Goal: Task Accomplishment & Management: Manage account settings

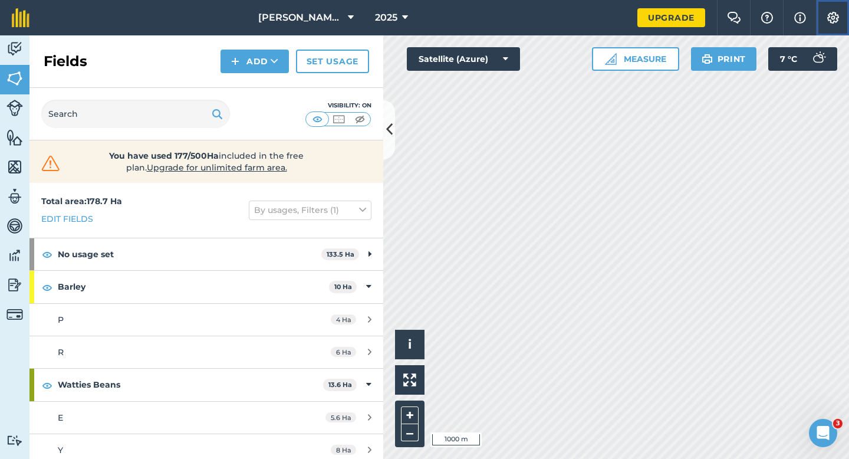
click at [839, 27] on button "Settings" at bounding box center [832, 17] width 33 height 35
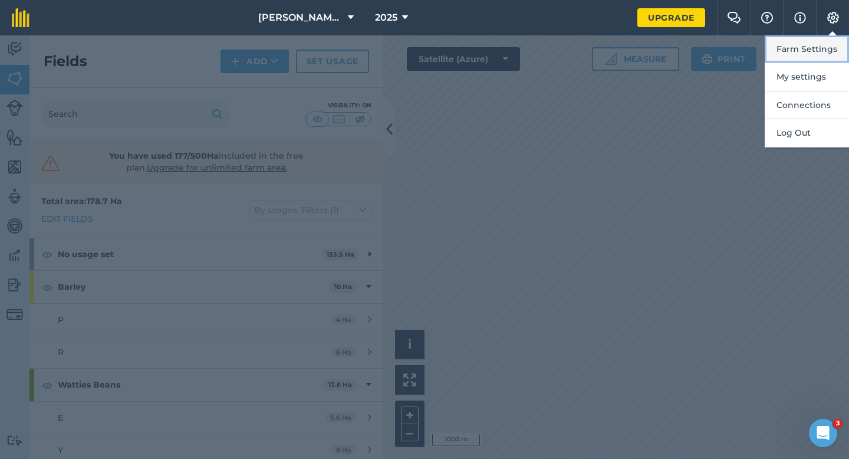
click at [836, 44] on button "Farm Settings" at bounding box center [807, 49] width 84 height 28
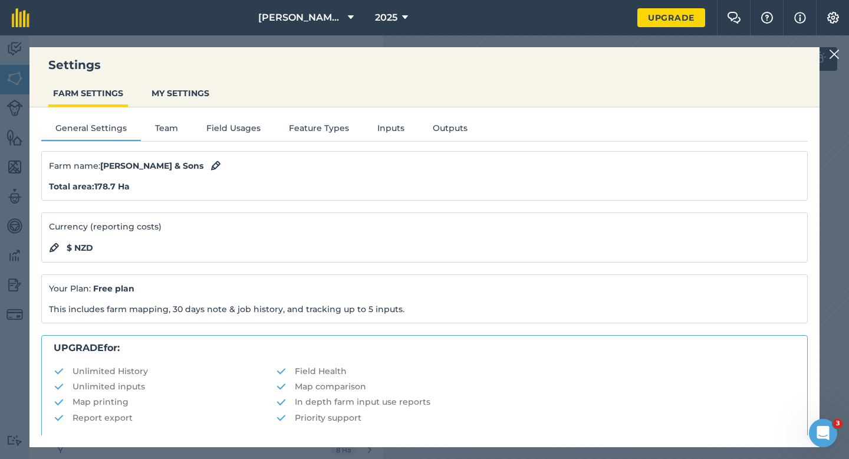
scroll to position [226, 0]
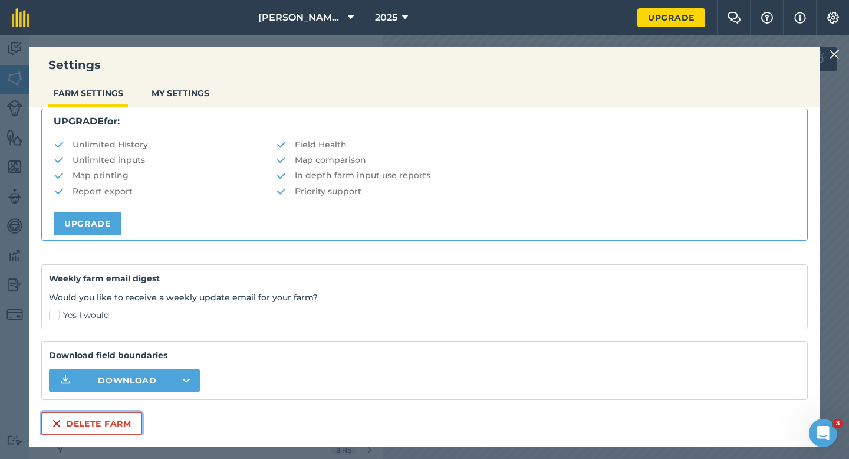
click at [70, 427] on button "Delete farm" at bounding box center [91, 423] width 101 height 24
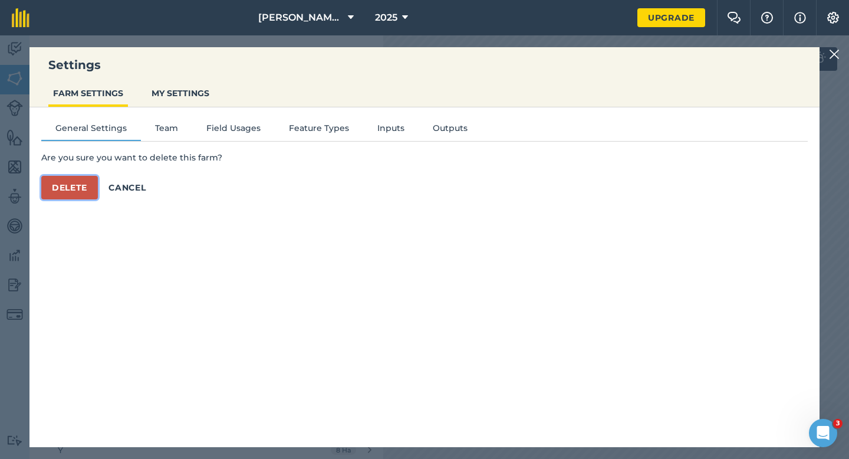
click at [84, 186] on button "Delete" at bounding box center [69, 188] width 57 height 24
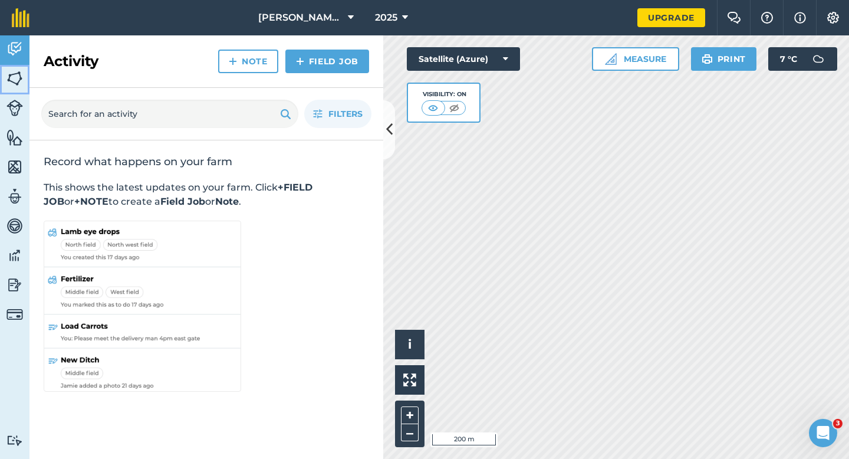
click at [14, 79] on img at bounding box center [14, 79] width 17 height 18
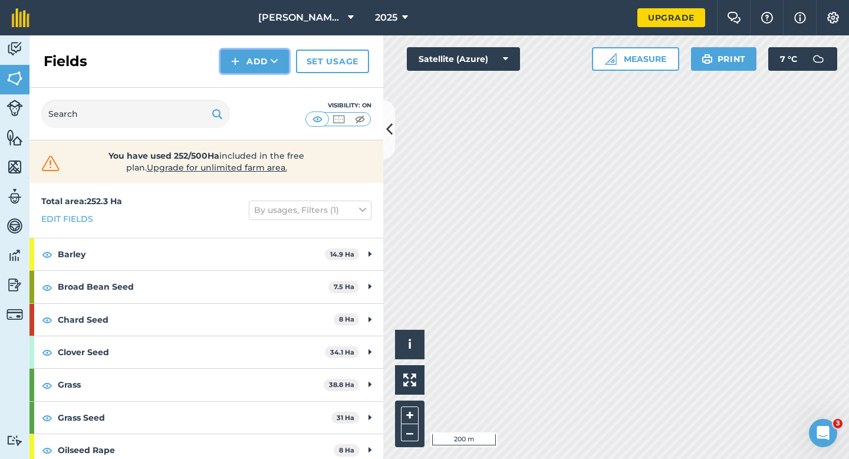
click at [258, 59] on button "Add" at bounding box center [254, 62] width 68 height 24
click at [258, 90] on link "Draw" at bounding box center [254, 88] width 65 height 26
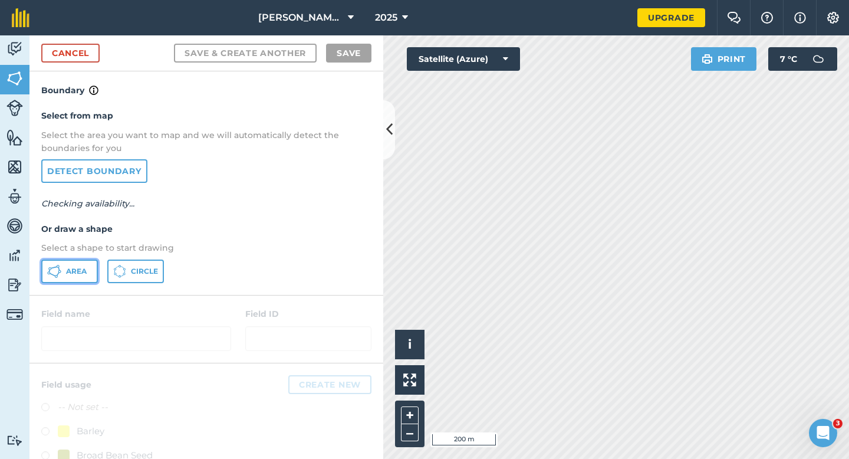
click at [60, 276] on icon at bounding box center [54, 271] width 14 height 14
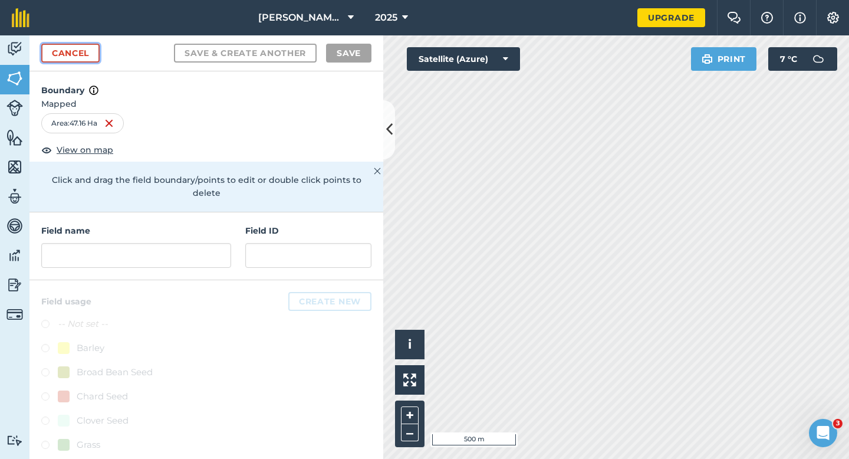
click at [77, 59] on link "Cancel" at bounding box center [70, 53] width 58 height 19
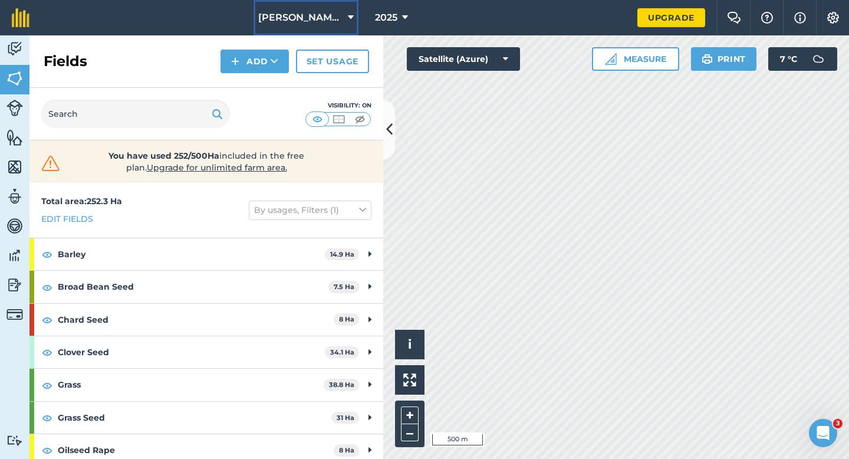
click at [268, 18] on button "[PERSON_NAME] & Sons" at bounding box center [305, 17] width 105 height 35
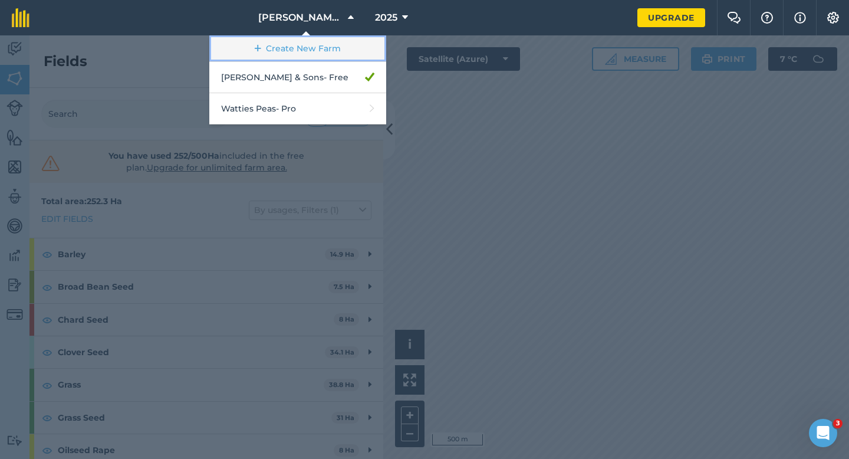
click at [295, 50] on link "Create New Farm" at bounding box center [297, 48] width 177 height 27
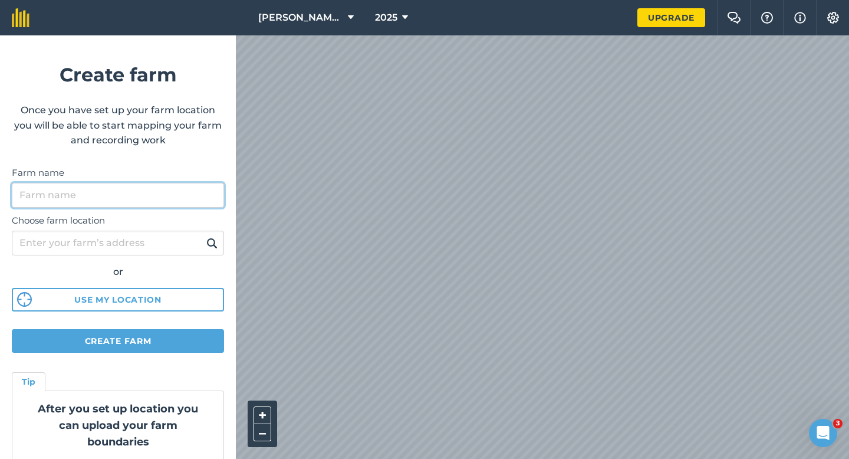
click at [176, 187] on input "Farm name" at bounding box center [118, 195] width 212 height 25
type input "[PERSON_NAME] Farming LTD"
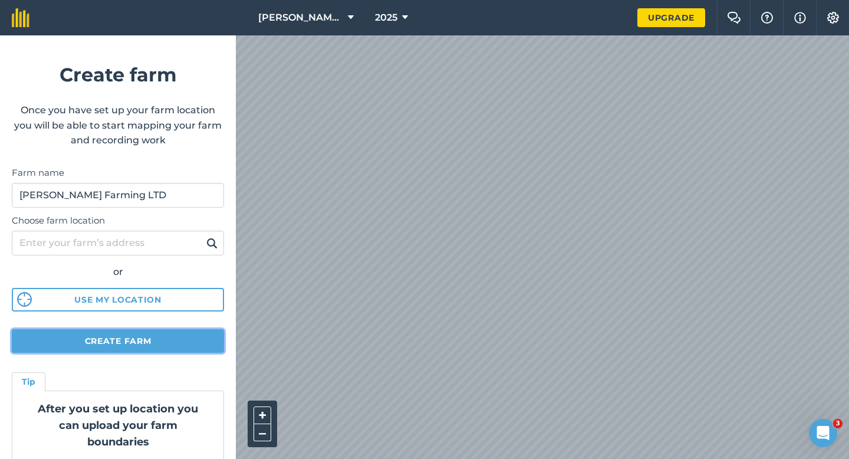
click at [184, 338] on button "Create farm" at bounding box center [118, 341] width 212 height 24
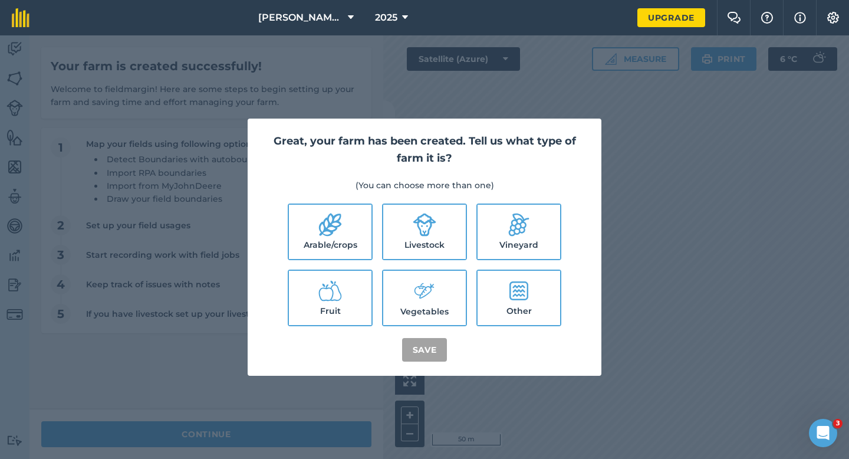
click at [386, 192] on div "Great, your farm has been created. Tell us what type of farm it is? (You can ch…" at bounding box center [425, 246] width 354 height 257
click at [371, 210] on label "Arable/crops" at bounding box center [330, 232] width 83 height 54
checkbox input "true"
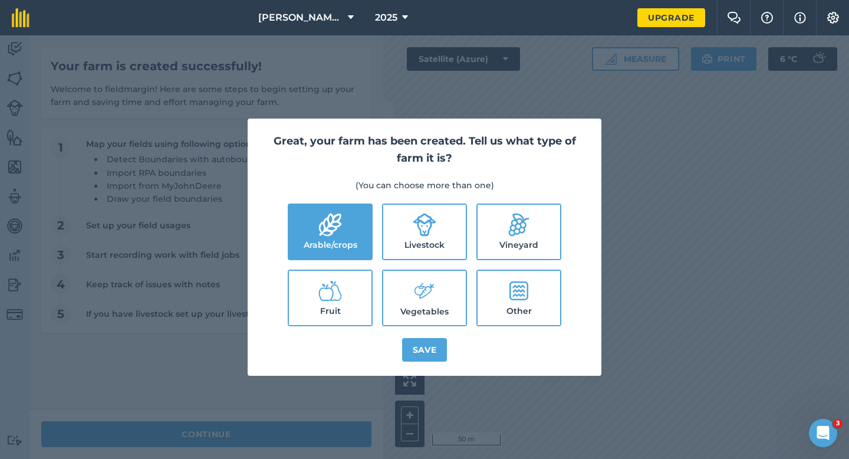
click at [397, 214] on label "Livestock" at bounding box center [424, 232] width 83 height 54
checkbox input "true"
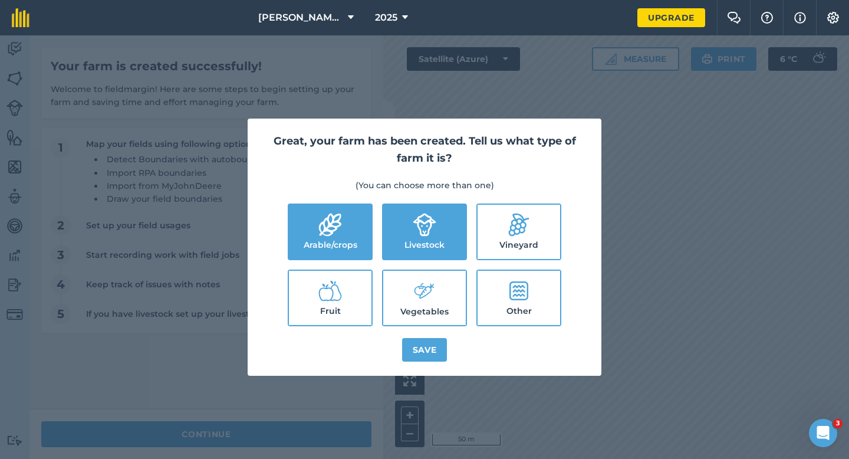
click at [418, 311] on label "Vegetables" at bounding box center [424, 298] width 83 height 54
checkbox input "true"
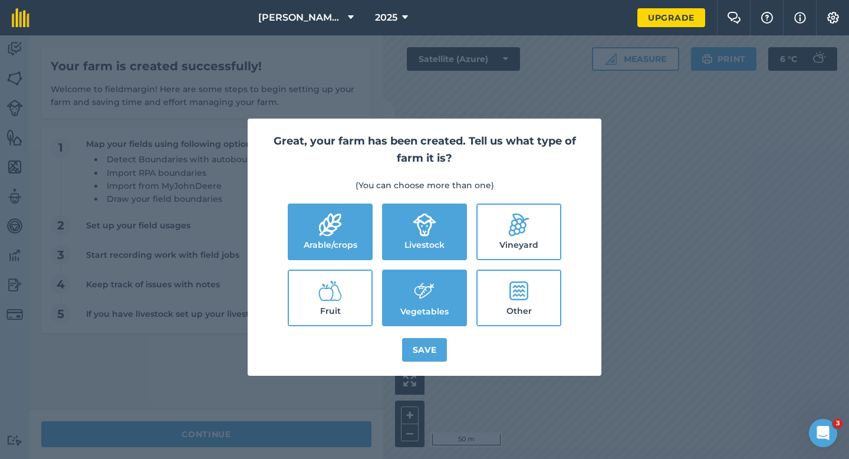
click at [421, 337] on div "Great, your farm has been created. Tell us what type of farm it is? (You can ch…" at bounding box center [425, 246] width 354 height 257
click at [426, 352] on button "Save" at bounding box center [424, 350] width 45 height 24
click at [286, 440] on div "Great, your farm has been created. Tell us what type of farm it is? (You can ch…" at bounding box center [424, 246] width 849 height 423
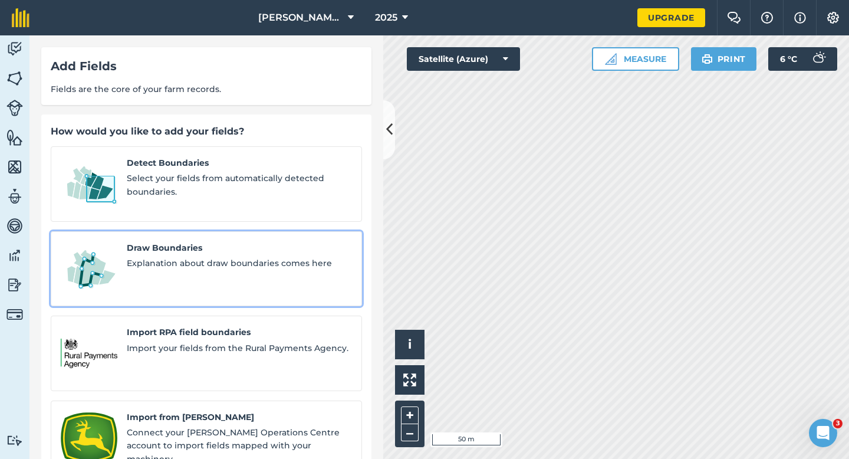
click at [166, 269] on link "Draw Boundaries Explanation about draw boundaries comes here" at bounding box center [206, 268] width 311 height 75
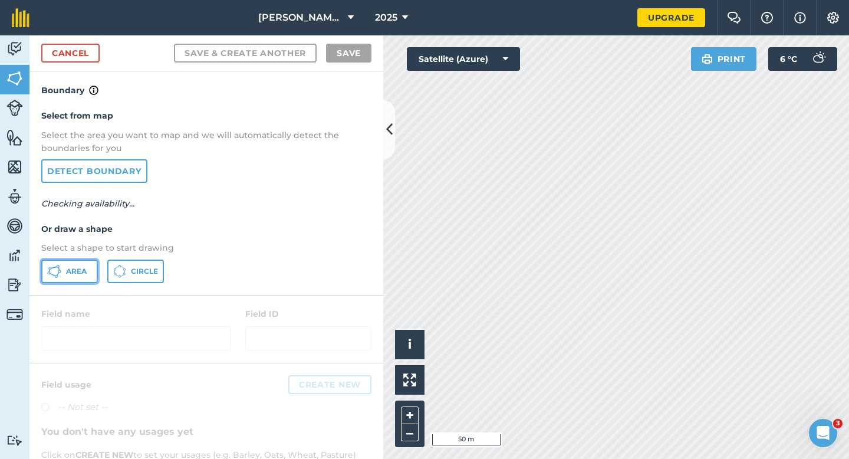
click at [67, 273] on span "Area" at bounding box center [76, 270] width 21 height 9
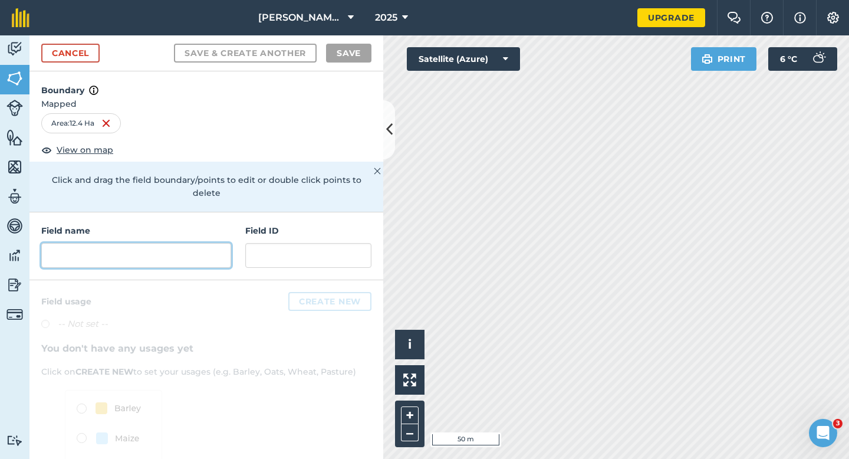
click at [213, 253] on input "text" at bounding box center [136, 255] width 190 height 25
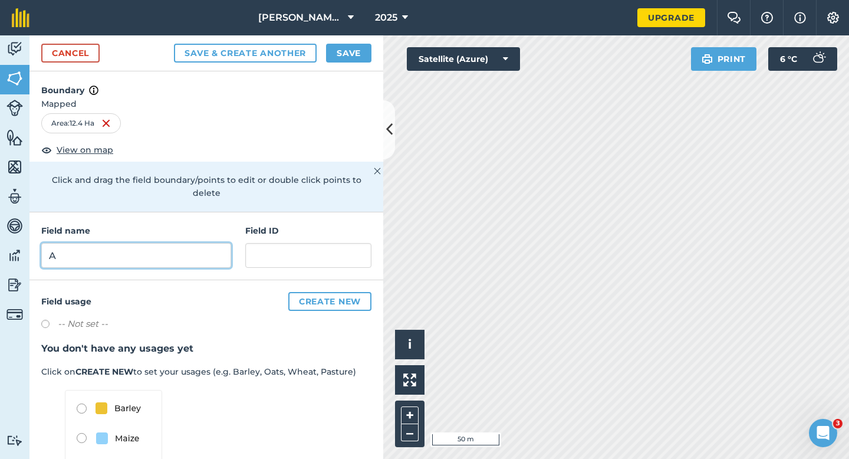
type input "A"
click at [344, 50] on button "Save" at bounding box center [348, 53] width 45 height 19
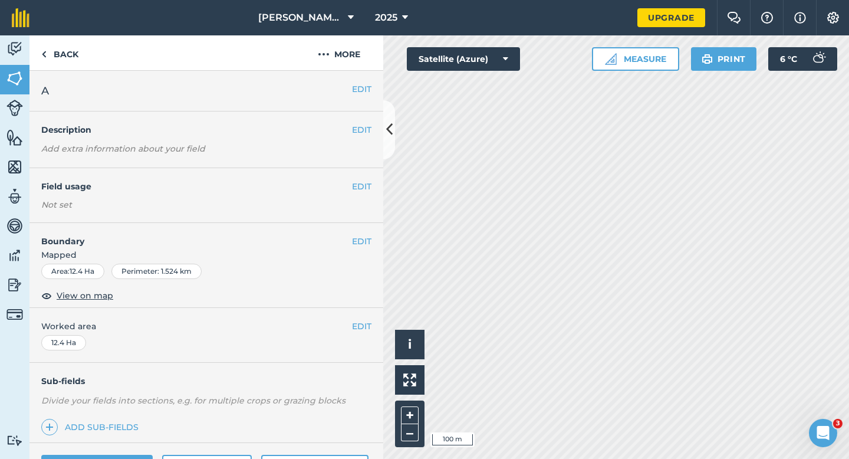
click at [360, 335] on div "EDIT Worked area 12.4 Ha" at bounding box center [206, 335] width 354 height 55
click at [364, 325] on button "EDIT" at bounding box center [361, 325] width 19 height 13
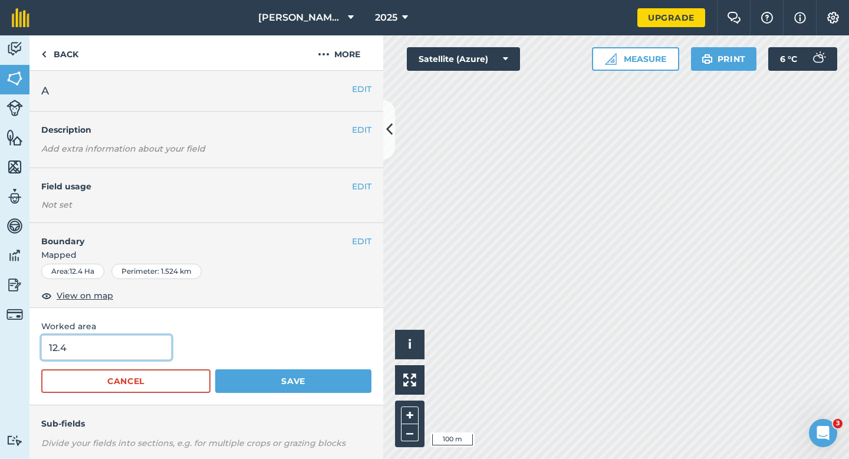
click at [99, 340] on input "12.4" at bounding box center [106, 347] width 130 height 25
click at [215, 369] on button "Save" at bounding box center [293, 381] width 156 height 24
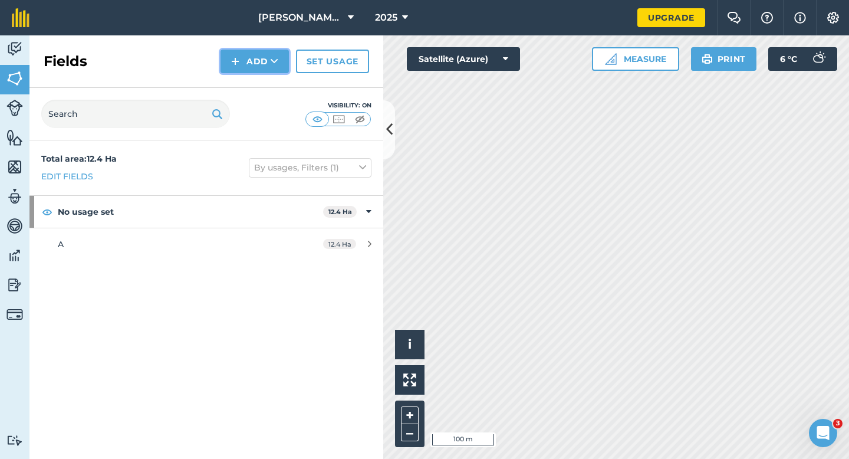
click at [270, 72] on button "Add" at bounding box center [254, 62] width 68 height 24
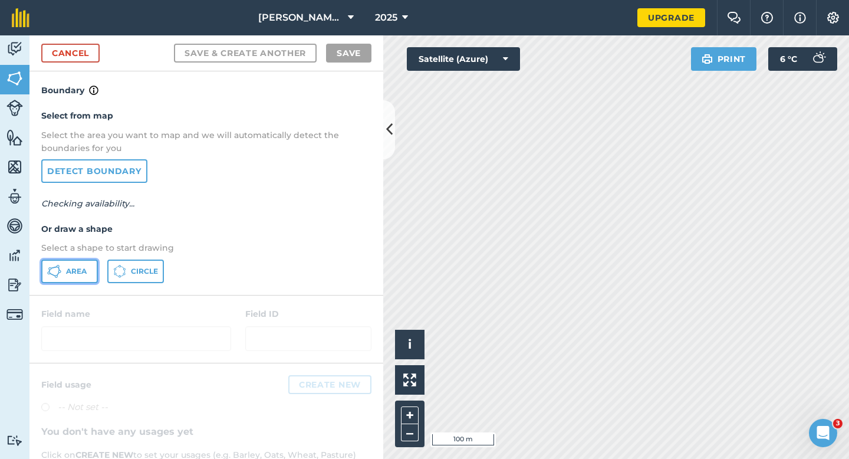
click at [90, 270] on button "Area" at bounding box center [69, 271] width 57 height 24
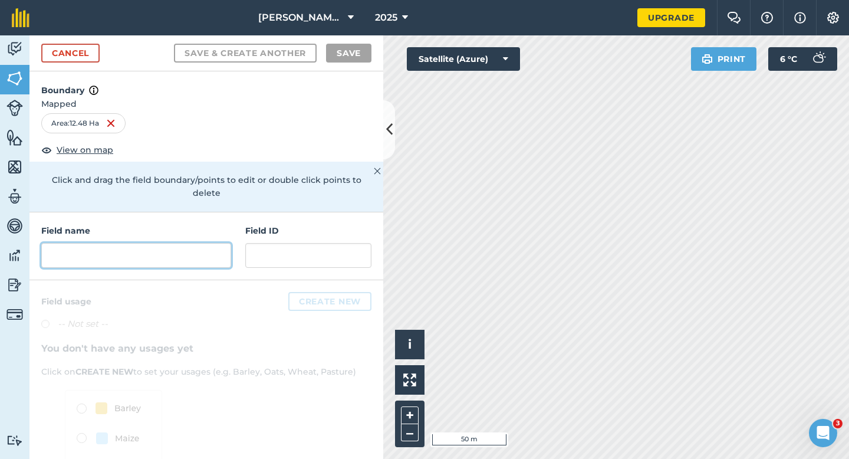
click at [144, 243] on input "text" at bounding box center [136, 255] width 190 height 25
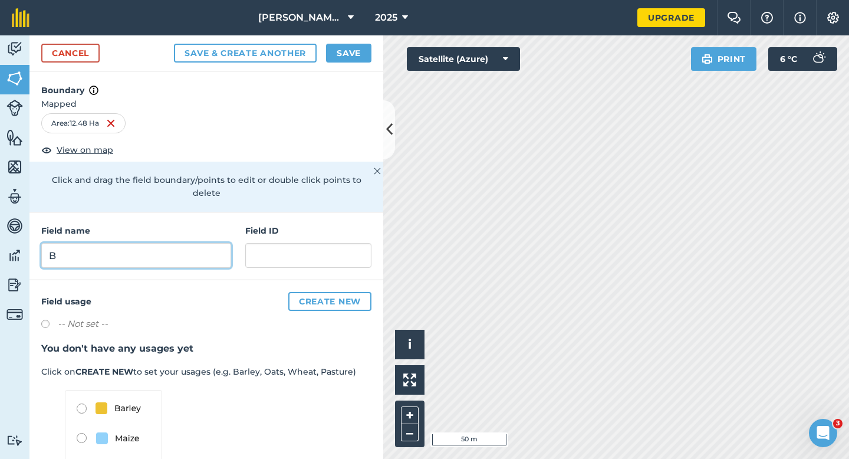
type input "B"
click at [338, 50] on button "Save" at bounding box center [348, 53] width 45 height 19
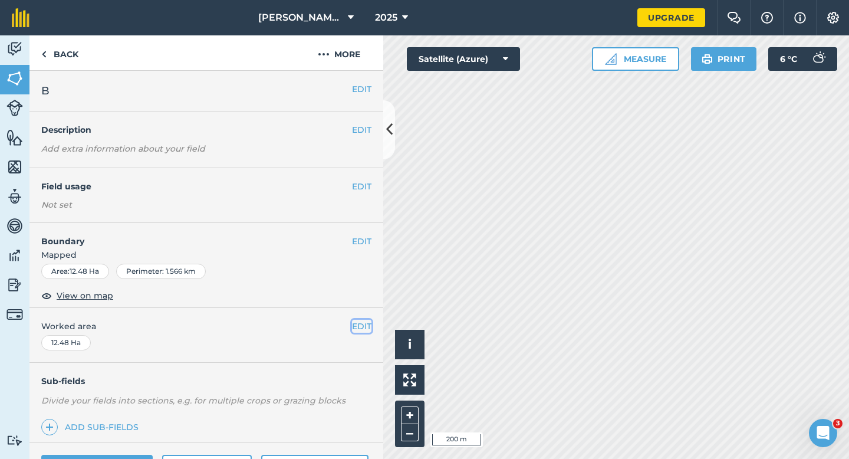
click at [369, 330] on button "EDIT" at bounding box center [361, 325] width 19 height 13
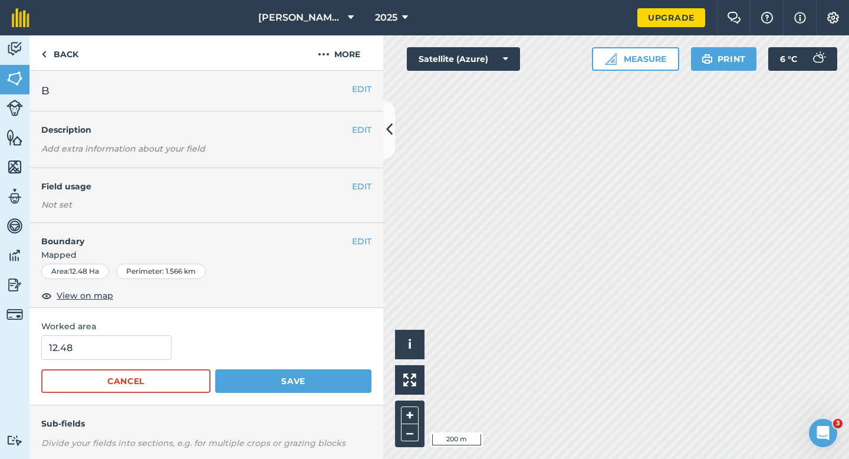
click at [121, 364] on form "12.48 Cancel Save" at bounding box center [206, 364] width 330 height 58
click at [121, 352] on input "12.48" at bounding box center [106, 347] width 130 height 25
type input "12.5"
click at [215, 369] on button "Save" at bounding box center [293, 381] width 156 height 24
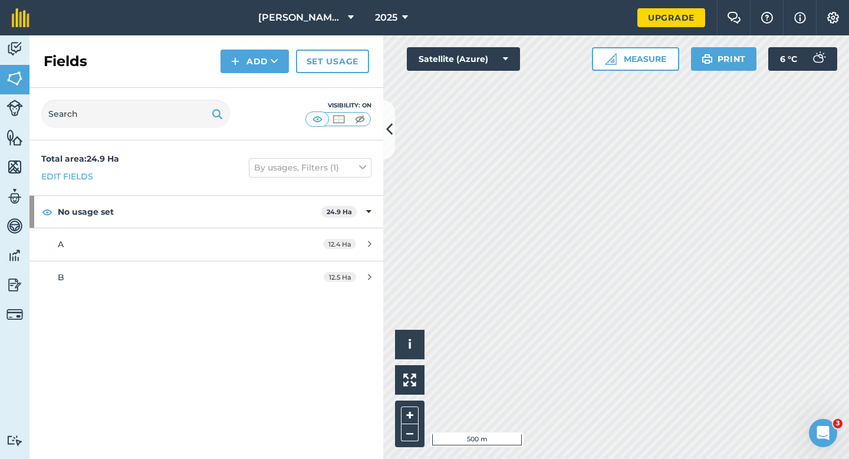
click at [254, 73] on div "Fields Add Set usage" at bounding box center [206, 61] width 354 height 52
click at [254, 79] on div "Fields Add Set usage" at bounding box center [206, 61] width 354 height 52
click at [252, 62] on button "Add" at bounding box center [254, 62] width 68 height 24
click at [252, 86] on link "Draw" at bounding box center [254, 88] width 65 height 26
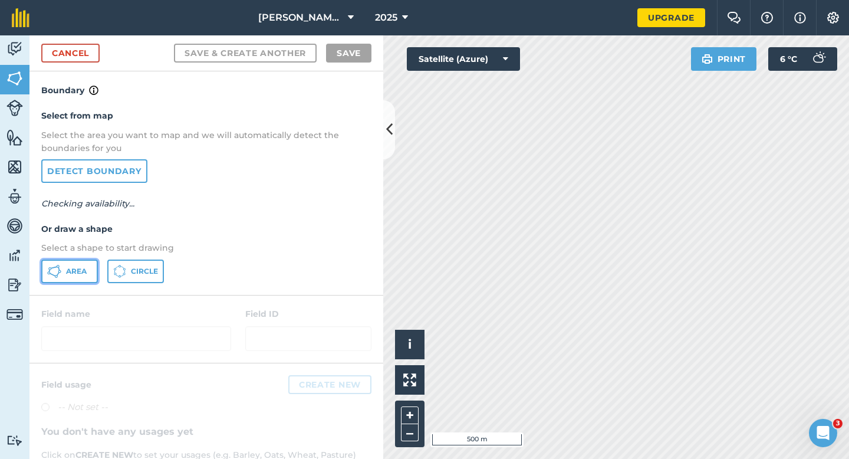
click at [91, 271] on button "Area" at bounding box center [69, 271] width 57 height 24
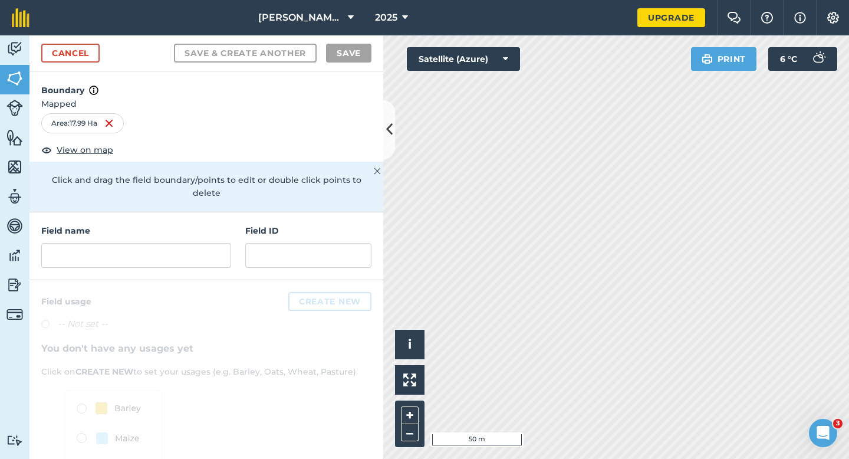
click at [190, 224] on h4 "Field name" at bounding box center [136, 230] width 190 height 13
click at [190, 249] on input "text" at bounding box center [136, 255] width 190 height 25
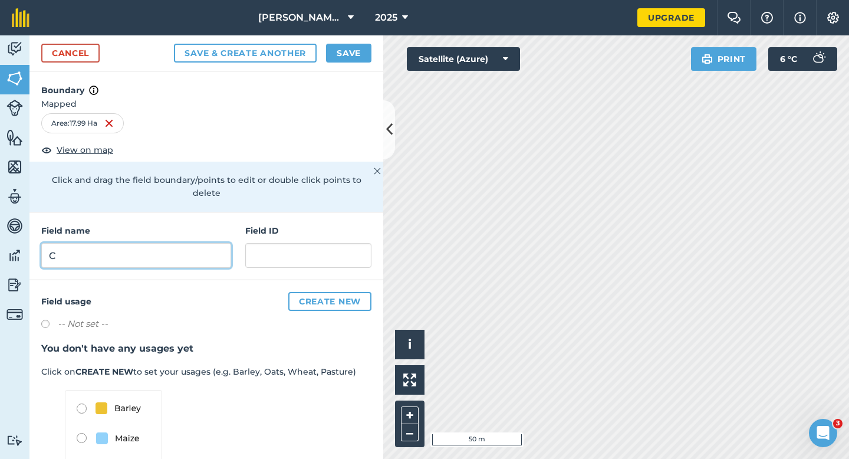
type input "C"
click at [342, 44] on button "Save" at bounding box center [348, 53] width 45 height 19
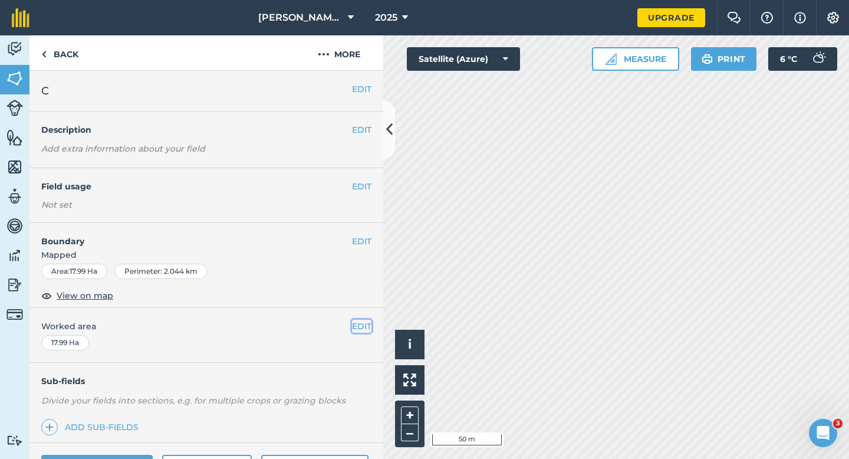
click at [356, 321] on button "EDIT" at bounding box center [361, 325] width 19 height 13
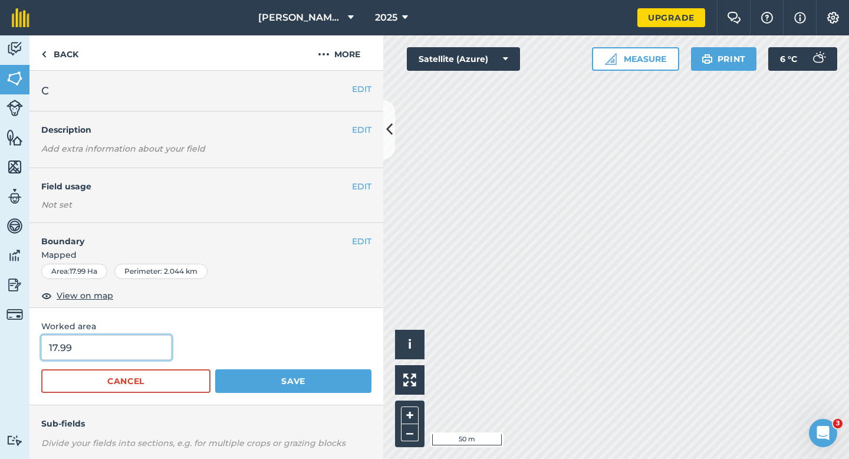
click at [88, 347] on input "17.99" at bounding box center [106, 347] width 130 height 25
type input "18"
click at [215, 369] on button "Save" at bounding box center [293, 381] width 156 height 24
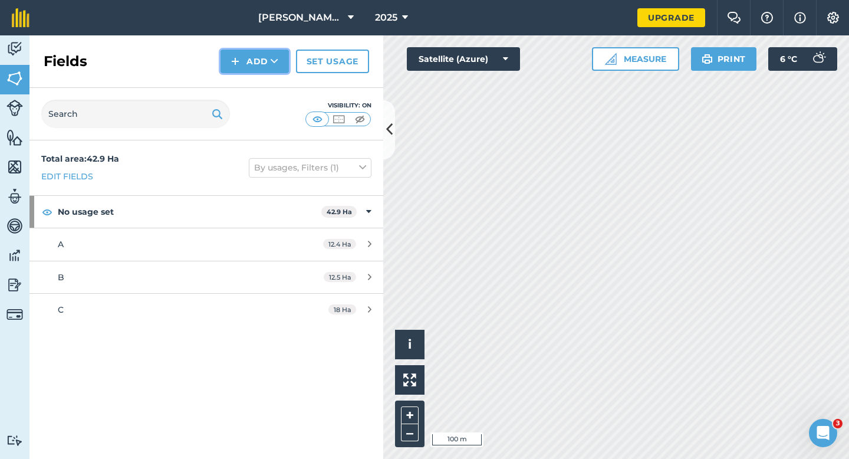
click at [235, 70] on button "Add" at bounding box center [254, 62] width 68 height 24
click at [239, 85] on link "Draw" at bounding box center [254, 88] width 65 height 26
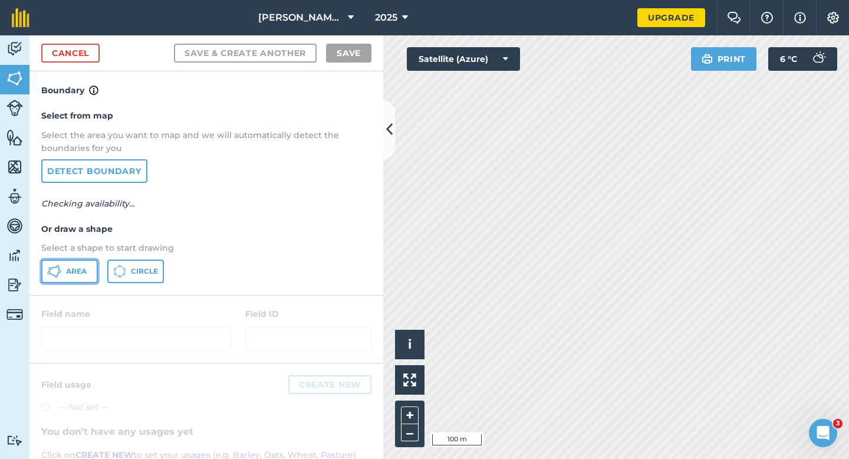
click at [84, 267] on span "Area" at bounding box center [76, 270] width 21 height 9
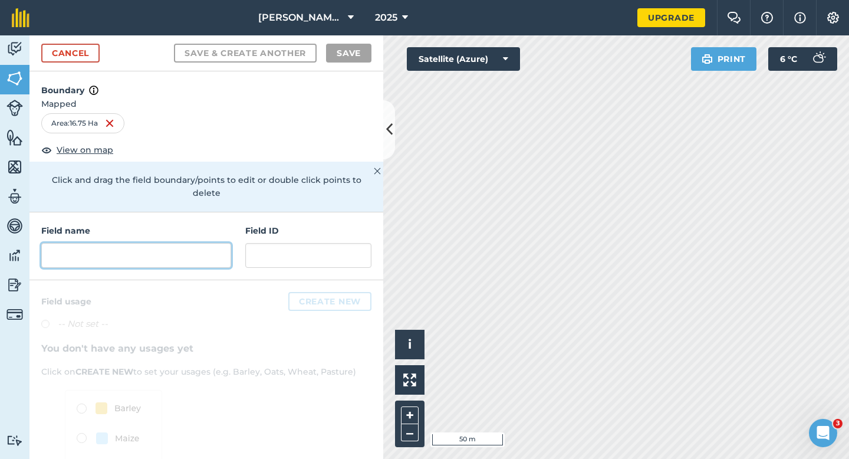
click at [196, 246] on input "text" at bounding box center [136, 255] width 190 height 25
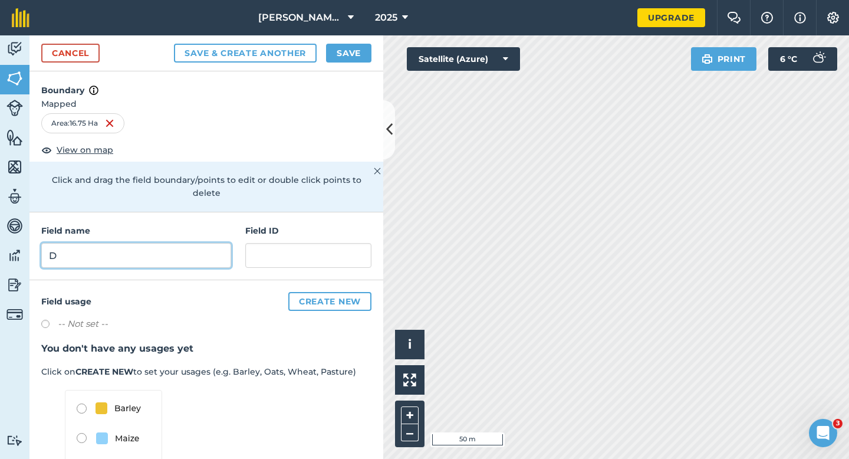
type input "D"
click at [350, 55] on button "Save" at bounding box center [348, 53] width 45 height 19
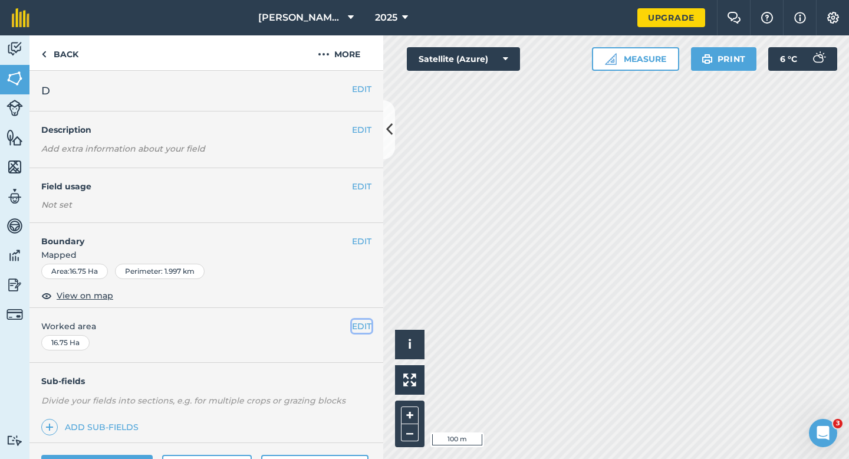
click at [363, 319] on button "EDIT" at bounding box center [361, 325] width 19 height 13
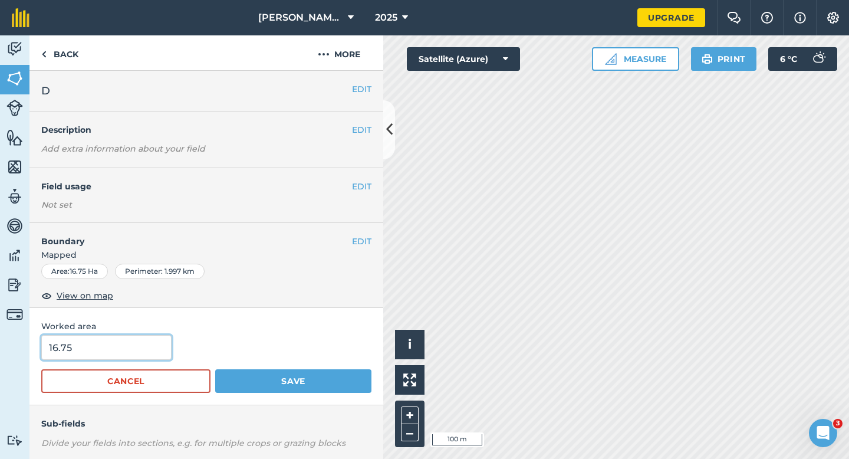
click at [158, 351] on input "16.75" at bounding box center [106, 347] width 130 height 25
type input "16.7"
click at [215, 369] on button "Save" at bounding box center [293, 381] width 156 height 24
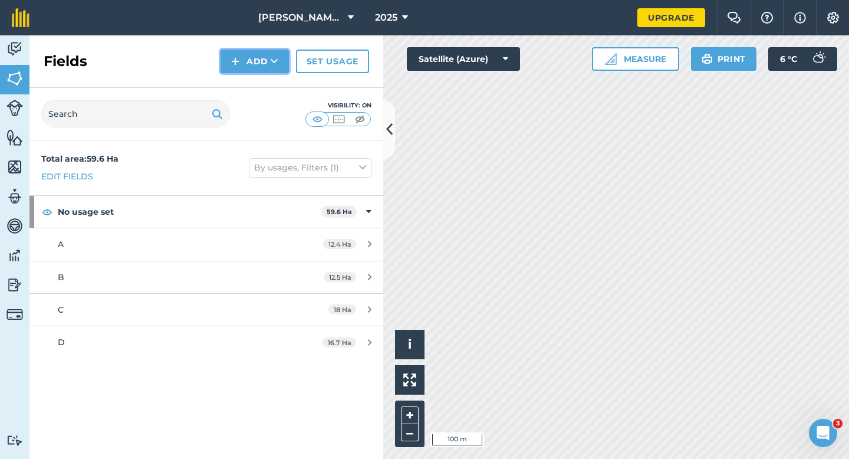
click at [253, 68] on button "Add" at bounding box center [254, 62] width 68 height 24
click at [253, 81] on link "Draw" at bounding box center [254, 88] width 65 height 26
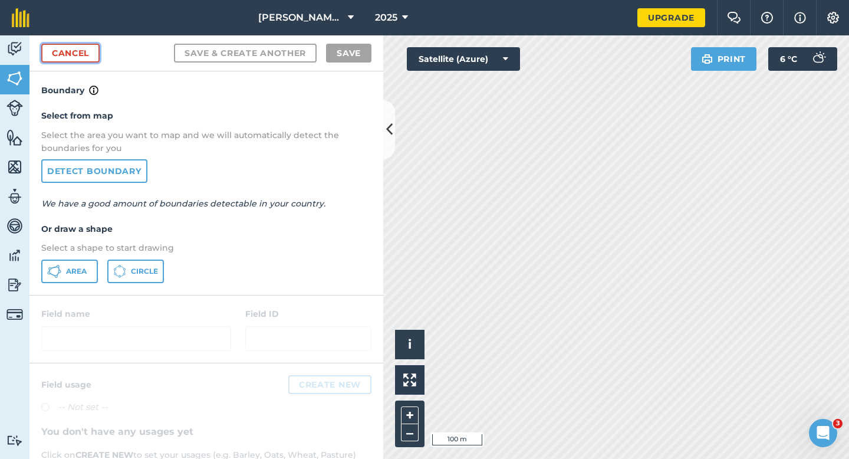
click at [85, 55] on link "Cancel" at bounding box center [70, 53] width 58 height 19
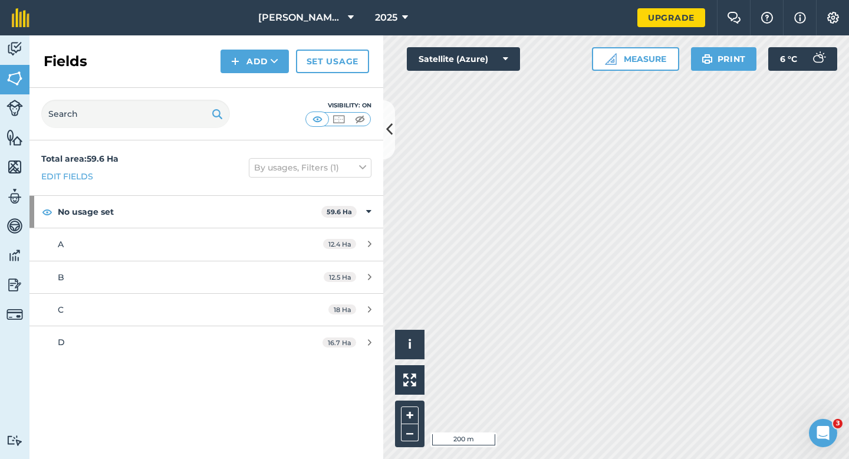
click at [249, 77] on div "Fields Add Set usage" at bounding box center [206, 61] width 354 height 52
click at [250, 68] on button "Add" at bounding box center [254, 62] width 68 height 24
click at [250, 80] on link "Draw" at bounding box center [254, 88] width 65 height 26
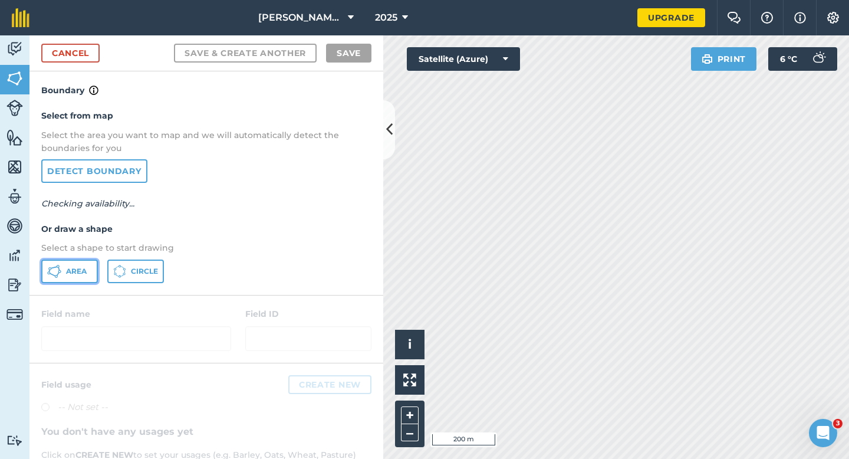
click at [93, 277] on button "Area" at bounding box center [69, 271] width 57 height 24
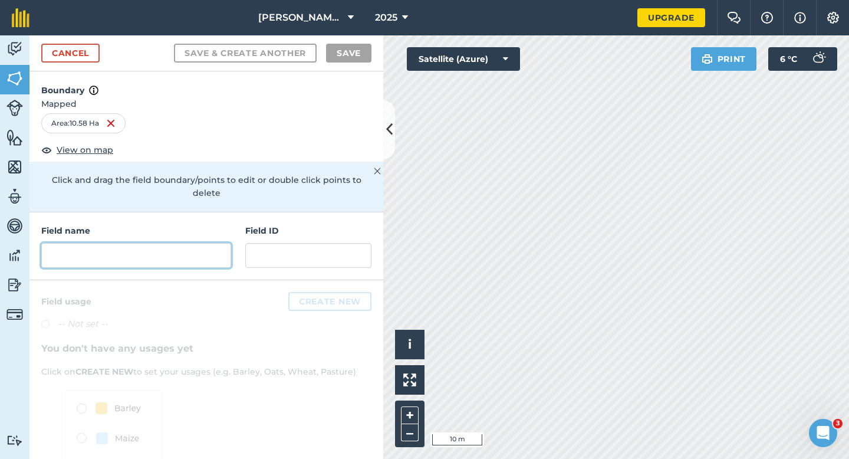
click at [167, 243] on input "text" at bounding box center [136, 255] width 190 height 25
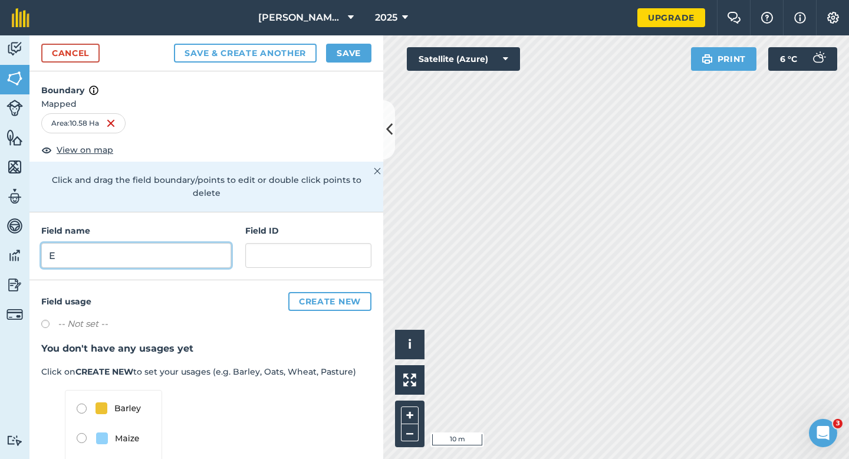
type input "E"
click at [335, 62] on div "Cancel Save & Create Another Save" at bounding box center [206, 53] width 354 height 36
click at [347, 45] on button "Save" at bounding box center [348, 53] width 45 height 19
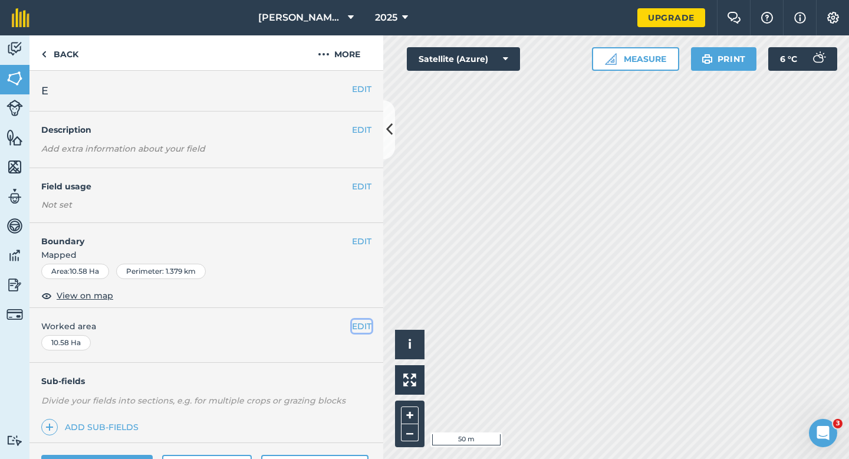
click at [359, 331] on button "EDIT" at bounding box center [361, 325] width 19 height 13
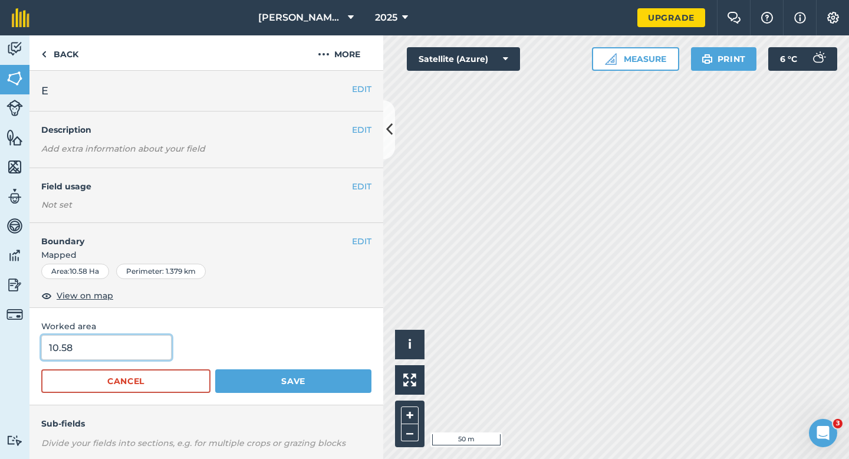
click at [146, 356] on input "10.58" at bounding box center [106, 347] width 130 height 25
type input "10.6"
click at [215, 369] on button "Save" at bounding box center [293, 381] width 156 height 24
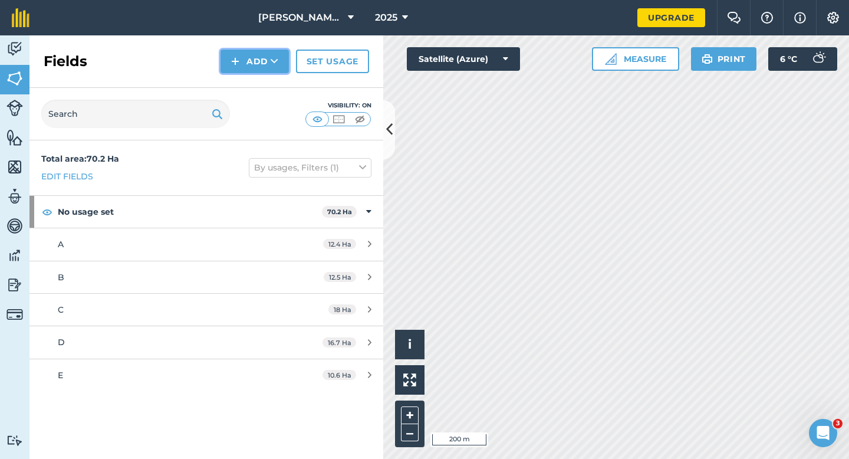
click at [265, 57] on button "Add" at bounding box center [254, 62] width 68 height 24
click at [265, 79] on link "Draw" at bounding box center [254, 88] width 65 height 26
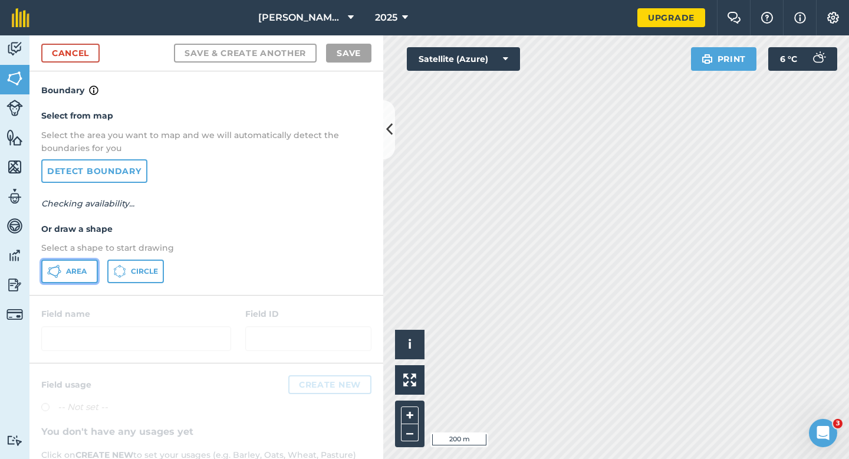
click at [91, 275] on button "Area" at bounding box center [69, 271] width 57 height 24
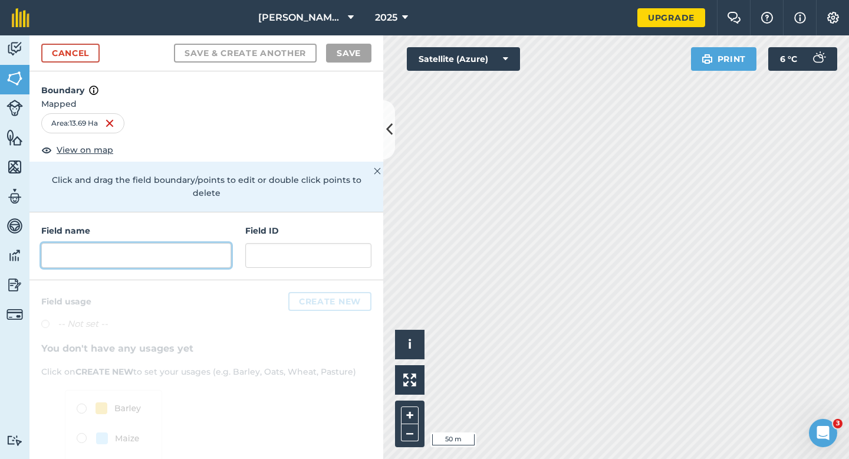
click at [197, 243] on input "text" at bounding box center [136, 255] width 190 height 25
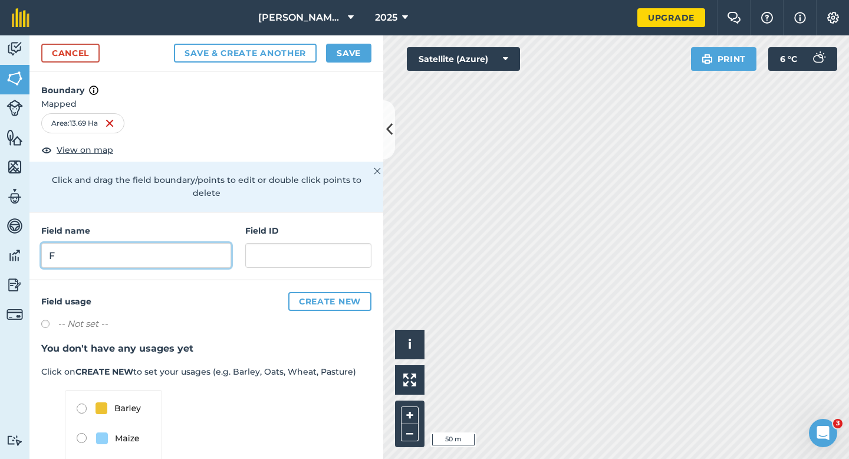
type input "F"
click at [334, 55] on button "Save" at bounding box center [348, 53] width 45 height 19
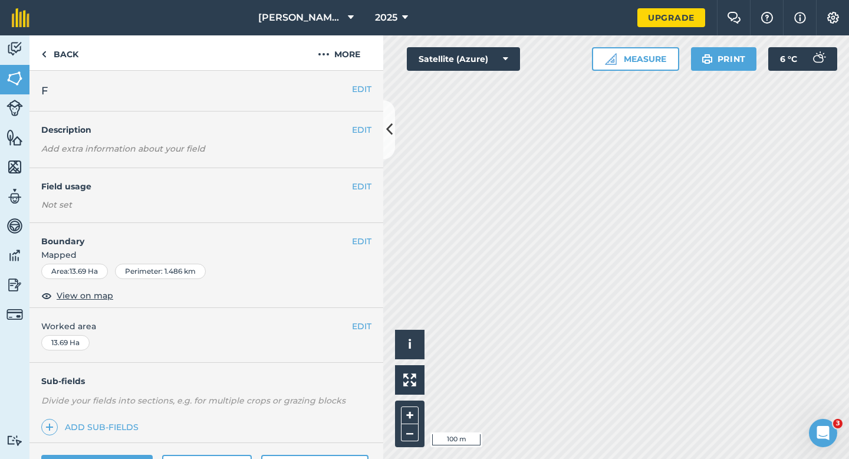
click at [364, 316] on div "EDIT Worked area 13.69 Ha" at bounding box center [206, 335] width 354 height 55
click at [364, 321] on button "EDIT" at bounding box center [361, 325] width 19 height 13
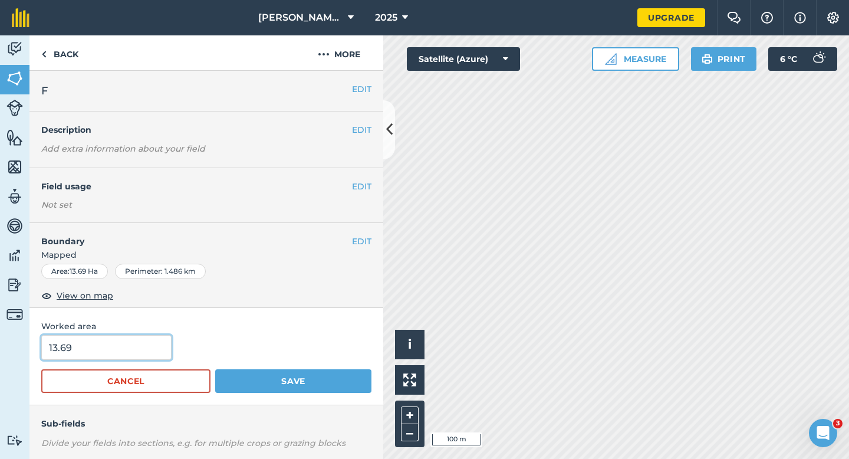
click at [162, 353] on input "13.69" at bounding box center [106, 347] width 130 height 25
type input "13.7"
click at [215, 369] on button "Save" at bounding box center [293, 381] width 156 height 24
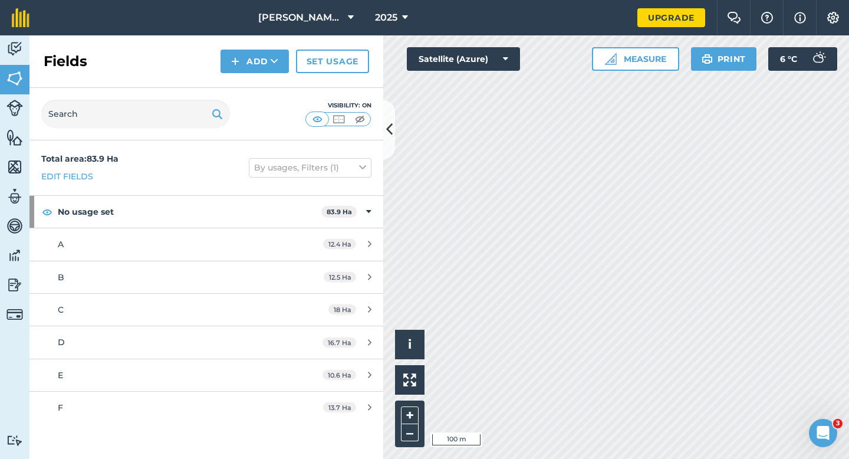
click at [261, 74] on div "Fields Add Set usage" at bounding box center [206, 61] width 354 height 52
click at [261, 65] on button "Add" at bounding box center [254, 62] width 68 height 24
click at [261, 77] on link "Draw" at bounding box center [254, 88] width 65 height 26
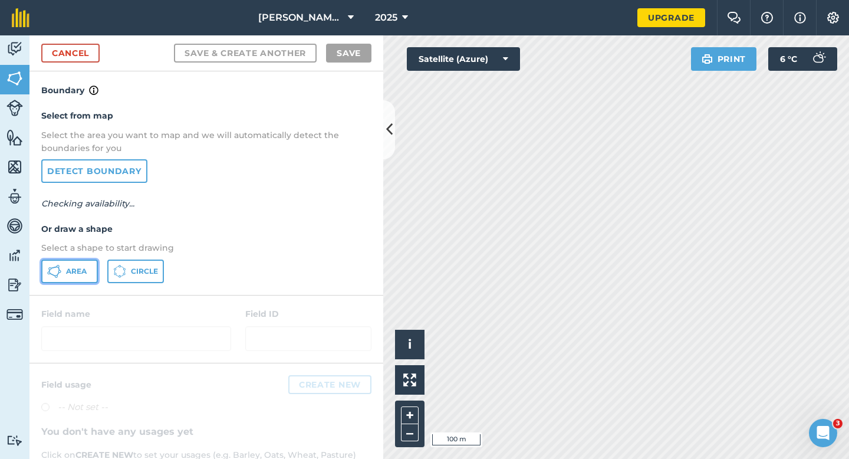
click at [88, 271] on button "Area" at bounding box center [69, 271] width 57 height 24
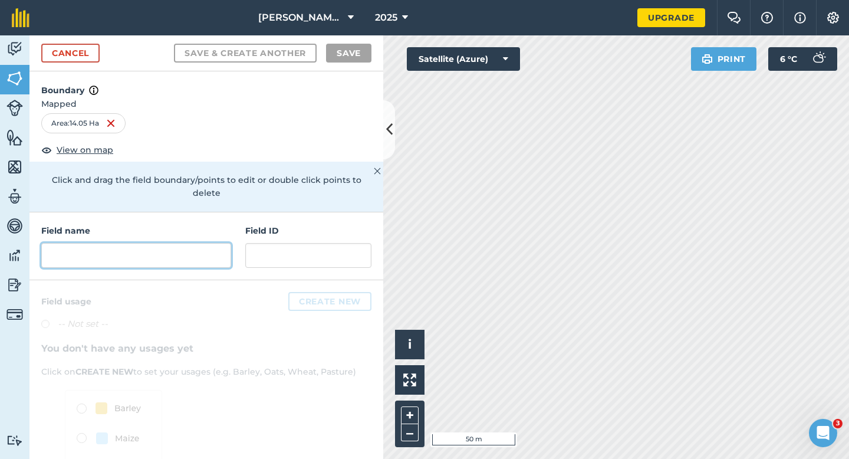
click at [202, 251] on input "text" at bounding box center [136, 255] width 190 height 25
type input "H"
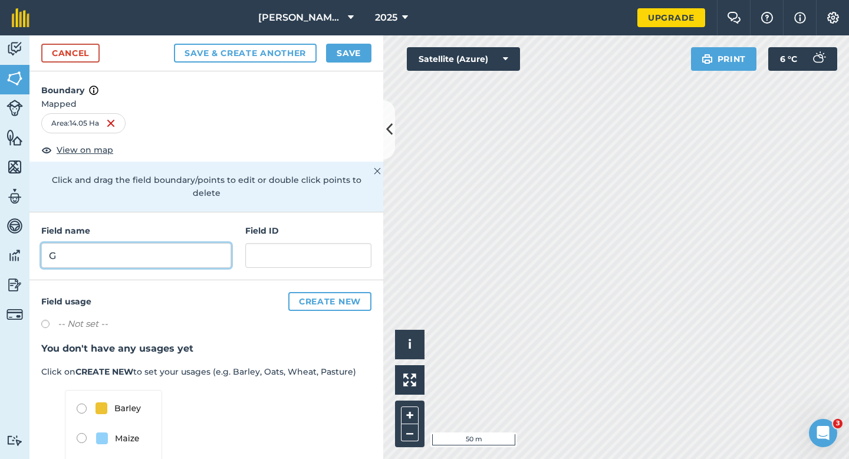
type input "G"
click at [331, 65] on div "Cancel Save & Create Another Save" at bounding box center [206, 53] width 354 height 36
click at [350, 62] on button "Save" at bounding box center [348, 53] width 45 height 19
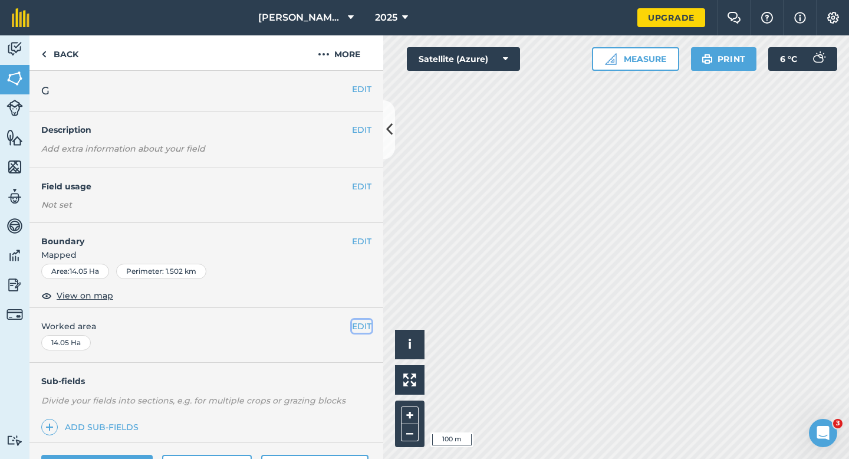
click at [362, 322] on button "EDIT" at bounding box center [361, 325] width 19 height 13
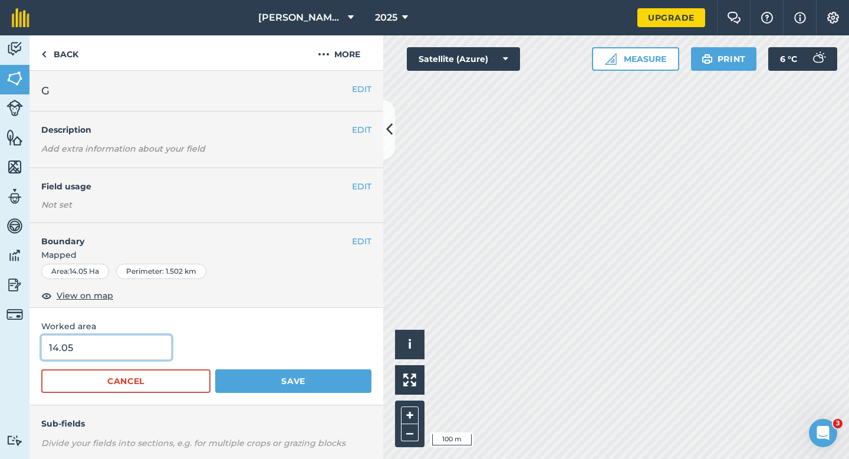
click at [124, 357] on input "14.05" at bounding box center [106, 347] width 130 height 25
type input "14"
click at [215, 369] on button "Save" at bounding box center [293, 381] width 156 height 24
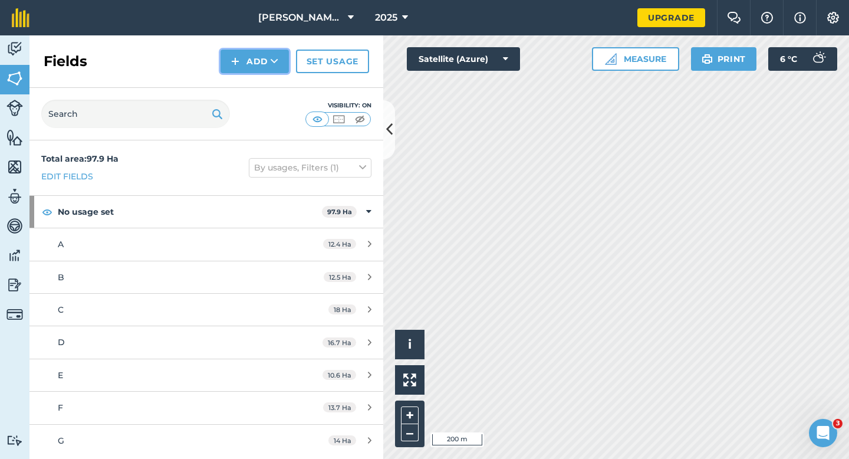
click at [250, 51] on button "Add" at bounding box center [254, 62] width 68 height 24
click at [250, 76] on link "Draw" at bounding box center [254, 88] width 65 height 26
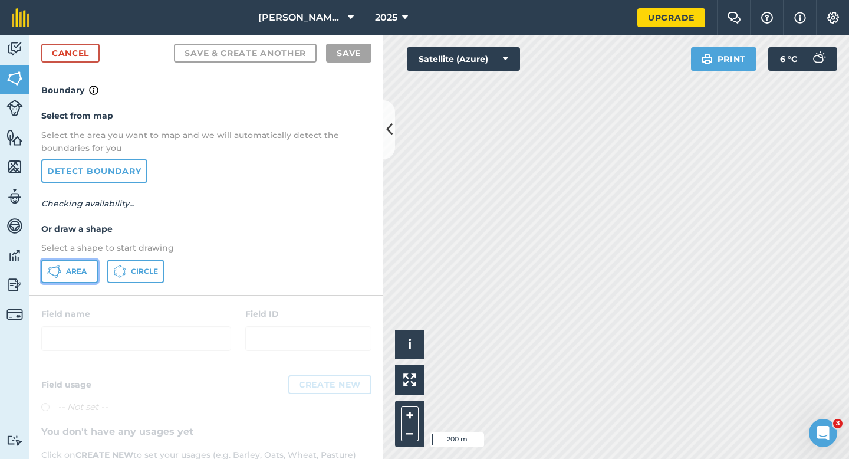
click at [70, 274] on span "Area" at bounding box center [76, 270] width 21 height 9
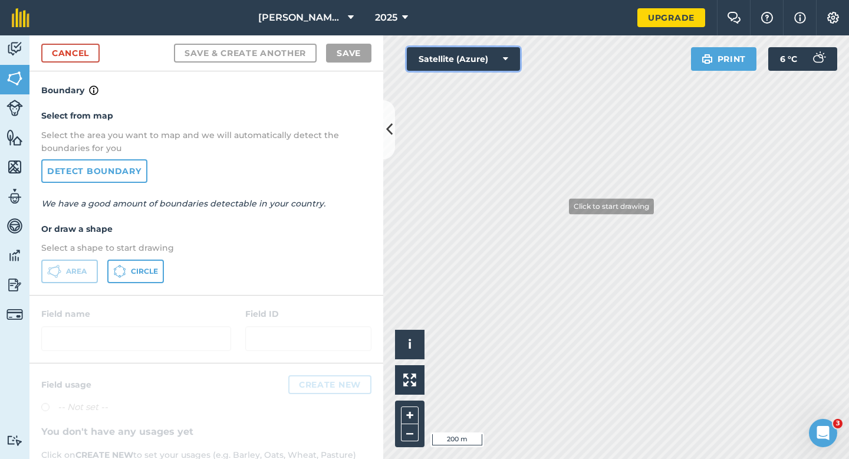
click at [560, 206] on div "Click to start drawing i © 2025 TomTom, Microsoft 200 m + – Satellite (Azure) P…" at bounding box center [616, 246] width 466 height 423
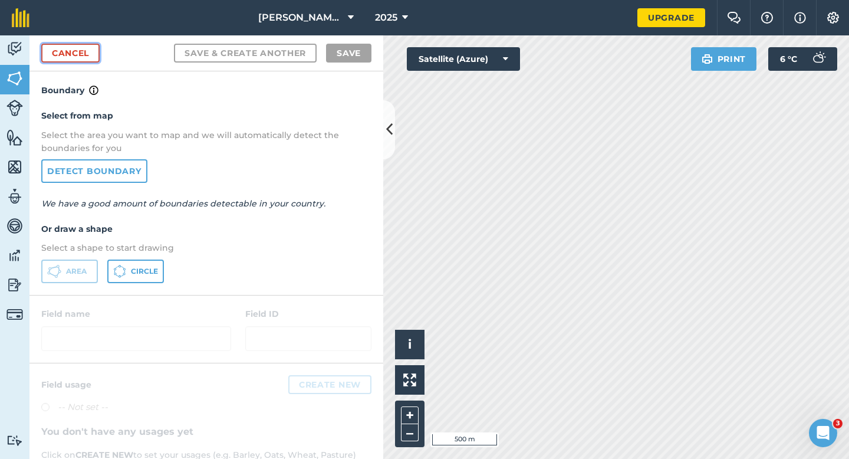
click at [91, 54] on link "Cancel" at bounding box center [70, 53] width 58 height 19
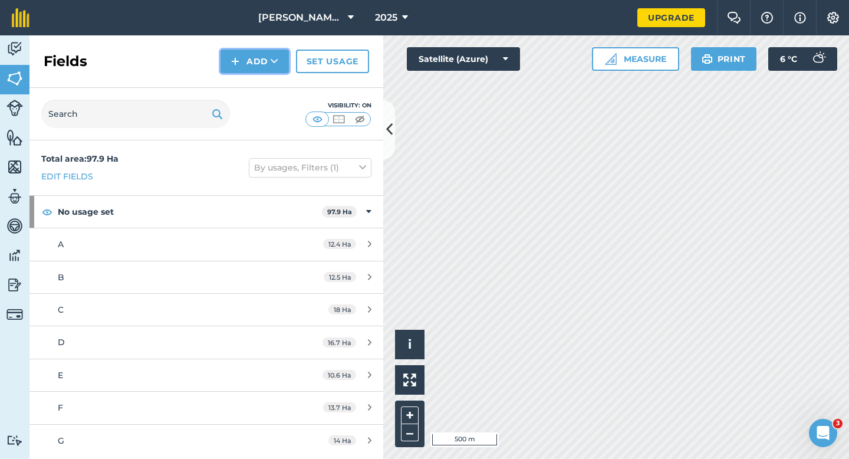
click at [239, 60] on img at bounding box center [235, 61] width 8 height 14
click at [244, 84] on link "Draw" at bounding box center [254, 88] width 65 height 26
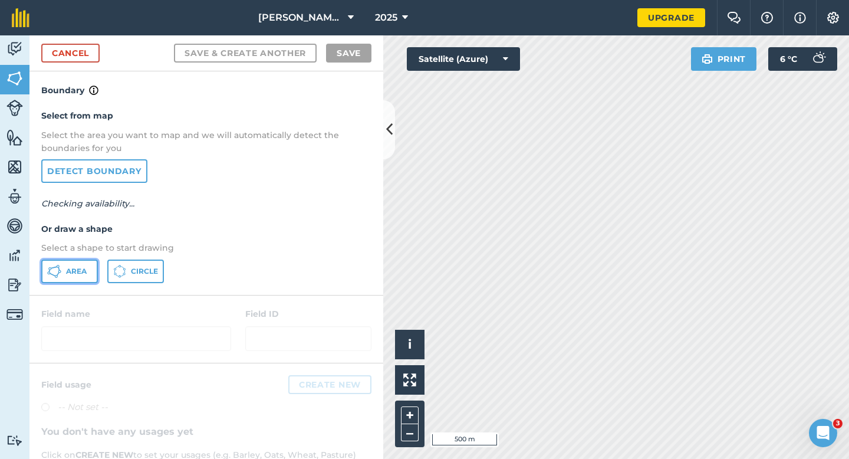
click at [95, 265] on button "Area" at bounding box center [69, 271] width 57 height 24
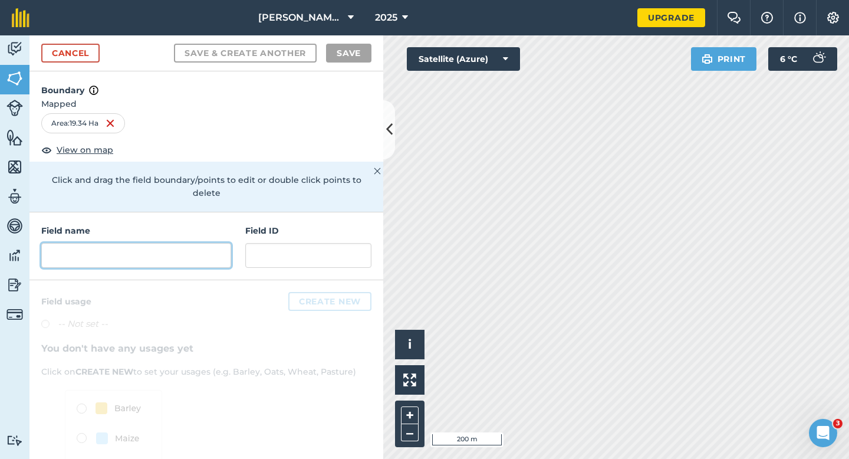
click at [213, 245] on input "text" at bounding box center [136, 255] width 190 height 25
click at [225, 248] on input "text" at bounding box center [136, 255] width 190 height 25
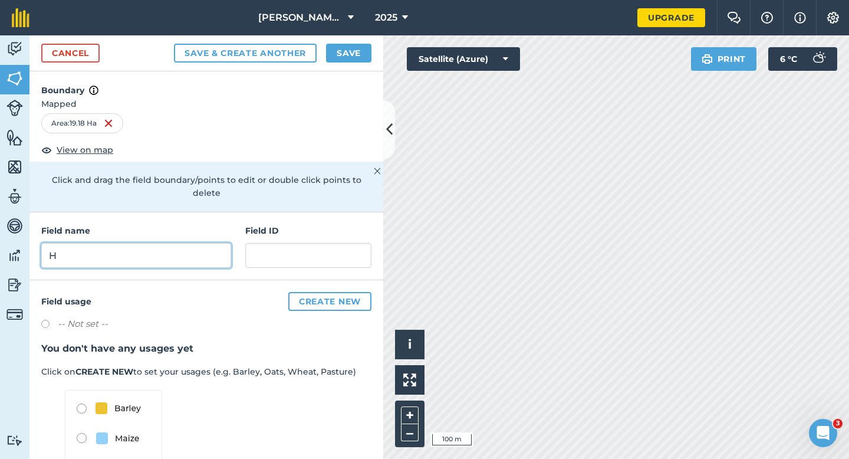
type input "H"
click at [336, 42] on div "Cancel Save & Create Another Save" at bounding box center [206, 53] width 354 height 36
click at [343, 50] on button "Save" at bounding box center [348, 53] width 45 height 19
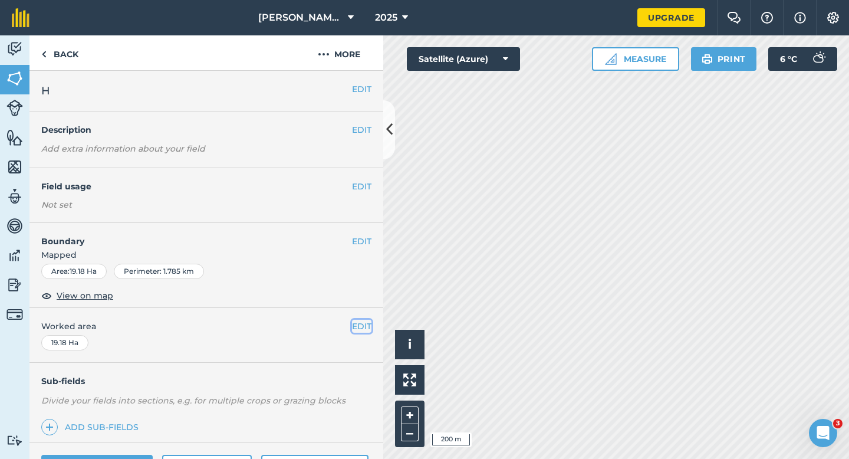
click at [368, 329] on button "EDIT" at bounding box center [361, 325] width 19 height 13
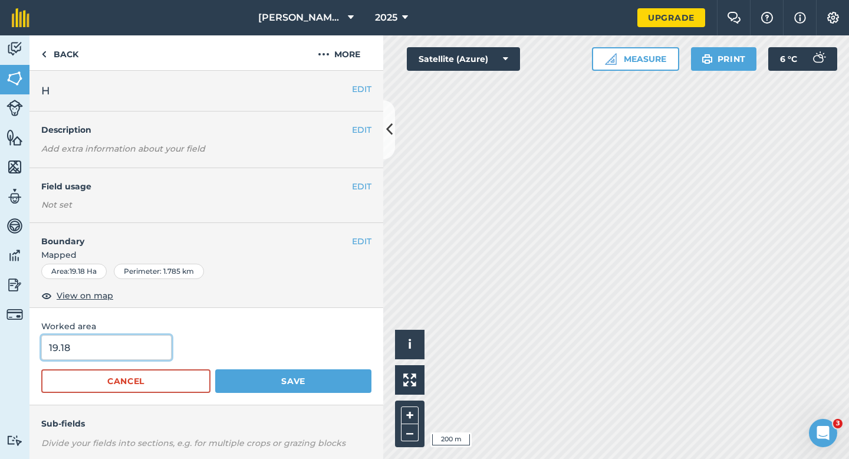
click at [149, 342] on input "19.18" at bounding box center [106, 347] width 130 height 25
type input "19.2"
click at [215, 369] on button "Save" at bounding box center [293, 381] width 156 height 24
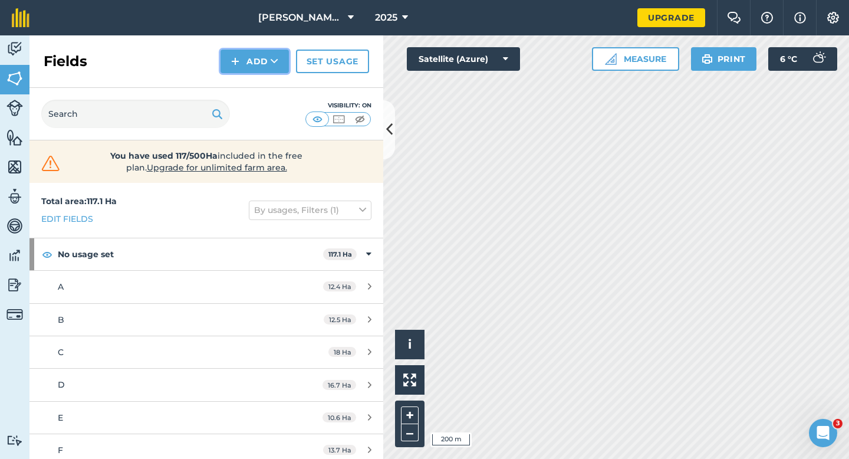
click at [243, 61] on button "Add" at bounding box center [254, 62] width 68 height 24
click at [245, 75] on link "Draw" at bounding box center [254, 88] width 65 height 26
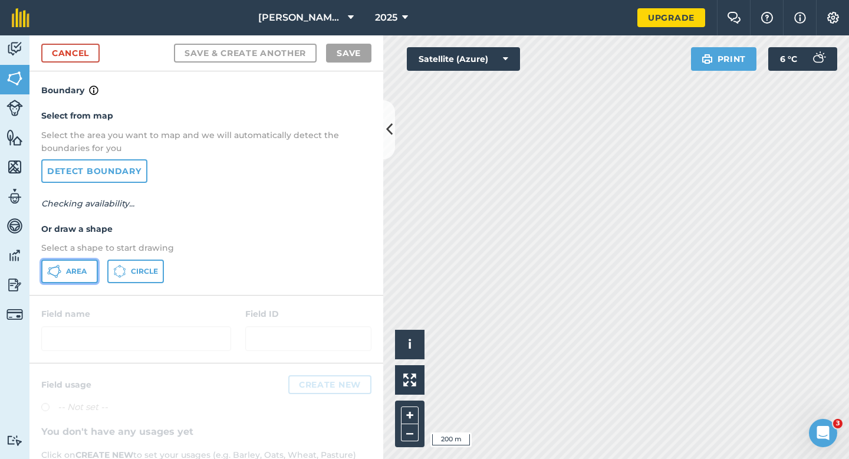
click at [80, 276] on button "Area" at bounding box center [69, 271] width 57 height 24
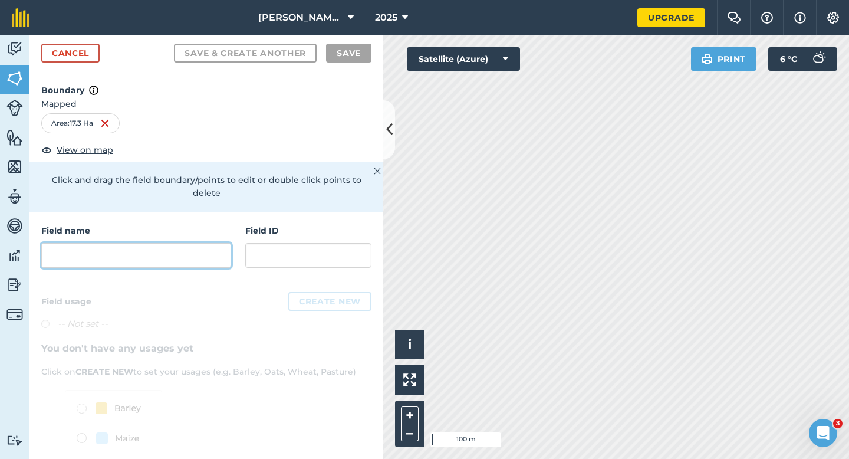
click at [203, 243] on input "text" at bounding box center [136, 255] width 190 height 25
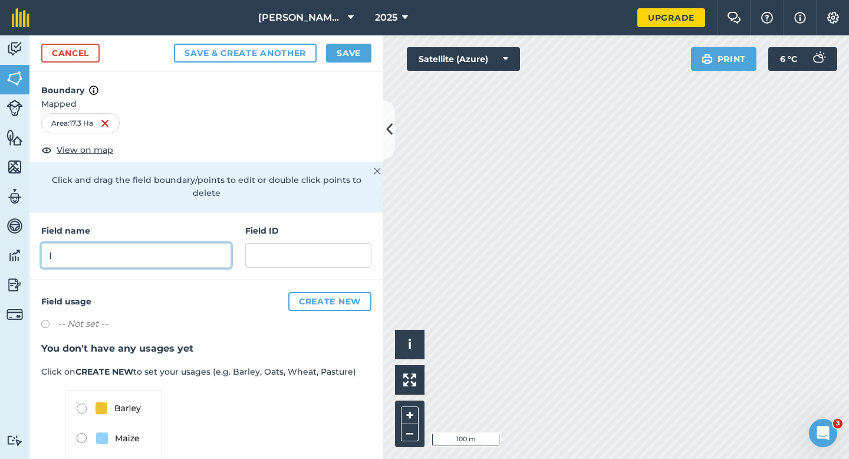
type input "I"
click at [357, 51] on button "Save" at bounding box center [348, 53] width 45 height 19
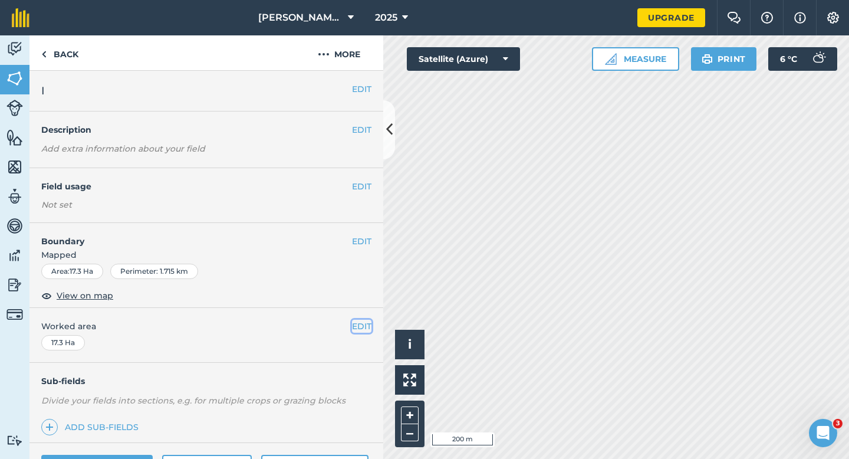
click at [364, 325] on button "EDIT" at bounding box center [361, 325] width 19 height 13
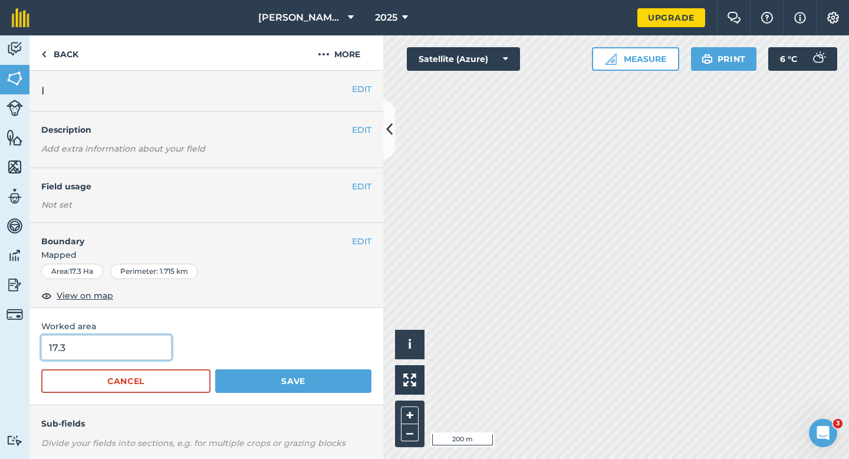
click at [65, 342] on input "17.3" at bounding box center [106, 347] width 130 height 25
click at [215, 369] on button "Save" at bounding box center [293, 381] width 156 height 24
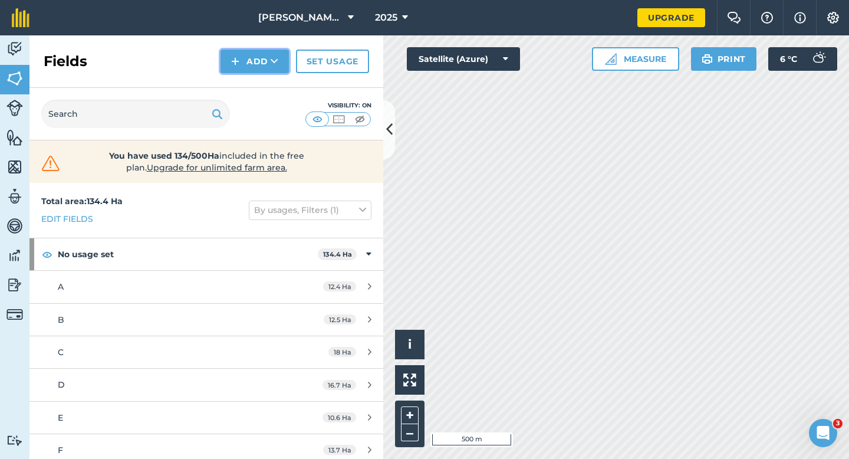
click at [255, 68] on button "Add" at bounding box center [254, 62] width 68 height 24
click at [255, 82] on link "Draw" at bounding box center [254, 88] width 65 height 26
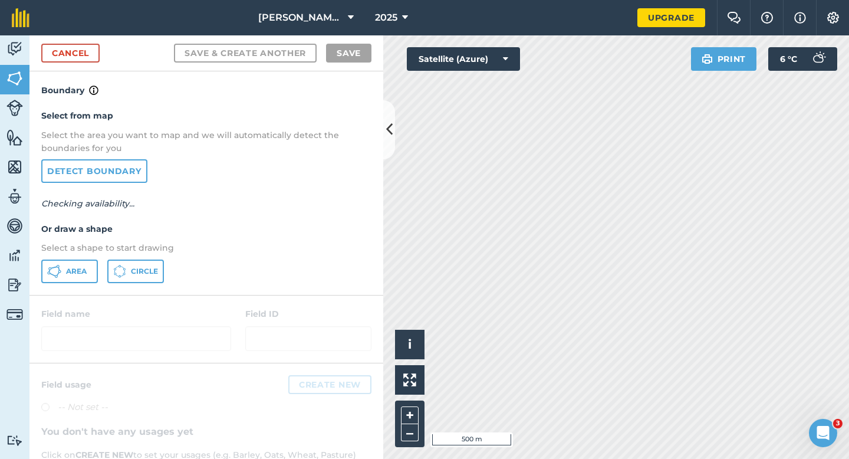
click at [98, 268] on div "Area Circle" at bounding box center [206, 271] width 330 height 24
click at [106, 266] on div "Area Circle" at bounding box center [206, 271] width 330 height 24
click at [94, 266] on div "Area Circle" at bounding box center [206, 271] width 330 height 24
click at [94, 266] on button "Area" at bounding box center [69, 271] width 57 height 24
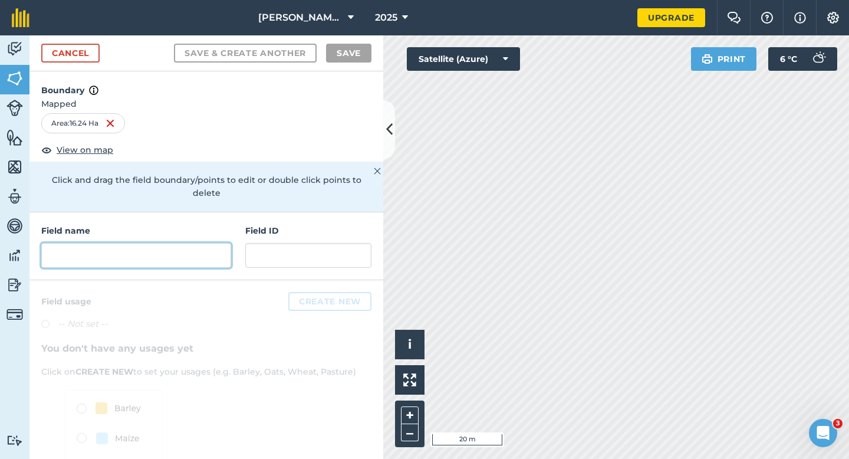
click at [167, 243] on input "text" at bounding box center [136, 255] width 190 height 25
type input "U"
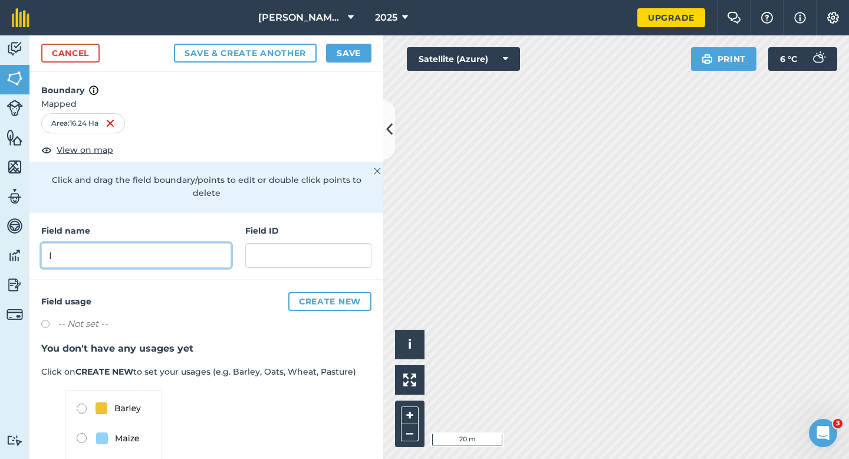
type input "I"
click at [354, 53] on button "Save" at bounding box center [348, 53] width 45 height 19
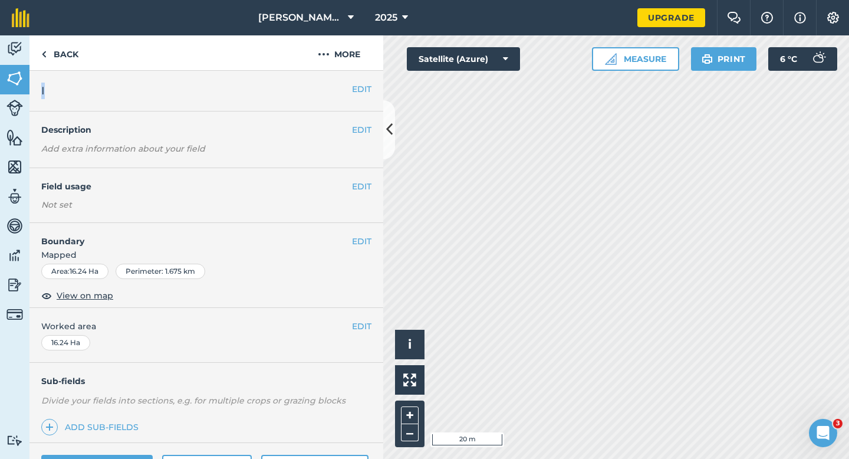
click at [367, 81] on div "EDIT I" at bounding box center [206, 91] width 354 height 41
click at [367, 89] on button "EDIT" at bounding box center [361, 89] width 19 height 13
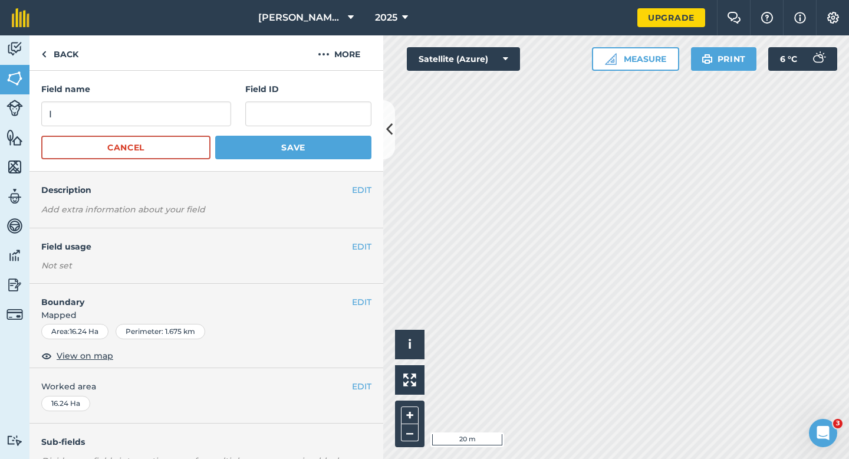
click at [197, 100] on div "Field name I" at bounding box center [136, 105] width 190 height 44
click at [197, 113] on input "I" at bounding box center [136, 113] width 190 height 25
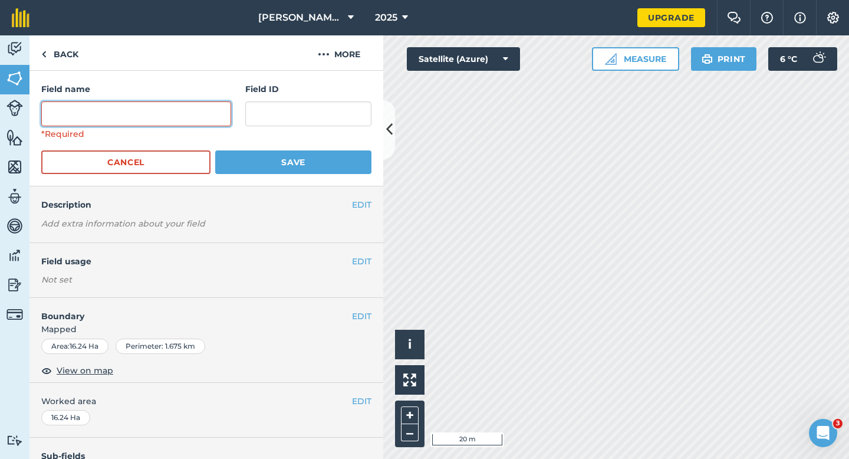
type input "U"
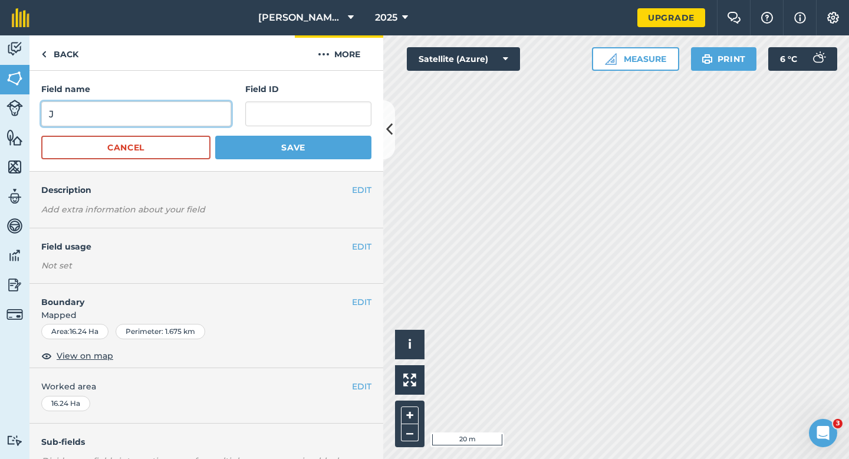
type input "J"
click at [215, 136] on button "Save" at bounding box center [293, 148] width 156 height 24
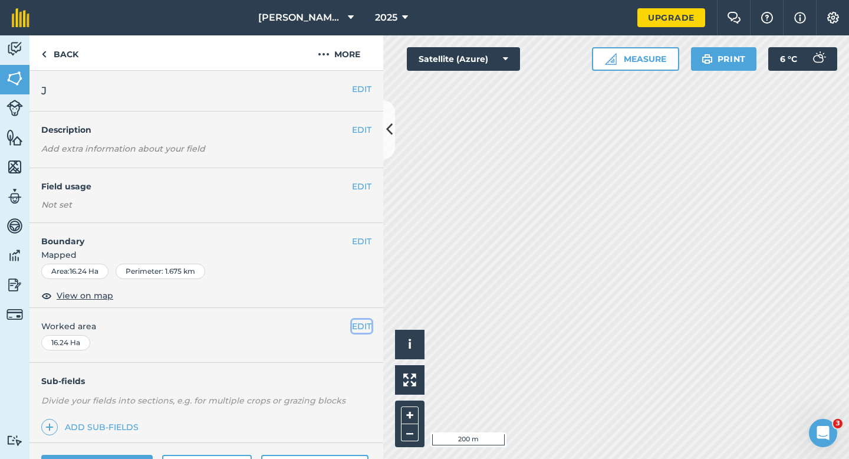
click at [361, 329] on button "EDIT" at bounding box center [361, 325] width 19 height 13
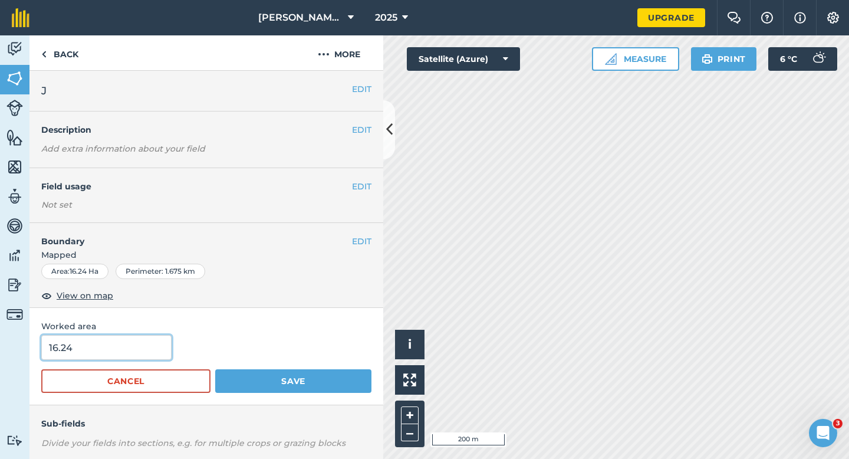
click at [141, 338] on input "16.24" at bounding box center [106, 347] width 130 height 25
click at [141, 341] on input "16.24" at bounding box center [106, 347] width 130 height 25
click at [141, 344] on input "16.24" at bounding box center [106, 347] width 130 height 25
type input "16.2"
click at [215, 369] on button "Save" at bounding box center [293, 381] width 156 height 24
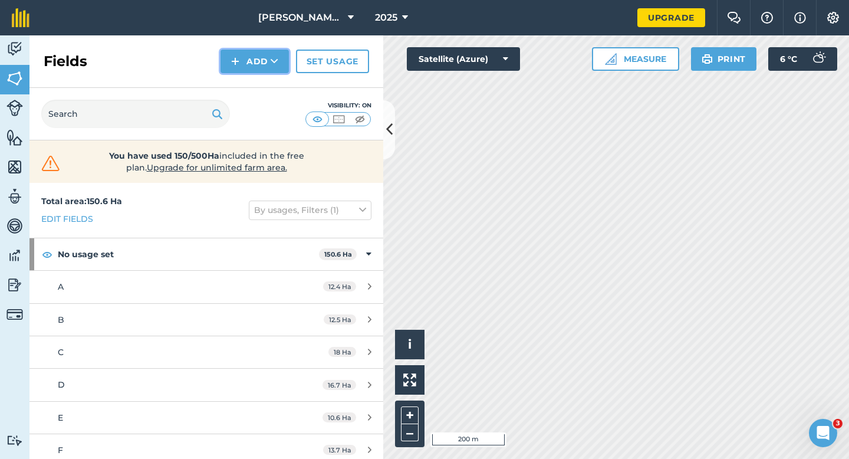
click at [251, 66] on button "Add" at bounding box center [254, 62] width 68 height 24
click at [251, 78] on link "Draw" at bounding box center [254, 88] width 65 height 26
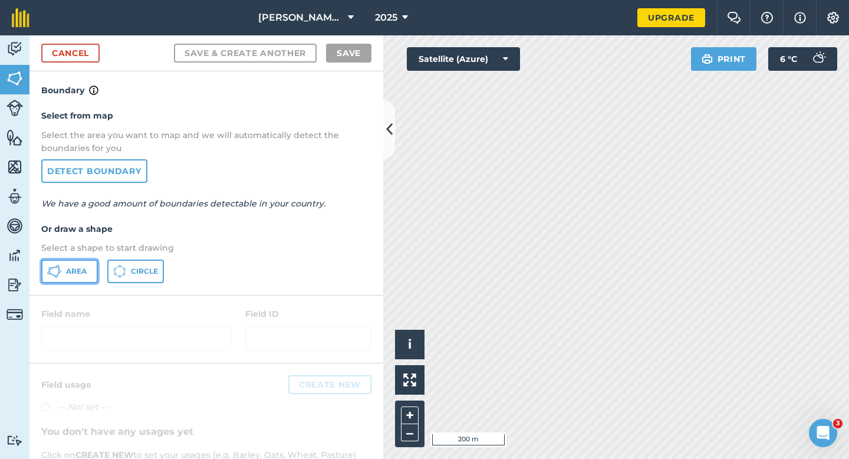
click at [95, 272] on button "Area" at bounding box center [69, 271] width 57 height 24
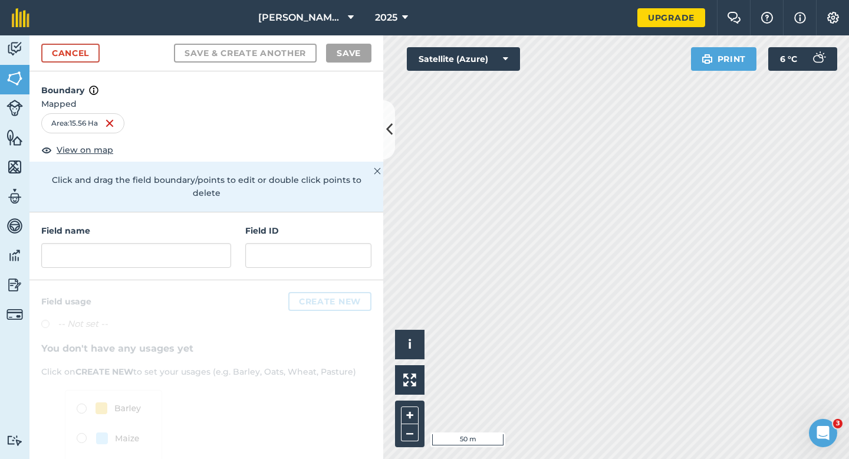
click at [186, 225] on div "Field name" at bounding box center [136, 246] width 190 height 44
click at [186, 243] on input "text" at bounding box center [136, 255] width 190 height 25
type input "k"
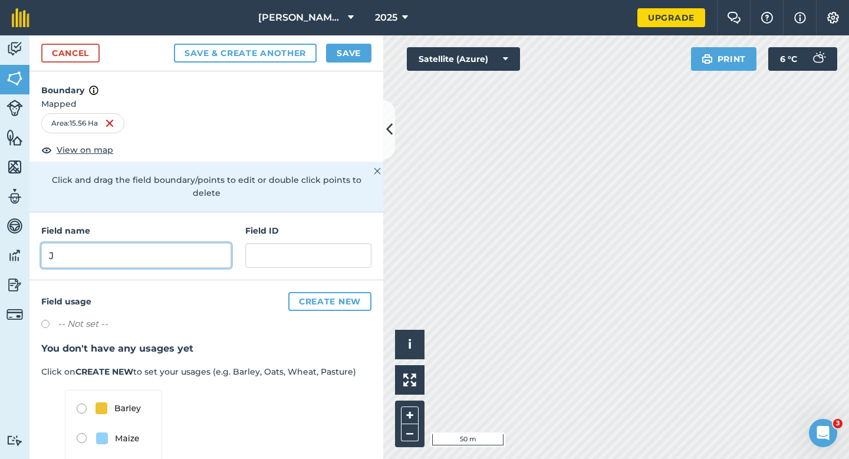
type input "J"
click at [358, 58] on button "Save" at bounding box center [348, 53] width 45 height 19
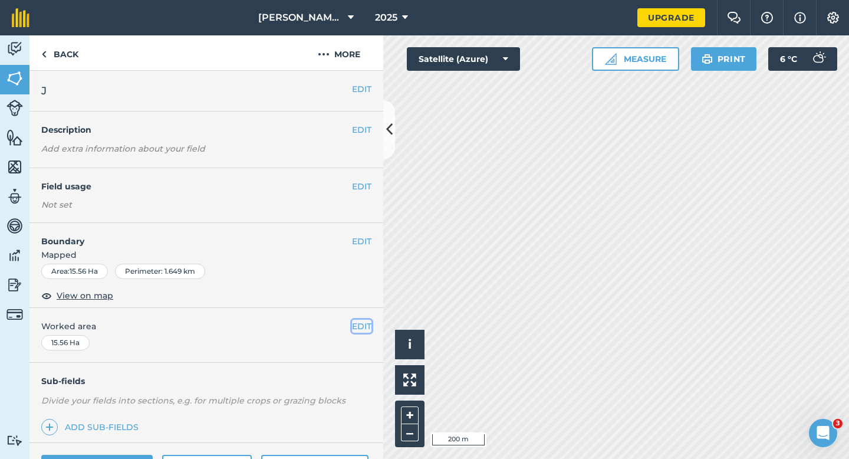
click at [362, 322] on button "EDIT" at bounding box center [361, 325] width 19 height 13
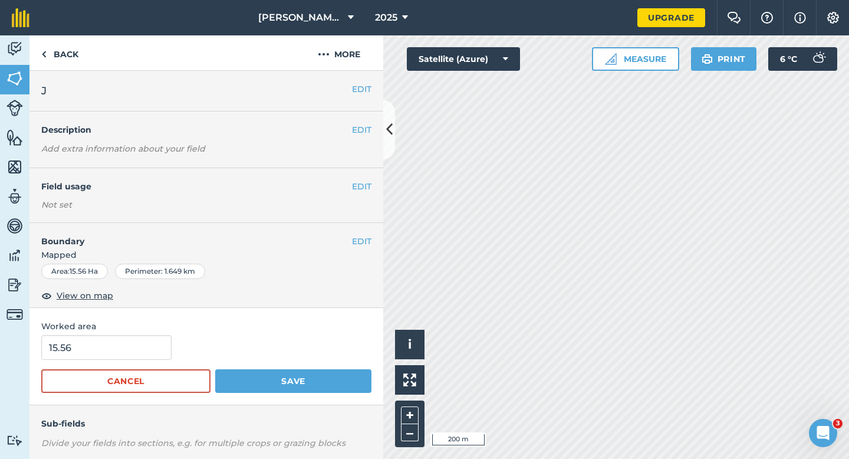
click at [167, 340] on div "15.56" at bounding box center [206, 347] width 330 height 25
click at [158, 341] on input "15.56" at bounding box center [106, 347] width 130 height 25
type input "15.5"
click at [215, 369] on button "Save" at bounding box center [293, 381] width 156 height 24
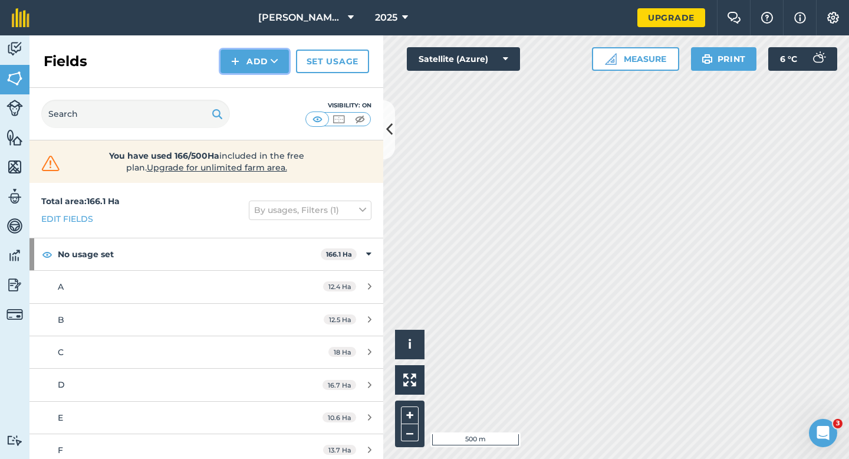
click at [240, 68] on button "Add" at bounding box center [254, 62] width 68 height 24
click at [240, 77] on link "Draw" at bounding box center [254, 88] width 65 height 26
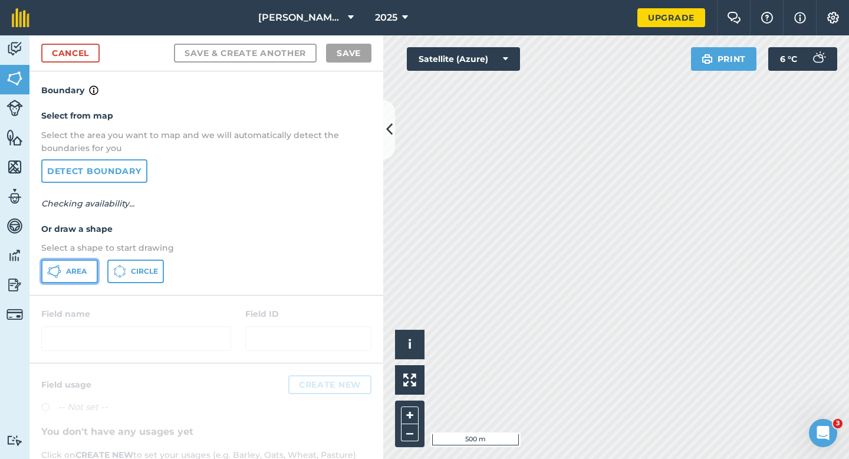
click at [96, 266] on button "Area" at bounding box center [69, 271] width 57 height 24
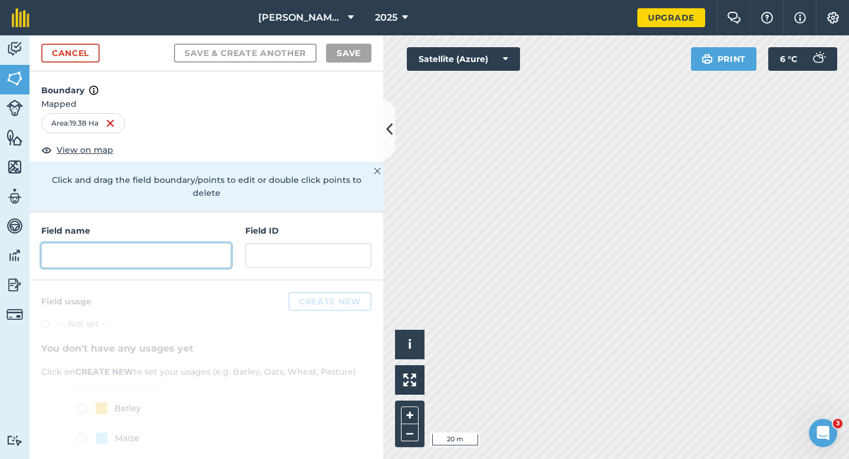
click at [180, 243] on input "text" at bounding box center [136, 255] width 190 height 25
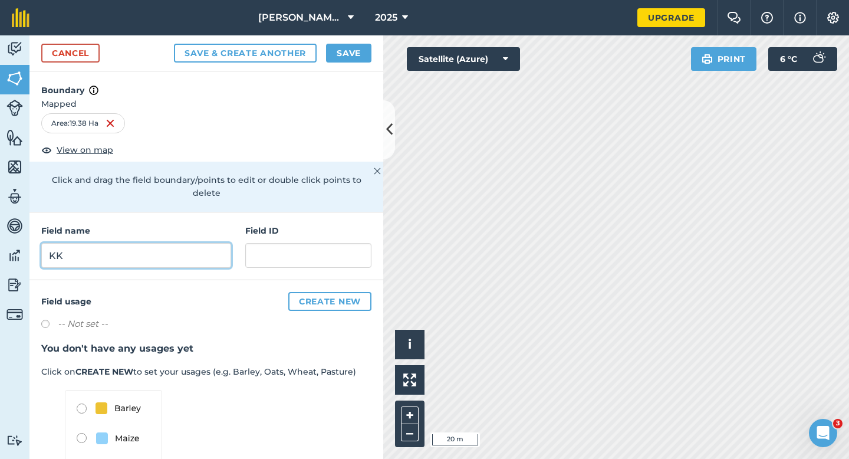
type input "KK"
click at [348, 55] on button "Save" at bounding box center [348, 53] width 45 height 19
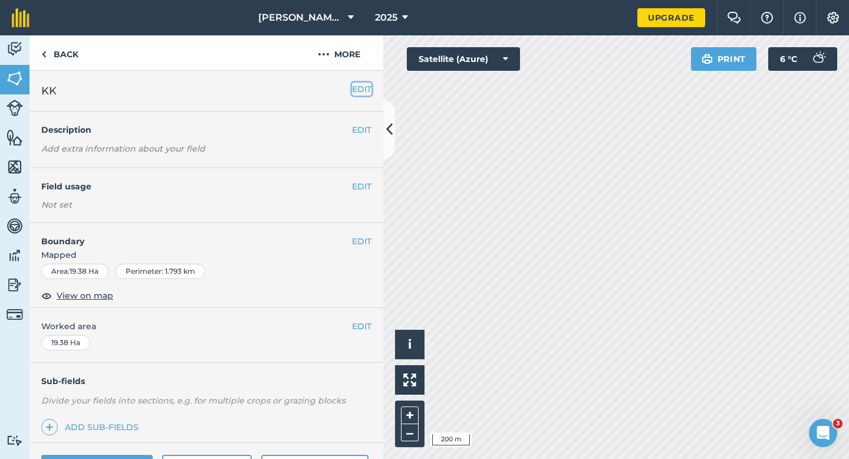
click at [360, 90] on button "EDIT" at bounding box center [361, 89] width 19 height 13
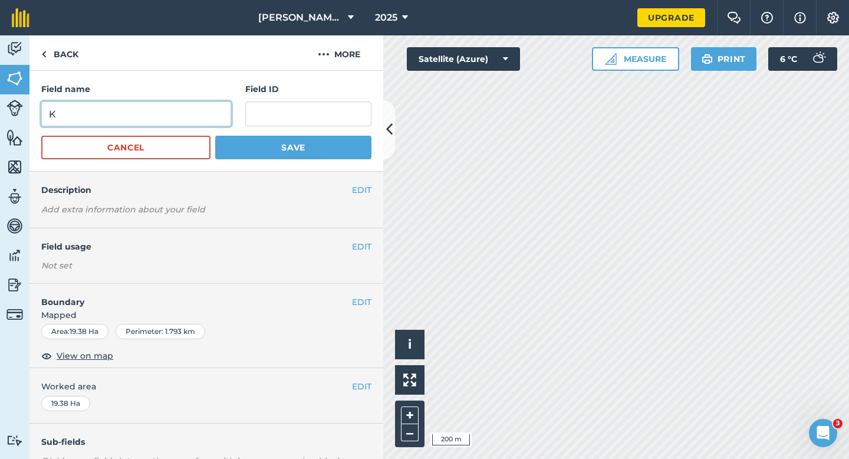
click at [162, 117] on input "K" at bounding box center [136, 113] width 190 height 25
type input "K"
click at [215, 136] on button "Save" at bounding box center [293, 148] width 156 height 24
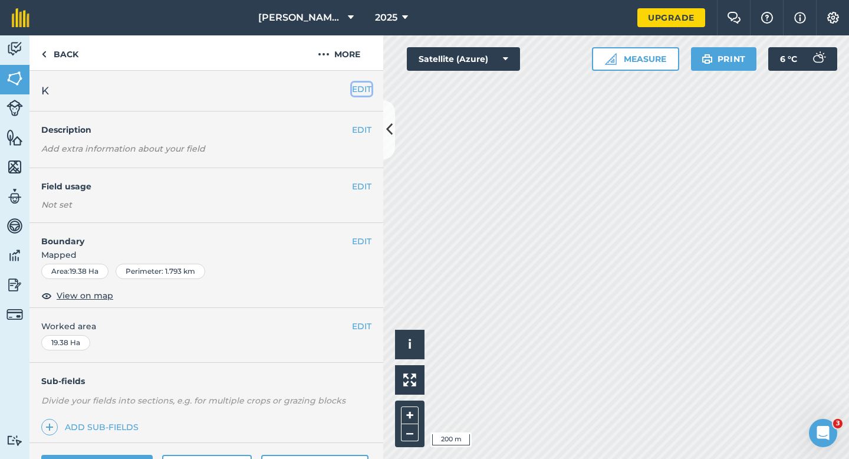
click at [358, 92] on button "EDIT" at bounding box center [361, 89] width 19 height 13
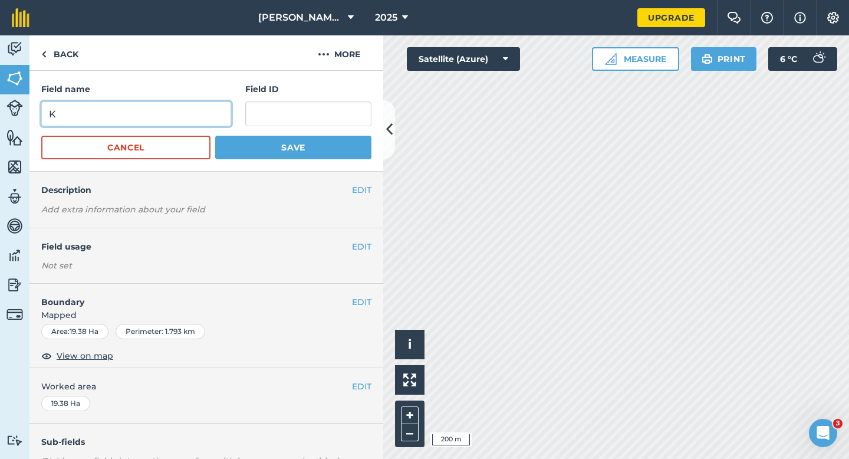
click at [186, 124] on input "K" at bounding box center [136, 113] width 190 height 25
type input "L"
click at [215, 136] on button "Save" at bounding box center [293, 148] width 156 height 24
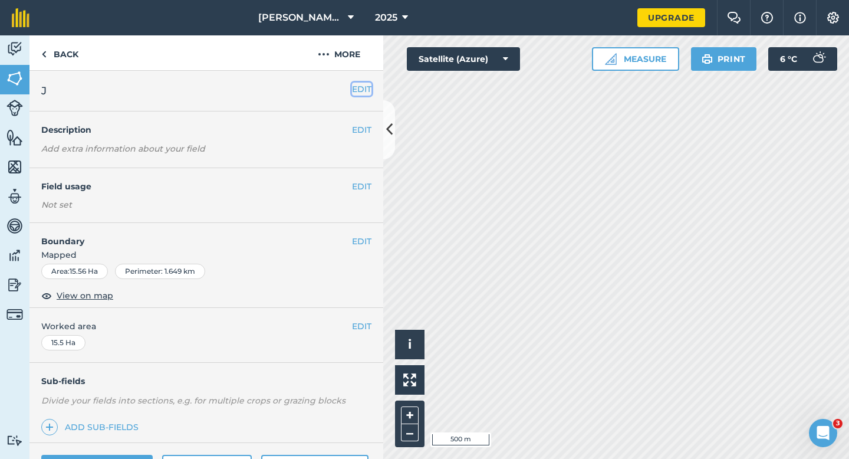
click at [367, 88] on button "EDIT" at bounding box center [361, 89] width 19 height 13
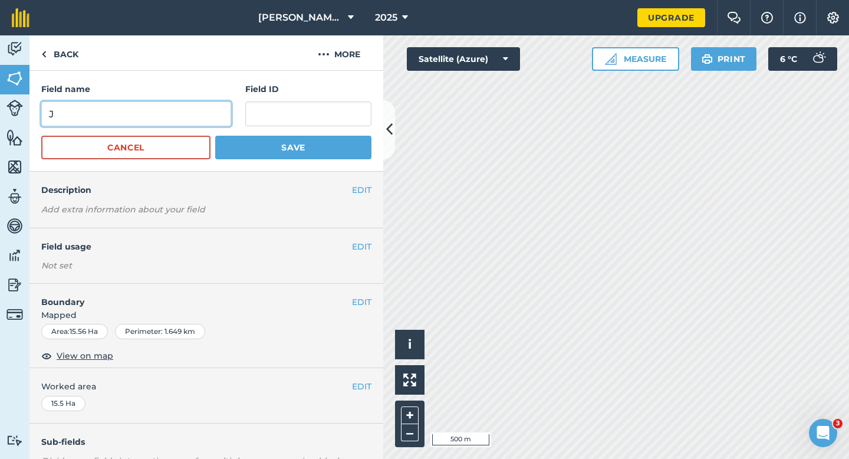
click at [188, 123] on input "J" at bounding box center [136, 113] width 190 height 25
type input "K"
click at [215, 136] on button "Save" at bounding box center [293, 148] width 156 height 24
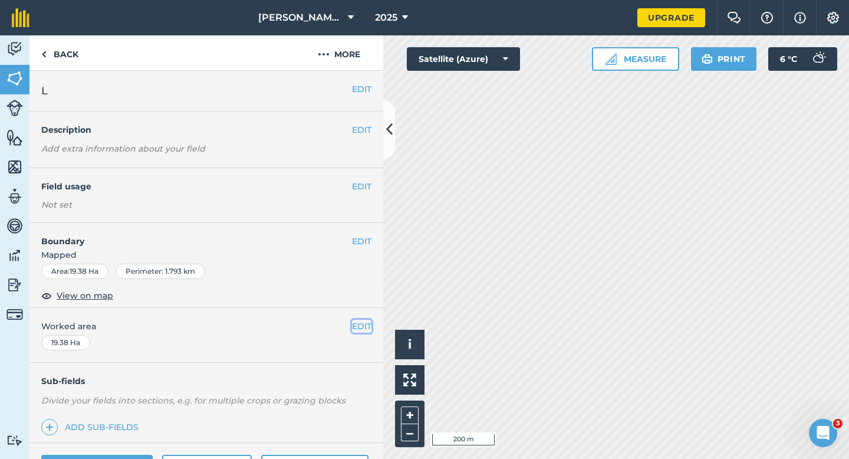
click at [363, 322] on button "EDIT" at bounding box center [361, 325] width 19 height 13
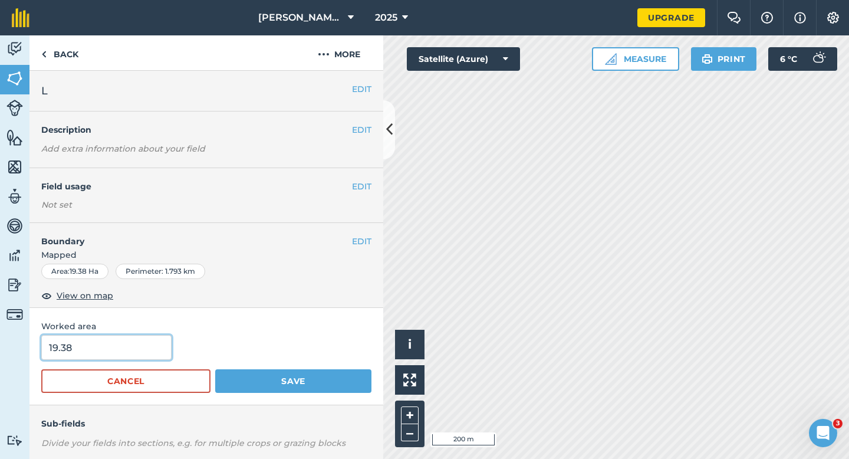
click at [129, 353] on input "19.38" at bounding box center [106, 347] width 130 height 25
type input "19.4"
click at [215, 369] on button "Save" at bounding box center [293, 381] width 156 height 24
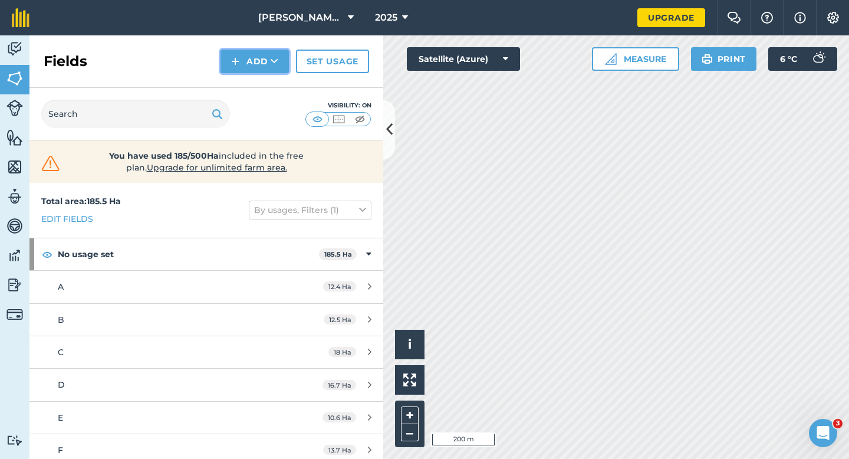
click at [259, 68] on button "Add" at bounding box center [254, 62] width 68 height 24
click at [259, 88] on link "Draw" at bounding box center [254, 88] width 65 height 26
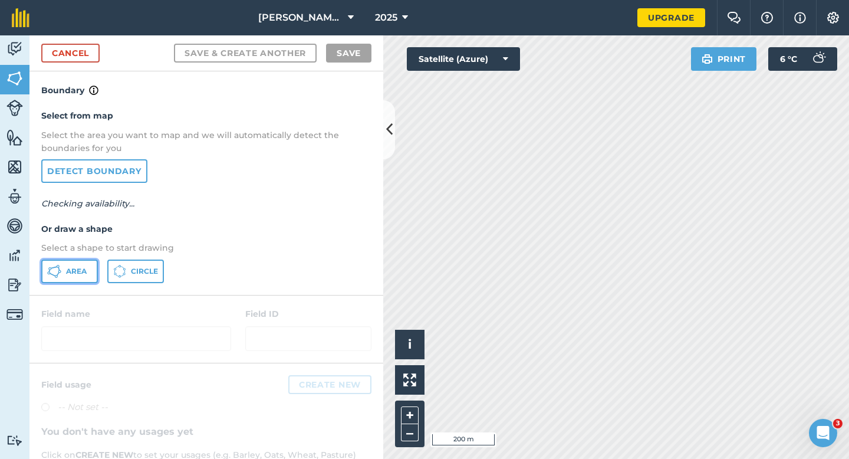
click at [89, 273] on button "Area" at bounding box center [69, 271] width 57 height 24
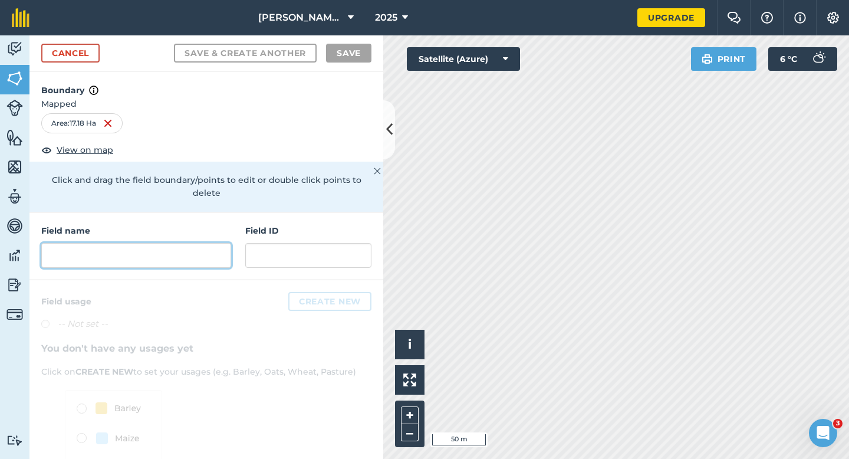
click at [224, 243] on input "text" at bounding box center [136, 255] width 190 height 25
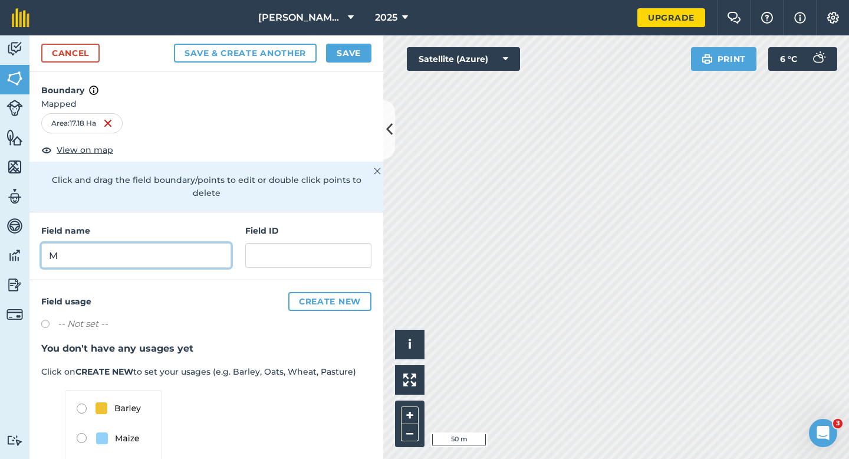
type input "M"
click at [364, 52] on button "Save" at bounding box center [348, 53] width 45 height 19
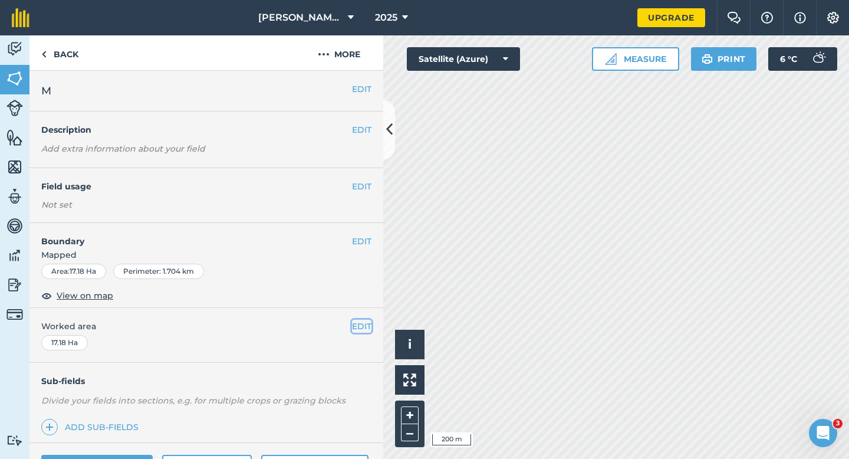
click at [357, 327] on button "EDIT" at bounding box center [361, 325] width 19 height 13
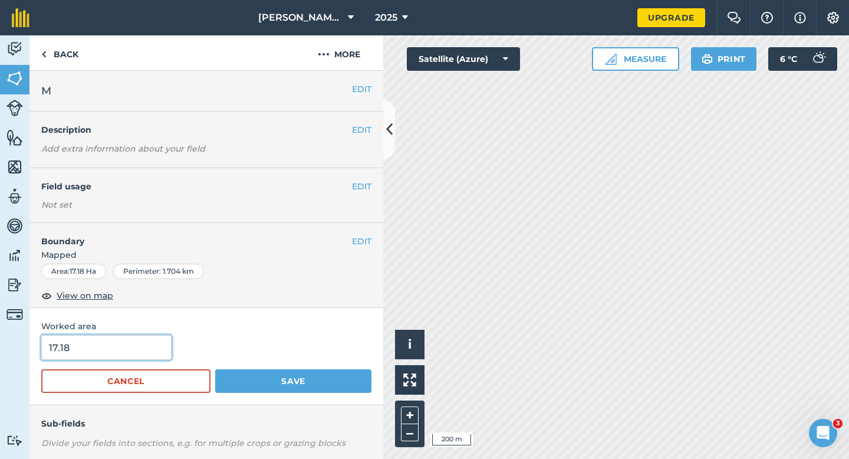
click at [142, 347] on input "17.18" at bounding box center [106, 347] width 130 height 25
type input "17.2"
click at [215, 369] on button "Save" at bounding box center [293, 381] width 156 height 24
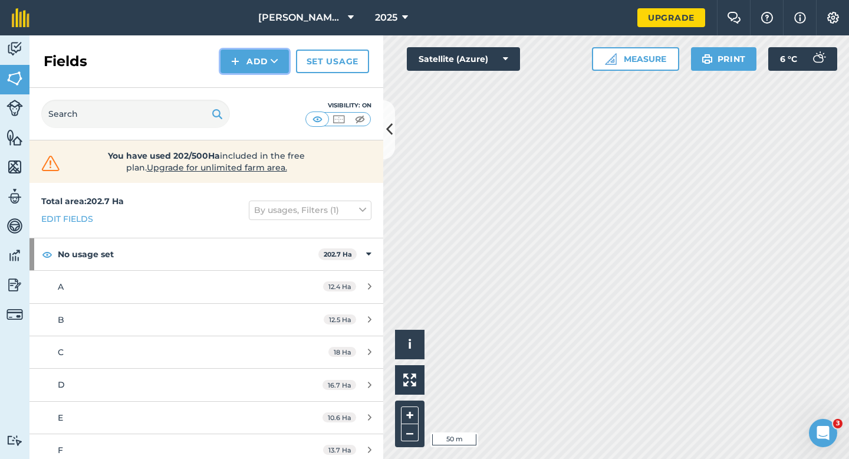
click at [236, 64] on img at bounding box center [235, 61] width 8 height 14
click at [238, 95] on link "Draw" at bounding box center [254, 88] width 65 height 26
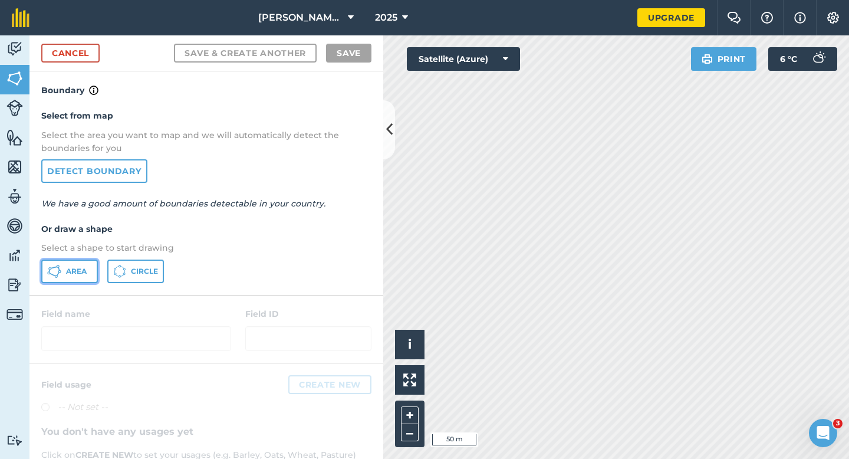
click at [81, 263] on button "Area" at bounding box center [69, 271] width 57 height 24
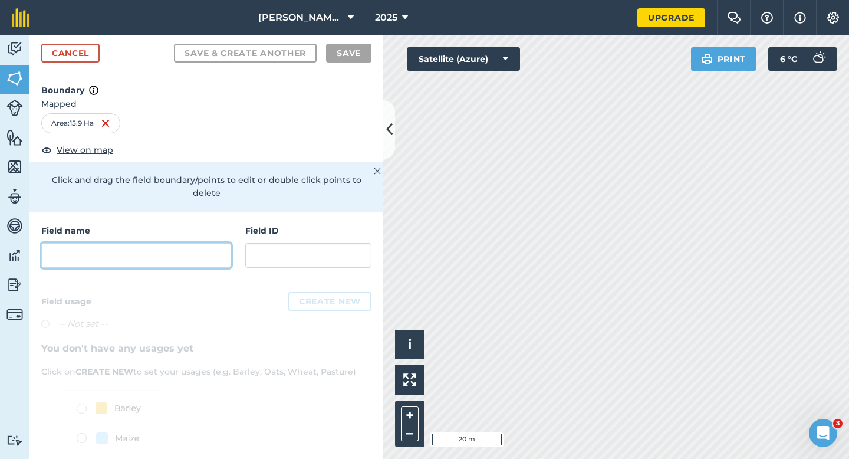
click at [193, 243] on input "text" at bounding box center [136, 255] width 190 height 25
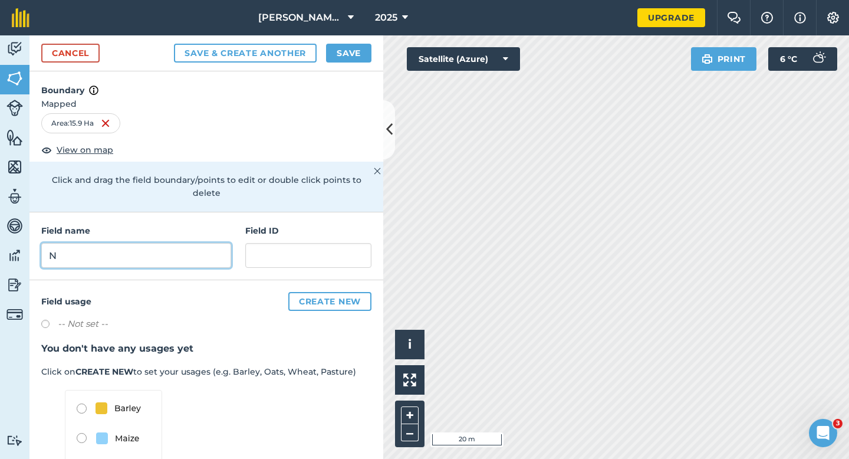
type input "N"
click at [347, 53] on button "Save" at bounding box center [348, 53] width 45 height 19
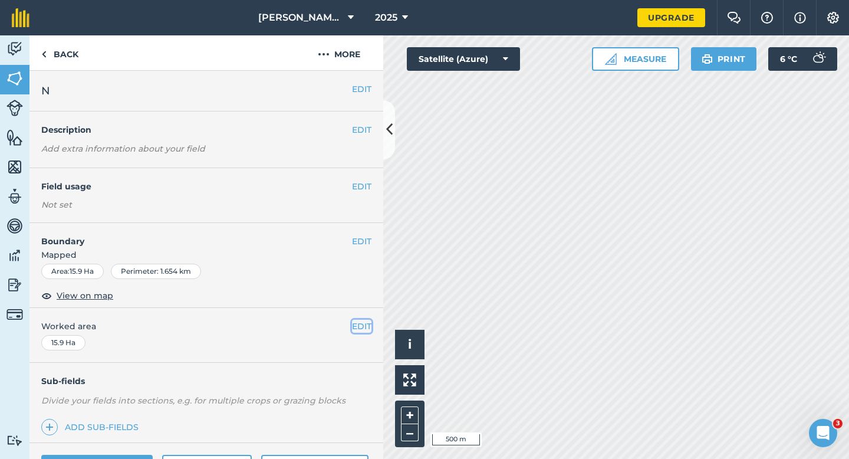
click at [357, 321] on button "EDIT" at bounding box center [361, 325] width 19 height 13
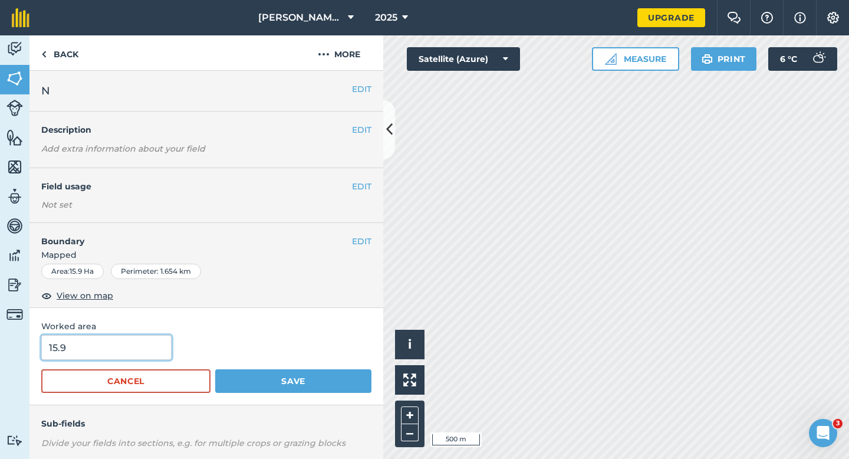
click at [137, 337] on input "15.9" at bounding box center [106, 347] width 130 height 25
click at [215, 369] on button "Save" at bounding box center [293, 381] width 156 height 24
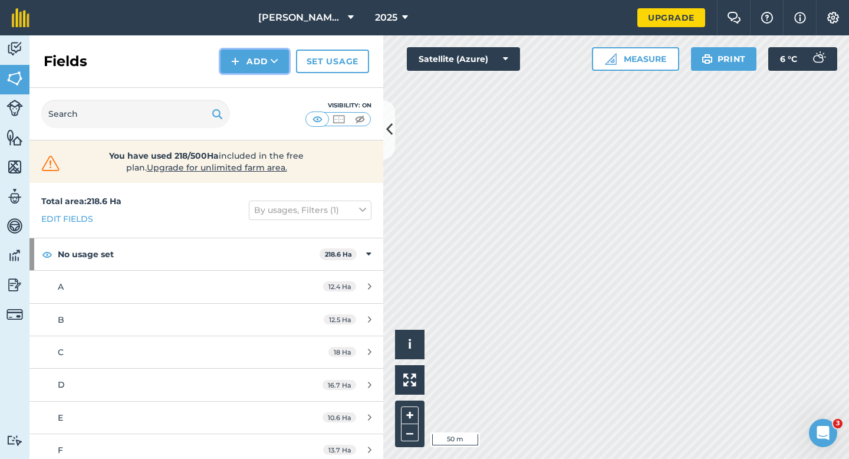
click at [258, 60] on button "Add" at bounding box center [254, 62] width 68 height 24
click at [259, 78] on link "Draw" at bounding box center [254, 88] width 65 height 26
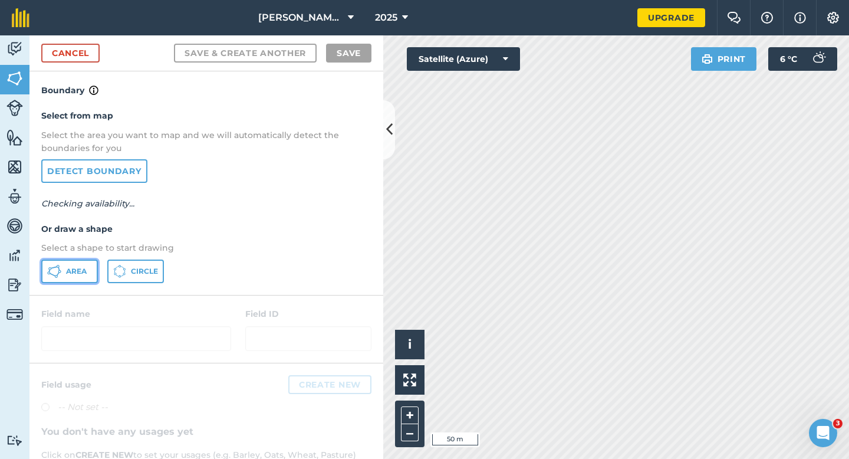
click at [75, 269] on span "Area" at bounding box center [76, 270] width 21 height 9
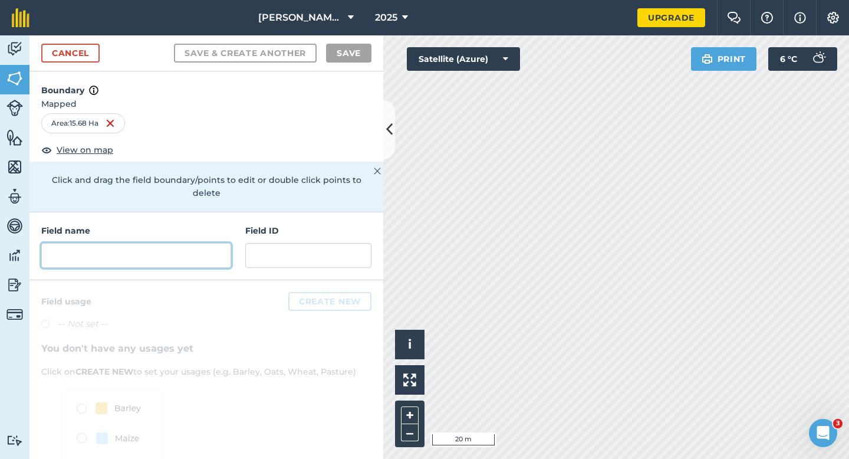
click at [199, 243] on input "text" at bounding box center [136, 255] width 190 height 25
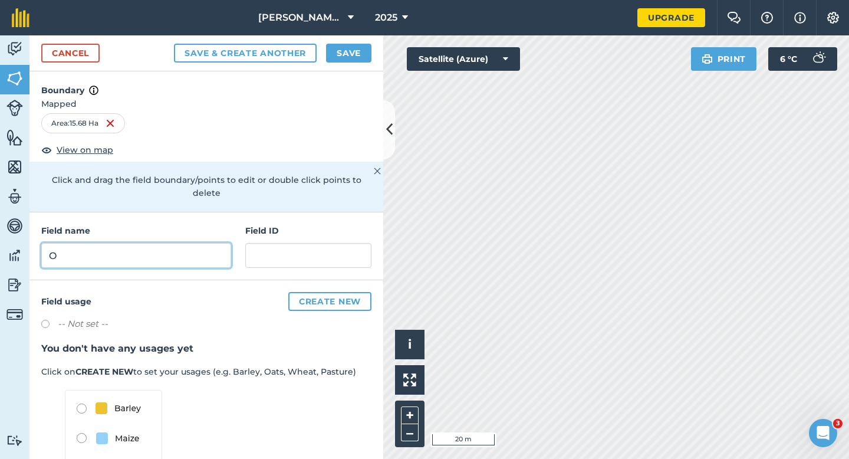
type input "O"
click at [359, 54] on button "Save" at bounding box center [348, 53] width 45 height 19
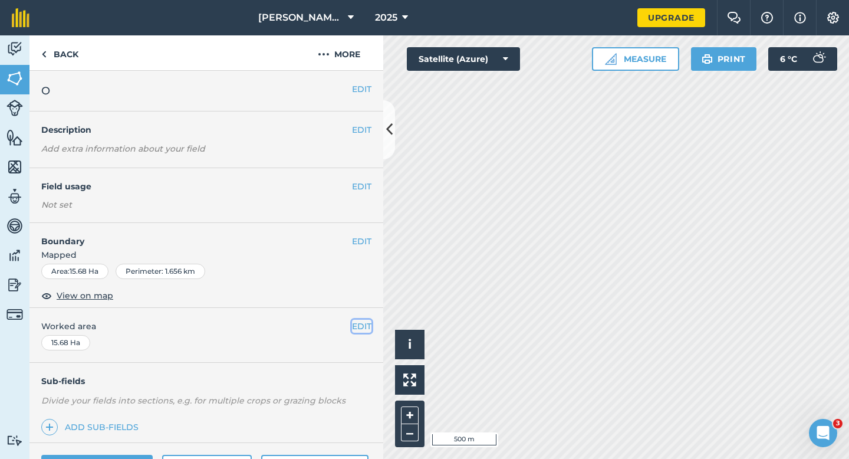
click at [367, 322] on button "EDIT" at bounding box center [361, 325] width 19 height 13
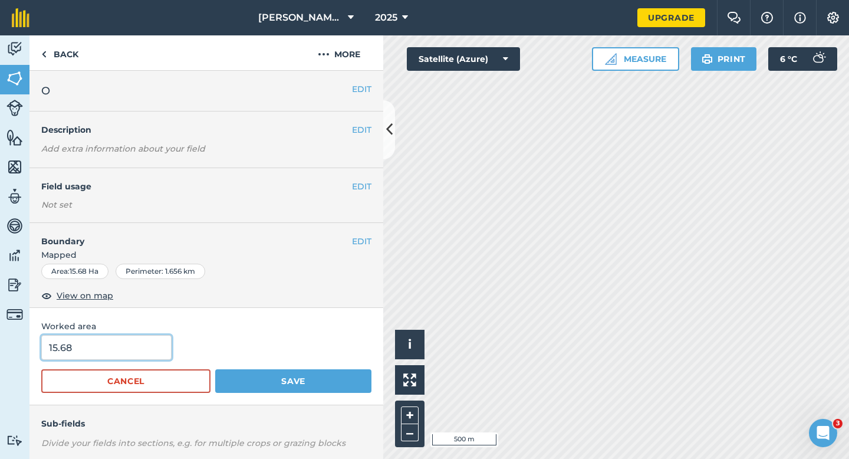
click at [134, 351] on input "15.68" at bounding box center [106, 347] width 130 height 25
type input "15.7"
click at [215, 369] on button "Save" at bounding box center [293, 381] width 156 height 24
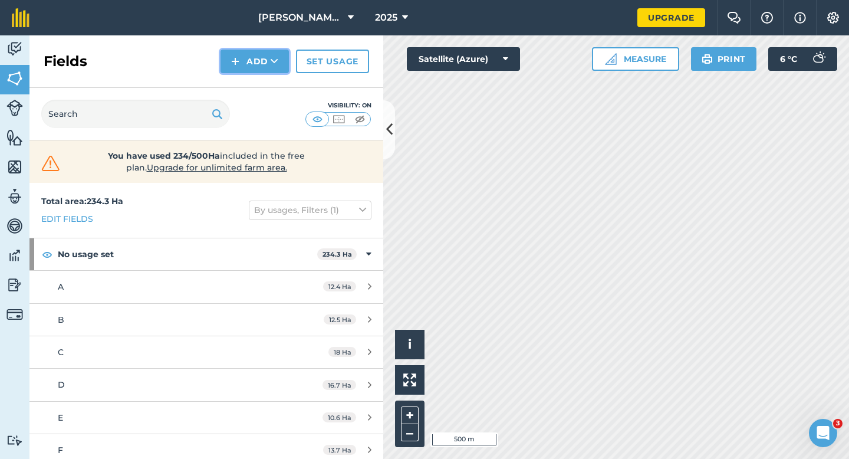
click at [253, 67] on button "Add" at bounding box center [254, 62] width 68 height 24
click at [253, 78] on link "Draw" at bounding box center [254, 88] width 65 height 26
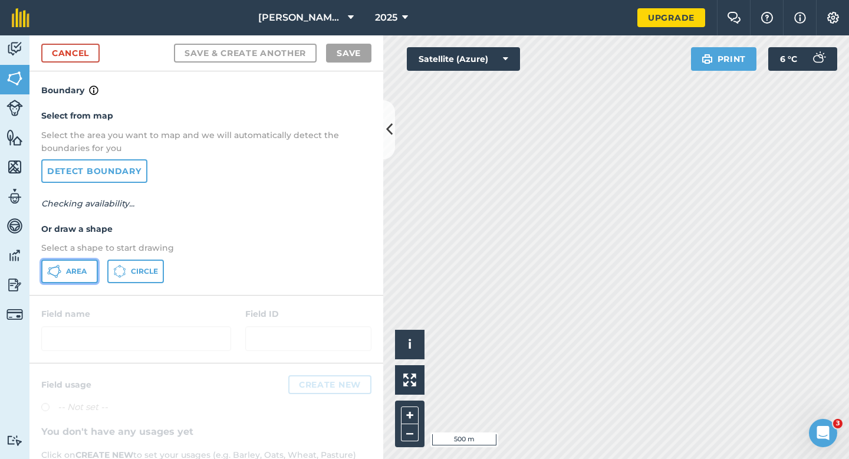
click at [55, 259] on button "Area" at bounding box center [69, 271] width 57 height 24
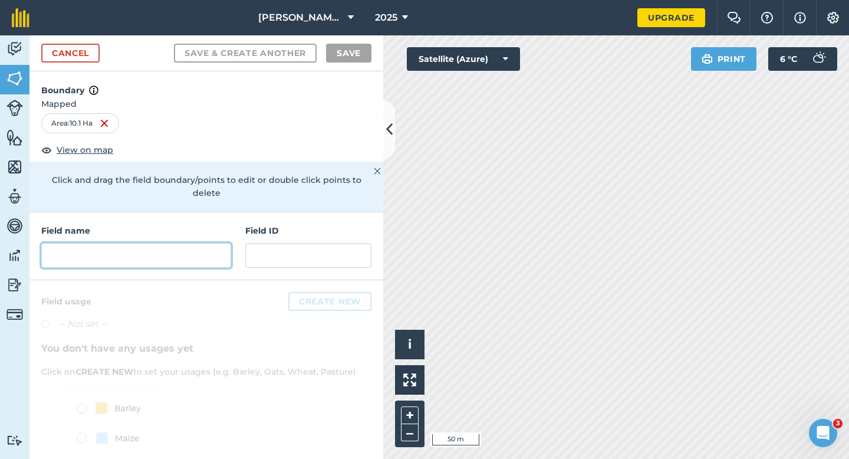
click at [229, 243] on input "text" at bounding box center [136, 255] width 190 height 25
type input "O"
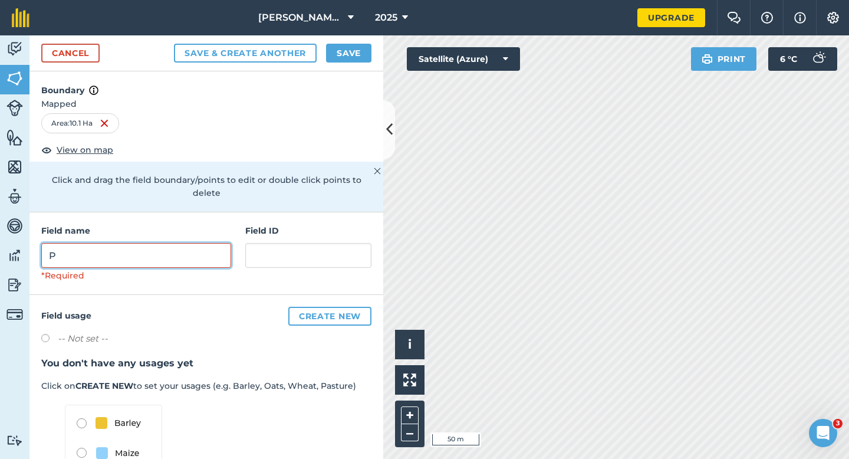
type input "P"
click at [347, 55] on button "Save" at bounding box center [348, 53] width 45 height 19
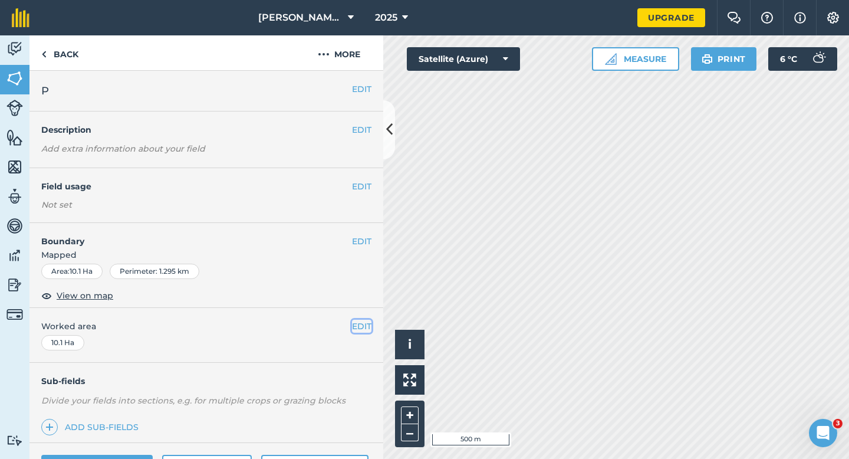
click at [357, 323] on button "EDIT" at bounding box center [361, 325] width 19 height 13
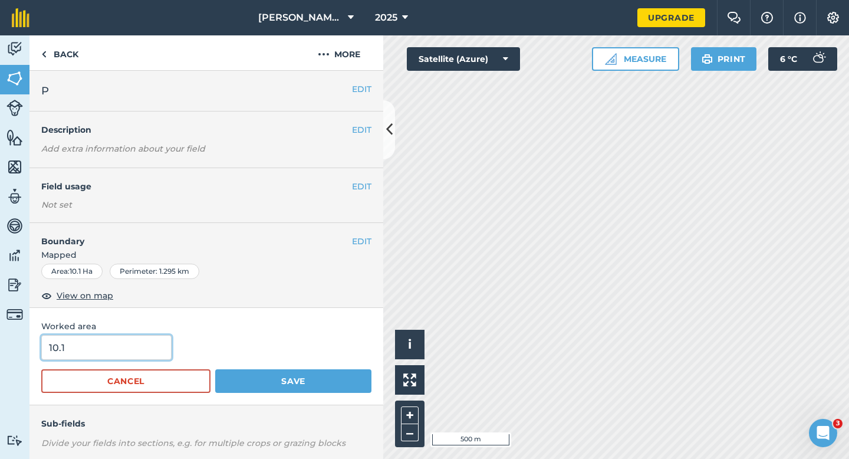
click at [144, 350] on input "10.1" at bounding box center [106, 347] width 130 height 25
type input "11"
click at [215, 369] on button "Save" at bounding box center [293, 381] width 156 height 24
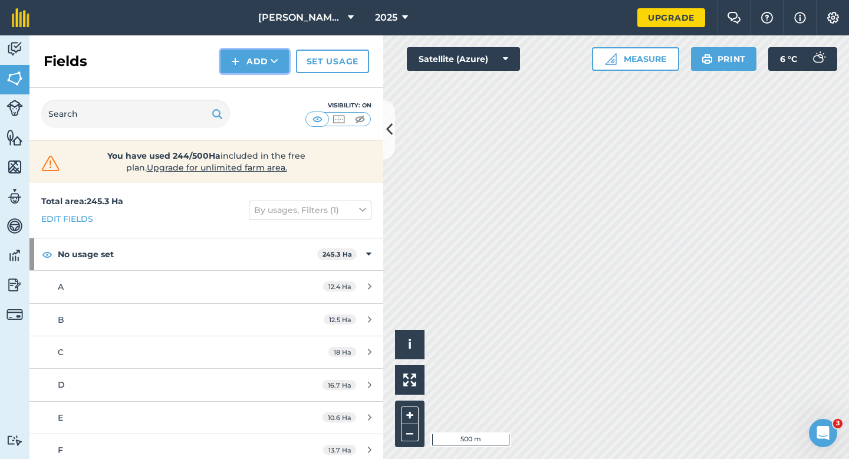
click at [230, 61] on button "Add" at bounding box center [254, 62] width 68 height 24
click at [245, 83] on link "Draw" at bounding box center [254, 88] width 65 height 26
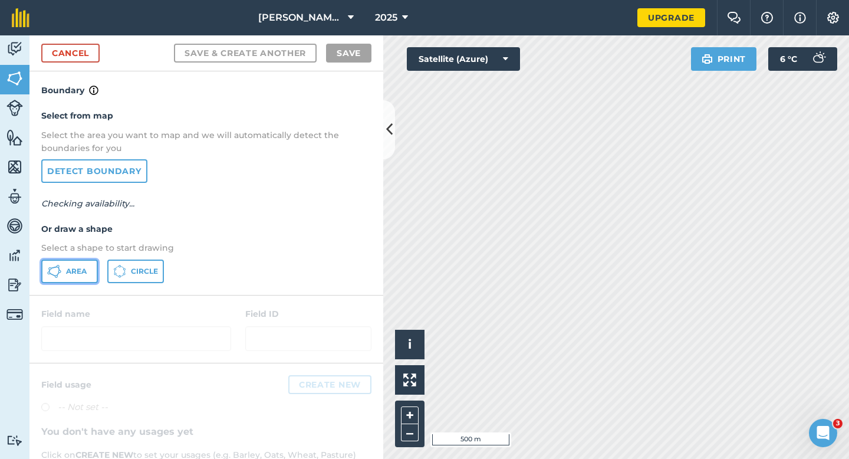
click at [81, 262] on button "Area" at bounding box center [69, 271] width 57 height 24
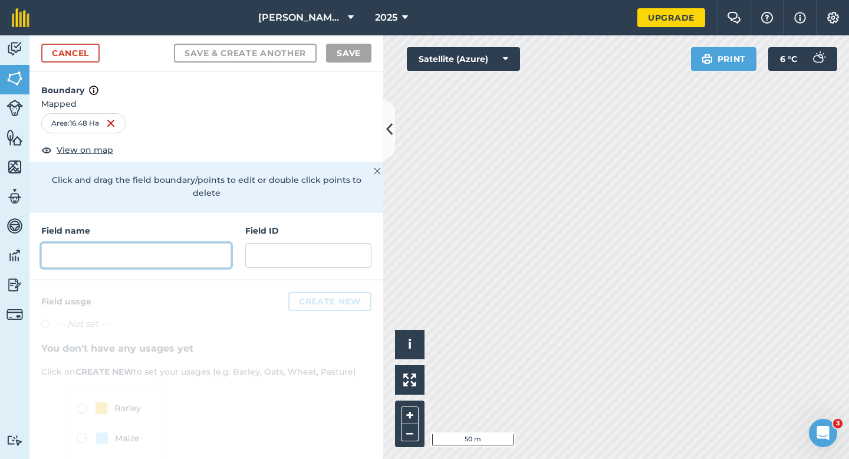
click at [117, 245] on input "text" at bounding box center [136, 255] width 190 height 25
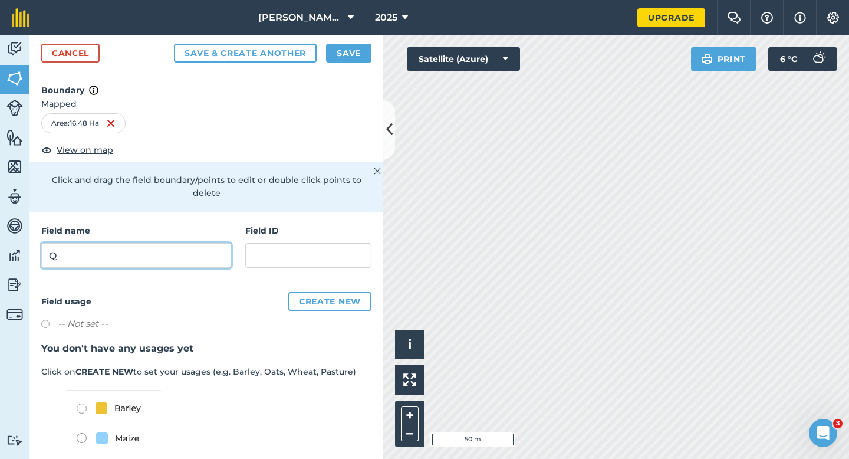
type input "Q"
click at [347, 55] on button "Save" at bounding box center [348, 53] width 45 height 19
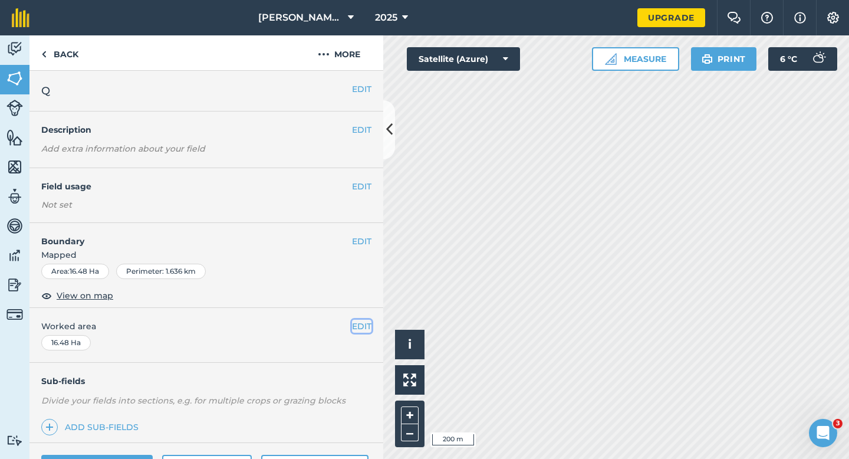
click at [362, 331] on button "EDIT" at bounding box center [361, 325] width 19 height 13
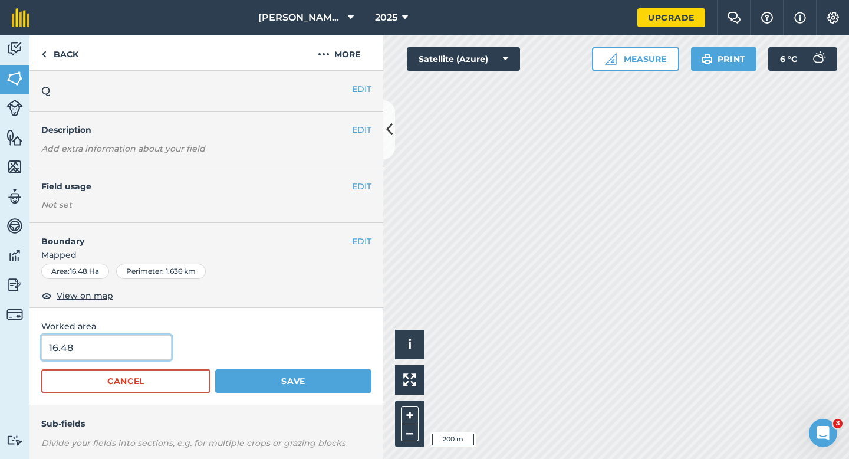
click at [159, 341] on input "16.48" at bounding box center [106, 347] width 130 height 25
click at [160, 355] on input "16.48" at bounding box center [106, 347] width 130 height 25
type input "16.5"
click at [215, 369] on button "Save" at bounding box center [293, 381] width 156 height 24
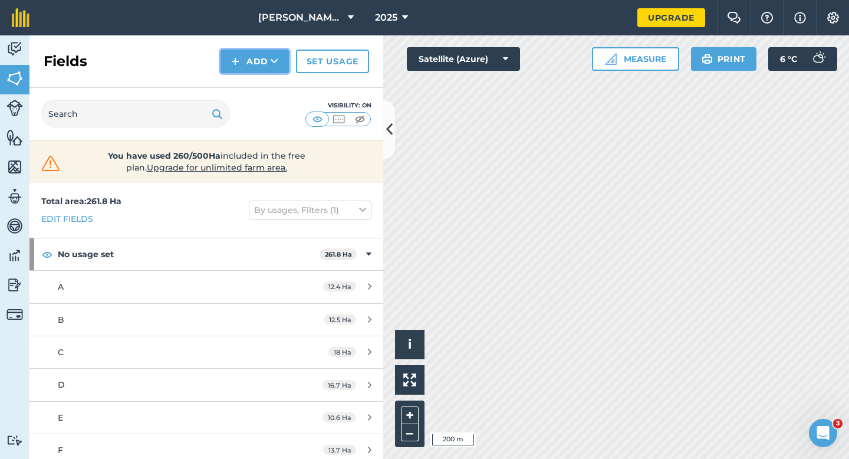
click at [252, 66] on button "Add" at bounding box center [254, 62] width 68 height 24
click at [252, 81] on link "Draw" at bounding box center [254, 88] width 65 height 26
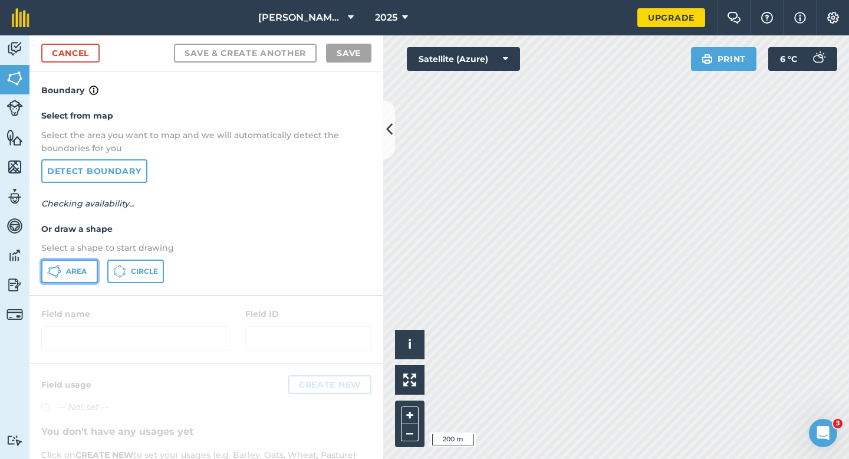
click at [93, 267] on button "Area" at bounding box center [69, 271] width 57 height 24
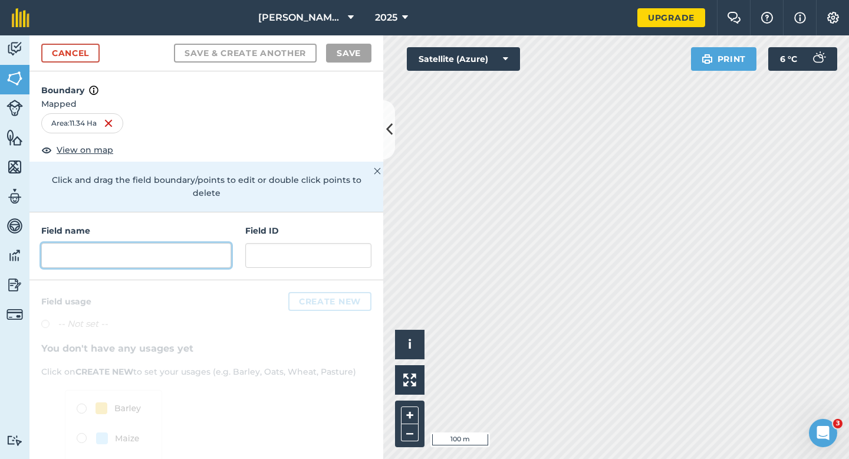
click at [196, 248] on input "text" at bounding box center [136, 255] width 190 height 25
type input "Q"
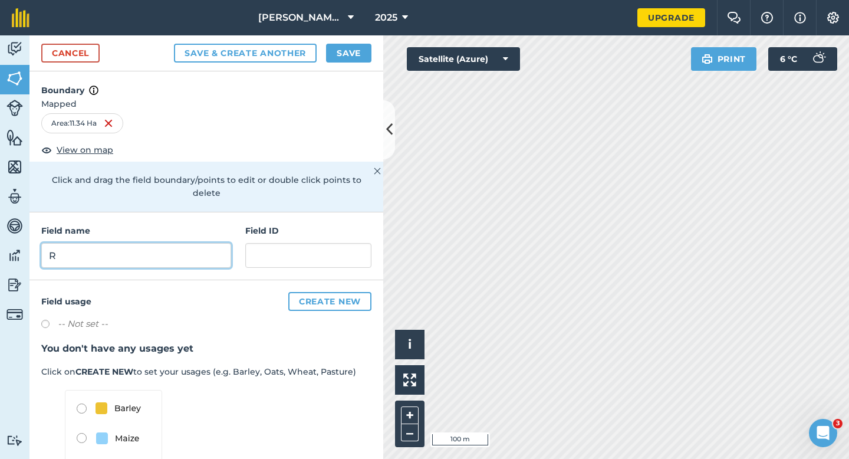
type input "R"
click at [337, 50] on button "Save" at bounding box center [348, 53] width 45 height 19
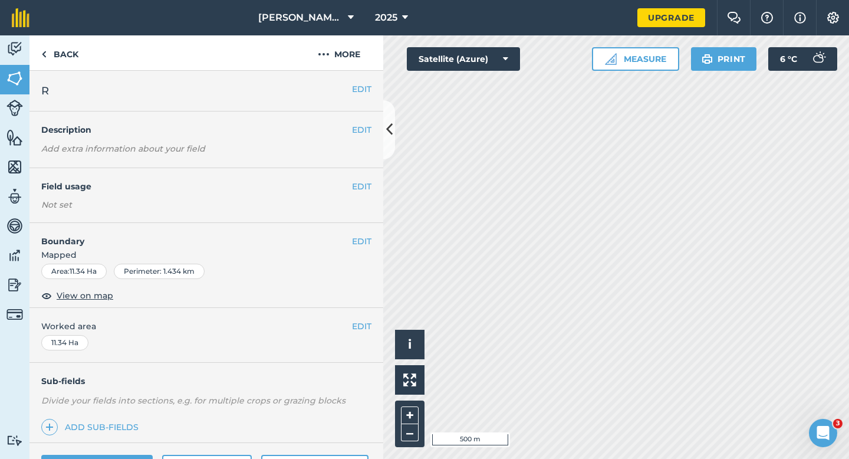
click at [350, 325] on span "Worked area" at bounding box center [206, 325] width 330 height 13
click at [358, 325] on button "EDIT" at bounding box center [361, 325] width 19 height 13
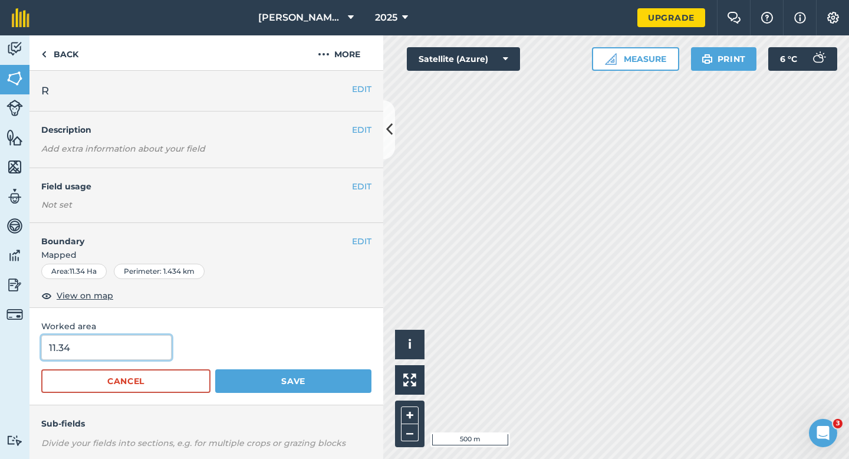
click at [123, 344] on input "11.34" at bounding box center [106, 347] width 130 height 25
type input "11.3"
click at [215, 369] on button "Save" at bounding box center [293, 381] width 156 height 24
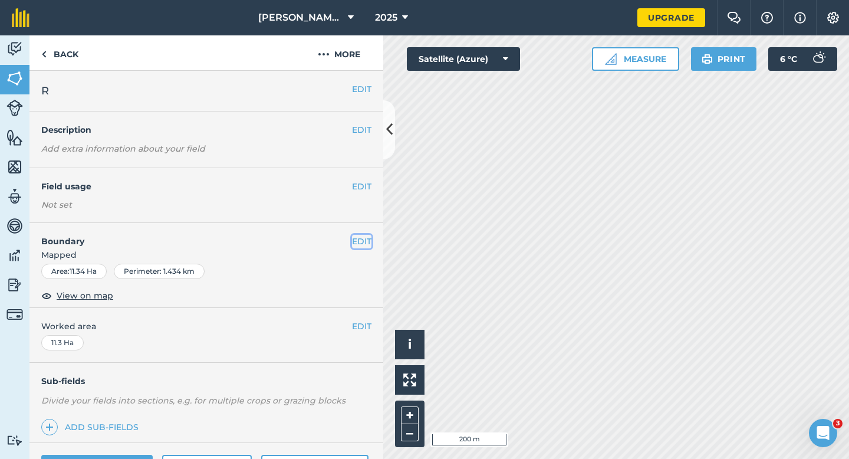
click at [365, 239] on button "EDIT" at bounding box center [361, 241] width 19 height 13
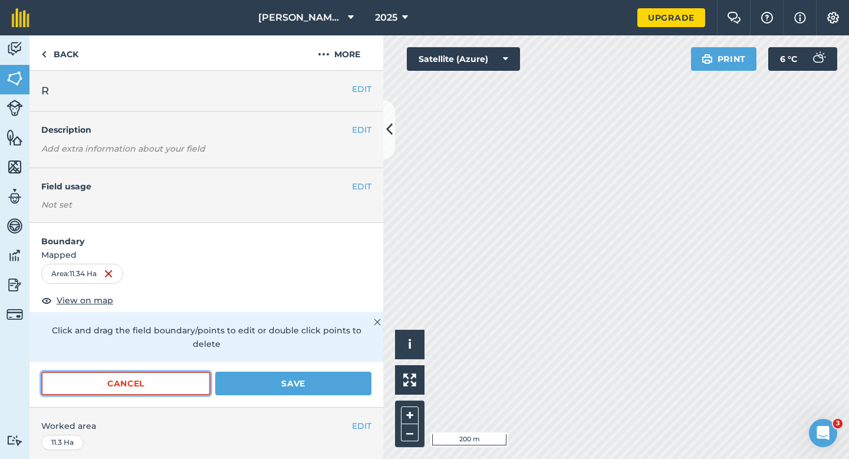
click at [190, 372] on button "Cancel" at bounding box center [125, 383] width 169 height 24
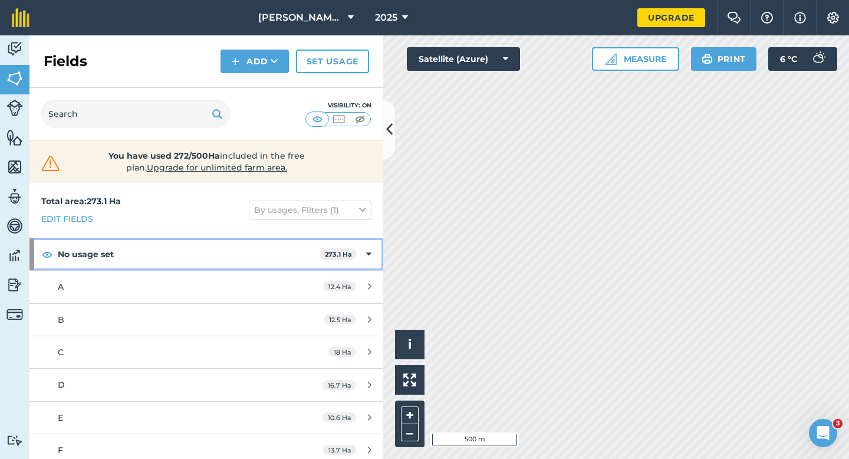
click at [366, 255] on icon at bounding box center [368, 254] width 5 height 13
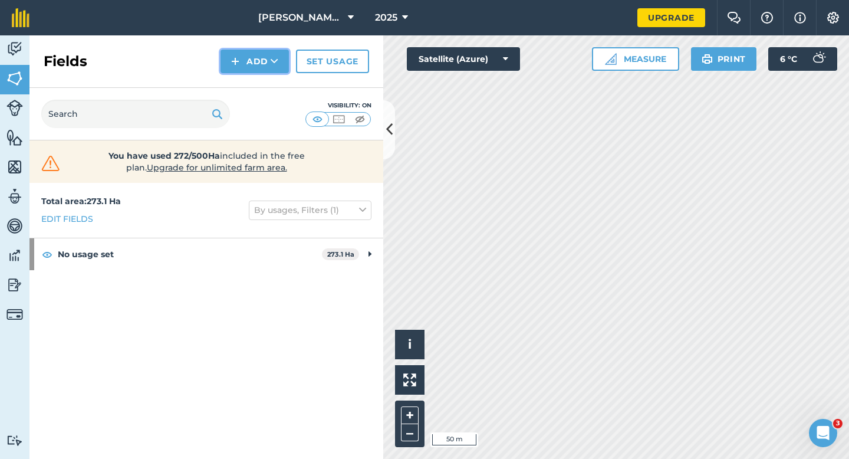
click at [244, 60] on button "Add" at bounding box center [254, 62] width 68 height 24
click at [244, 75] on link "Draw" at bounding box center [254, 88] width 65 height 26
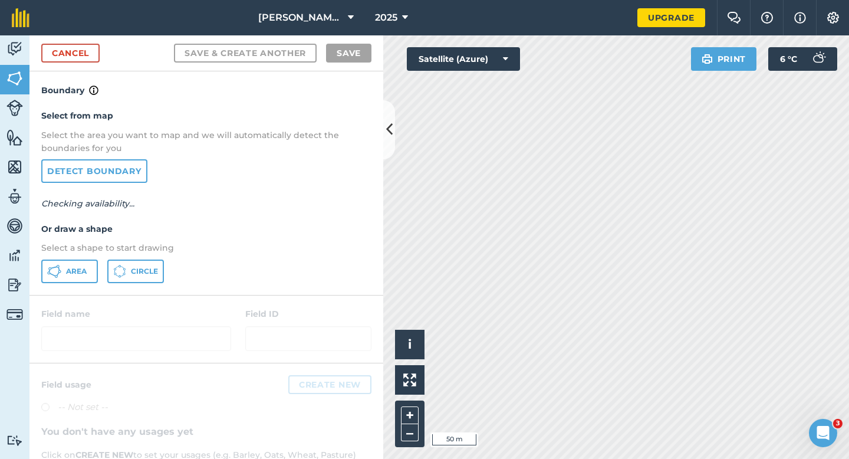
click at [71, 288] on div "Select from map Select the area you want to map and we will automatically detec…" at bounding box center [206, 195] width 354 height 197
click at [88, 273] on button "Area" at bounding box center [69, 271] width 57 height 24
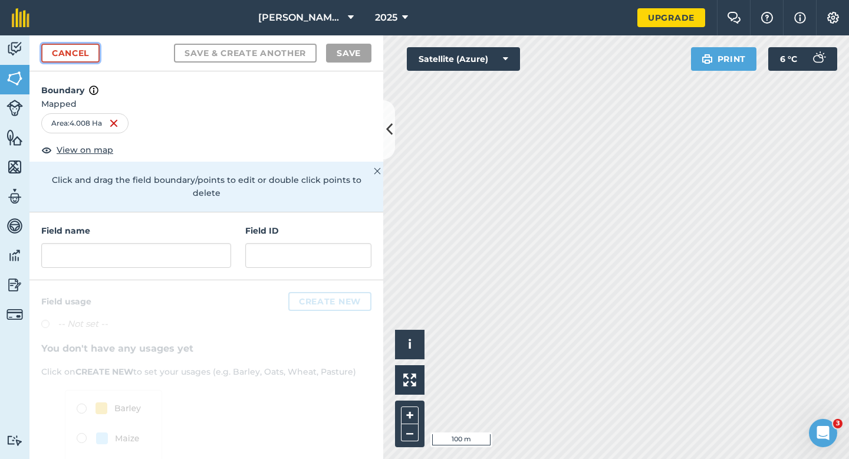
click at [77, 61] on link "Cancel" at bounding box center [70, 53] width 58 height 19
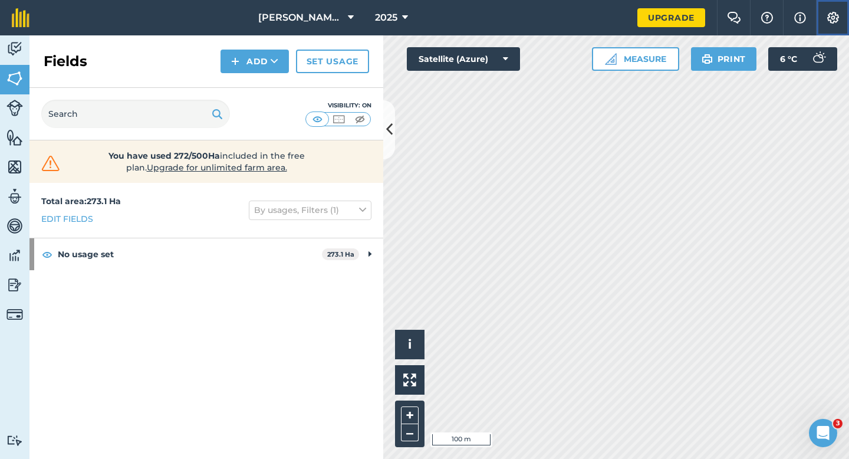
click at [840, 15] on button "Settings" at bounding box center [832, 17] width 33 height 35
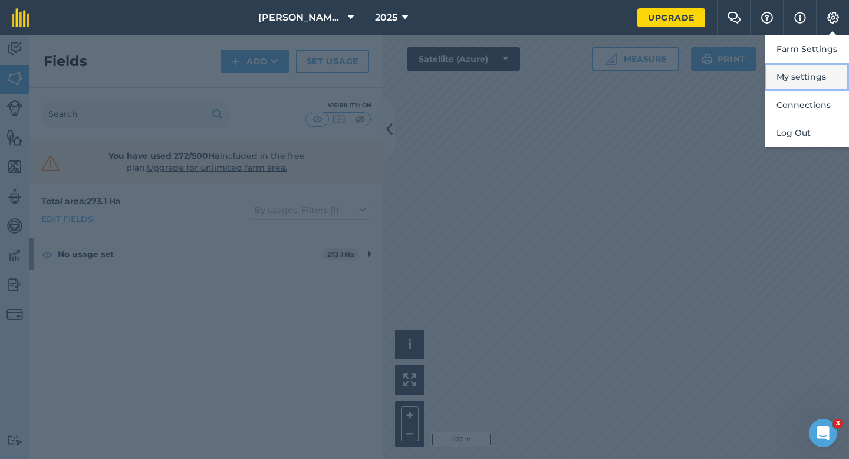
drag, startPoint x: 840, startPoint y: 22, endPoint x: 832, endPoint y: 64, distance: 43.2
click at [832, 64] on button "My settings" at bounding box center [807, 77] width 84 height 28
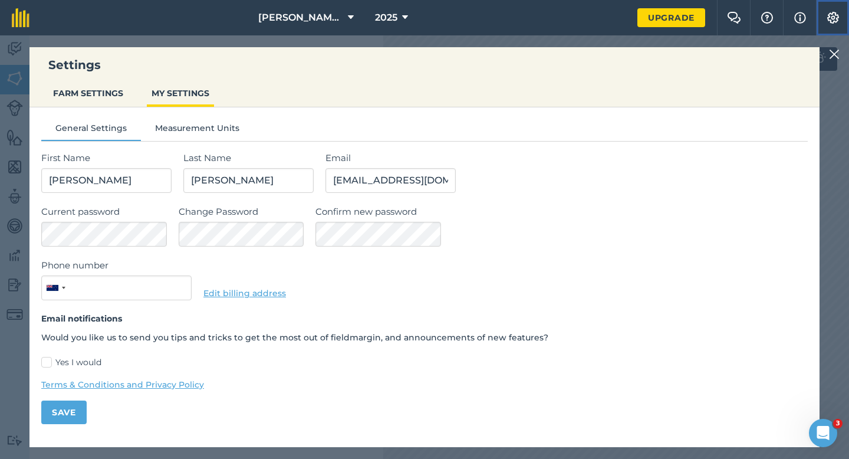
click at [844, 15] on button "Settings" at bounding box center [832, 17] width 33 height 35
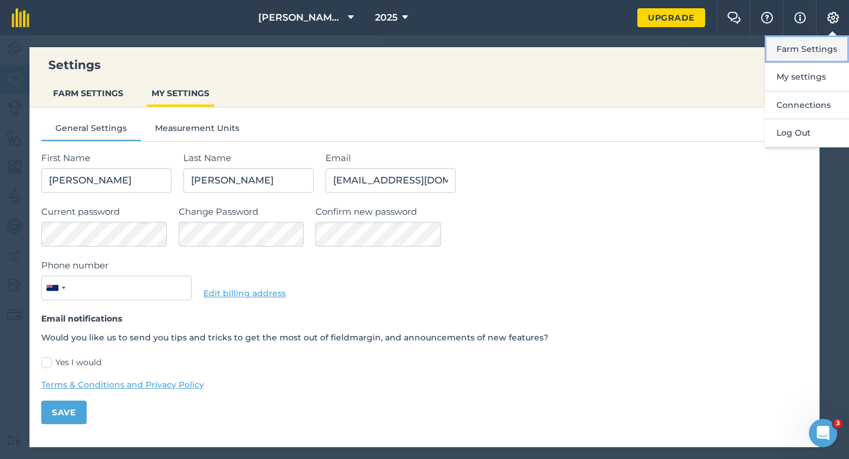
click at [839, 41] on button "Farm Settings" at bounding box center [807, 49] width 84 height 28
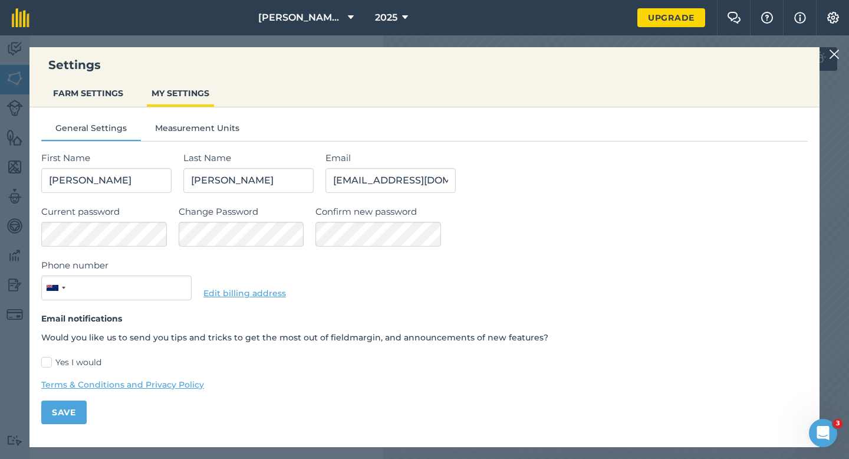
click at [102, 110] on div "General Settings Measurement Units First Name [PERSON_NAME] Last Name [PERSON_N…" at bounding box center [424, 267] width 790 height 321
click at [102, 101] on button "FARM SETTINGS" at bounding box center [88, 93] width 80 height 22
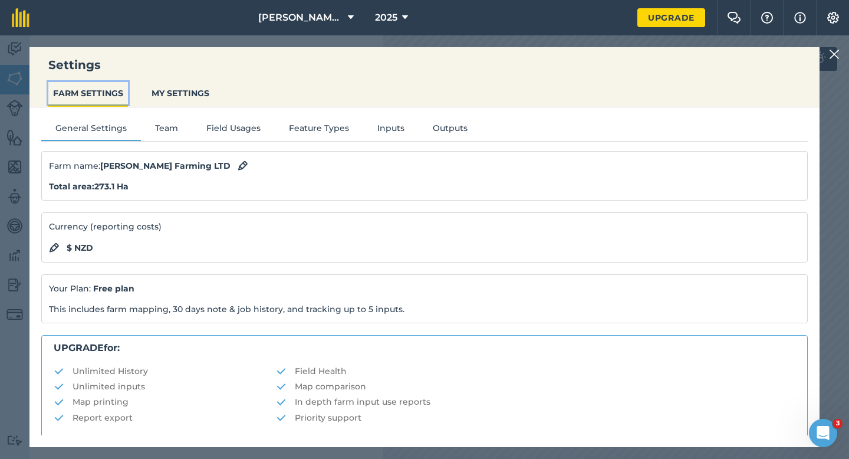
scroll to position [226, 0]
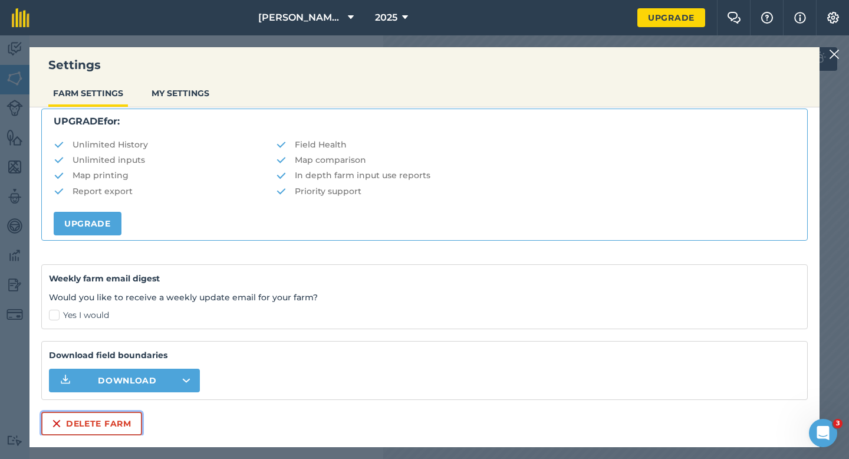
click at [78, 413] on button "Delete farm" at bounding box center [91, 423] width 101 height 24
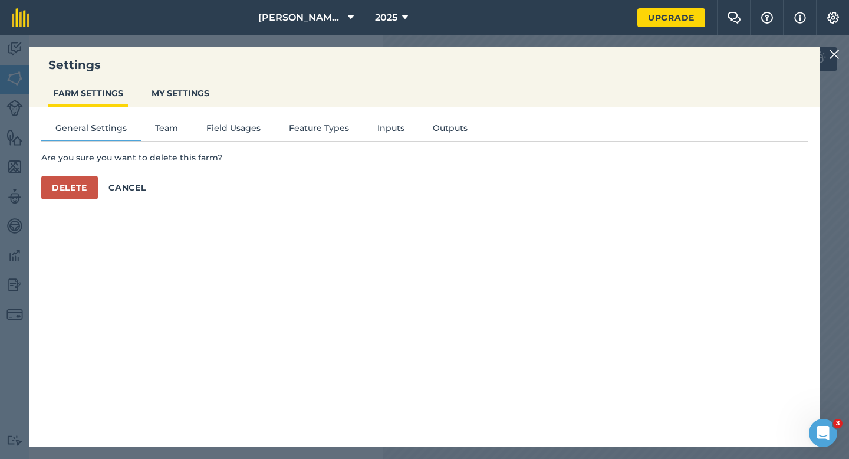
scroll to position [0, 0]
click at [74, 194] on button "Delete" at bounding box center [69, 188] width 57 height 24
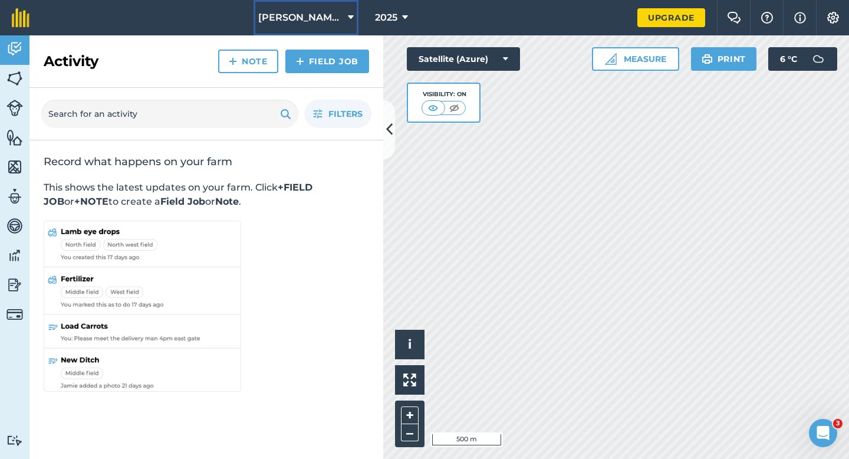
click at [289, 23] on span "[PERSON_NAME] & Sons" at bounding box center [300, 18] width 85 height 14
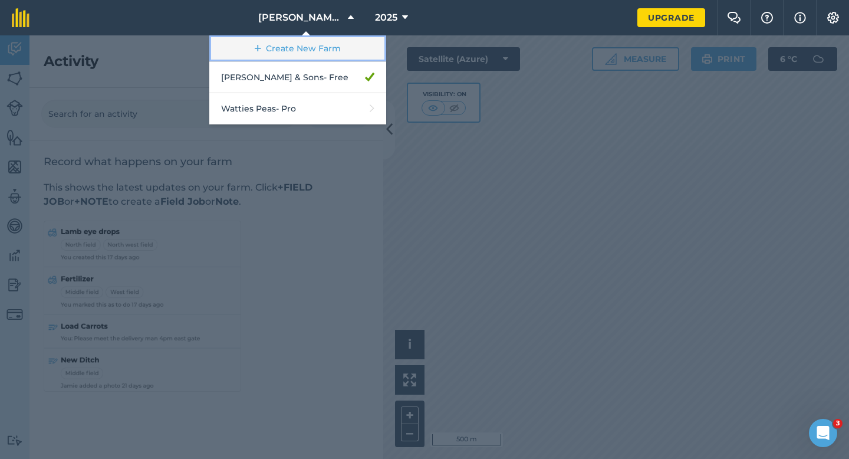
click at [292, 40] on link "Create New Farm" at bounding box center [297, 48] width 177 height 27
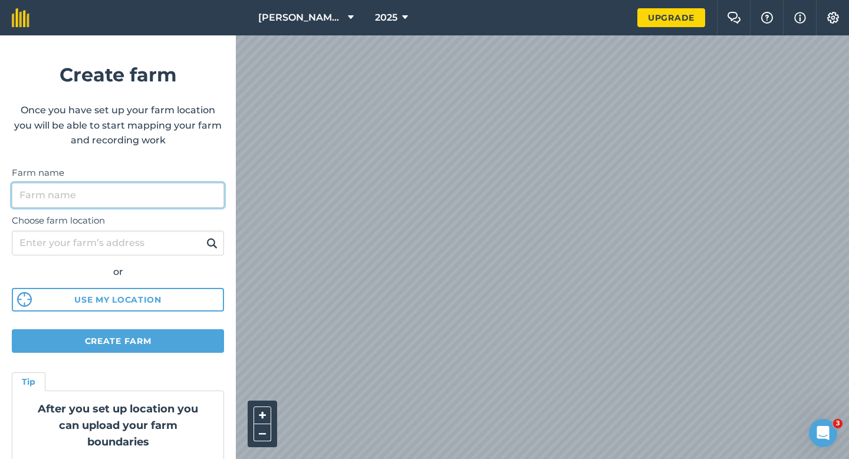
click at [160, 194] on input "Farm name" at bounding box center [118, 195] width 212 height 25
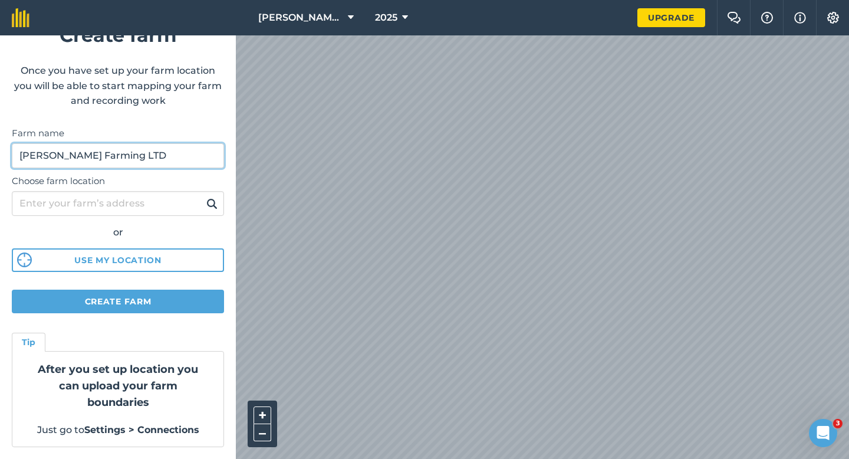
type input "[PERSON_NAME] Farming LTD"
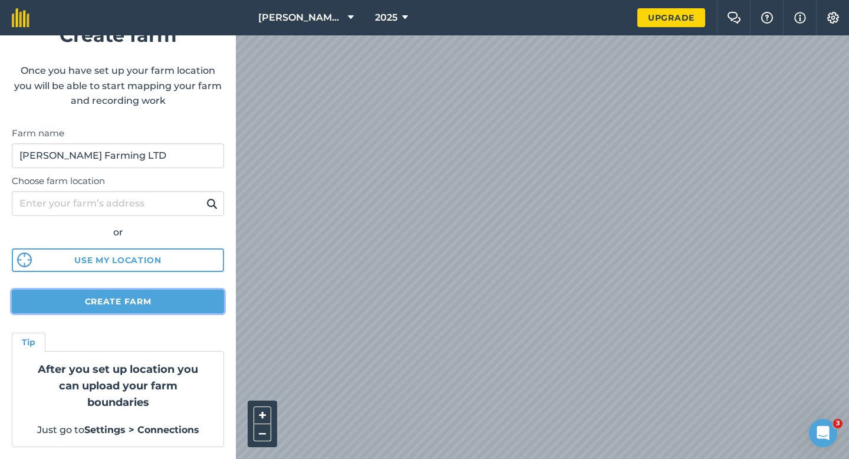
click at [157, 305] on button "Create farm" at bounding box center [118, 301] width 212 height 24
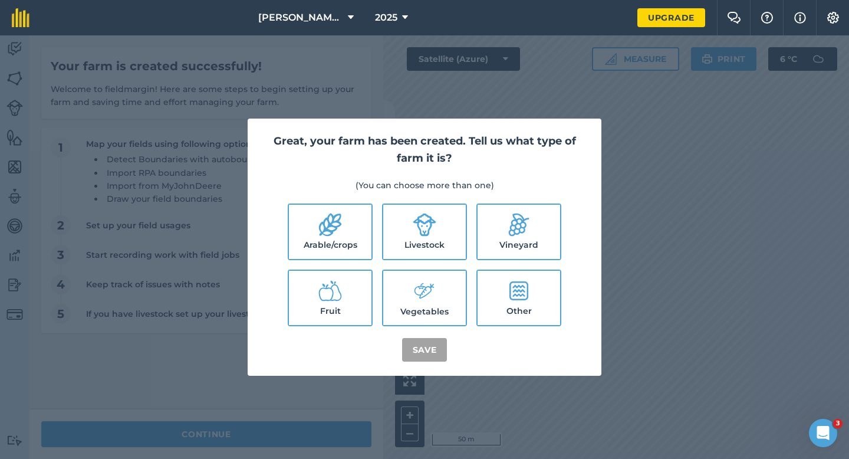
click at [323, 228] on icon at bounding box center [330, 225] width 24 height 24
checkbox input "true"
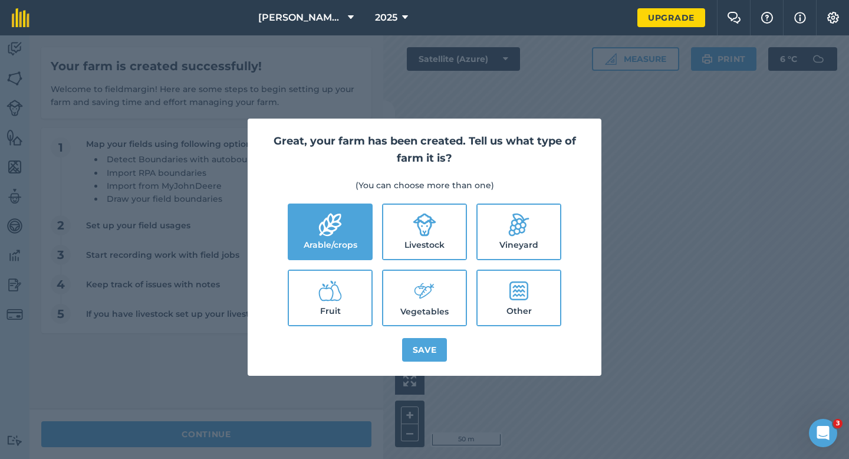
click at [436, 234] on label "Livestock" at bounding box center [424, 232] width 83 height 54
checkbox input "true"
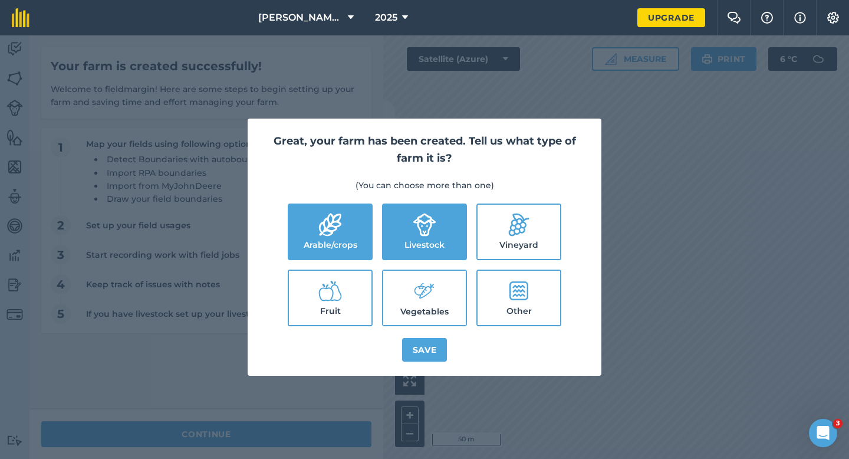
click at [436, 288] on label "Vegetables" at bounding box center [424, 298] width 83 height 54
checkbox input "true"
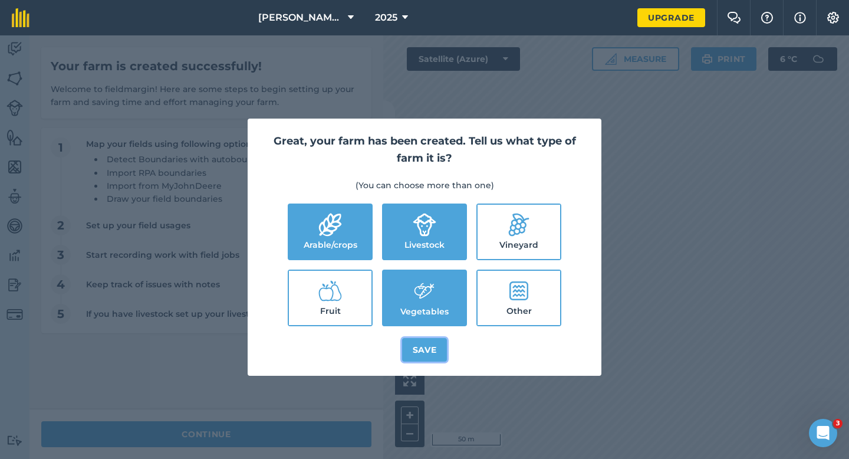
click at [434, 344] on button "Save" at bounding box center [424, 350] width 45 height 24
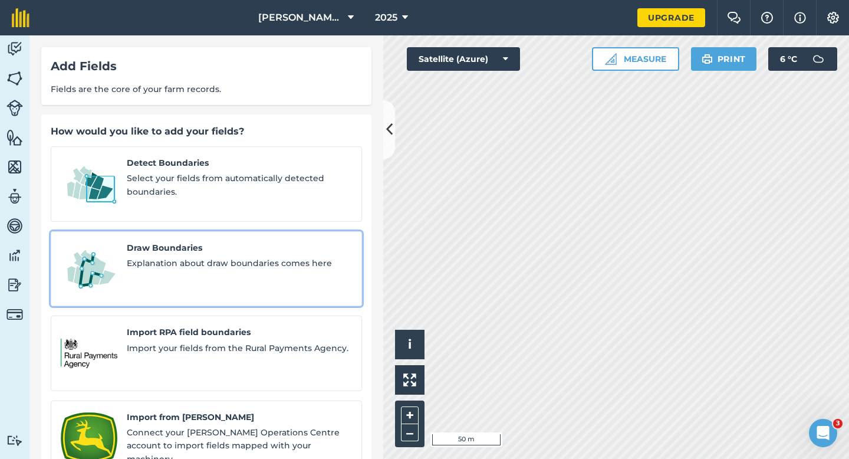
click at [155, 256] on span "Explanation about draw boundaries comes here" at bounding box center [239, 262] width 225 height 13
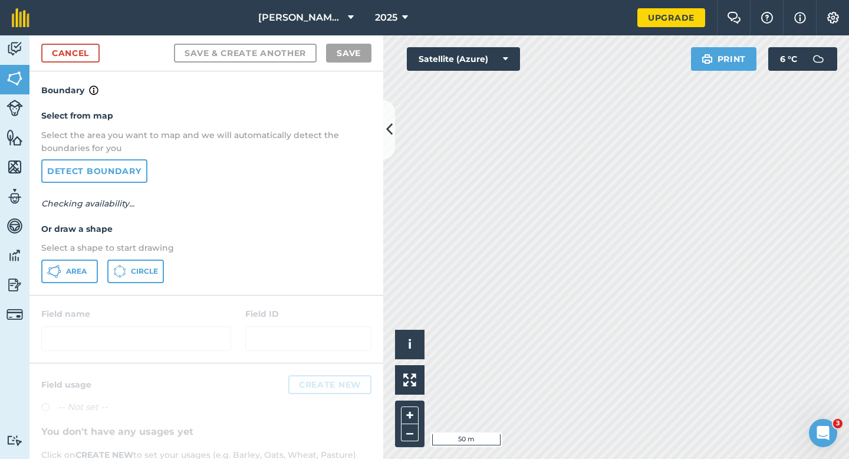
click at [98, 269] on div "Area Circle" at bounding box center [206, 271] width 330 height 24
click at [73, 270] on span "Area" at bounding box center [76, 270] width 21 height 9
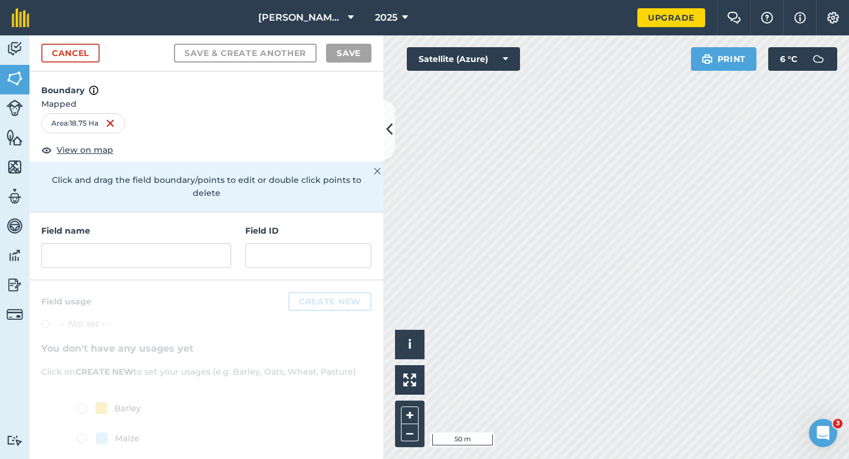
click at [179, 224] on div "Field name" at bounding box center [136, 246] width 190 height 44
click at [179, 249] on input "text" at bounding box center [136, 255] width 190 height 25
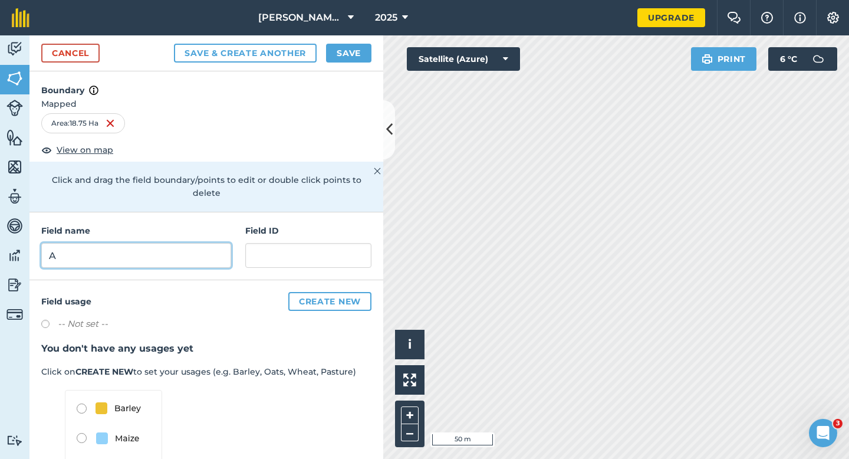
type input "A"
click at [345, 63] on div "Cancel Save & Create Another Save" at bounding box center [206, 53] width 354 height 36
click at [348, 46] on button "Save" at bounding box center [348, 53] width 45 height 19
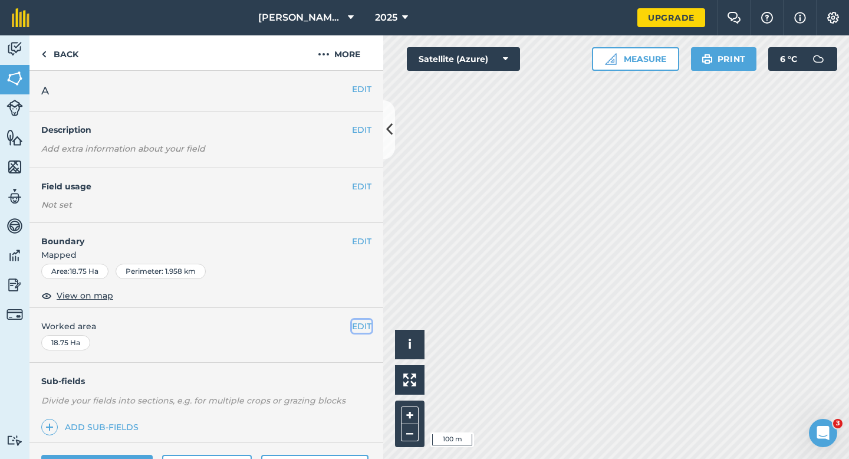
click at [363, 320] on button "EDIT" at bounding box center [361, 325] width 19 height 13
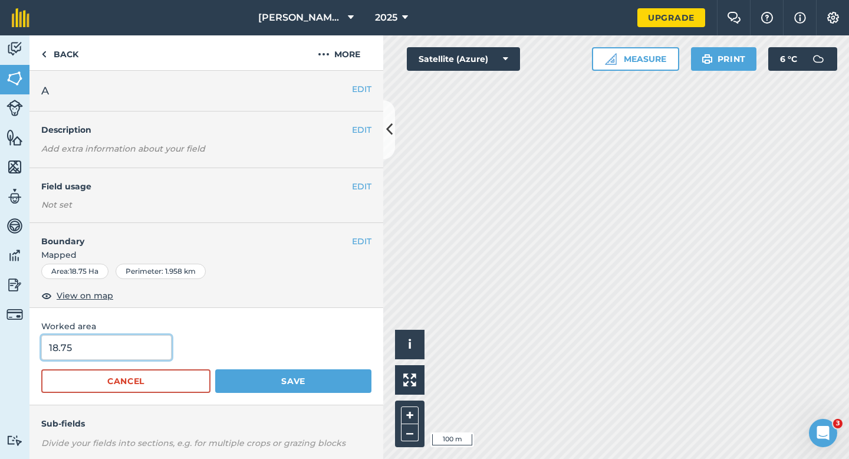
click at [150, 341] on input "18.75" at bounding box center [106, 347] width 130 height 25
type input "18.8"
click at [215, 369] on button "Save" at bounding box center [293, 381] width 156 height 24
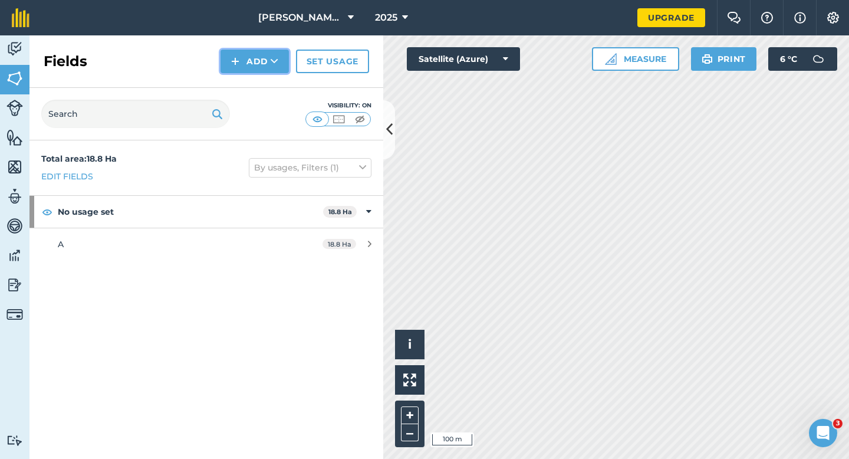
click at [248, 58] on button "Add" at bounding box center [254, 62] width 68 height 24
click at [250, 90] on link "Draw" at bounding box center [254, 88] width 65 height 26
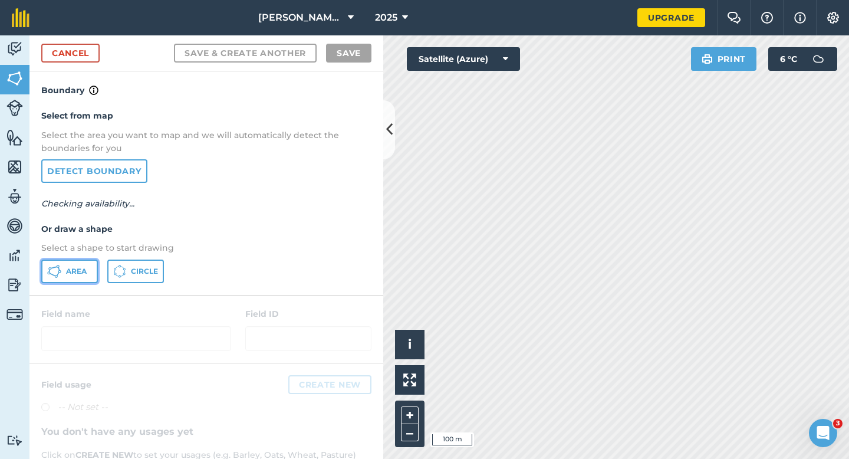
click at [95, 271] on button "Area" at bounding box center [69, 271] width 57 height 24
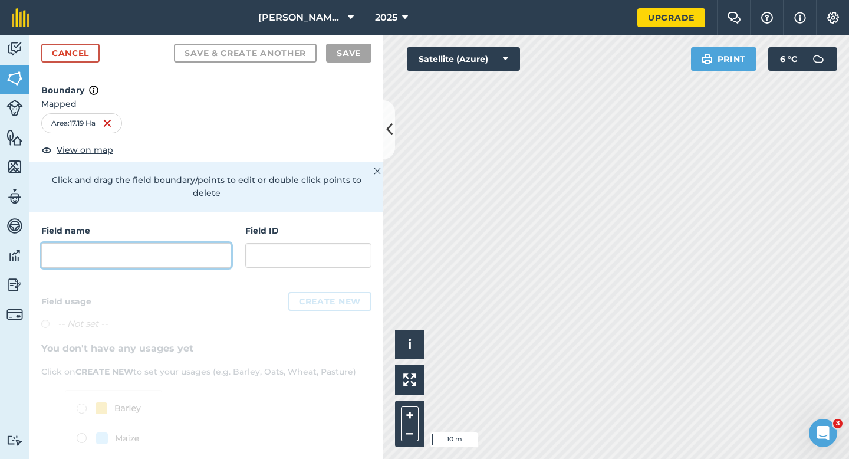
click at [169, 243] on input "text" at bounding box center [136, 255] width 190 height 25
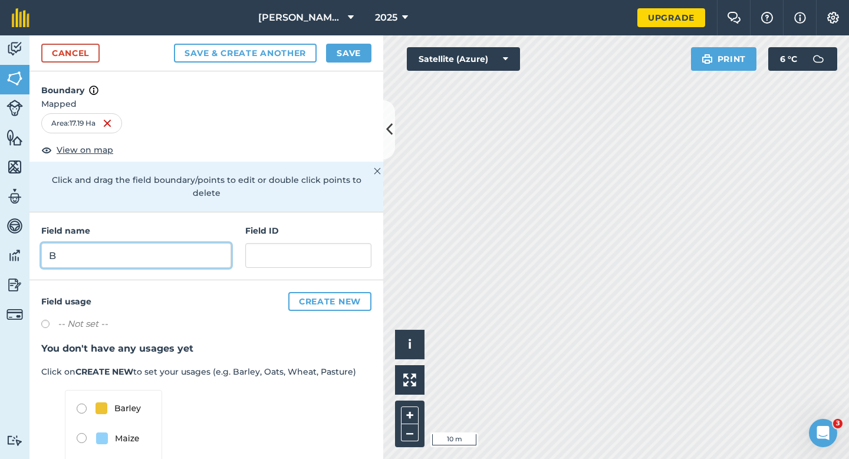
type input "B"
click at [345, 61] on button "Save" at bounding box center [348, 53] width 45 height 19
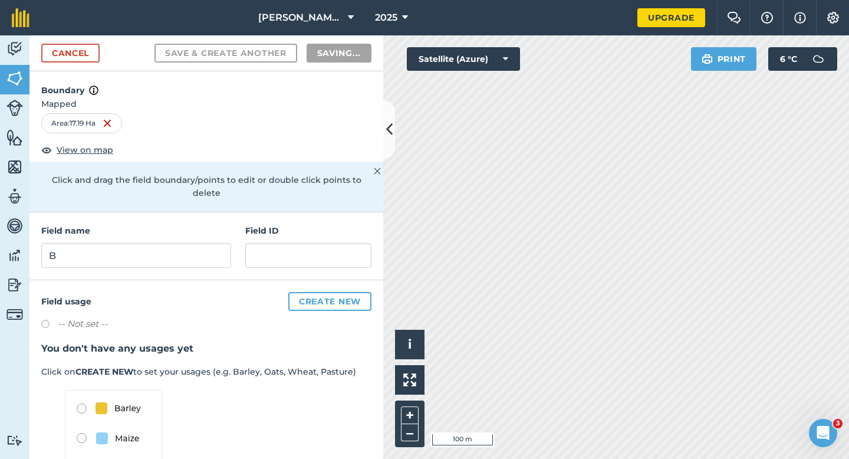
click at [353, 326] on div "Field usage Create new -- Not set -- You don't have any usages yet Click on CRE…" at bounding box center [206, 407] width 354 height 255
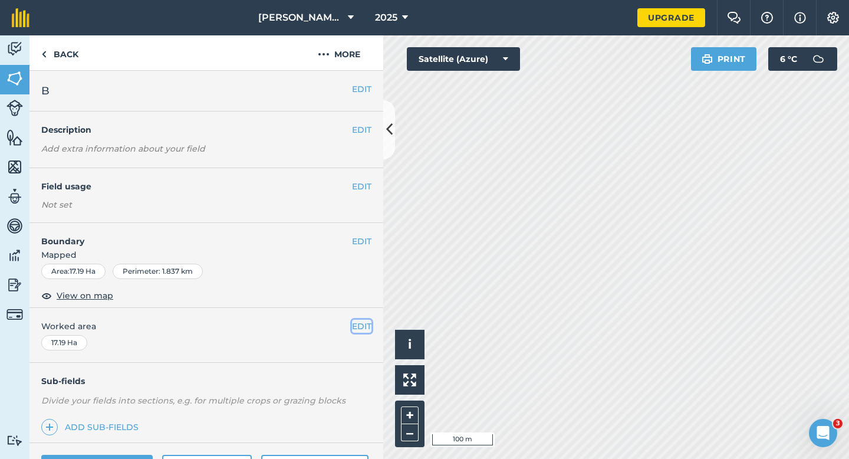
click at [356, 330] on button "EDIT" at bounding box center [361, 325] width 19 height 13
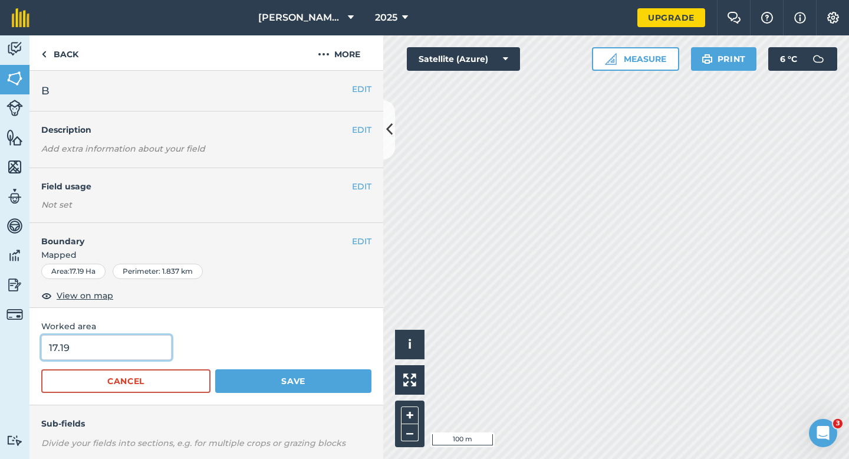
click at [137, 353] on input "17.19" at bounding box center [106, 347] width 130 height 25
type input "17.2"
click at [215, 369] on button "Save" at bounding box center [293, 381] width 156 height 24
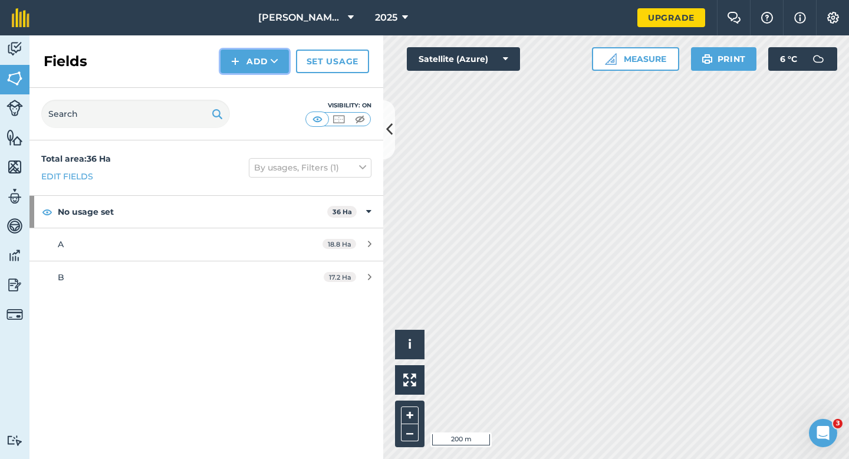
click at [259, 64] on button "Add" at bounding box center [254, 62] width 68 height 24
click at [260, 85] on link "Draw" at bounding box center [254, 88] width 65 height 26
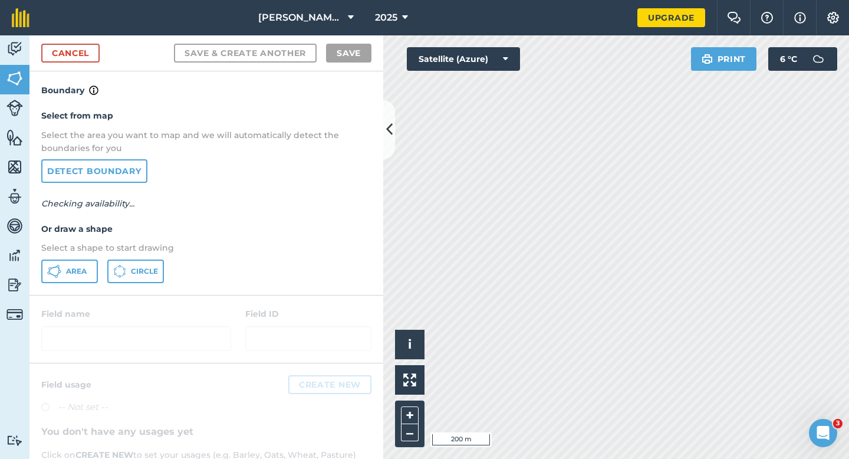
click at [77, 282] on div "Select from map Select the area you want to map and we will automatically detec…" at bounding box center [206, 195] width 354 height 197
click at [98, 279] on div "Area Circle" at bounding box center [206, 271] width 330 height 24
click at [81, 269] on span "Area" at bounding box center [76, 270] width 21 height 9
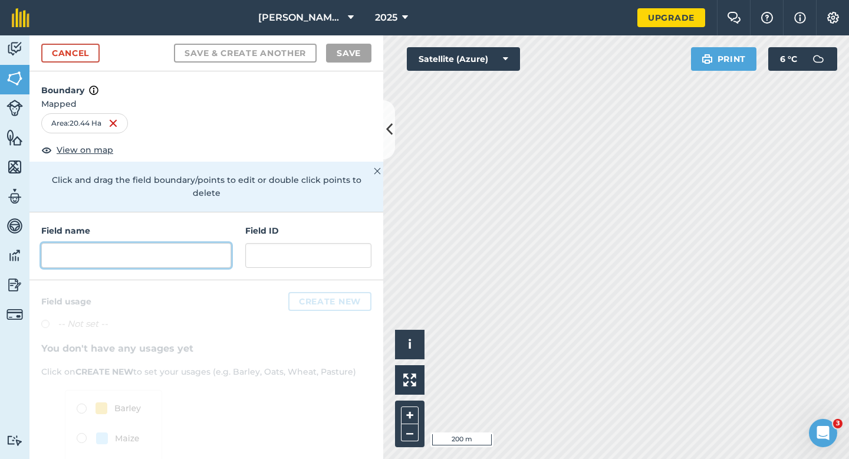
click at [216, 250] on input "text" at bounding box center [136, 255] width 190 height 25
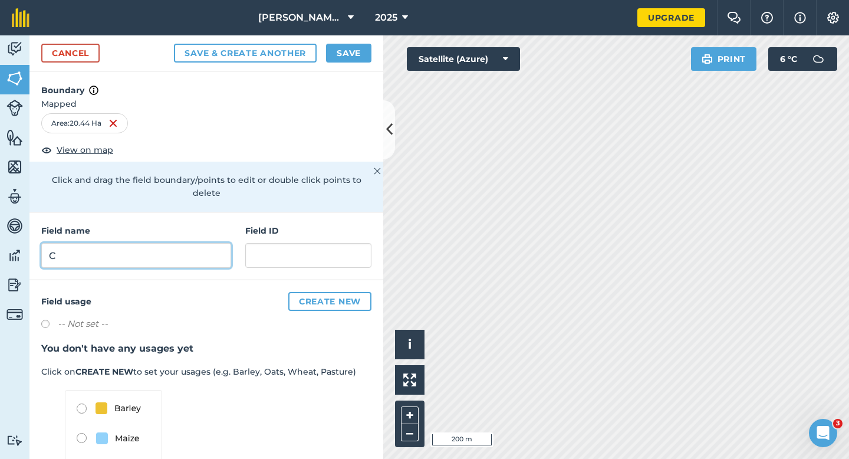
type input "C"
click at [344, 59] on button "Save" at bounding box center [348, 53] width 45 height 19
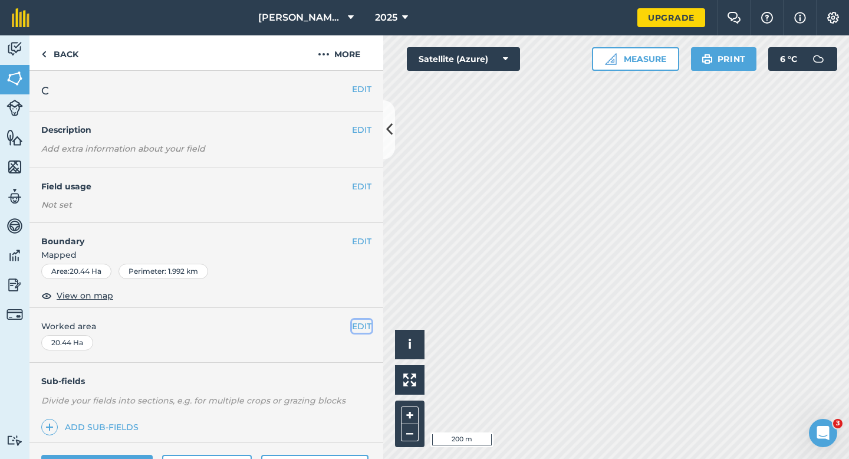
click at [362, 328] on button "EDIT" at bounding box center [361, 325] width 19 height 13
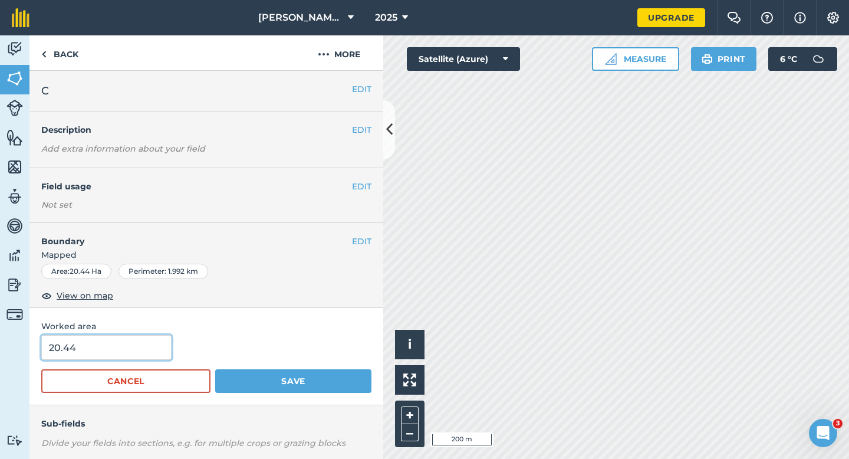
click at [134, 349] on input "20.44" at bounding box center [106, 347] width 130 height 25
type input "20.4"
click at [215, 369] on button "Save" at bounding box center [293, 381] width 156 height 24
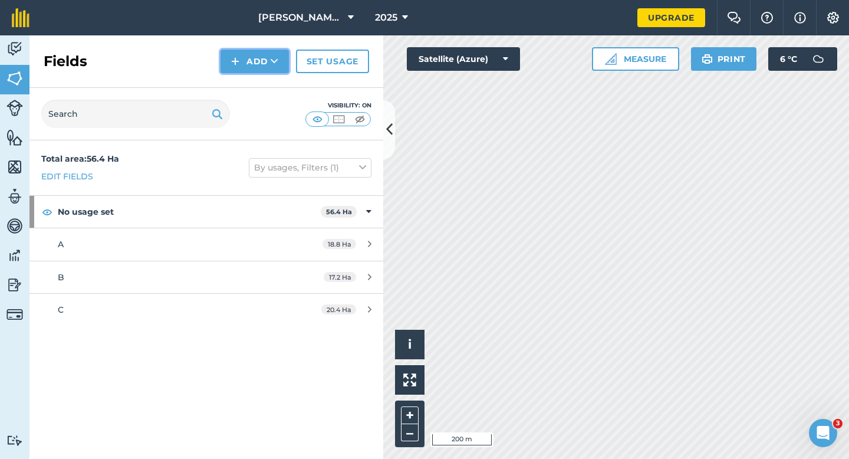
click at [222, 66] on button "Add" at bounding box center [254, 62] width 68 height 24
click at [248, 86] on link "Draw" at bounding box center [254, 88] width 65 height 26
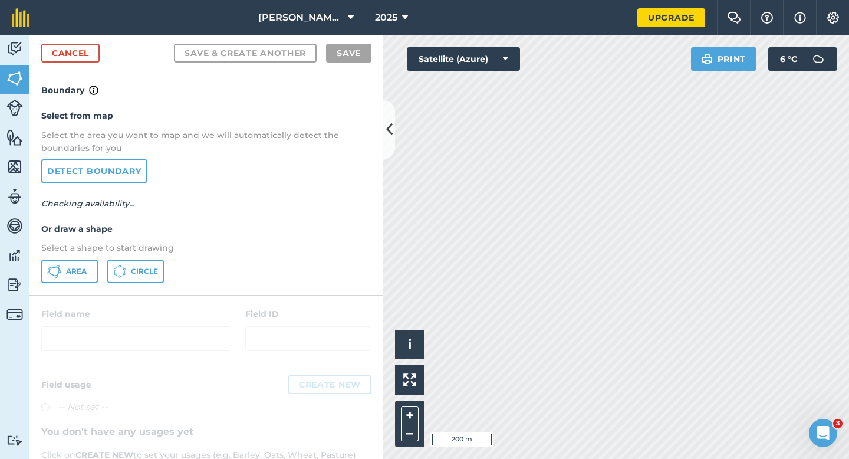
click at [67, 255] on div "Select from map Select the area you want to map and we will automatically detec…" at bounding box center [206, 195] width 354 height 197
click at [67, 261] on button "Area" at bounding box center [69, 271] width 57 height 24
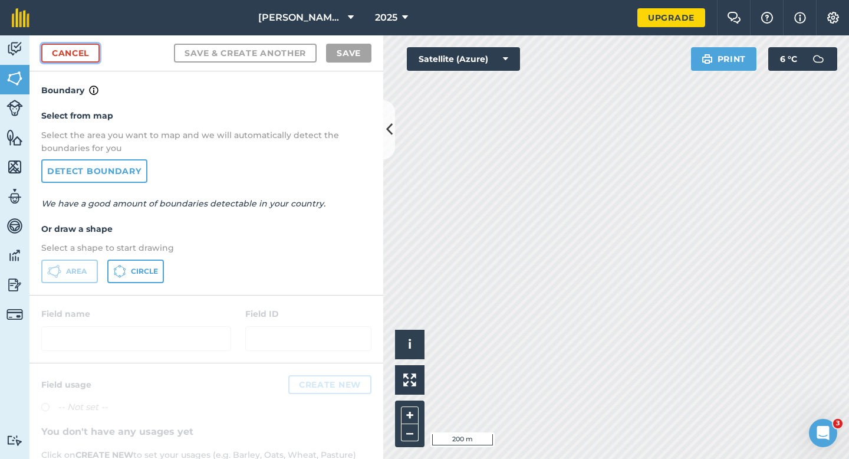
click at [78, 57] on link "Cancel" at bounding box center [70, 53] width 58 height 19
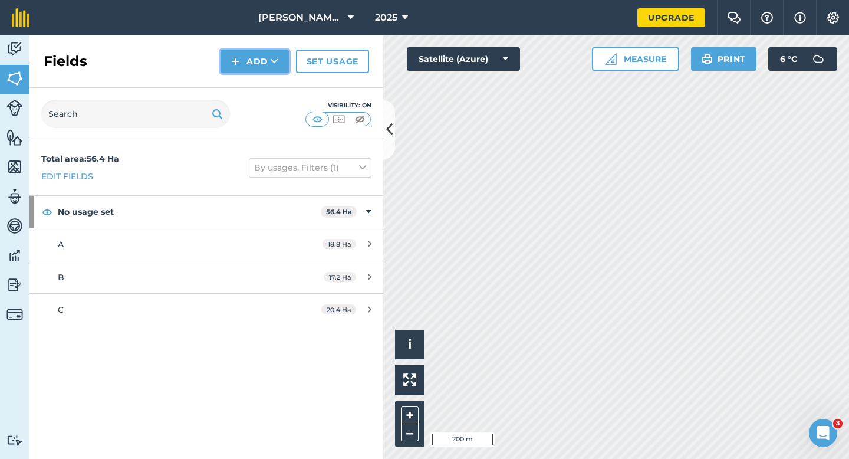
click at [258, 67] on button "Add" at bounding box center [254, 62] width 68 height 24
click at [258, 88] on link "Draw" at bounding box center [254, 88] width 65 height 26
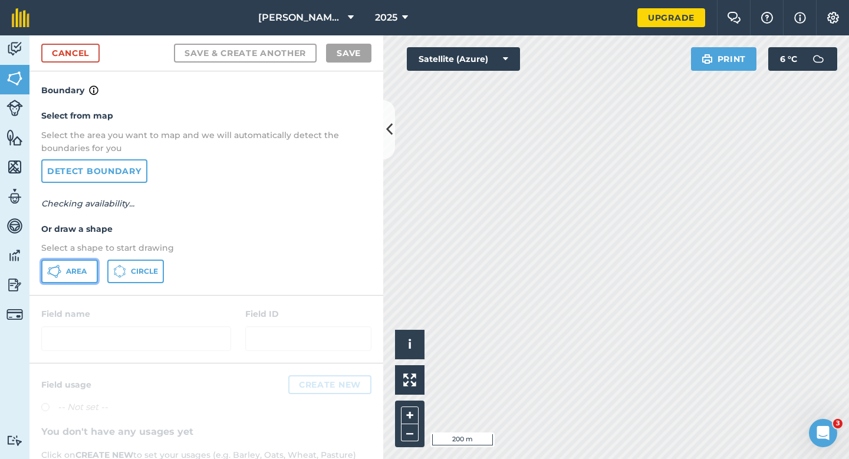
click at [78, 273] on span "Area" at bounding box center [76, 270] width 21 height 9
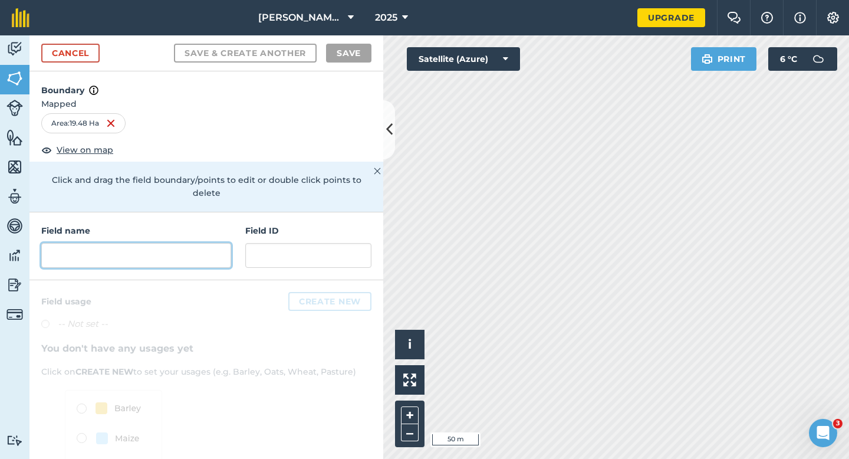
click at [183, 243] on input "text" at bounding box center [136, 255] width 190 height 25
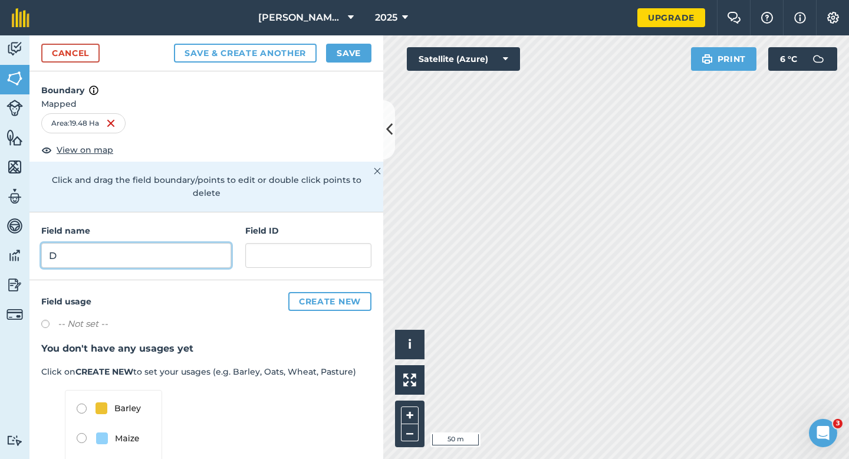
type input "D"
click at [346, 48] on button "Save" at bounding box center [348, 53] width 45 height 19
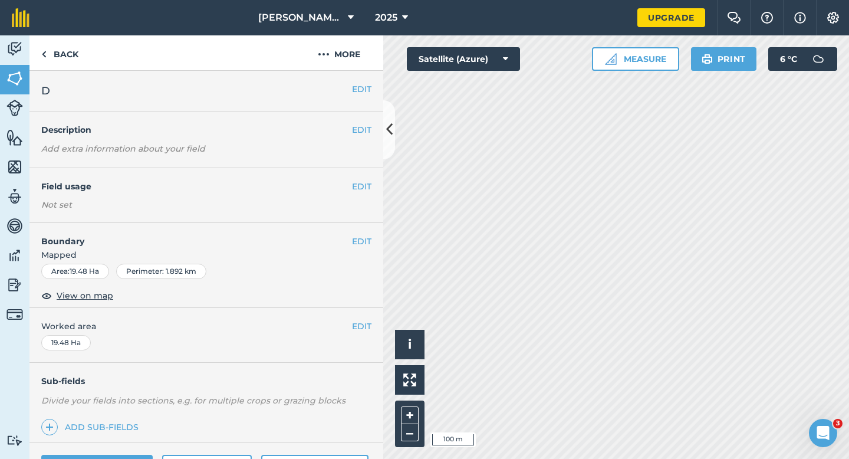
click at [367, 332] on div "EDIT Worked area 19.48 Ha" at bounding box center [206, 335] width 354 height 55
click at [367, 332] on button "EDIT" at bounding box center [361, 325] width 19 height 13
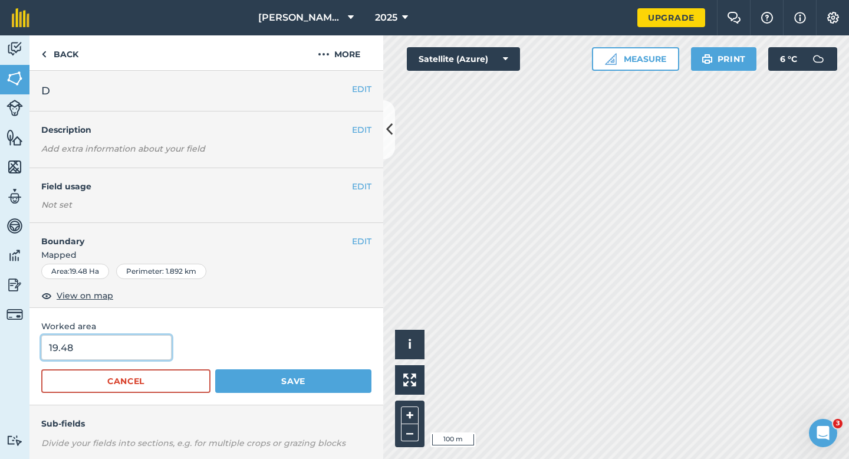
click at [136, 352] on input "19.48" at bounding box center [106, 347] width 130 height 25
type input "19.5"
click at [215, 369] on button "Save" at bounding box center [293, 381] width 156 height 24
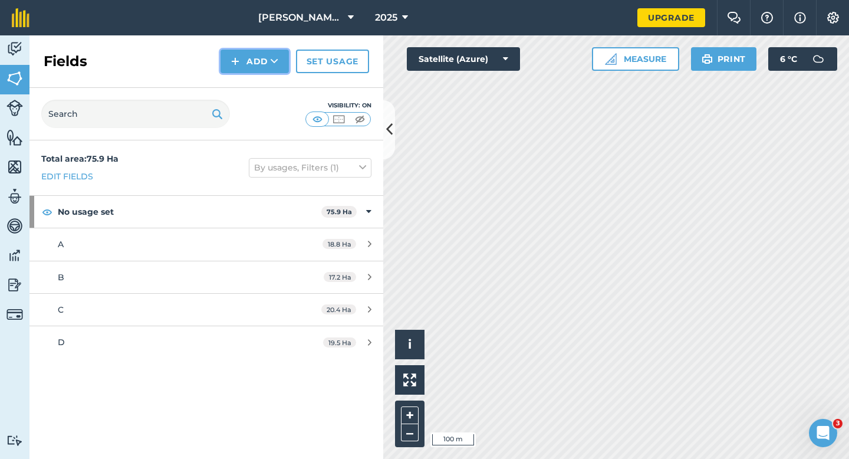
click at [241, 69] on button "Add" at bounding box center [254, 62] width 68 height 24
click at [241, 79] on link "Draw" at bounding box center [254, 88] width 65 height 26
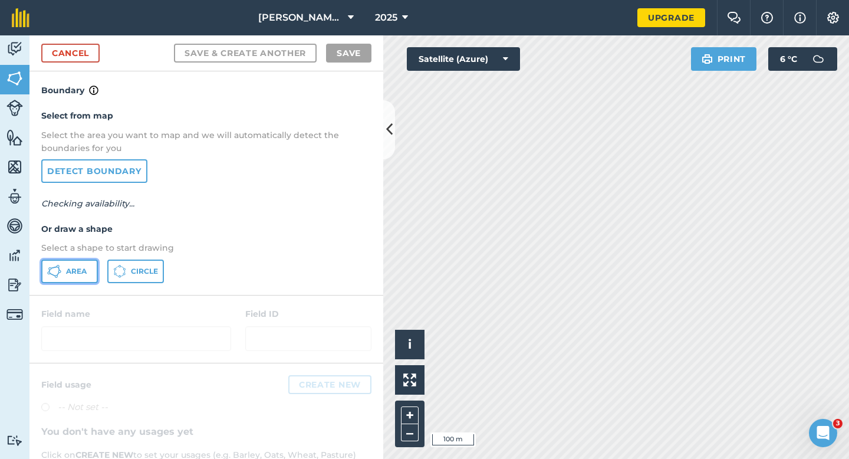
click at [80, 273] on span "Area" at bounding box center [76, 270] width 21 height 9
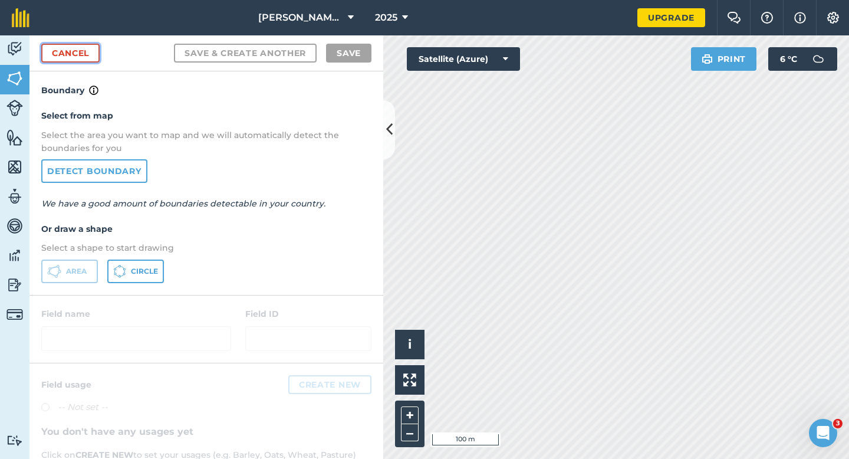
click at [97, 50] on link "Cancel" at bounding box center [70, 53] width 58 height 19
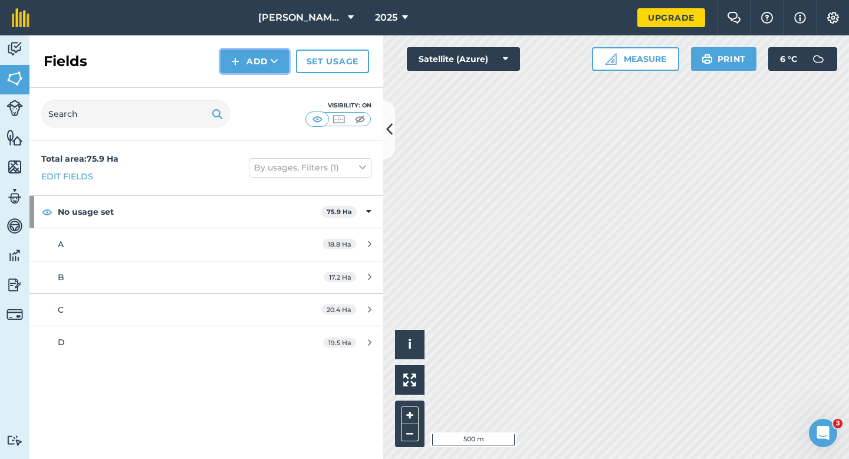
click at [249, 52] on button "Add" at bounding box center [254, 62] width 68 height 24
click at [253, 71] on button "Add Draw Import" at bounding box center [254, 62] width 68 height 24
click at [253, 71] on button "Add" at bounding box center [254, 62] width 68 height 24
click at [255, 80] on link "Draw" at bounding box center [254, 88] width 65 height 26
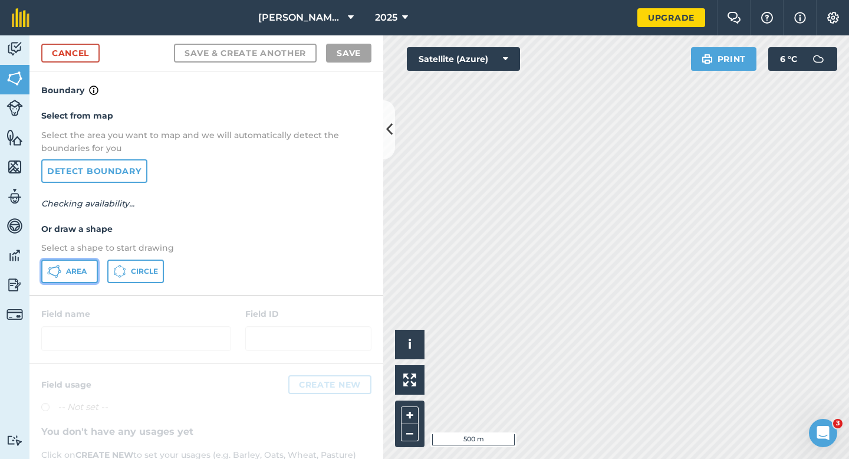
click at [93, 266] on button "Area" at bounding box center [69, 271] width 57 height 24
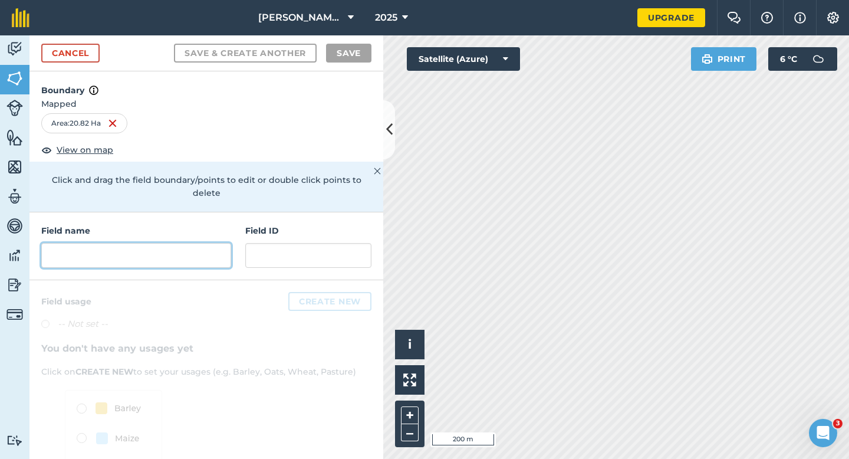
click at [190, 243] on input "text" at bounding box center [136, 255] width 190 height 25
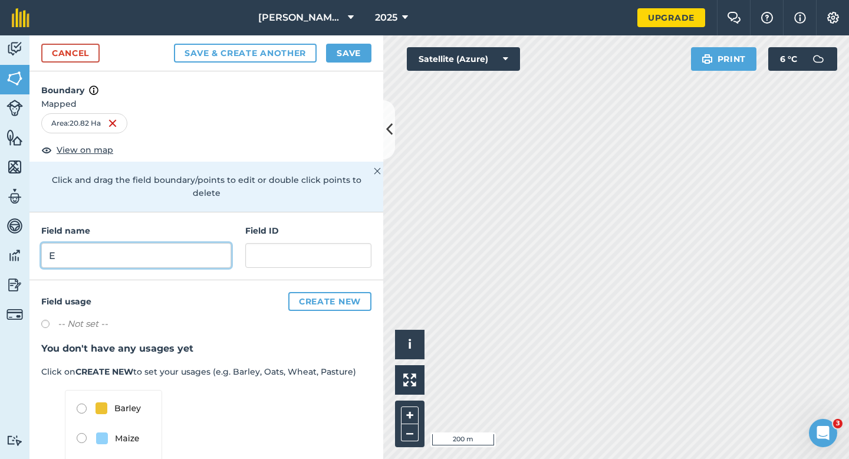
type input "E"
click at [363, 57] on button "Save" at bounding box center [348, 53] width 45 height 19
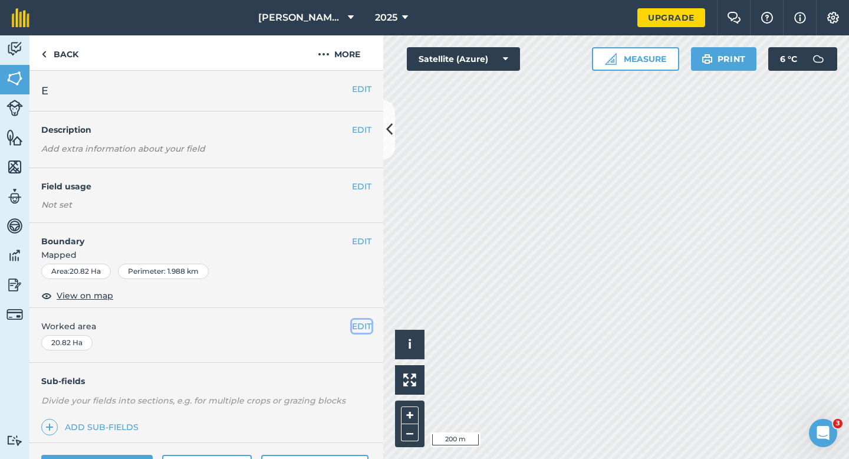
click at [363, 331] on button "EDIT" at bounding box center [361, 325] width 19 height 13
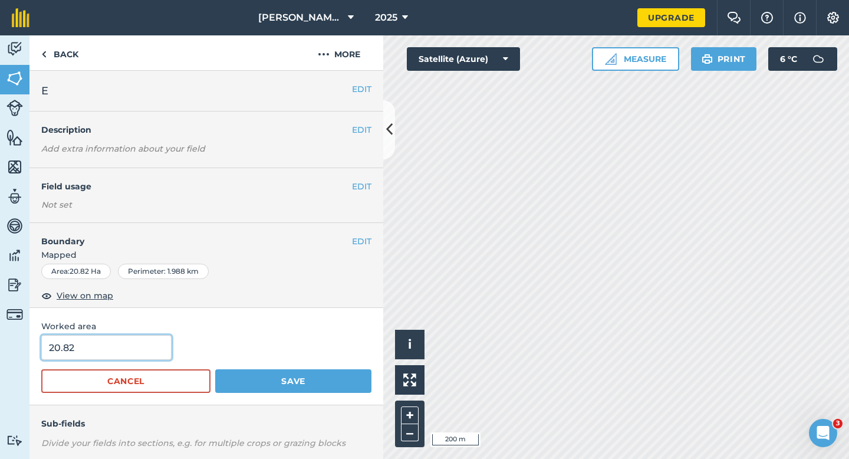
click at [134, 348] on input "20.82" at bounding box center [106, 347] width 130 height 25
type input "20.8"
click at [215, 369] on button "Save" at bounding box center [293, 381] width 156 height 24
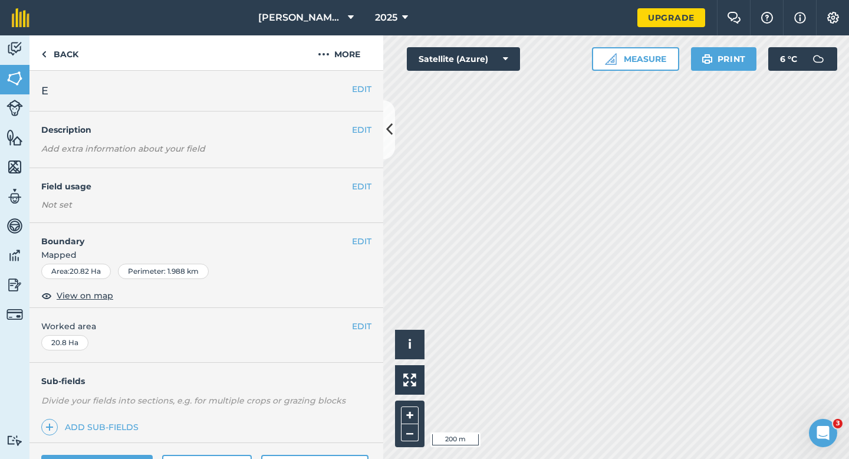
click at [249, 70] on div "Back More" at bounding box center [206, 52] width 354 height 35
click at [15, 85] on img at bounding box center [14, 79] width 17 height 18
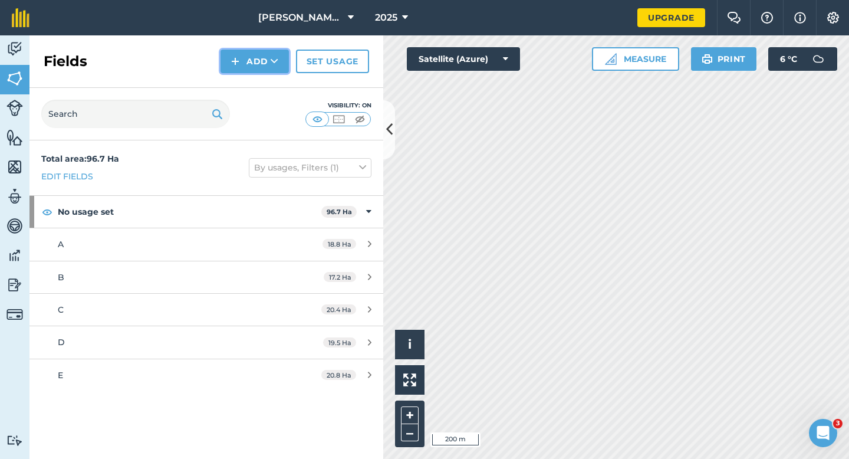
click at [254, 71] on button "Add" at bounding box center [254, 62] width 68 height 24
click at [254, 79] on link "Draw" at bounding box center [254, 88] width 65 height 26
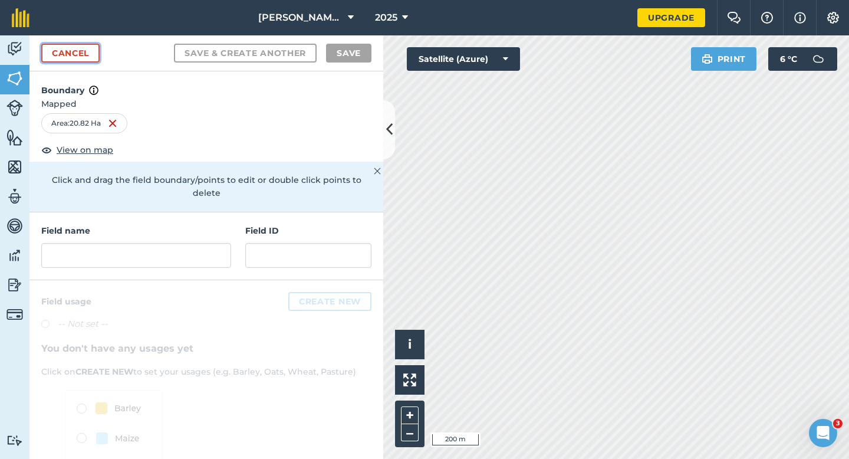
click at [87, 46] on link "Cancel" at bounding box center [70, 53] width 58 height 19
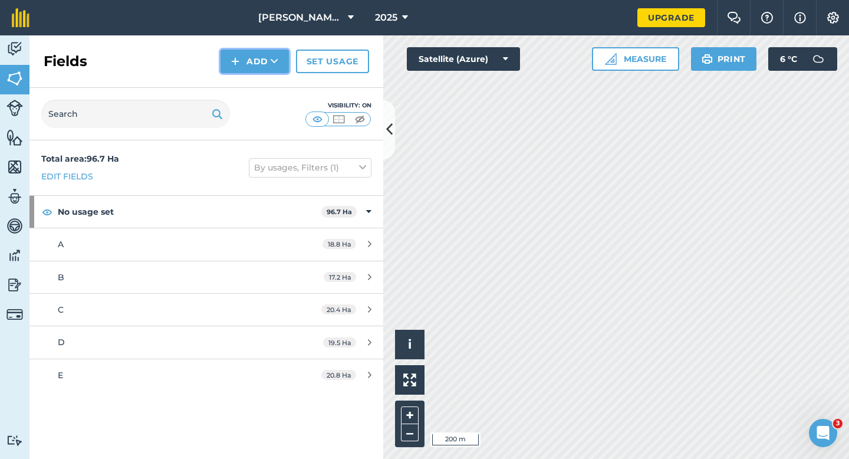
click at [270, 62] on button "Add" at bounding box center [254, 62] width 68 height 24
click at [270, 86] on link "Draw" at bounding box center [254, 88] width 65 height 26
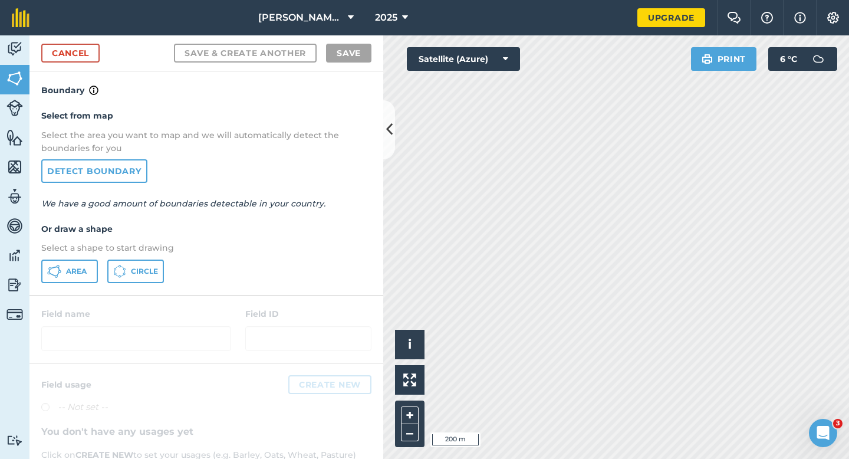
click at [98, 252] on p "Select a shape to start drawing" at bounding box center [206, 247] width 330 height 13
click at [97, 264] on button "Area" at bounding box center [69, 271] width 57 height 24
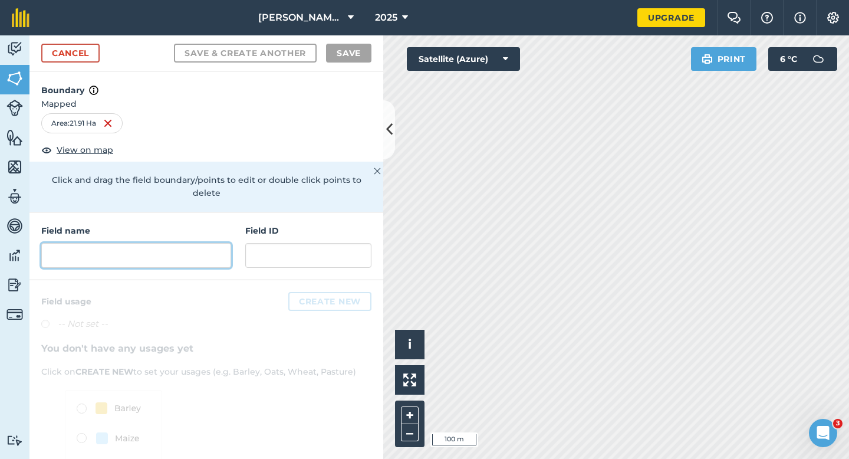
click at [144, 243] on input "text" at bounding box center [136, 255] width 190 height 25
type input "E"
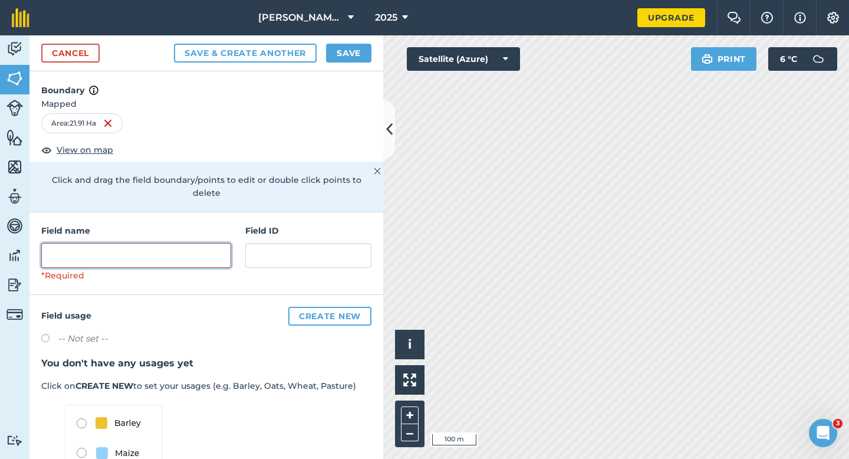
type input "F"
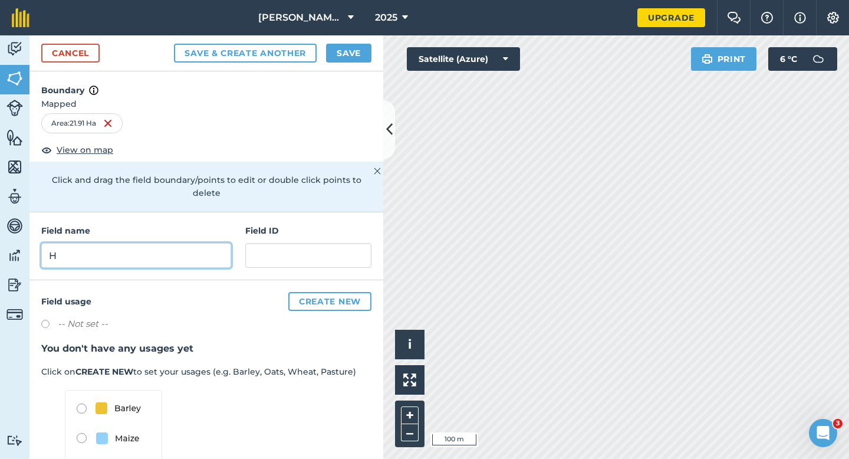
type input "H"
click at [346, 52] on button "Save" at bounding box center [348, 53] width 45 height 19
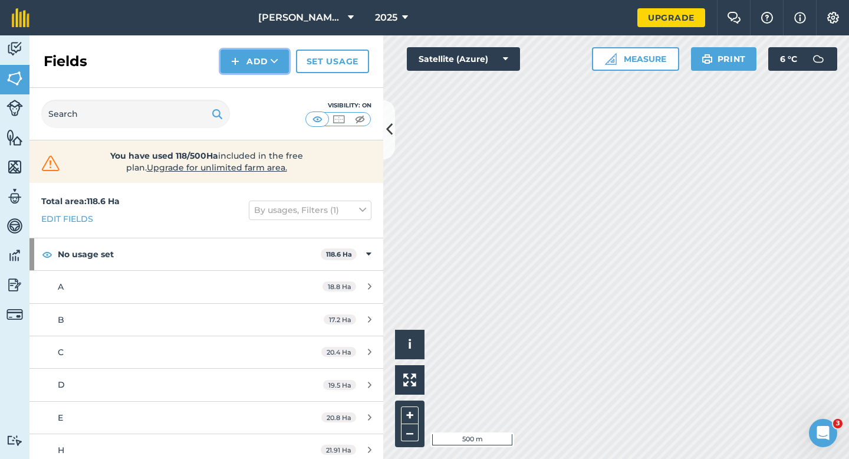
click at [230, 62] on button "Add" at bounding box center [254, 62] width 68 height 24
click at [243, 86] on link "Draw" at bounding box center [254, 88] width 65 height 26
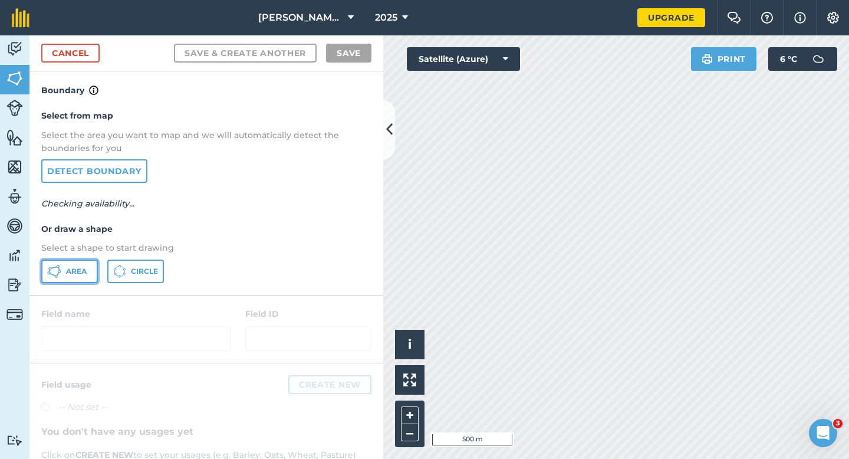
click at [78, 276] on button "Area" at bounding box center [69, 271] width 57 height 24
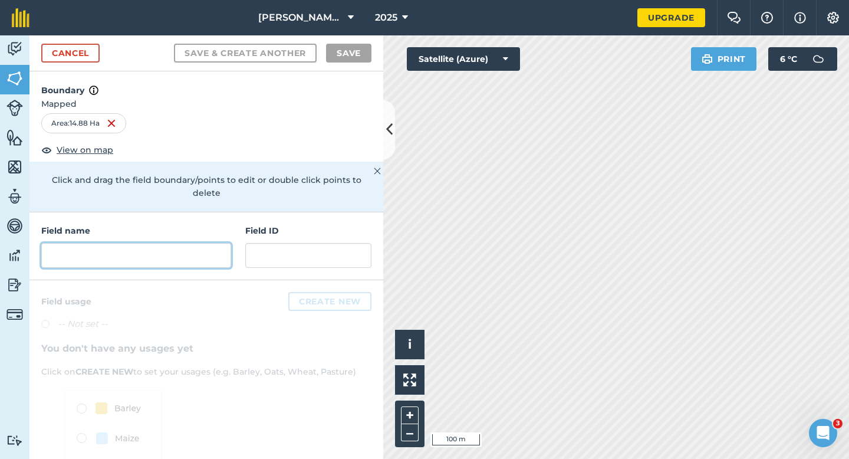
click at [203, 243] on input "text" at bounding box center [136, 255] width 190 height 25
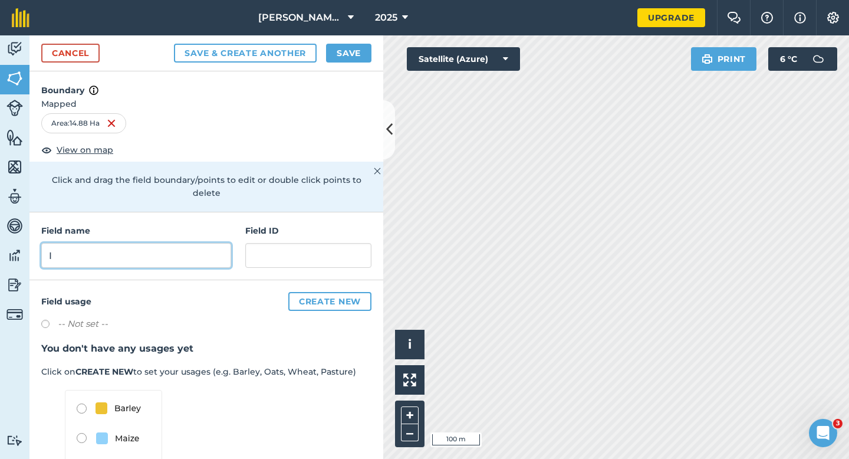
type input "I"
click at [346, 55] on button "Save" at bounding box center [348, 53] width 45 height 19
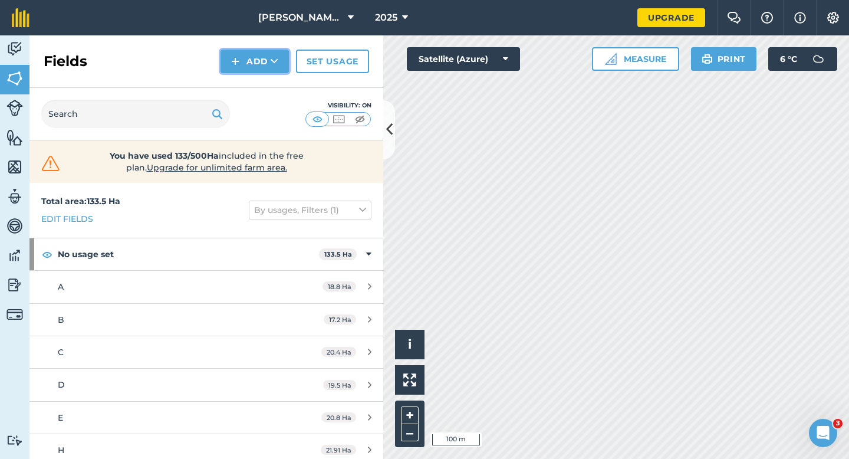
click at [222, 61] on button "Add" at bounding box center [254, 62] width 68 height 24
click at [248, 81] on link "Draw" at bounding box center [254, 88] width 65 height 26
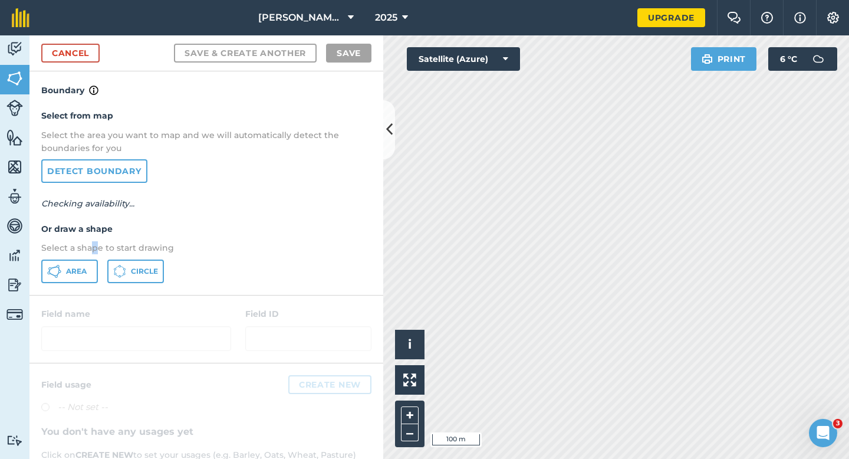
click at [94, 253] on p "Select a shape to start drawing" at bounding box center [206, 247] width 330 height 13
click at [93, 271] on button "Area" at bounding box center [69, 271] width 57 height 24
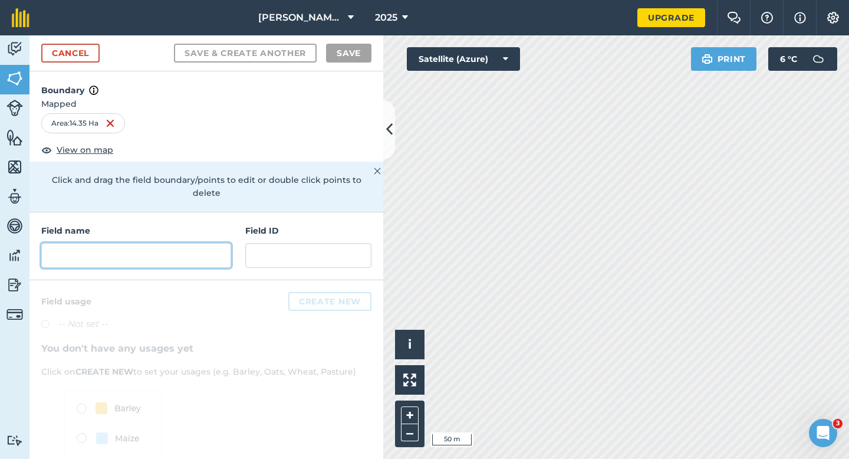
click at [212, 243] on input "text" at bounding box center [136, 255] width 190 height 25
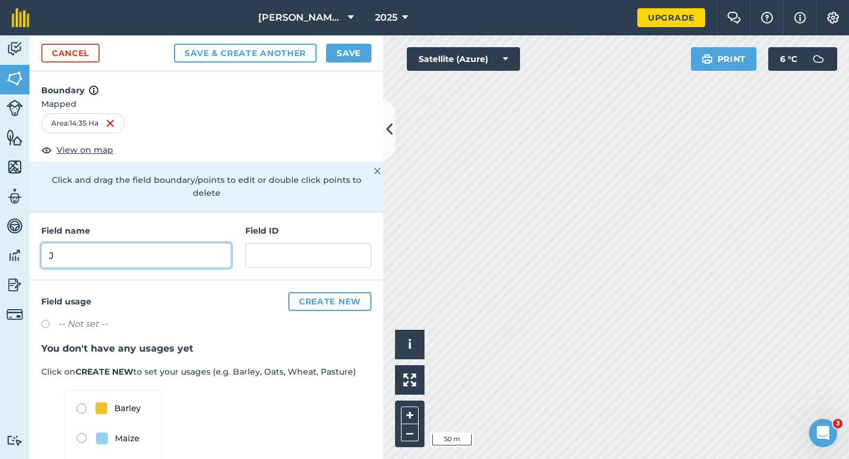
type input "J"
click at [345, 57] on button "Save" at bounding box center [348, 53] width 45 height 19
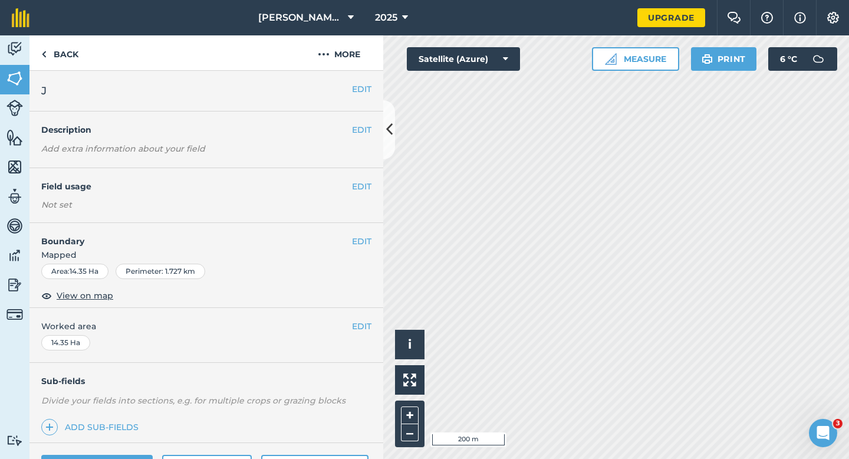
click at [350, 330] on span "Worked area" at bounding box center [206, 325] width 330 height 13
click at [354, 328] on button "EDIT" at bounding box center [361, 325] width 19 height 13
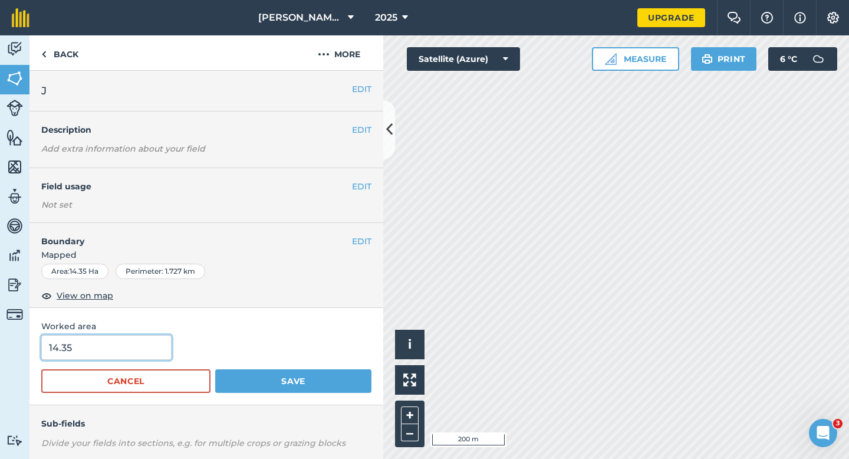
click at [136, 350] on input "14.35" at bounding box center [106, 347] width 130 height 25
type input "14.4"
click at [215, 369] on button "Save" at bounding box center [293, 381] width 156 height 24
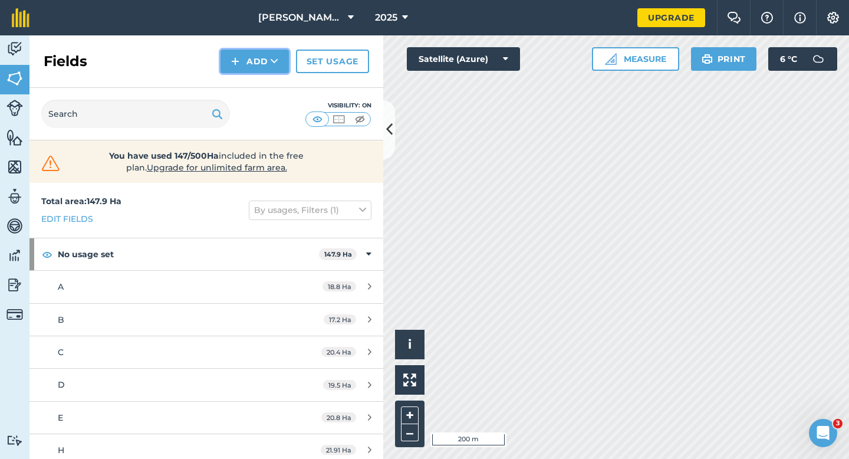
click at [242, 62] on button "Add" at bounding box center [254, 62] width 68 height 24
click at [248, 91] on link "Draw" at bounding box center [254, 88] width 65 height 26
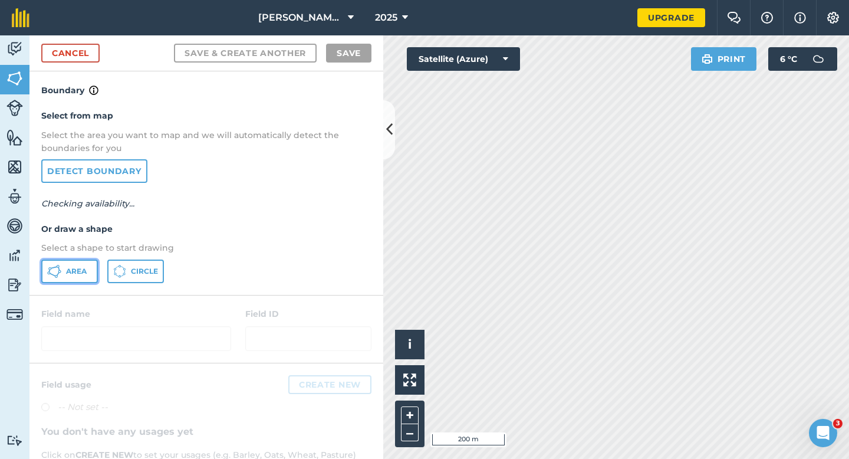
click at [68, 268] on span "Area" at bounding box center [76, 270] width 21 height 9
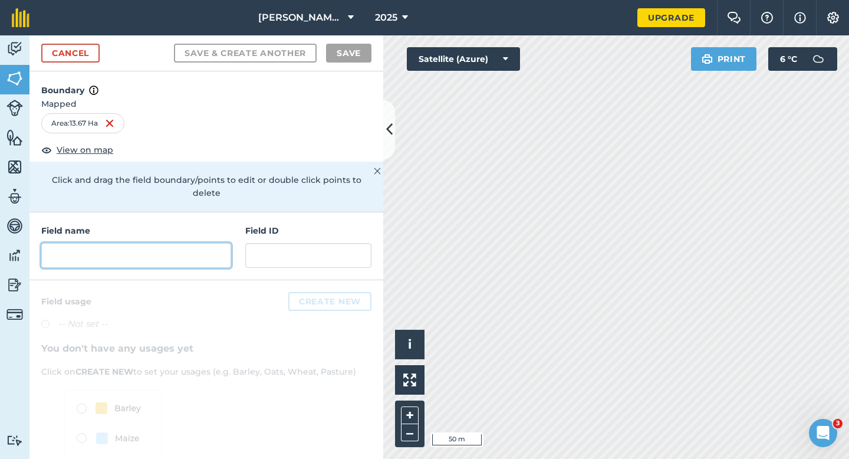
click at [183, 243] on input "text" at bounding box center [136, 255] width 190 height 25
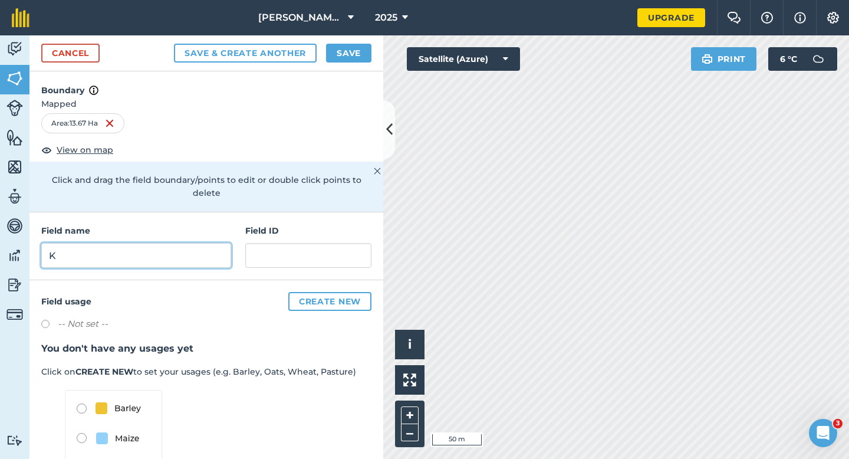
type input "K"
click at [374, 48] on div "Cancel Save & Create Another Save" at bounding box center [206, 53] width 354 height 36
click at [361, 48] on button "Save" at bounding box center [348, 53] width 45 height 19
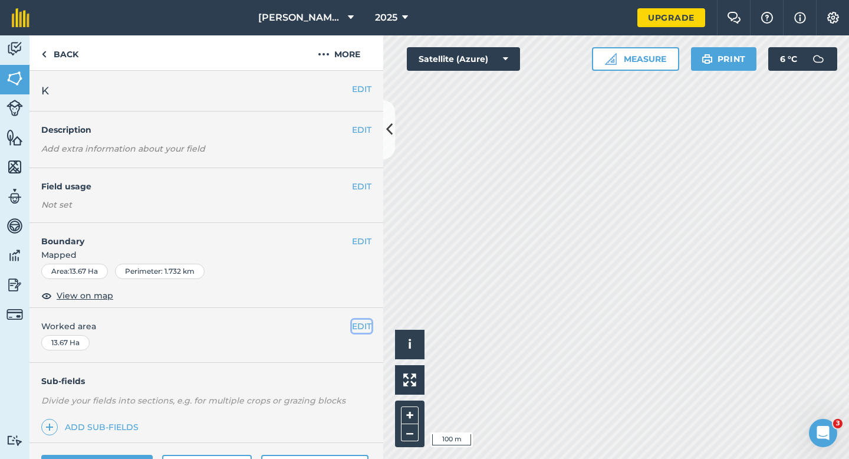
click at [363, 330] on button "EDIT" at bounding box center [361, 325] width 19 height 13
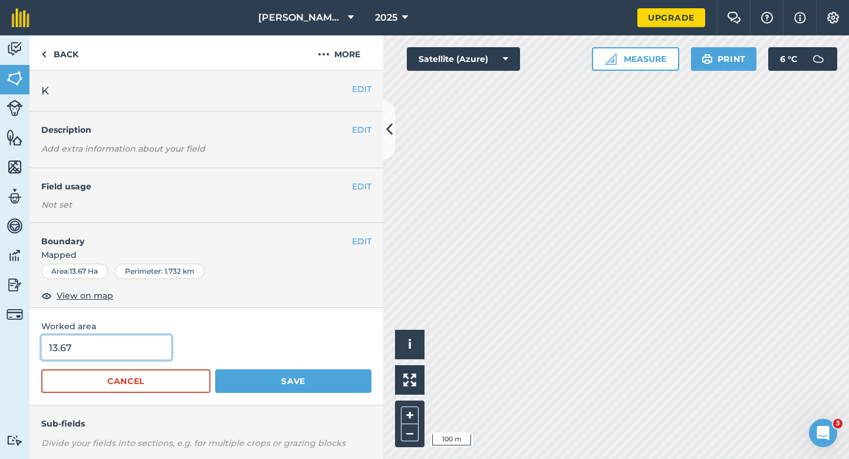
click at [146, 352] on input "13.67" at bounding box center [106, 347] width 130 height 25
type input "13.7"
click at [215, 369] on button "Save" at bounding box center [293, 381] width 156 height 24
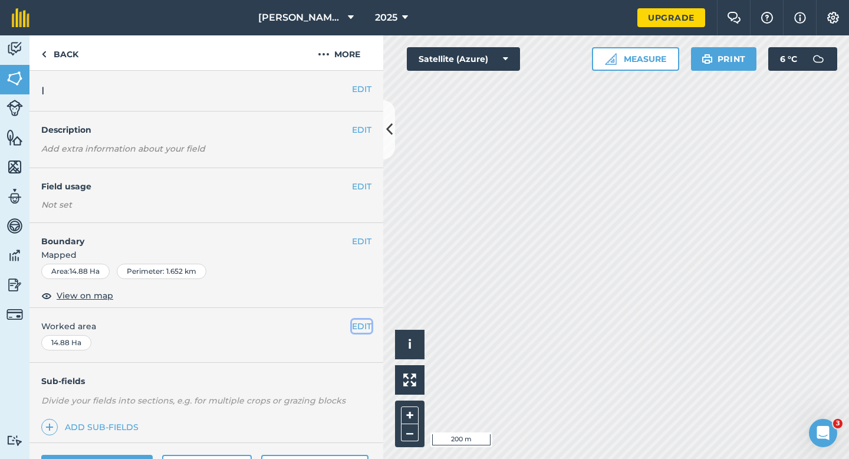
click at [354, 324] on button "EDIT" at bounding box center [361, 325] width 19 height 13
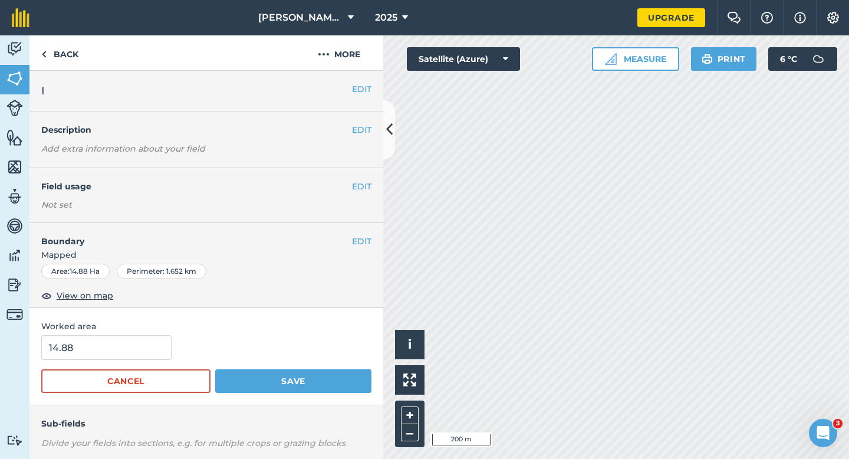
click at [169, 350] on div "14.88" at bounding box center [206, 347] width 330 height 25
type input "15"
click at [150, 350] on input "15" at bounding box center [106, 347] width 130 height 25
click at [215, 369] on button "Save" at bounding box center [293, 381] width 156 height 24
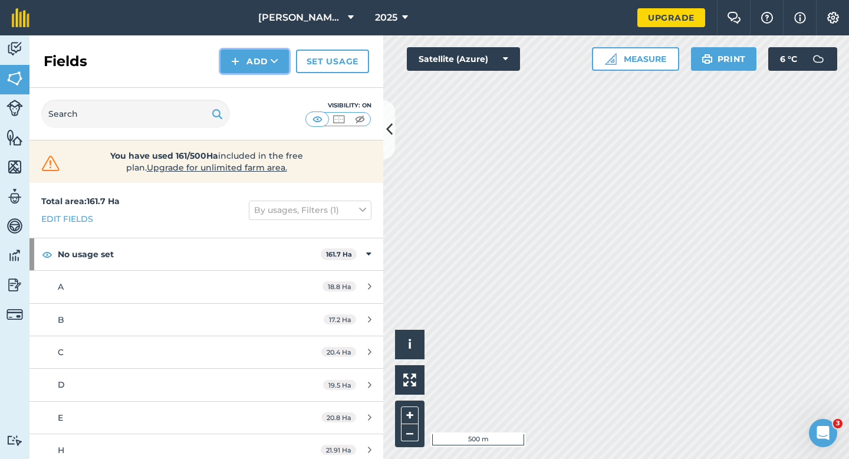
click at [243, 57] on button "Add" at bounding box center [254, 62] width 68 height 24
click at [248, 75] on link "Draw" at bounding box center [254, 88] width 65 height 26
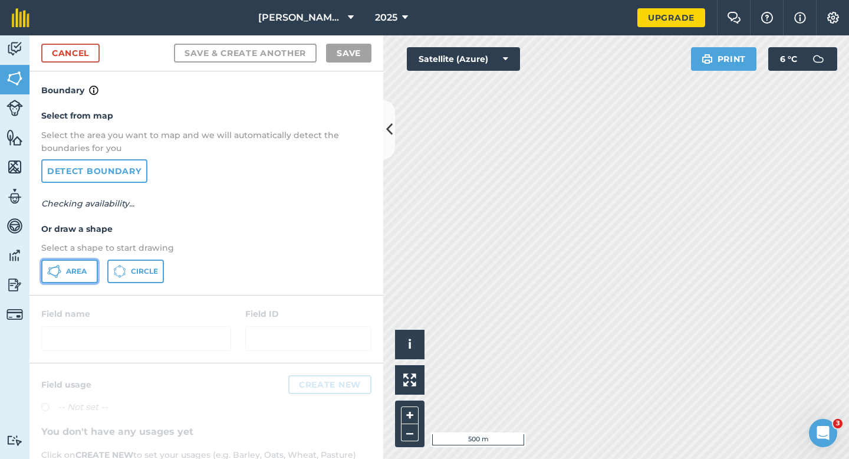
click at [95, 277] on button "Area" at bounding box center [69, 271] width 57 height 24
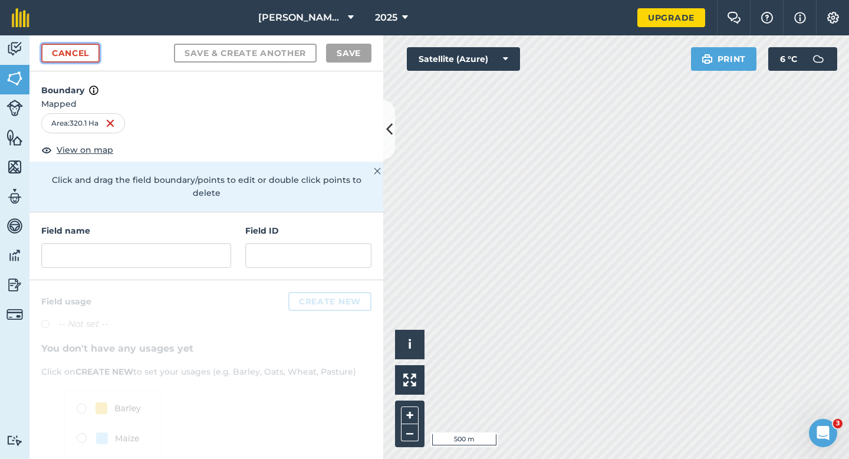
click at [93, 44] on link "Cancel" at bounding box center [70, 53] width 58 height 19
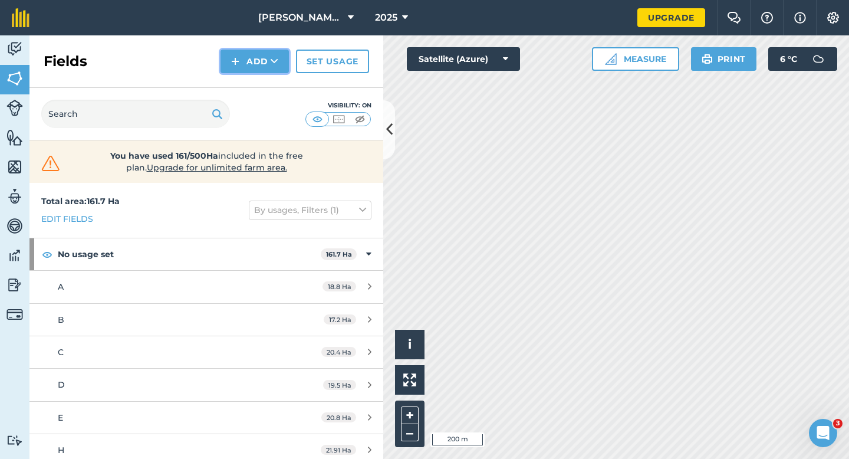
click at [245, 65] on button "Add" at bounding box center [254, 62] width 68 height 24
click at [253, 86] on link "Draw" at bounding box center [254, 88] width 65 height 26
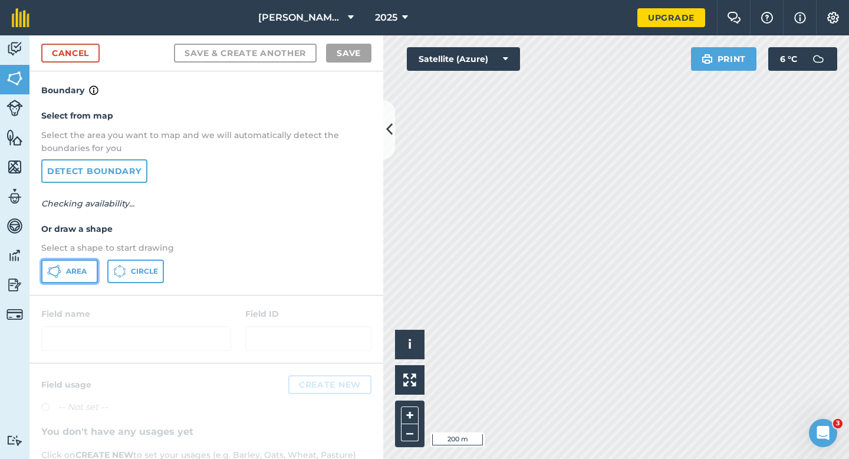
click at [89, 271] on button "Area" at bounding box center [69, 271] width 57 height 24
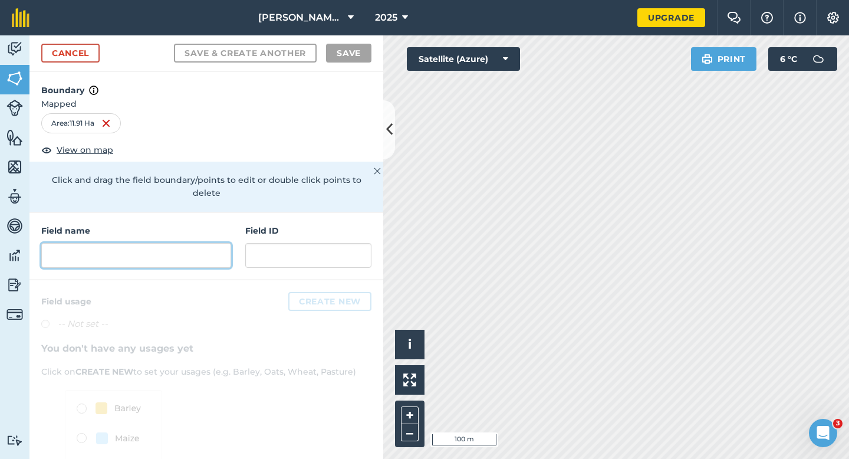
click at [206, 245] on input "text" at bounding box center [136, 255] width 190 height 25
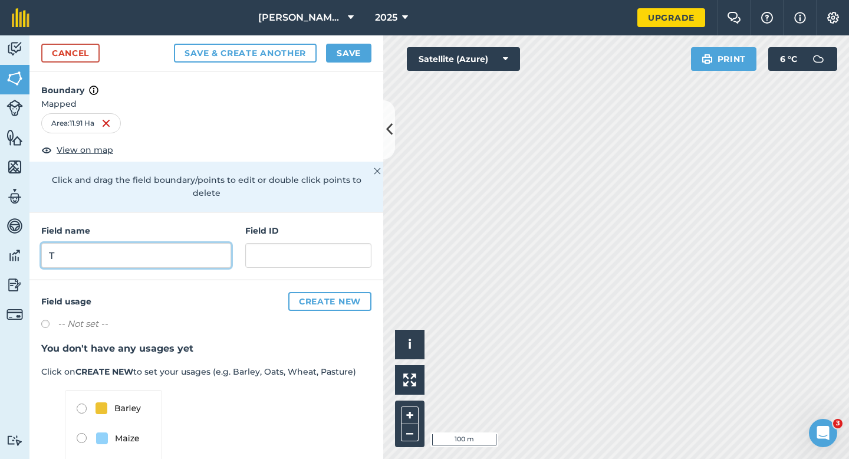
type input "T"
click at [366, 57] on button "Save" at bounding box center [348, 53] width 45 height 19
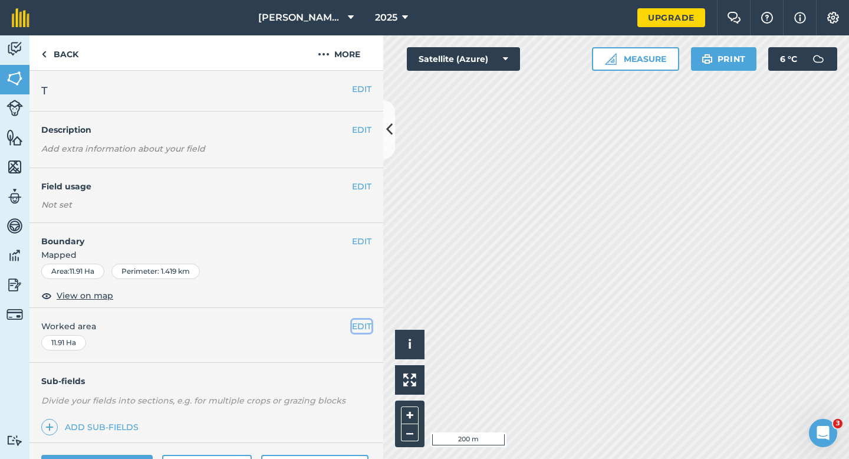
click at [357, 320] on button "EDIT" at bounding box center [361, 325] width 19 height 13
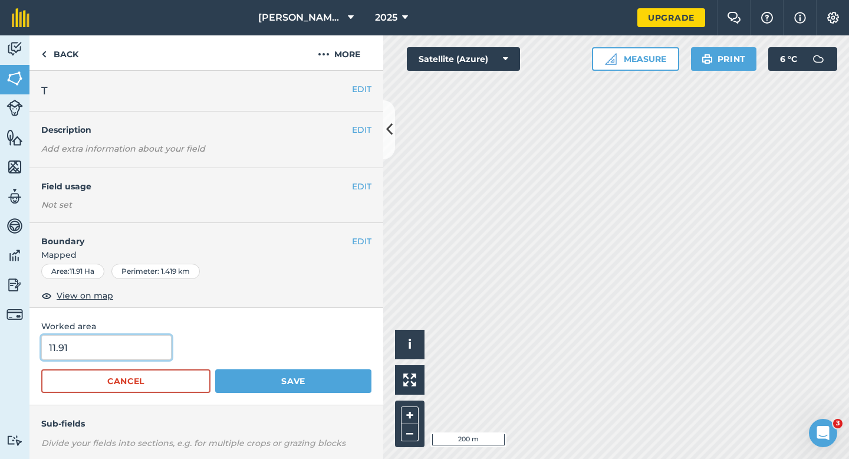
click at [125, 345] on input "11.91" at bounding box center [106, 347] width 130 height 25
type input "12"
click at [215, 369] on button "Save" at bounding box center [293, 381] width 156 height 24
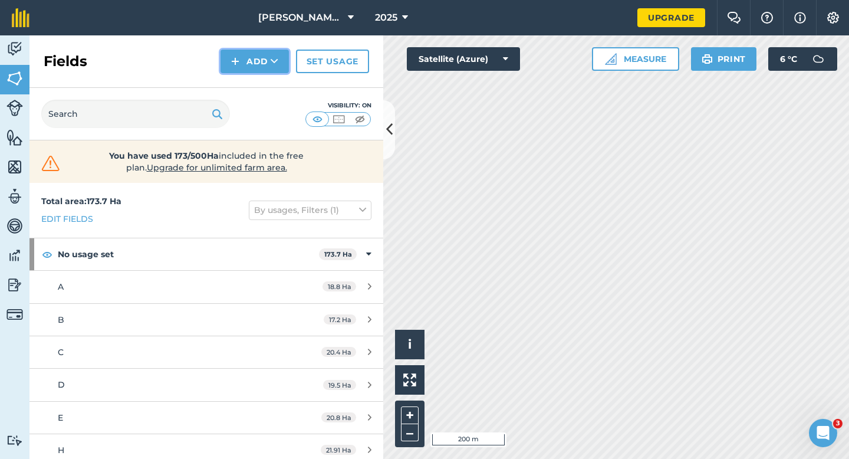
click at [248, 58] on button "Add" at bounding box center [254, 62] width 68 height 24
click at [248, 88] on link "Draw" at bounding box center [254, 88] width 65 height 26
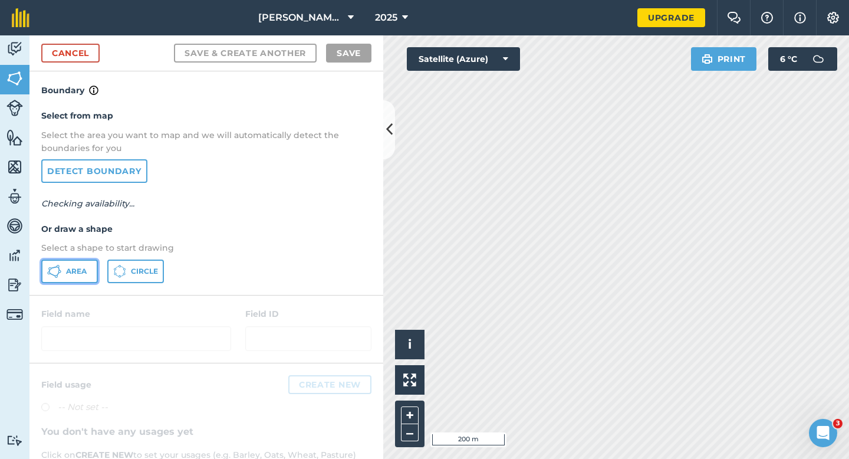
click at [87, 270] on button "Area" at bounding box center [69, 271] width 57 height 24
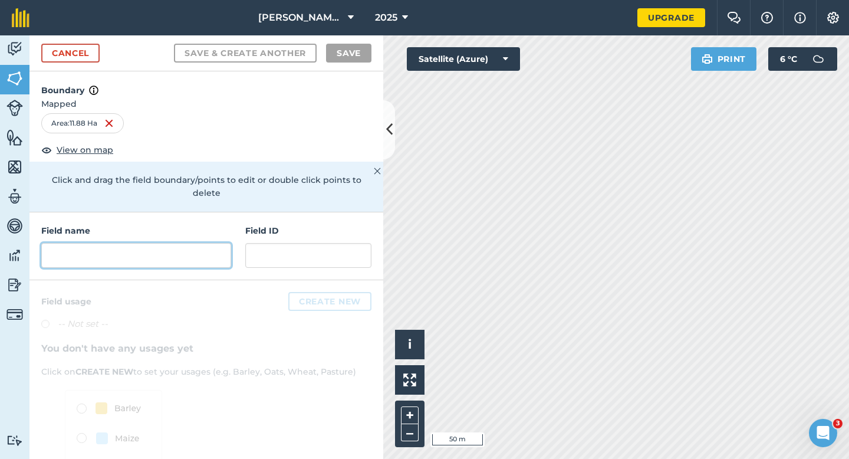
click at [183, 245] on input "text" at bounding box center [136, 255] width 190 height 25
type input "E"
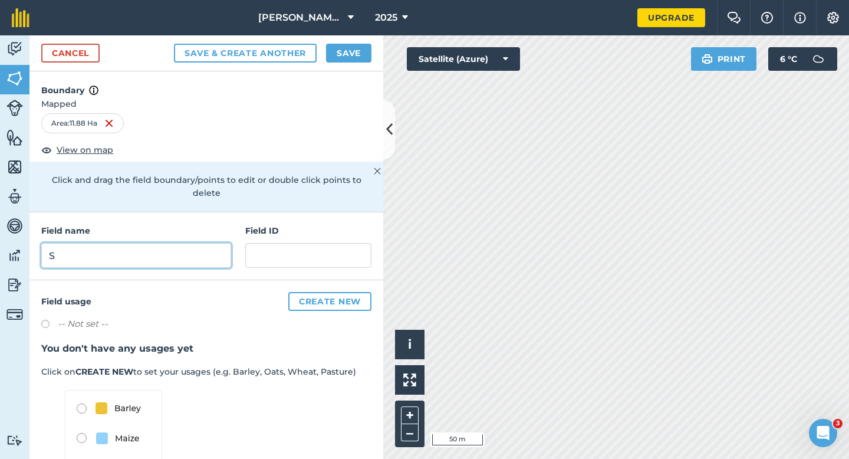
type input "S"
click at [348, 52] on button "Save" at bounding box center [348, 53] width 45 height 19
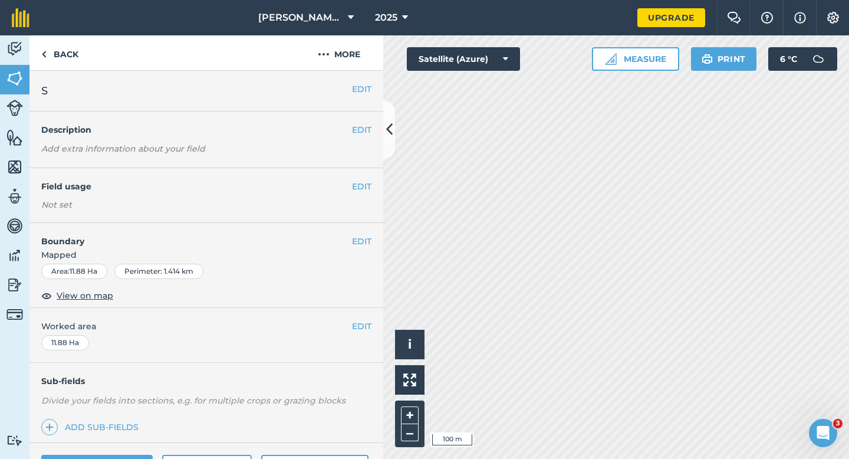
click at [358, 317] on div "EDIT Worked area 11.88 Ha" at bounding box center [206, 335] width 354 height 55
click at [358, 324] on button "EDIT" at bounding box center [361, 325] width 19 height 13
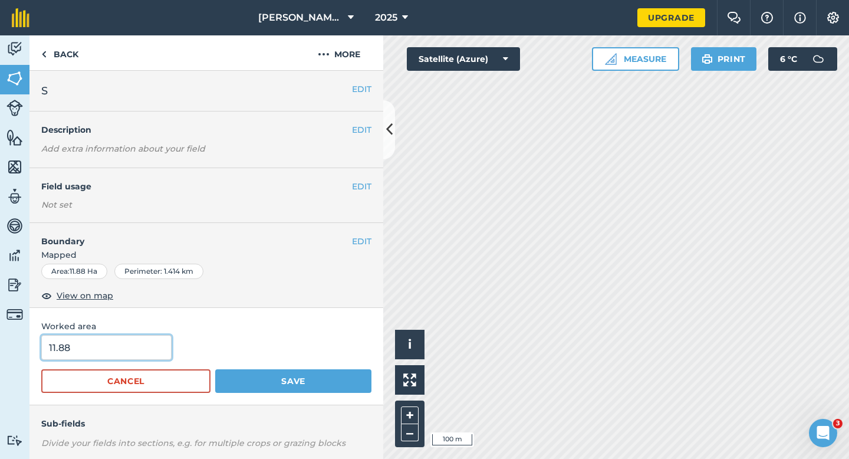
click at [112, 355] on input "11.88" at bounding box center [106, 347] width 130 height 25
type input "12"
click at [215, 369] on button "Save" at bounding box center [293, 381] width 156 height 24
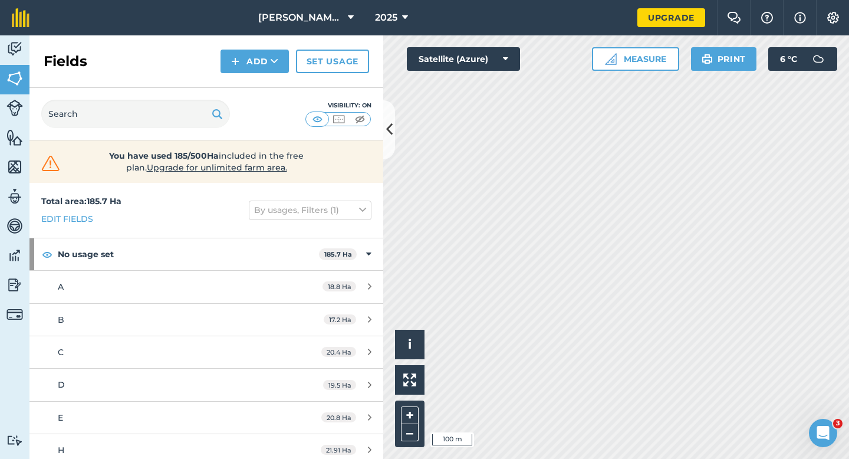
click at [257, 77] on div "Fields Add Set usage" at bounding box center [206, 61] width 354 height 52
click at [257, 69] on button "Add" at bounding box center [254, 62] width 68 height 24
click at [257, 80] on link "Draw" at bounding box center [254, 88] width 65 height 26
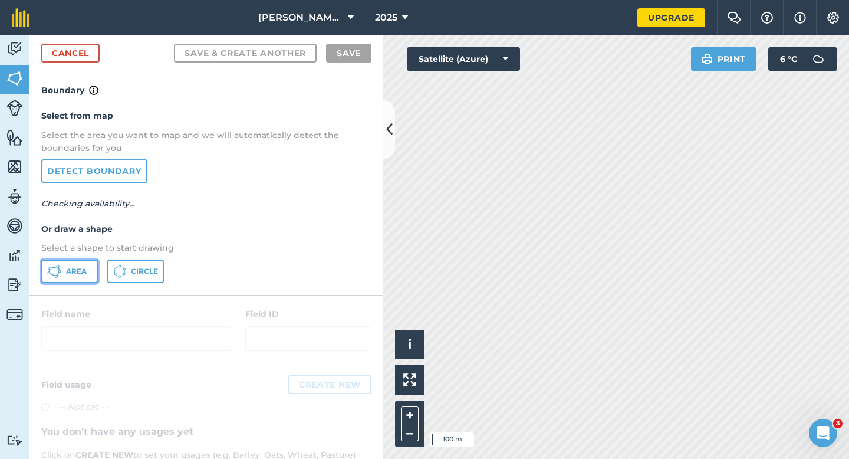
click at [83, 275] on button "Area" at bounding box center [69, 271] width 57 height 24
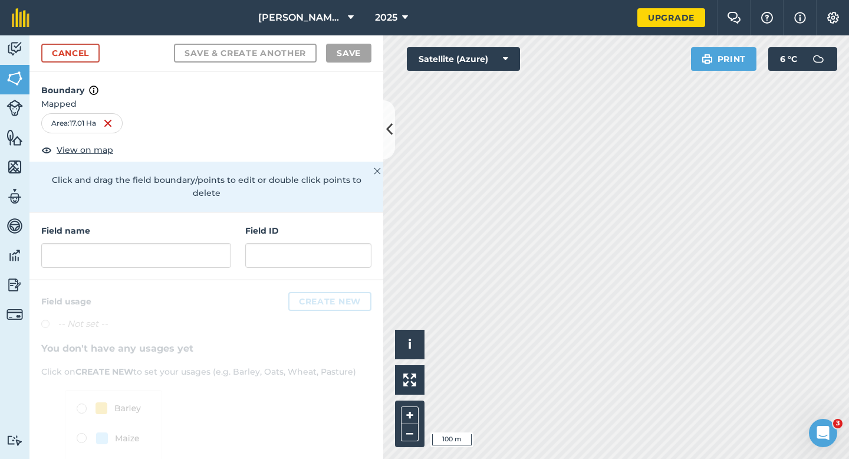
click at [218, 228] on div "Field name" at bounding box center [136, 246] width 190 height 44
click at [218, 243] on input "text" at bounding box center [136, 255] width 190 height 25
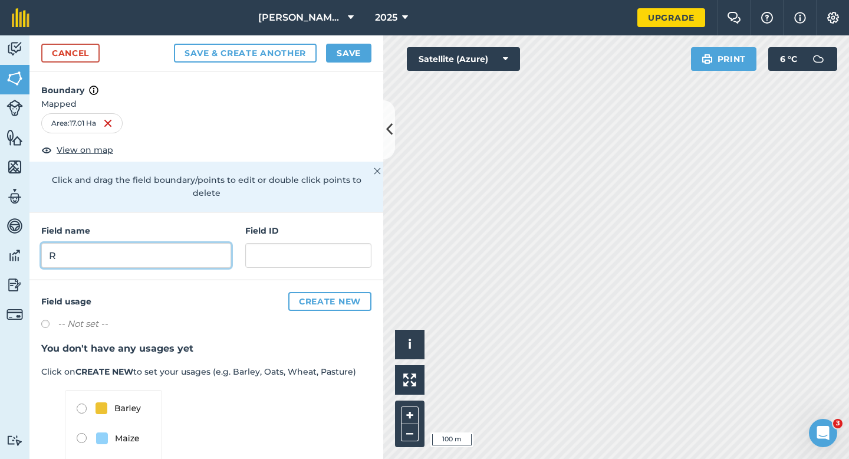
type input "R"
click at [350, 54] on button "Save" at bounding box center [348, 53] width 45 height 19
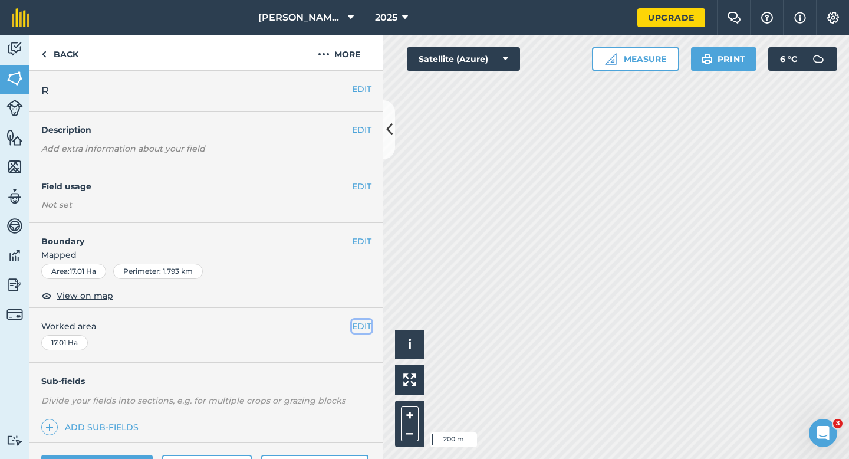
click at [360, 331] on button "EDIT" at bounding box center [361, 325] width 19 height 13
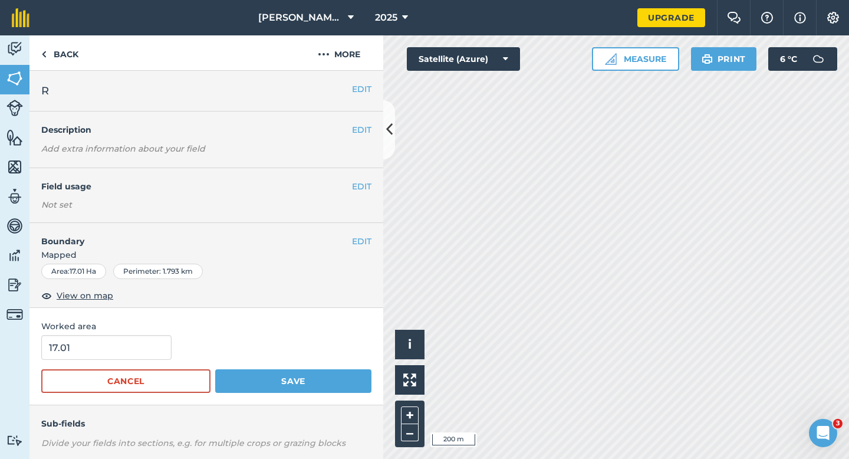
click at [138, 360] on form "17.01 Cancel Save" at bounding box center [206, 364] width 330 height 58
click at [138, 356] on input "17.01" at bounding box center [106, 347] width 130 height 25
type input "17"
click at [215, 369] on button "Save" at bounding box center [293, 381] width 156 height 24
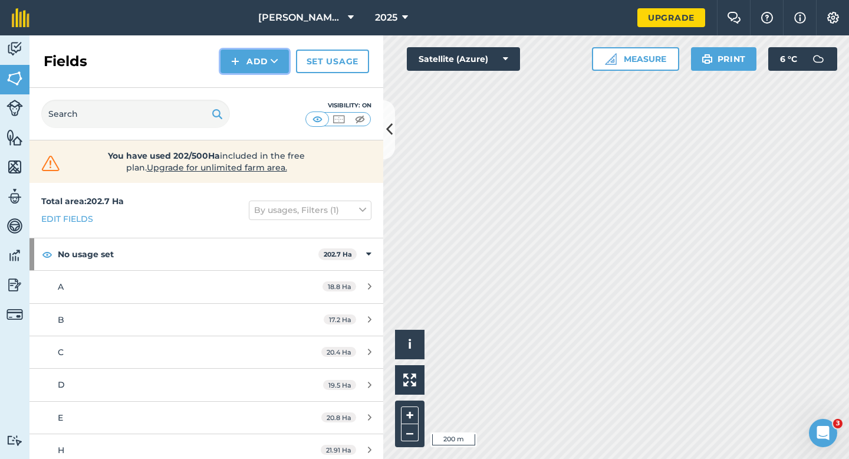
click at [266, 61] on button "Add" at bounding box center [254, 62] width 68 height 24
click at [266, 84] on link "Draw" at bounding box center [254, 88] width 65 height 26
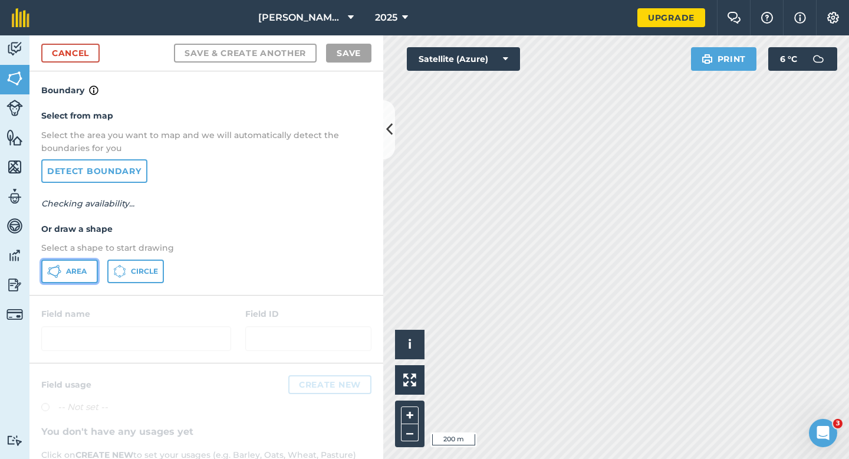
click at [82, 259] on button "Area" at bounding box center [69, 271] width 57 height 24
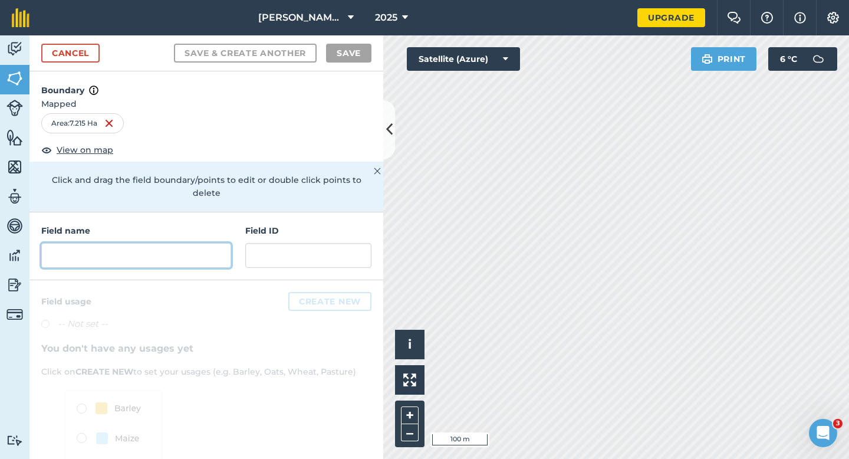
click at [182, 243] on input "text" at bounding box center [136, 255] width 190 height 25
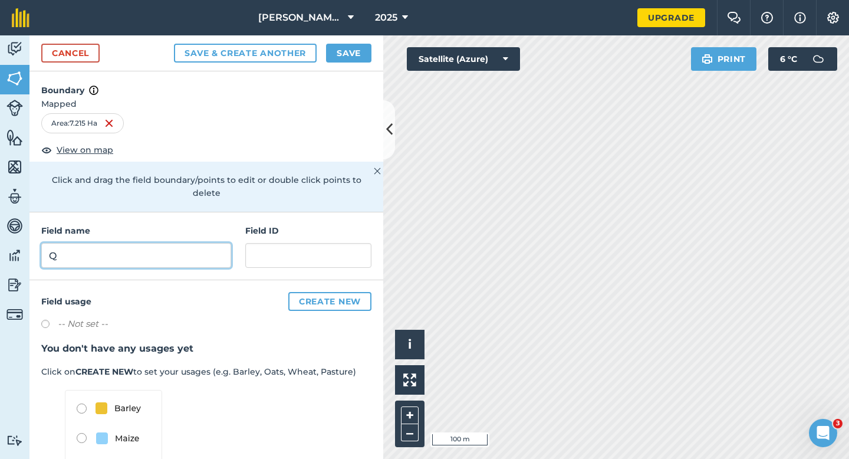
type input "Q"
click at [357, 67] on div "Cancel Save & Create Another Save" at bounding box center [206, 53] width 354 height 36
click at [357, 64] on div "Cancel Save & Create Another Save" at bounding box center [206, 53] width 354 height 36
click at [357, 56] on button "Save" at bounding box center [348, 53] width 45 height 19
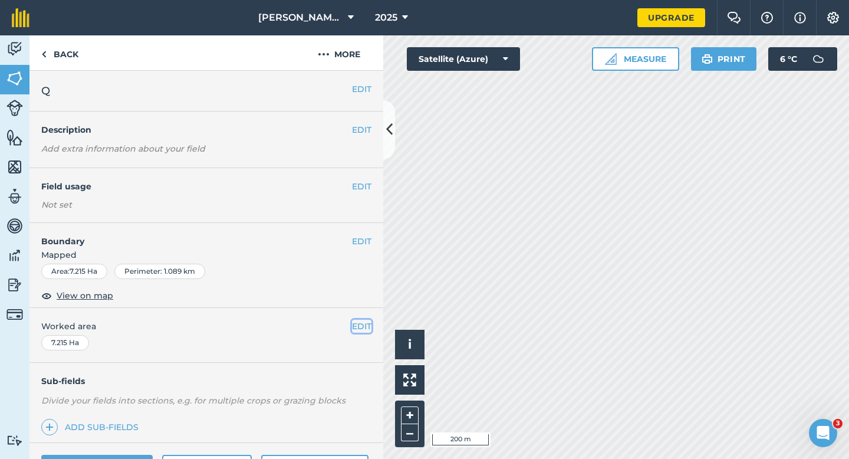
click at [367, 322] on button "EDIT" at bounding box center [361, 325] width 19 height 13
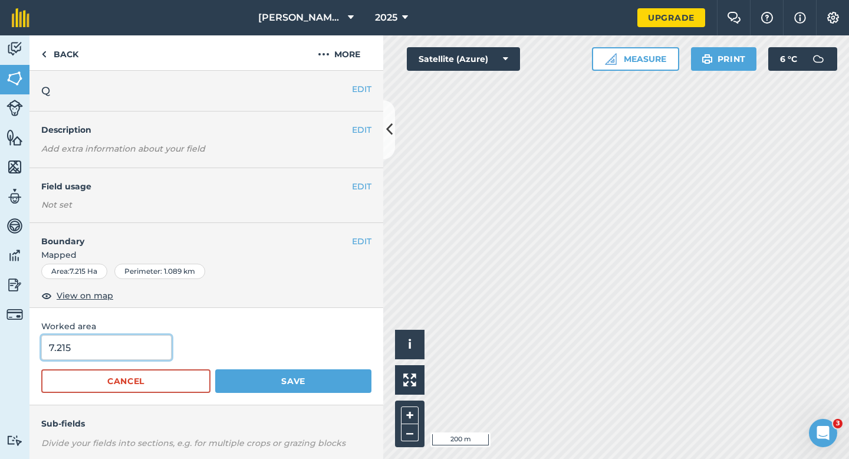
click at [137, 346] on input "7.215" at bounding box center [106, 347] width 130 height 25
type input "9"
click at [215, 369] on button "Save" at bounding box center [293, 381] width 156 height 24
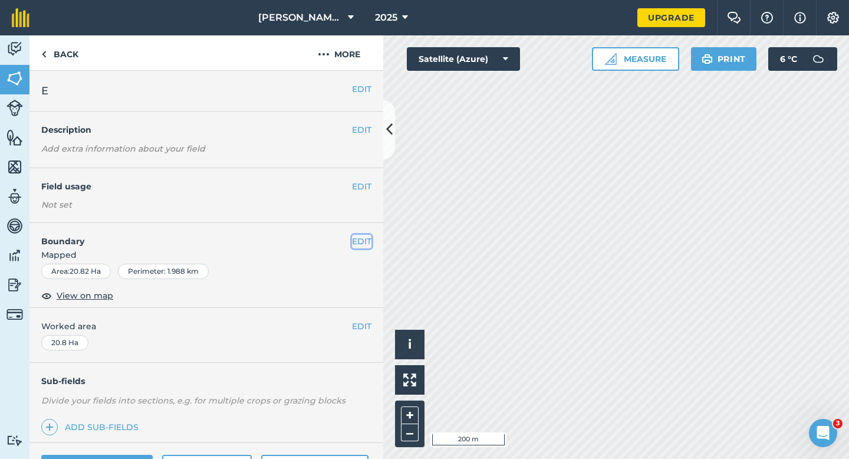
click at [358, 238] on button "EDIT" at bounding box center [361, 241] width 19 height 13
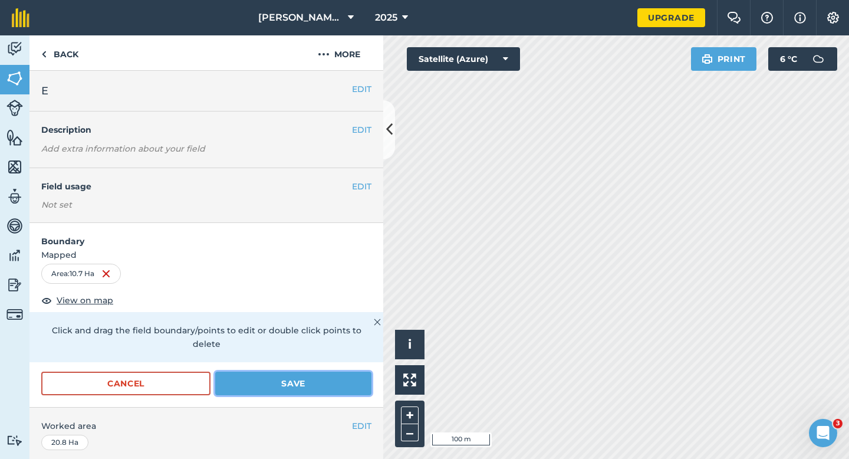
click at [266, 371] on button "Save" at bounding box center [293, 383] width 156 height 24
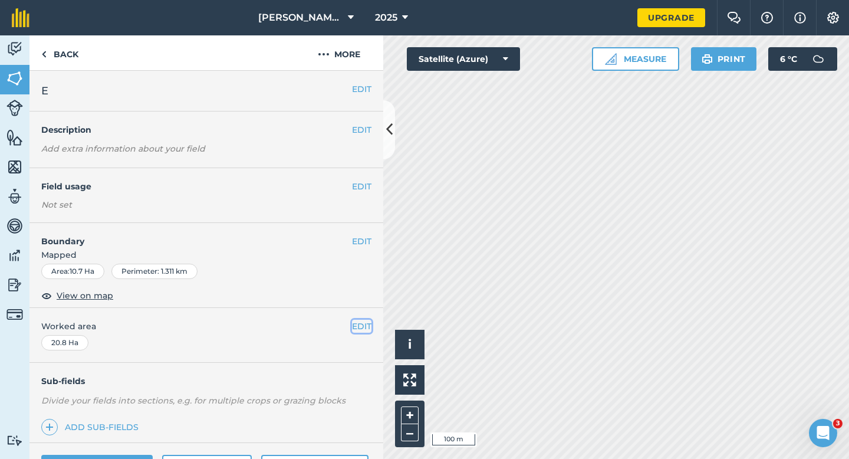
click at [365, 328] on button "EDIT" at bounding box center [361, 325] width 19 height 13
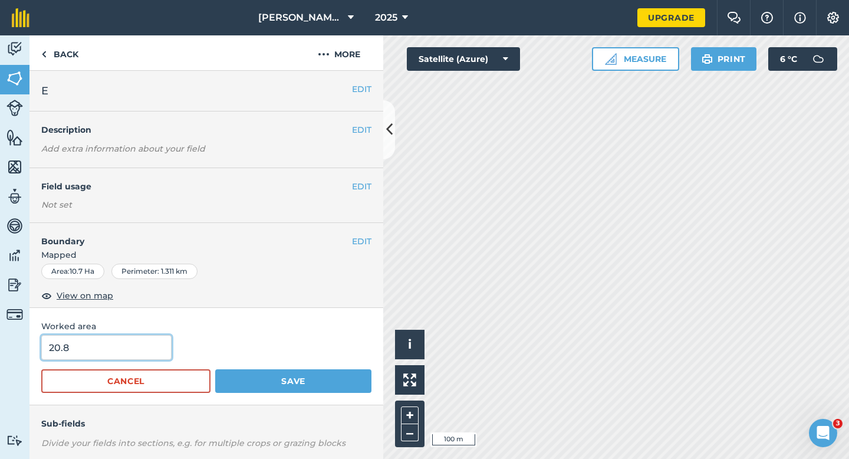
click at [149, 347] on input "20.8" at bounding box center [106, 347] width 130 height 25
type input "10.7"
click at [215, 369] on button "Save" at bounding box center [293, 381] width 156 height 24
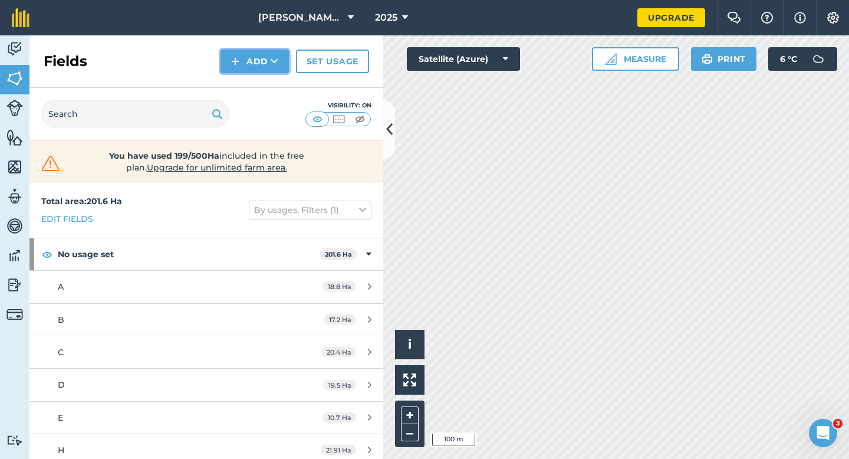
click at [248, 67] on button "Add" at bounding box center [254, 62] width 68 height 24
click at [248, 83] on link "Draw" at bounding box center [254, 88] width 65 height 26
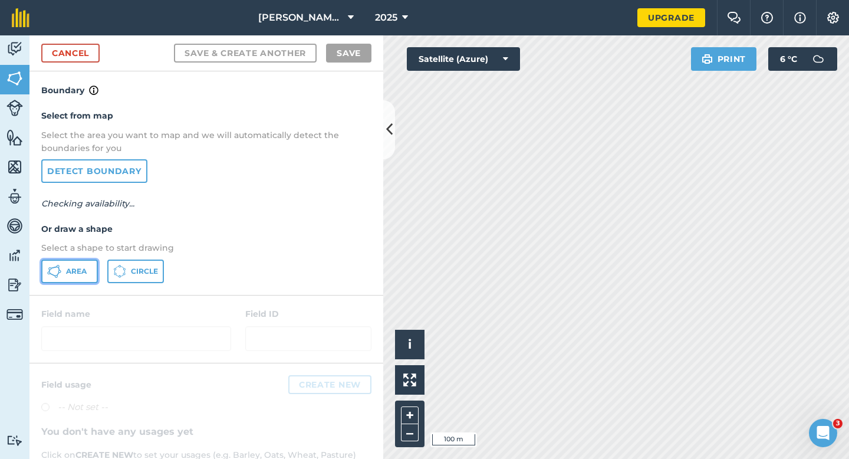
click at [78, 268] on span "Area" at bounding box center [76, 270] width 21 height 9
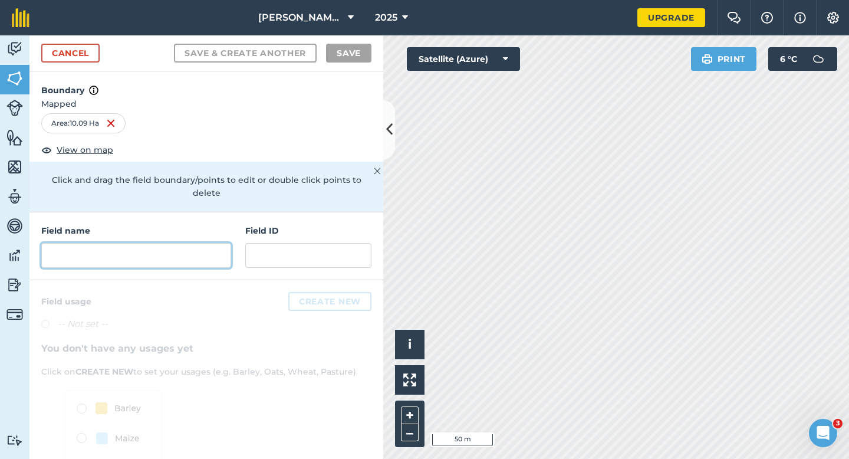
click at [175, 243] on input "text" at bounding box center [136, 255] width 190 height 25
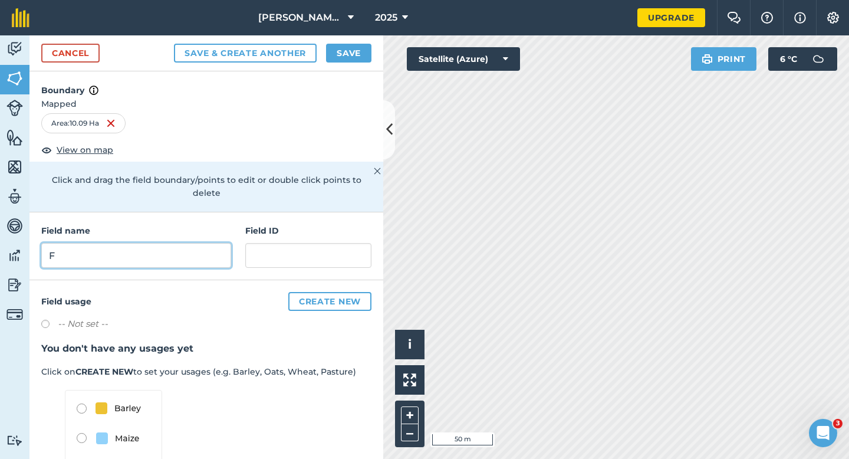
type input "F"
click at [345, 43] on div "Cancel Save & Create Another Save" at bounding box center [206, 53] width 354 height 36
click at [357, 54] on button "Save" at bounding box center [348, 53] width 45 height 19
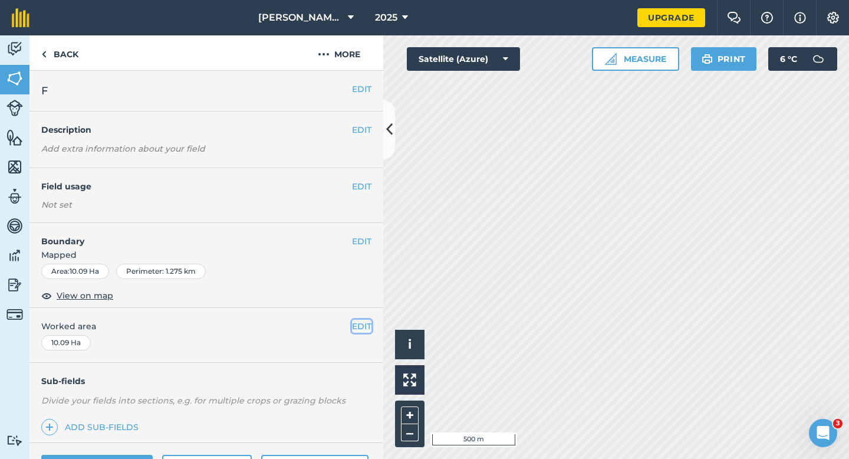
click at [371, 328] on button "EDIT" at bounding box center [361, 325] width 19 height 13
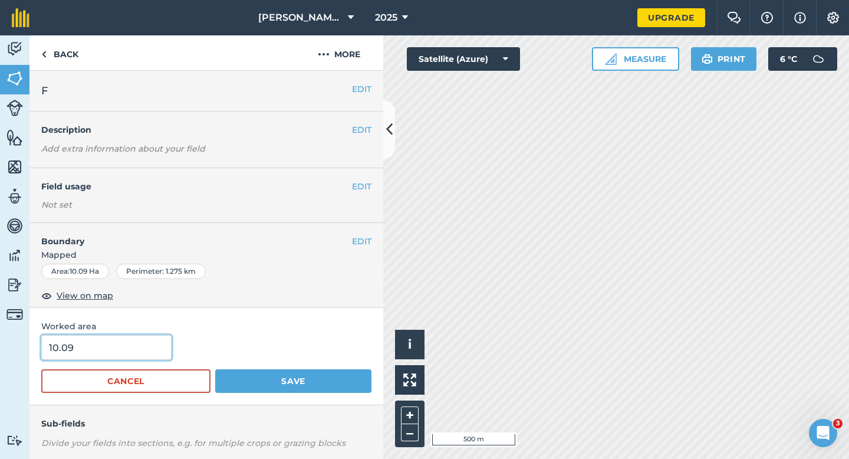
click at [143, 344] on input "10.09" at bounding box center [106, 347] width 130 height 25
type input "10.1"
click at [215, 369] on button "Save" at bounding box center [293, 381] width 156 height 24
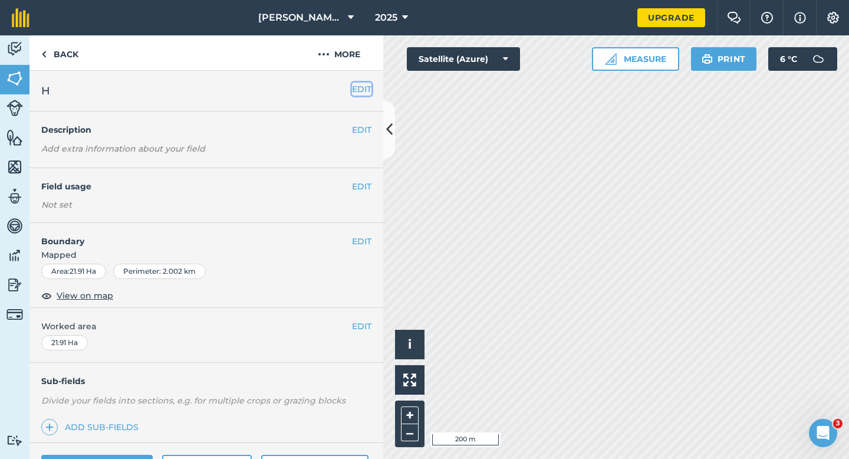
click at [357, 88] on button "EDIT" at bounding box center [361, 89] width 19 height 13
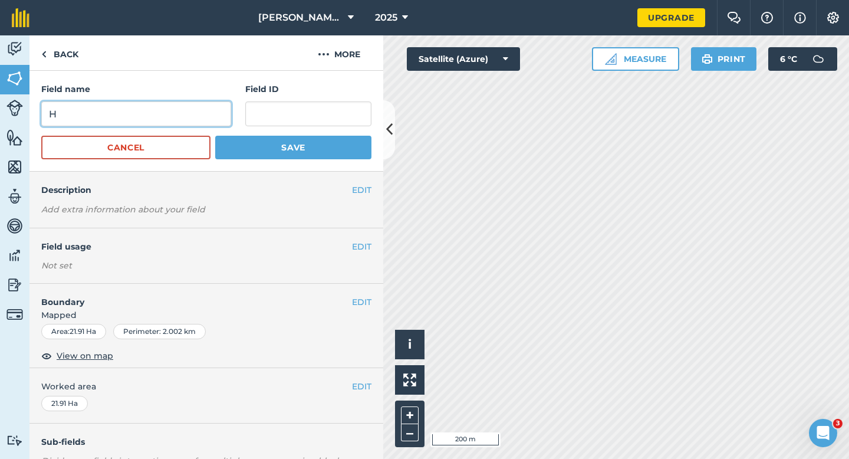
click at [164, 123] on input "H" at bounding box center [136, 113] width 190 height 25
type input "G"
click at [215, 136] on button "Save" at bounding box center [293, 148] width 156 height 24
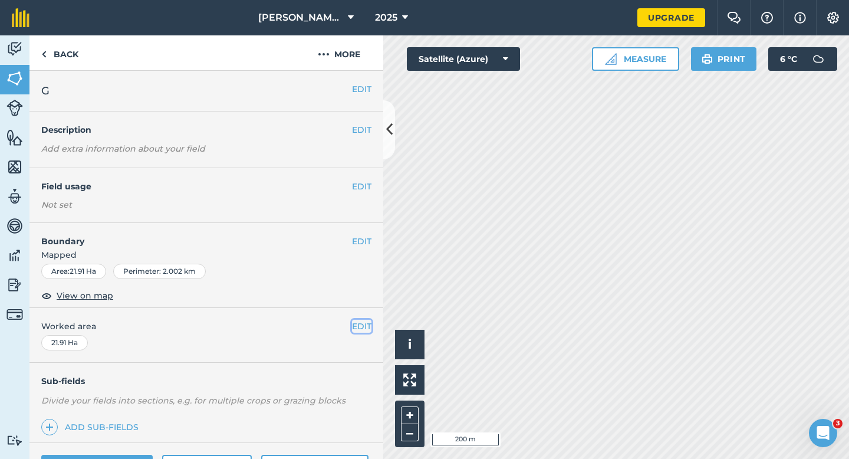
click at [361, 332] on button "EDIT" at bounding box center [361, 325] width 19 height 13
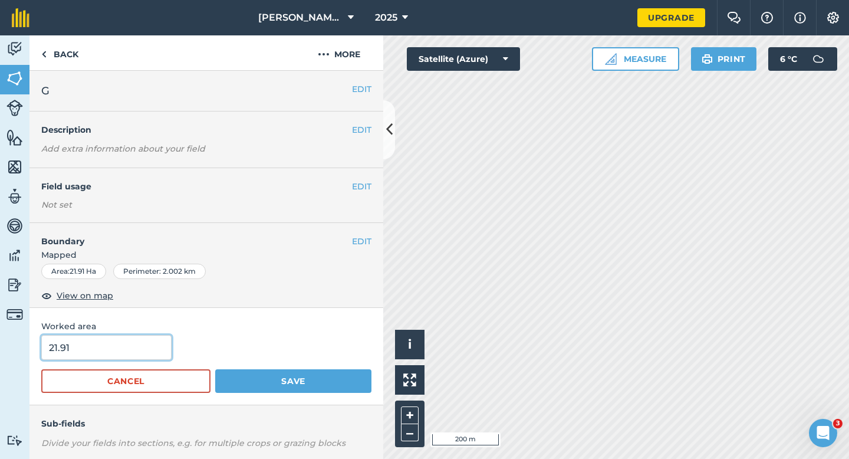
click at [109, 357] on input "21.91" at bounding box center [106, 347] width 130 height 25
type input "19"
click at [215, 369] on button "Save" at bounding box center [293, 381] width 156 height 24
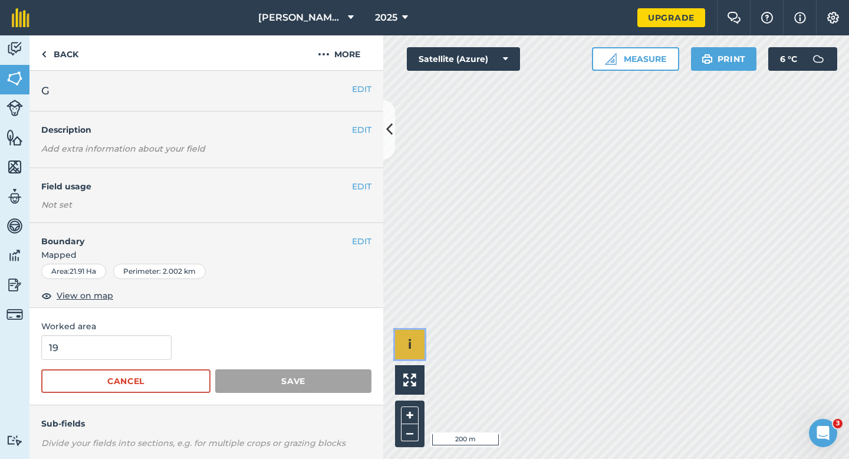
click at [414, 353] on button "i" at bounding box center [409, 344] width 29 height 29
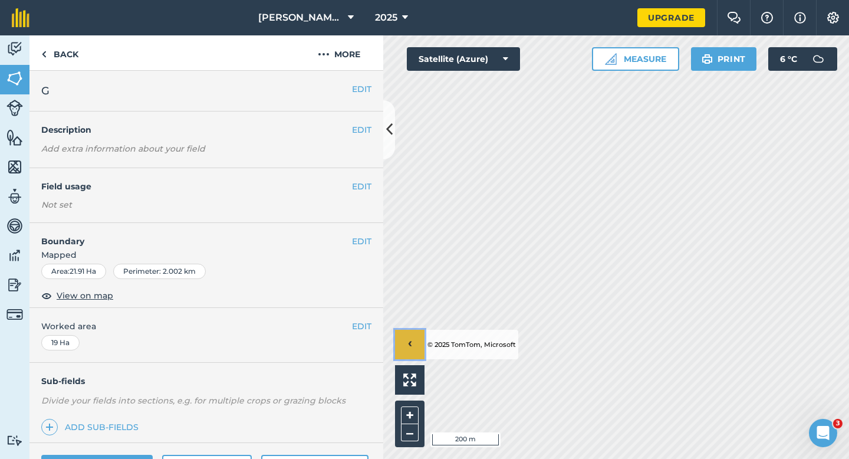
click at [402, 350] on button "›" at bounding box center [409, 344] width 29 height 29
click at [360, 94] on button "EDIT" at bounding box center [361, 89] width 19 height 13
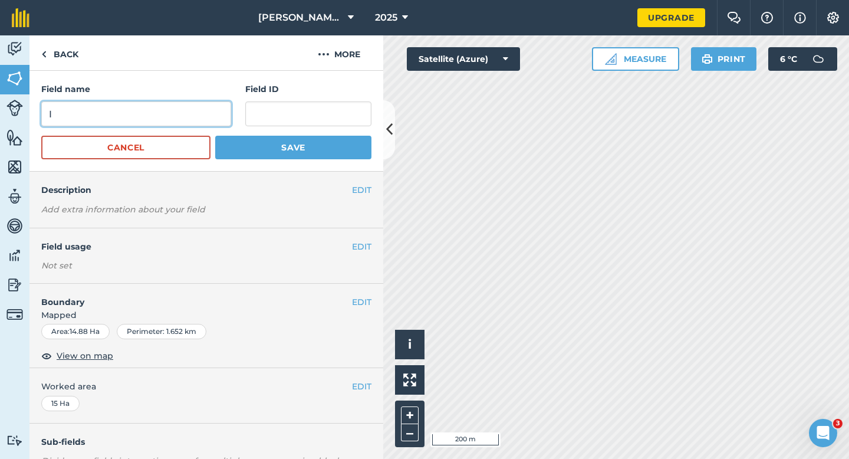
click at [203, 116] on input "I" at bounding box center [136, 113] width 190 height 25
type input "H"
click at [215, 136] on button "Save" at bounding box center [293, 148] width 156 height 24
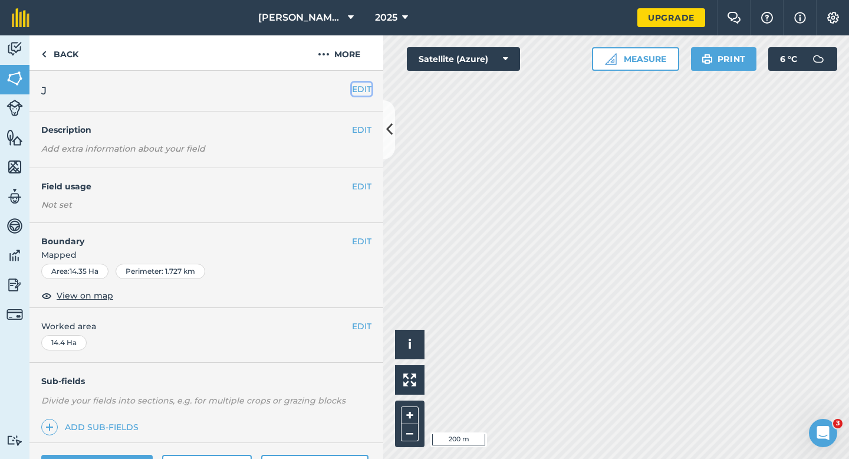
click at [361, 83] on button "EDIT" at bounding box center [361, 89] width 19 height 13
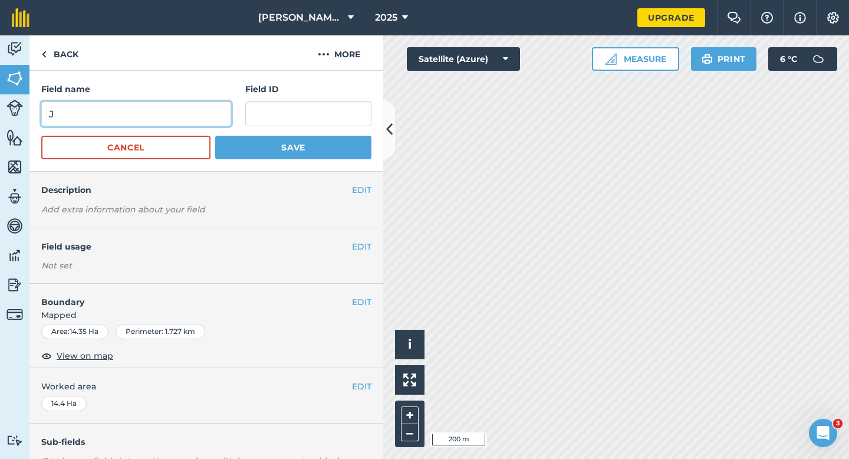
click at [215, 107] on input "J" at bounding box center [136, 113] width 190 height 25
type input "I"
click at [215, 136] on button "Save" at bounding box center [293, 148] width 156 height 24
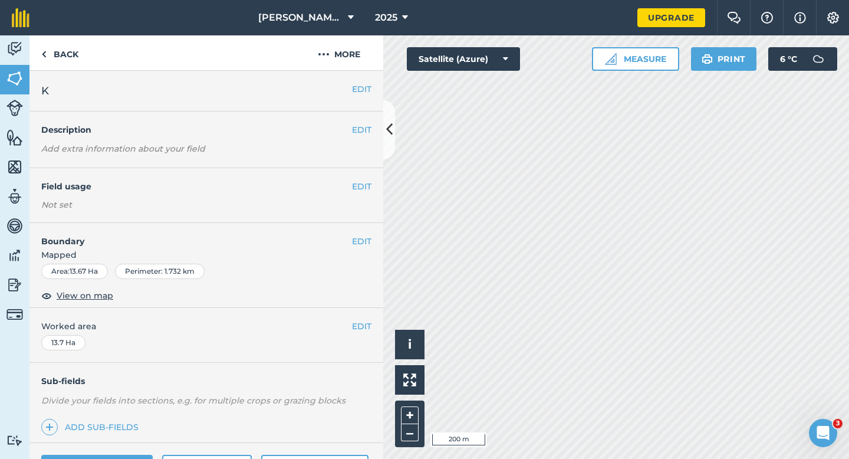
click at [374, 90] on div "EDIT K" at bounding box center [206, 91] width 354 height 41
click at [353, 90] on button "EDIT" at bounding box center [361, 89] width 19 height 13
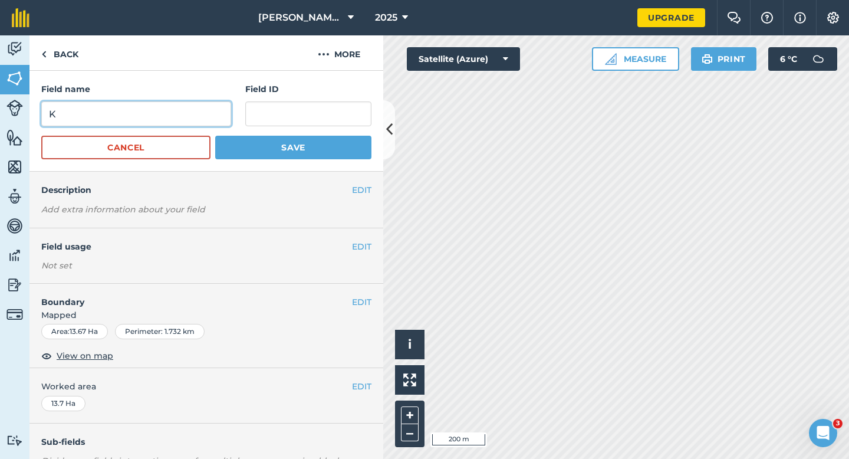
click at [202, 107] on input "K" at bounding box center [136, 113] width 190 height 25
type input "J"
click at [215, 136] on button "Save" at bounding box center [293, 148] width 156 height 24
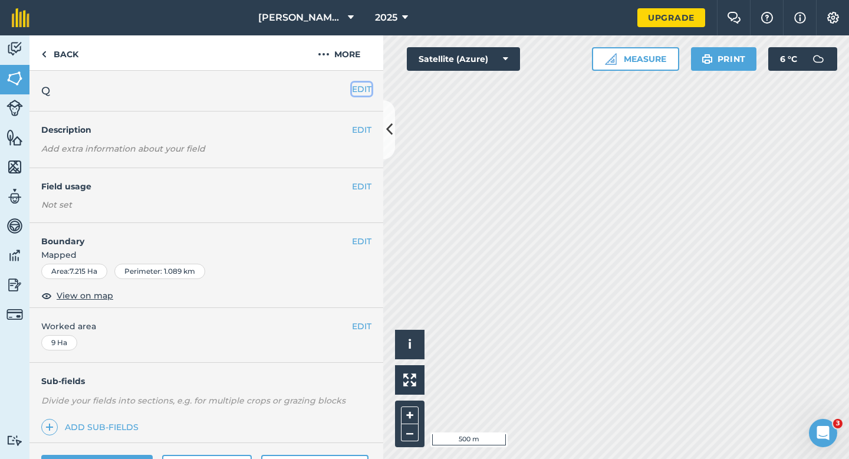
click at [355, 91] on button "EDIT" at bounding box center [361, 89] width 19 height 13
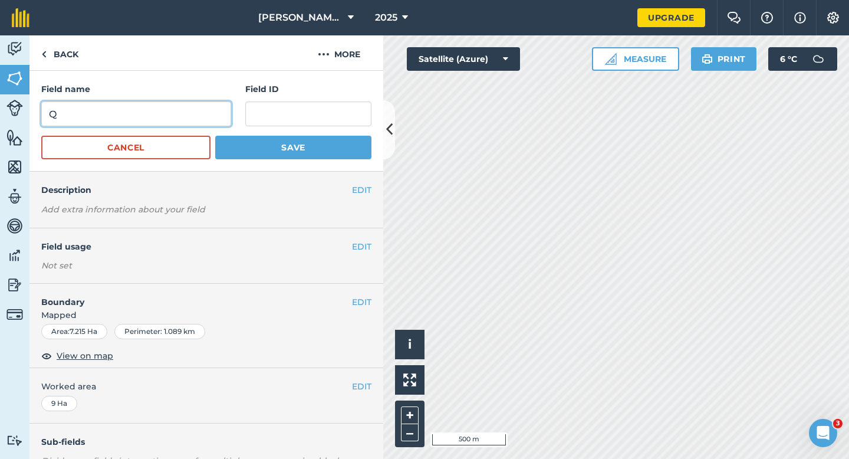
click at [159, 117] on input "Q" at bounding box center [136, 113] width 190 height 25
type input "C"
click at [215, 136] on button "Save" at bounding box center [293, 148] width 156 height 24
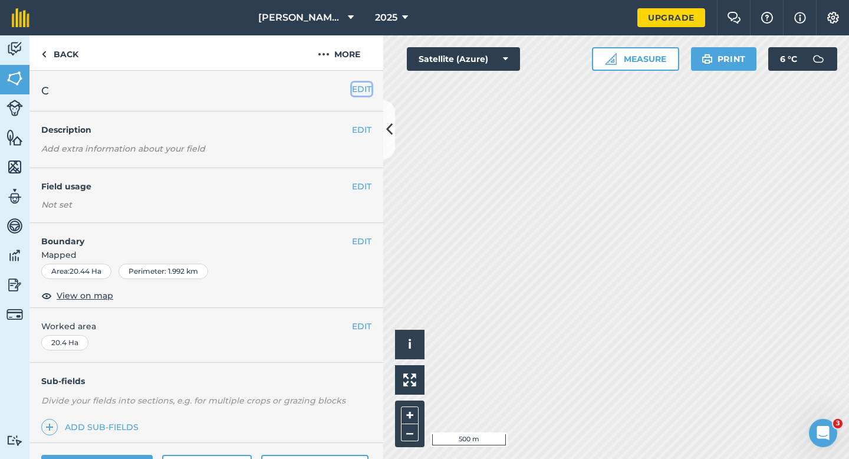
click at [361, 88] on button "EDIT" at bounding box center [361, 89] width 19 height 13
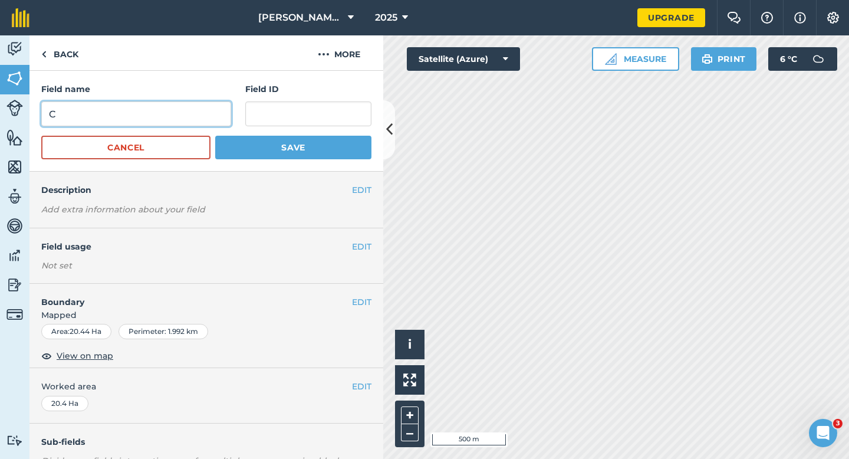
click at [228, 106] on input "C" at bounding box center [136, 113] width 190 height 25
type input "D"
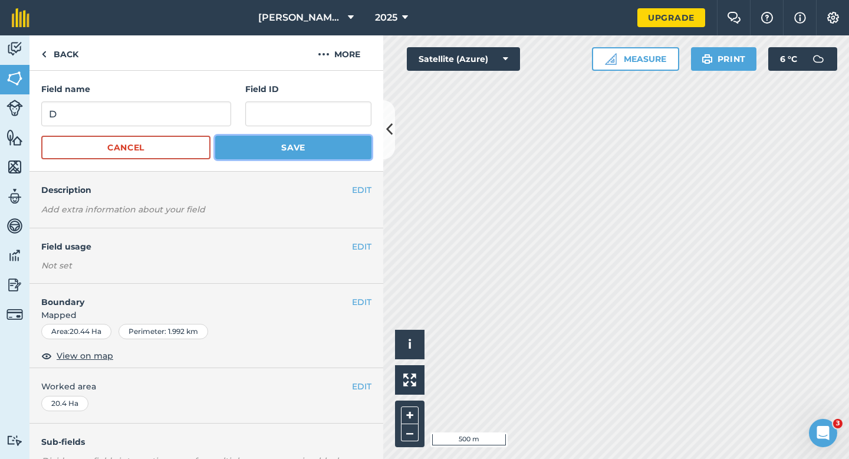
click at [280, 142] on button "Save" at bounding box center [293, 148] width 156 height 24
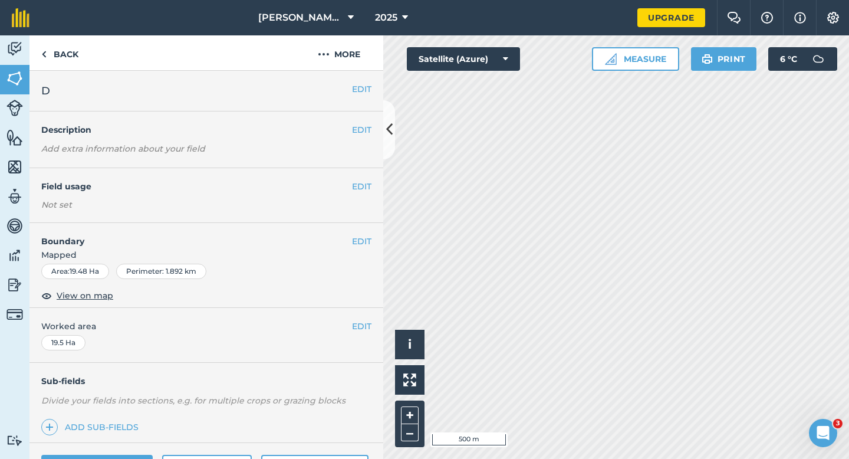
click at [347, 92] on h2 "D" at bounding box center [196, 91] width 311 height 17
click at [366, 92] on button "EDIT" at bounding box center [361, 89] width 19 height 13
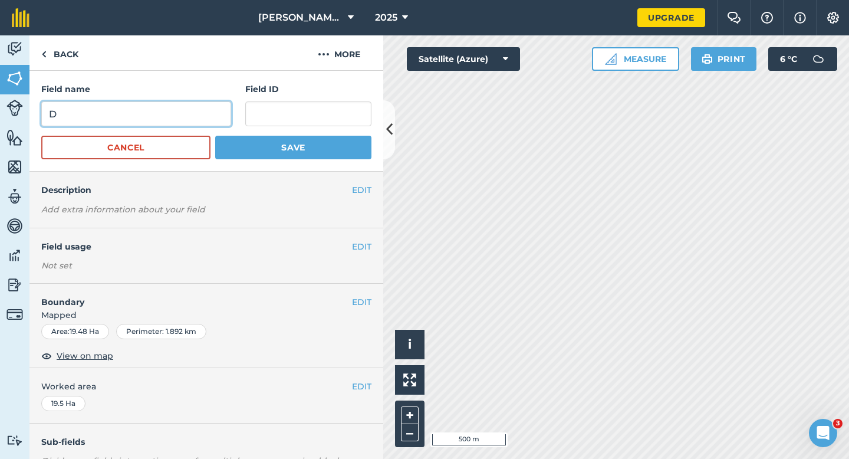
click at [170, 106] on input "D" at bounding box center [136, 113] width 190 height 25
click at [206, 120] on input "D" at bounding box center [136, 113] width 190 height 25
type input "E"
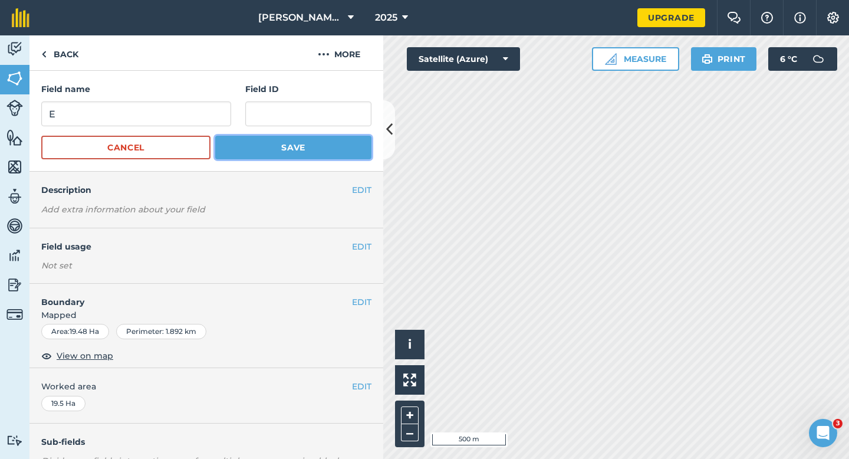
click at [240, 137] on button "Save" at bounding box center [293, 148] width 156 height 24
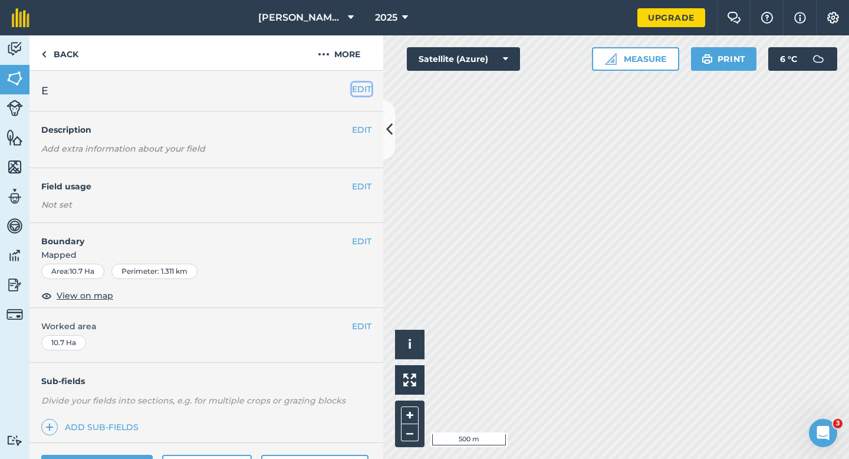
click at [364, 85] on button "EDIT" at bounding box center [361, 89] width 19 height 13
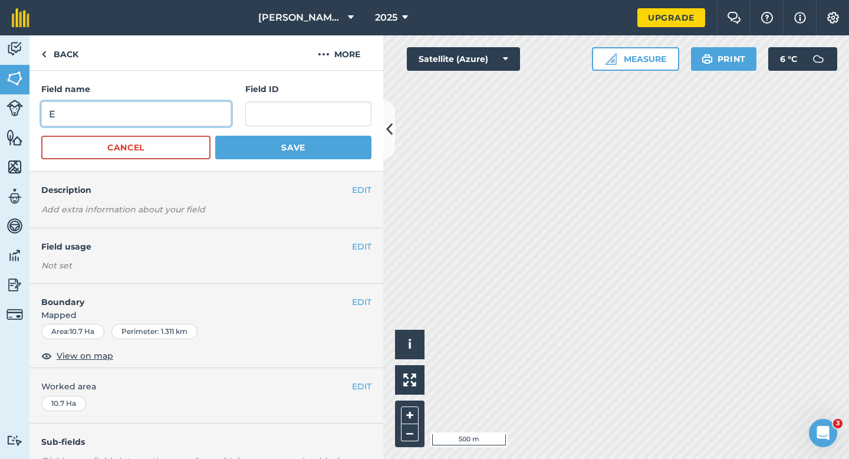
click at [197, 103] on input "E" at bounding box center [136, 113] width 190 height 25
type input "F"
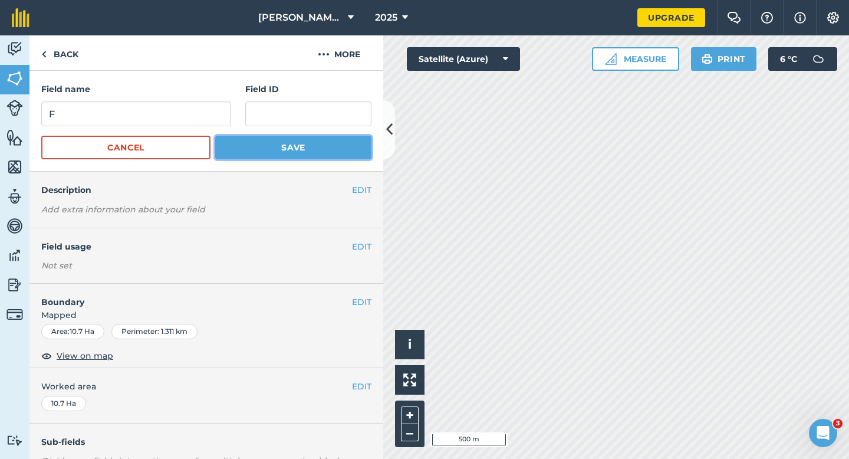
click at [265, 155] on button "Save" at bounding box center [293, 148] width 156 height 24
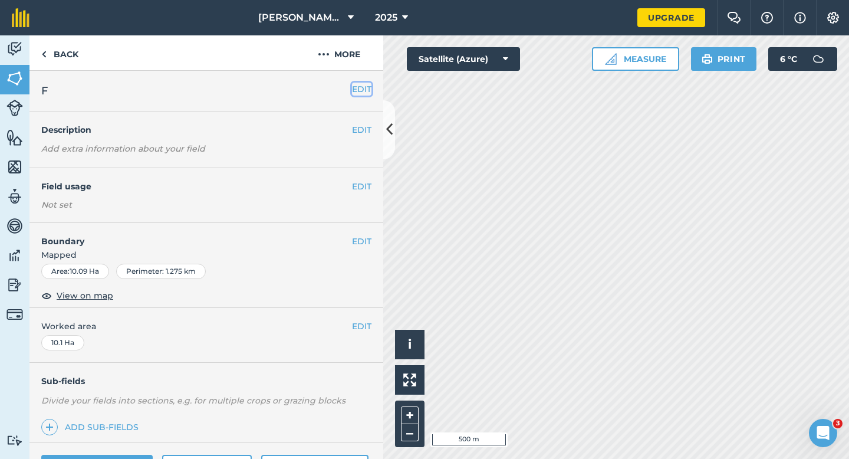
click at [363, 88] on button "EDIT" at bounding box center [361, 89] width 19 height 13
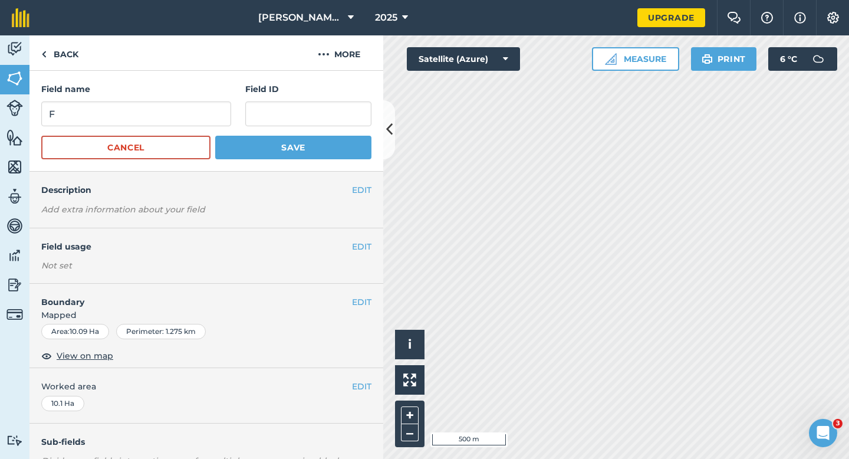
click at [235, 121] on div "Field name F Field ID" at bounding box center [206, 105] width 330 height 44
click at [218, 120] on input "F" at bounding box center [136, 113] width 190 height 25
type input "G"
click at [277, 153] on button "Save" at bounding box center [293, 148] width 156 height 24
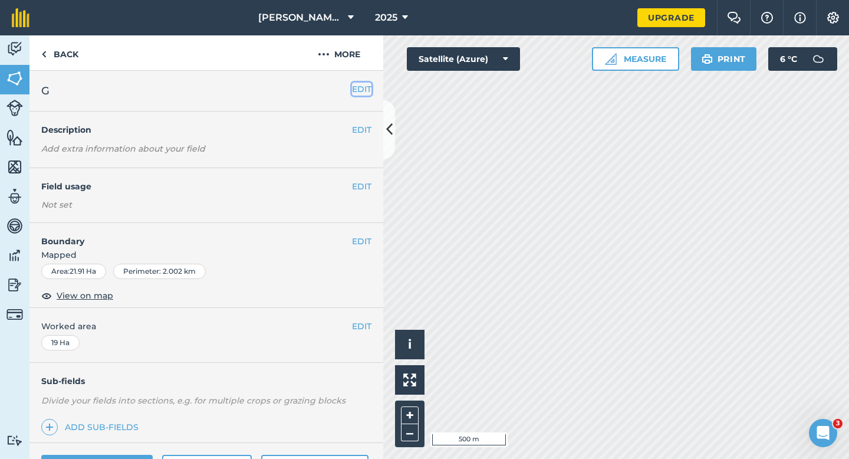
click at [361, 95] on button "EDIT" at bounding box center [361, 89] width 19 height 13
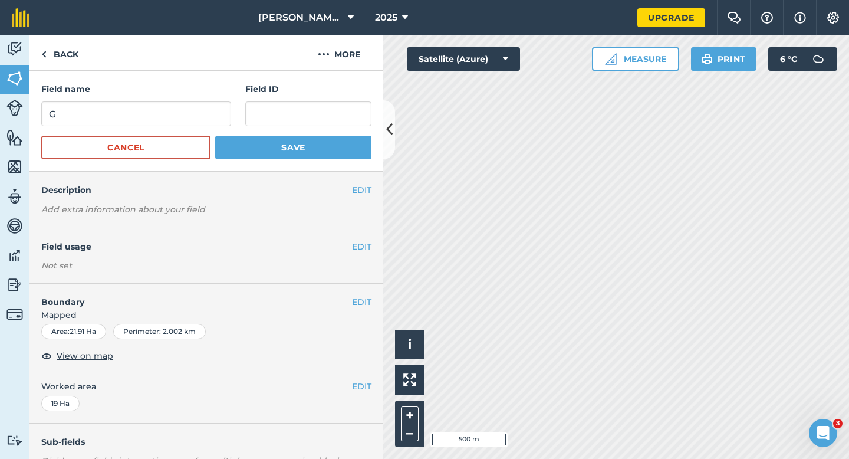
click at [139, 127] on form "Field name G Field ID Cancel Save" at bounding box center [206, 121] width 330 height 77
click at [139, 114] on input "G" at bounding box center [136, 113] width 190 height 25
click at [139, 114] on input "H" at bounding box center [136, 113] width 190 height 25
type input "H"
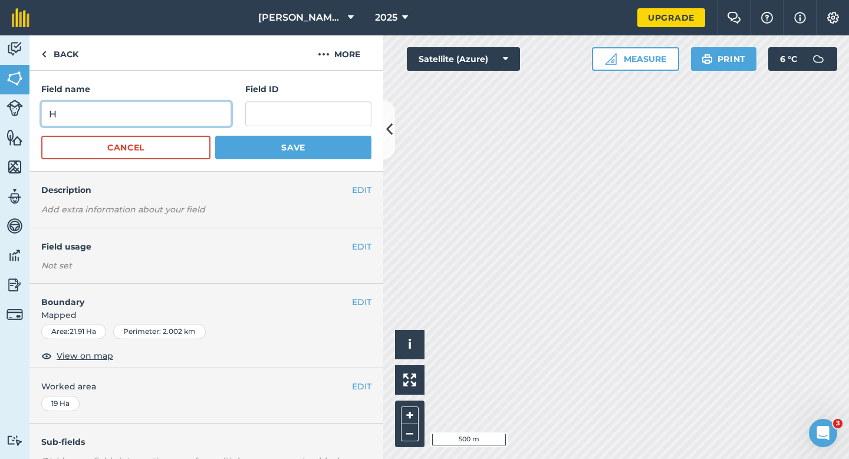
click at [215, 136] on button "Save" at bounding box center [293, 148] width 156 height 24
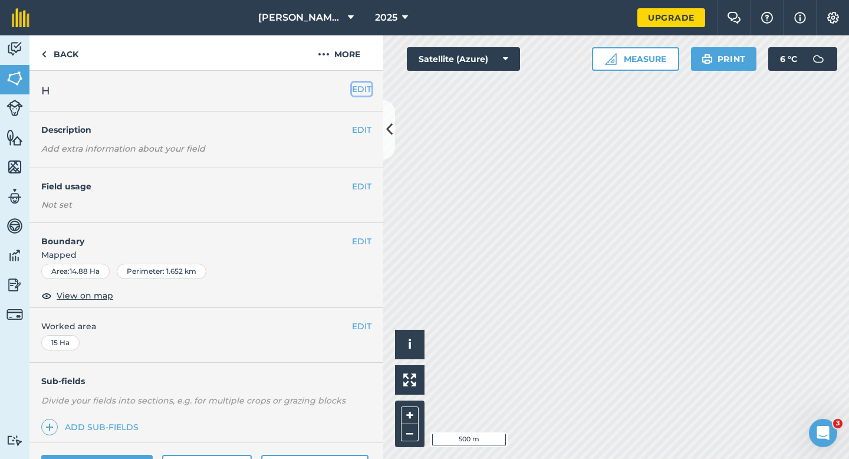
click at [358, 90] on button "EDIT" at bounding box center [361, 89] width 19 height 13
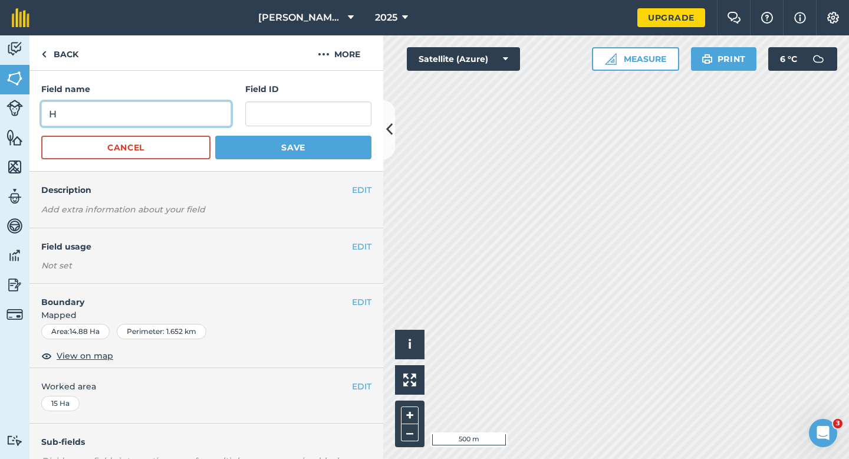
click at [189, 110] on input "H" at bounding box center [136, 113] width 190 height 25
type input "I"
click at [215, 136] on button "Save" at bounding box center [293, 148] width 156 height 24
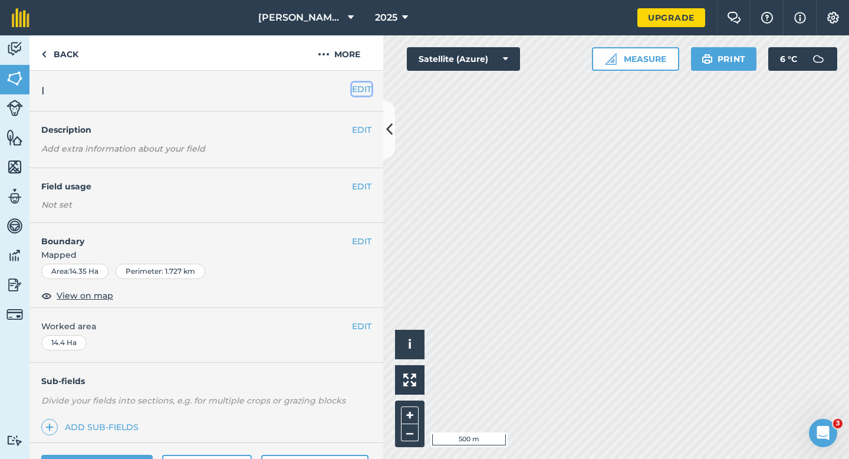
click at [363, 87] on button "EDIT" at bounding box center [361, 89] width 19 height 13
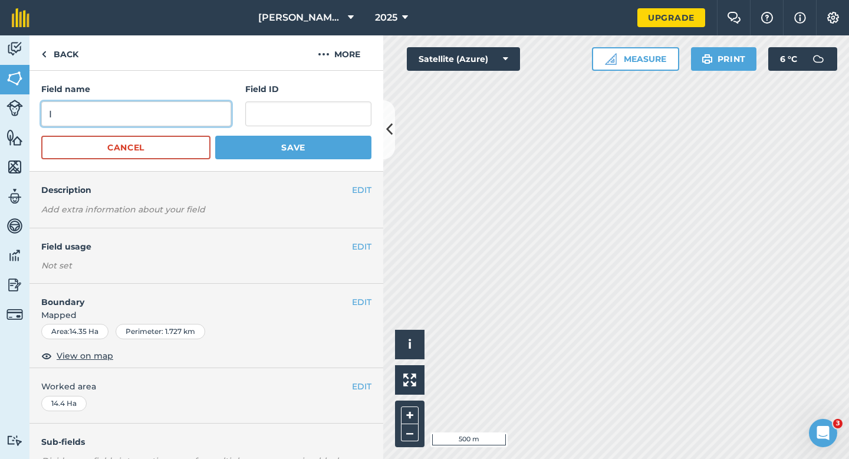
click at [201, 110] on input "I" at bounding box center [136, 113] width 190 height 25
click at [201, 110] on input "J" at bounding box center [136, 113] width 190 height 25
type input "J"
click at [215, 136] on button "Save" at bounding box center [293, 148] width 156 height 24
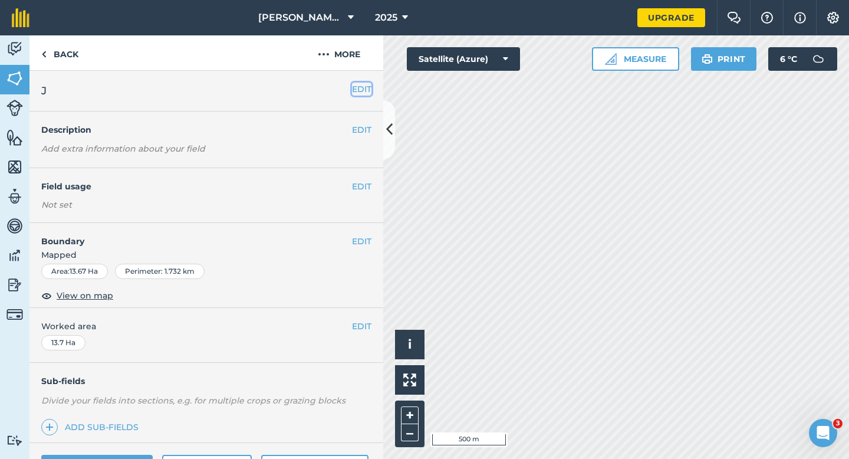
click at [364, 93] on button "EDIT" at bounding box center [361, 89] width 19 height 13
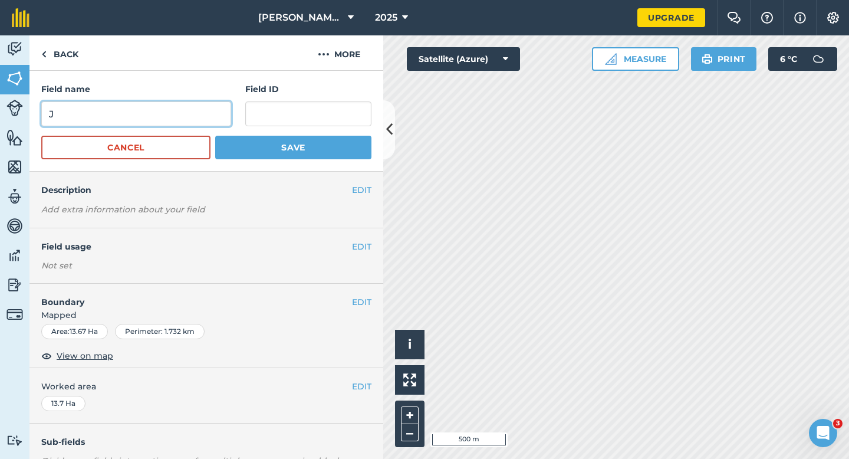
click at [187, 106] on input "J" at bounding box center [136, 113] width 190 height 25
type input "K"
click at [215, 136] on button "Save" at bounding box center [293, 148] width 156 height 24
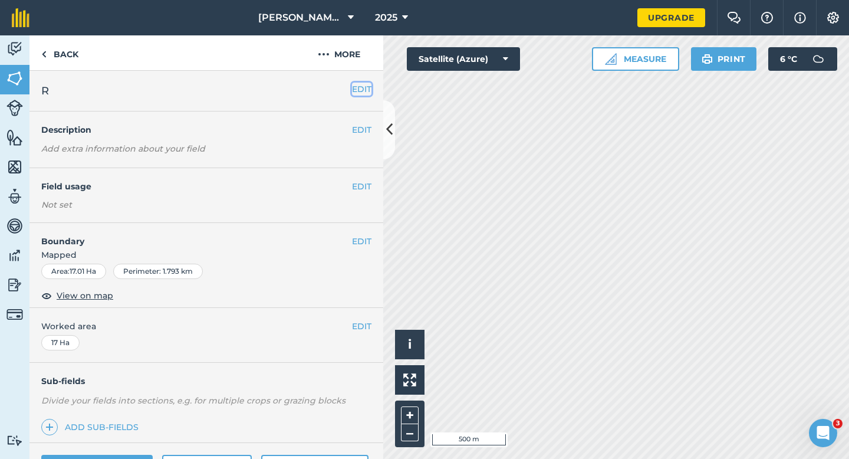
click at [355, 89] on button "EDIT" at bounding box center [361, 89] width 19 height 13
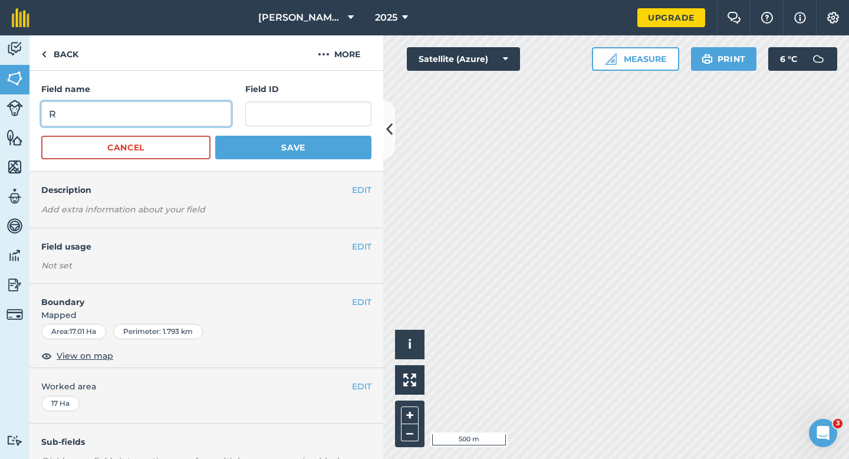
click at [196, 107] on input "R" at bounding box center [136, 113] width 190 height 25
type input "L"
click at [215, 136] on button "Save" at bounding box center [293, 148] width 156 height 24
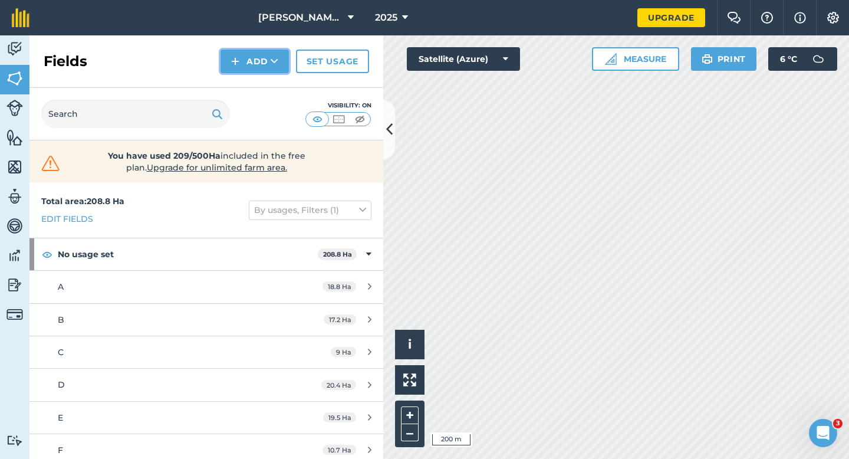
click at [258, 67] on button "Add" at bounding box center [254, 62] width 68 height 24
click at [255, 63] on button "Add" at bounding box center [254, 62] width 68 height 24
click at [255, 75] on link "Draw" at bounding box center [254, 88] width 65 height 26
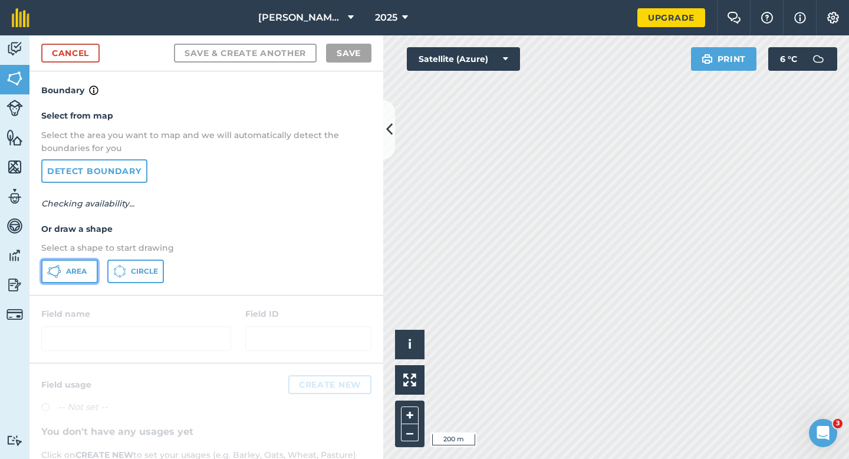
click at [75, 268] on span "Area" at bounding box center [76, 270] width 21 height 9
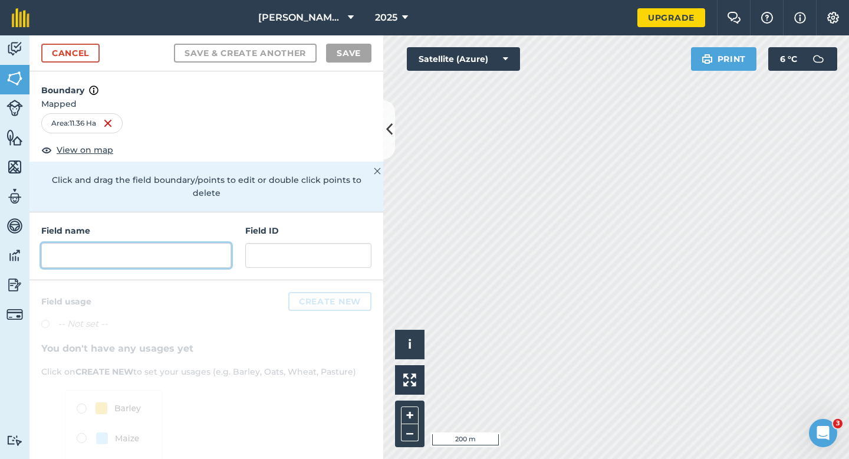
click at [191, 245] on input "text" at bounding box center [136, 255] width 190 height 25
type input "M"
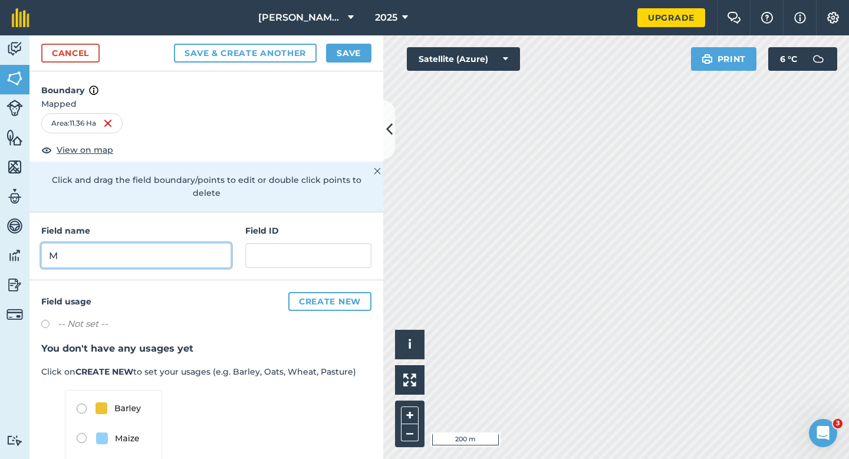
type input "M"
click at [363, 52] on button "Save" at bounding box center [348, 53] width 45 height 19
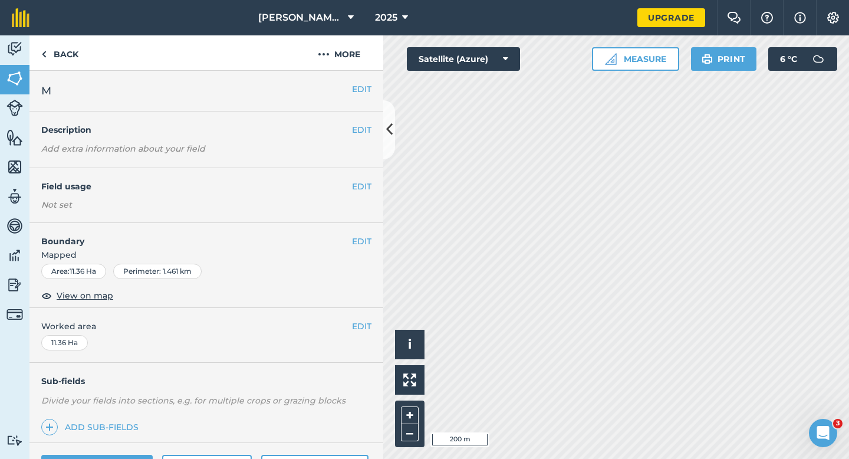
click at [357, 334] on div "EDIT Worked area 11.36 Ha" at bounding box center [206, 335] width 354 height 55
click at [357, 328] on button "EDIT" at bounding box center [361, 325] width 19 height 13
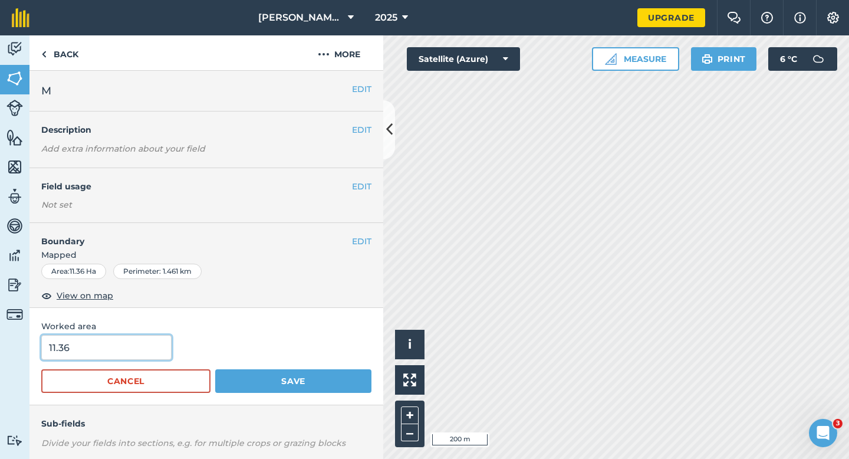
click at [117, 350] on input "11.36" at bounding box center [106, 347] width 130 height 25
type input "11.4"
click at [215, 369] on button "Save" at bounding box center [293, 381] width 156 height 24
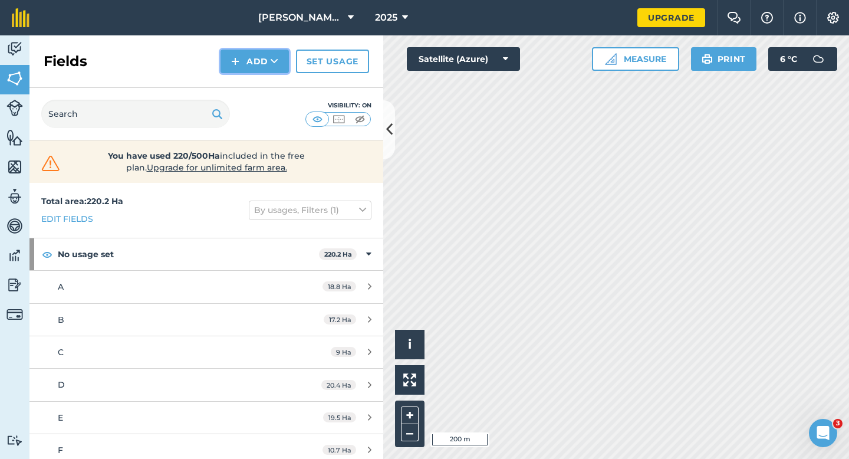
click at [243, 53] on button "Add" at bounding box center [254, 62] width 68 height 24
click at [245, 80] on link "Draw" at bounding box center [254, 88] width 65 height 26
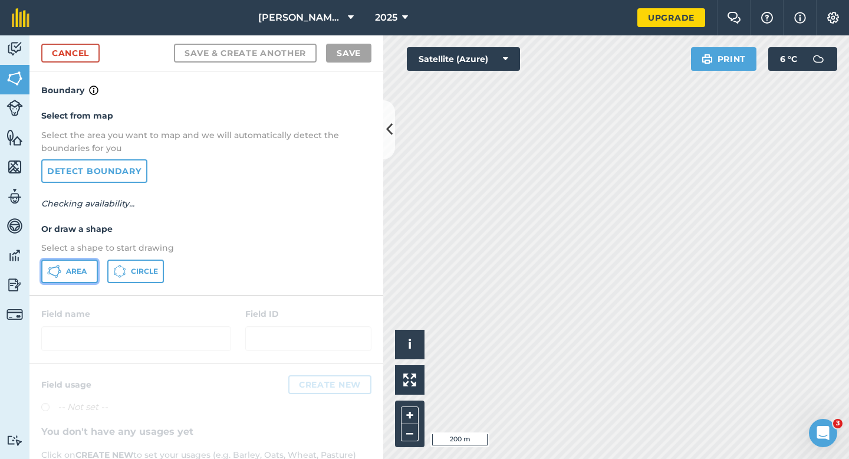
click at [74, 272] on span "Area" at bounding box center [76, 270] width 21 height 9
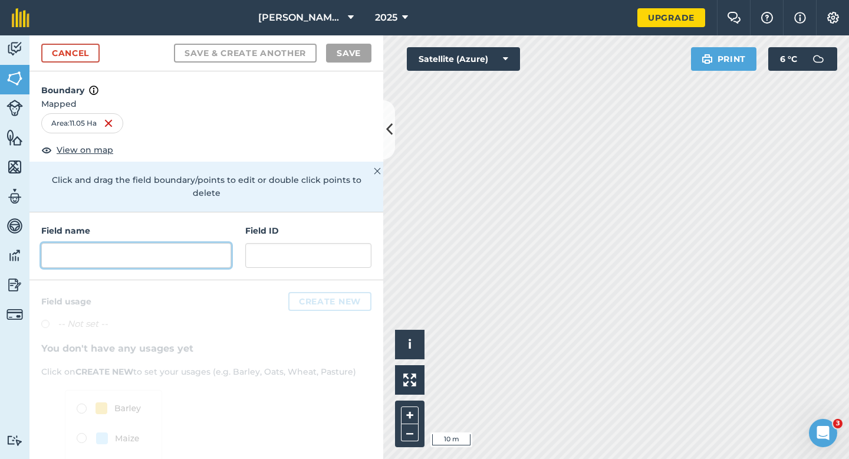
click at [202, 243] on input "text" at bounding box center [136, 255] width 190 height 25
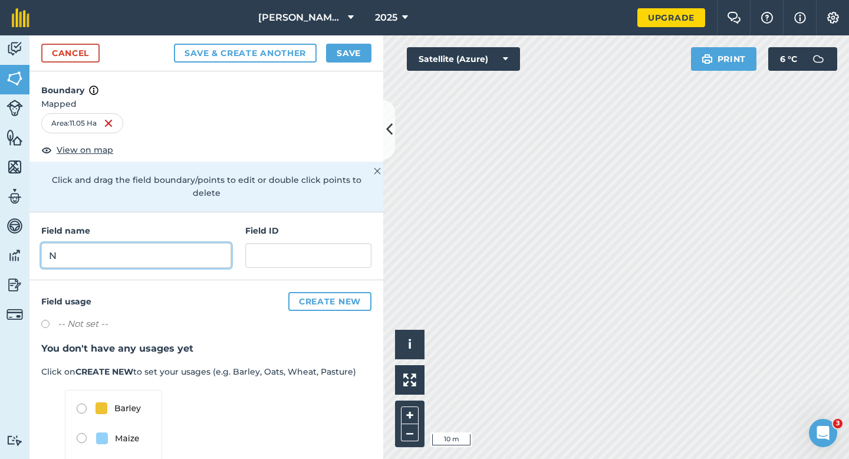
type input "N"
click at [359, 51] on button "Save" at bounding box center [348, 53] width 45 height 19
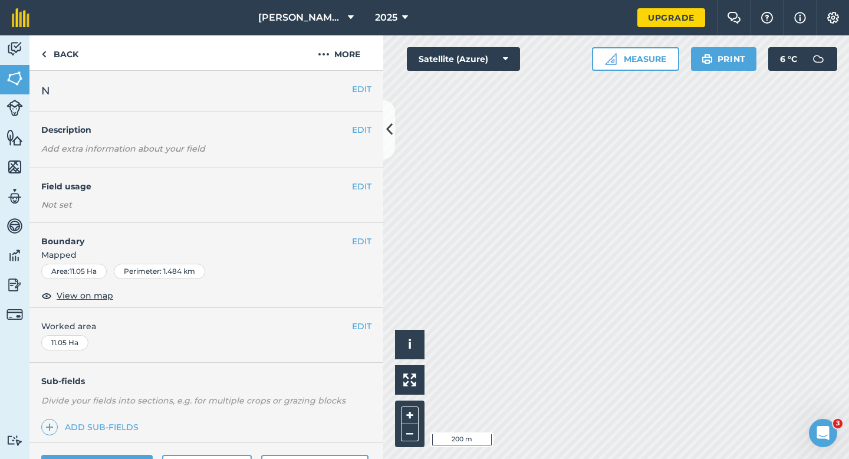
click at [374, 321] on div "EDIT Worked area 11.05 Ha" at bounding box center [206, 335] width 354 height 55
click at [354, 327] on button "EDIT" at bounding box center [361, 325] width 19 height 13
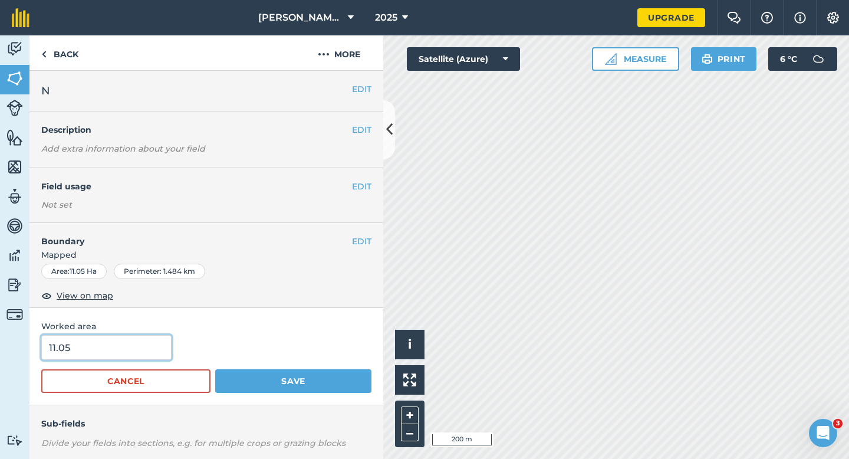
click at [101, 354] on input "11.05" at bounding box center [106, 347] width 130 height 25
type input "11"
click at [215, 369] on button "Save" at bounding box center [293, 381] width 156 height 24
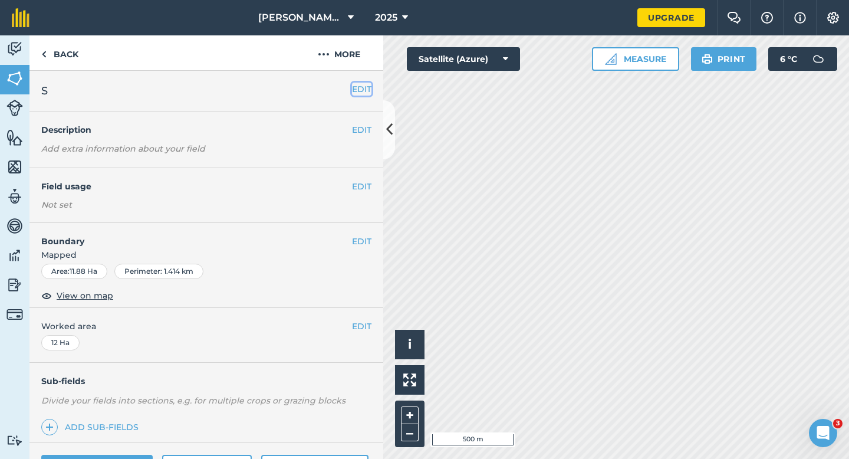
click at [369, 95] on button "EDIT" at bounding box center [361, 89] width 19 height 13
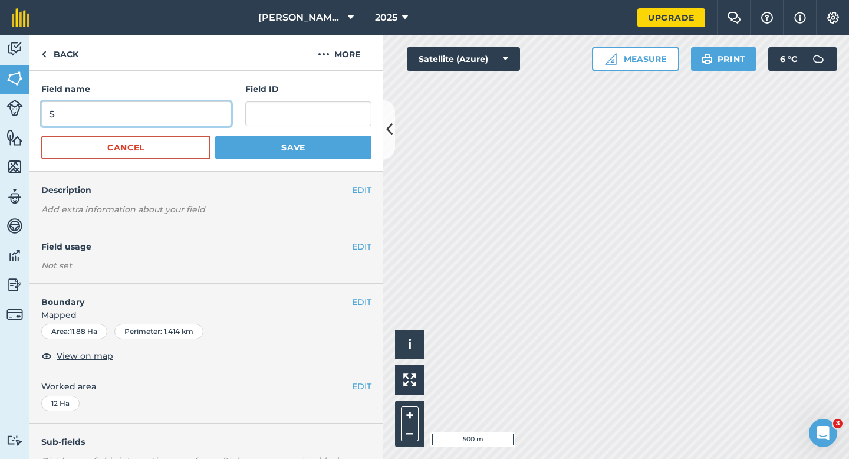
click at [193, 116] on input "S" at bounding box center [136, 113] width 190 height 25
type input "O"
click at [215, 136] on button "Save" at bounding box center [293, 148] width 156 height 24
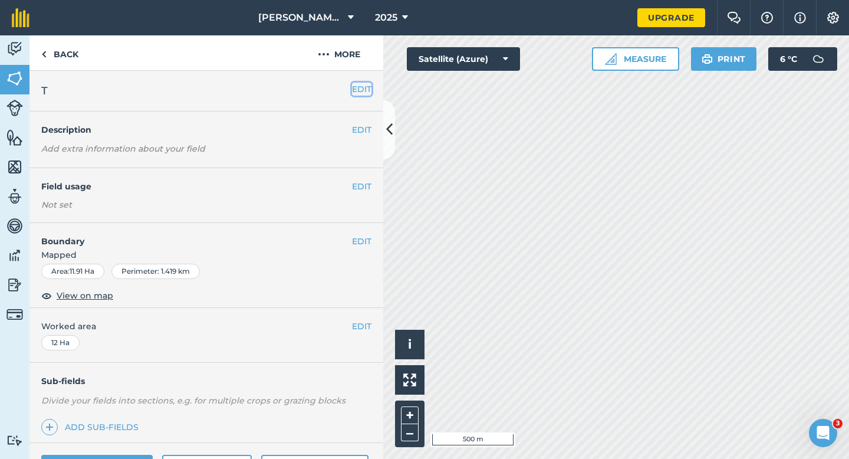
click at [356, 87] on button "EDIT" at bounding box center [361, 89] width 19 height 13
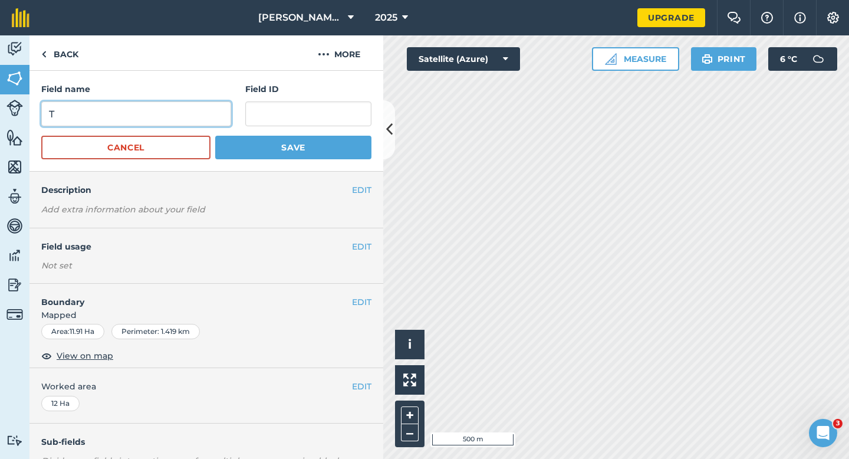
click at [202, 117] on input "T" at bounding box center [136, 113] width 190 height 25
type input "P"
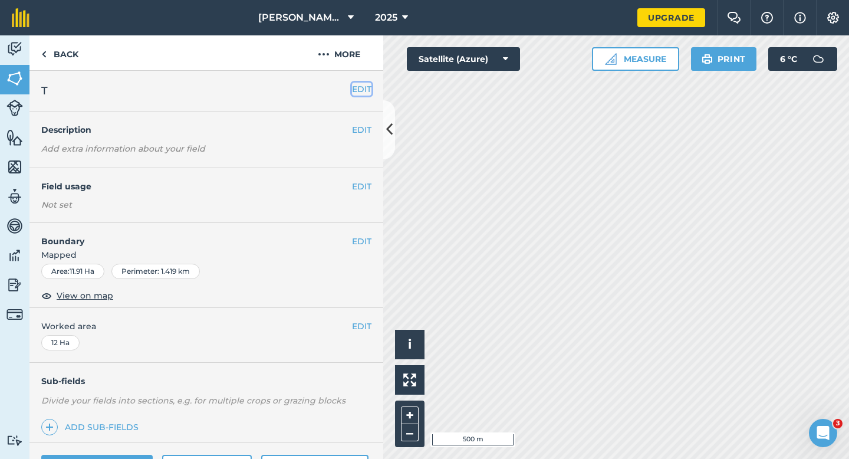
click at [353, 85] on button "EDIT" at bounding box center [361, 89] width 19 height 13
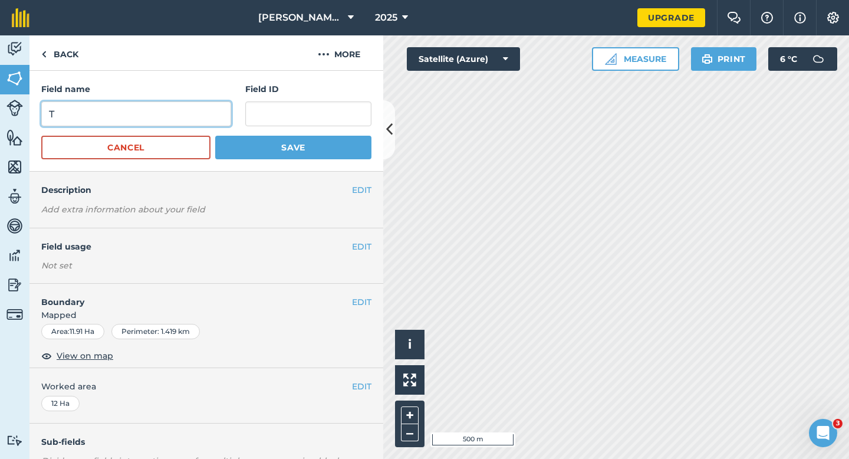
click at [222, 113] on input "T" at bounding box center [136, 113] width 190 height 25
type input "P"
click at [215, 136] on button "Save" at bounding box center [293, 148] width 156 height 24
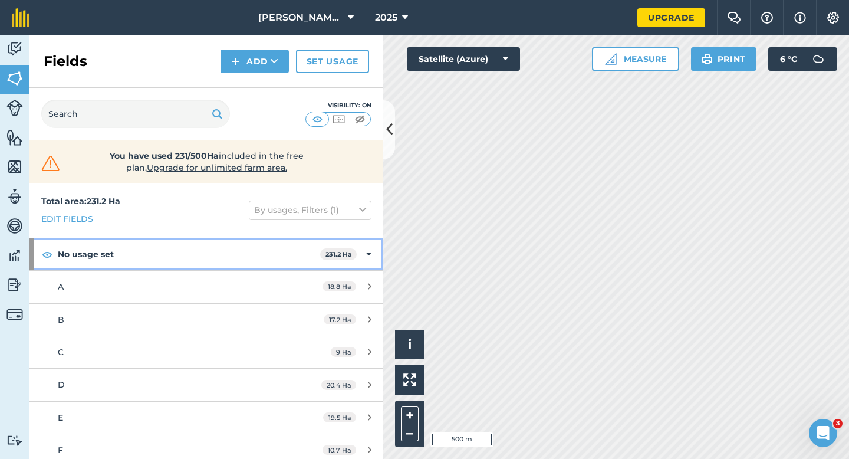
click at [376, 263] on div "No usage set 231.2 Ha" at bounding box center [206, 254] width 354 height 32
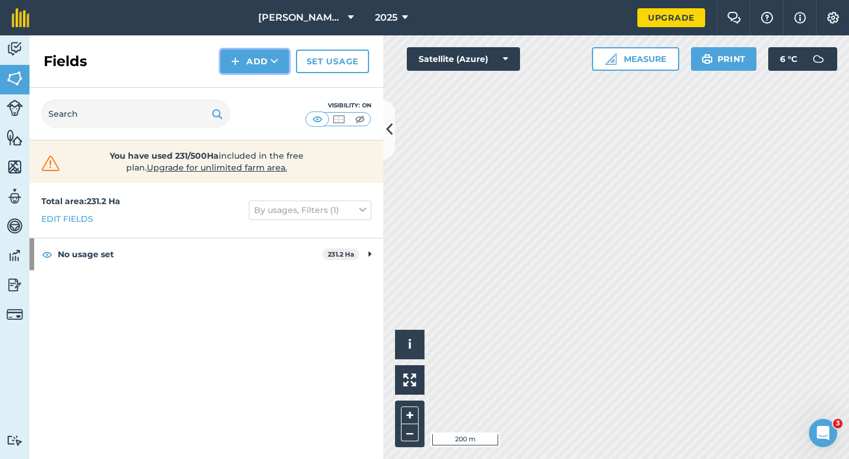
click at [263, 62] on button "Add" at bounding box center [254, 62] width 68 height 24
click at [256, 91] on link "Draw" at bounding box center [254, 88] width 65 height 26
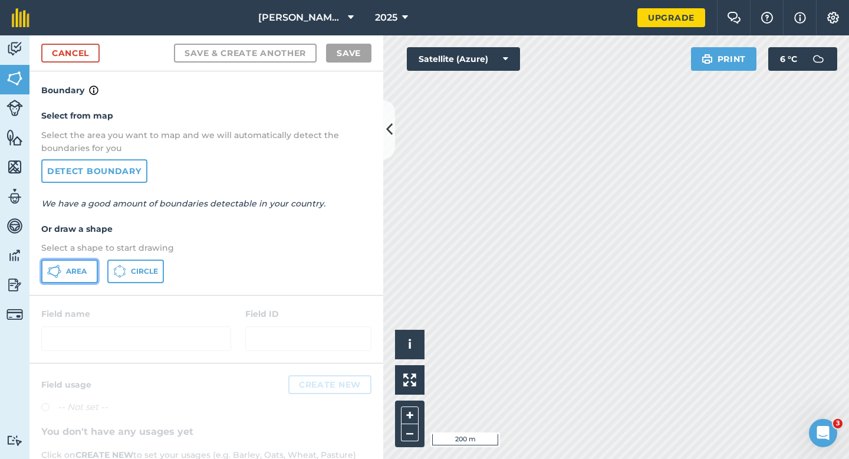
click at [93, 268] on button "Area" at bounding box center [69, 271] width 57 height 24
click at [83, 266] on span "Area" at bounding box center [76, 270] width 21 height 9
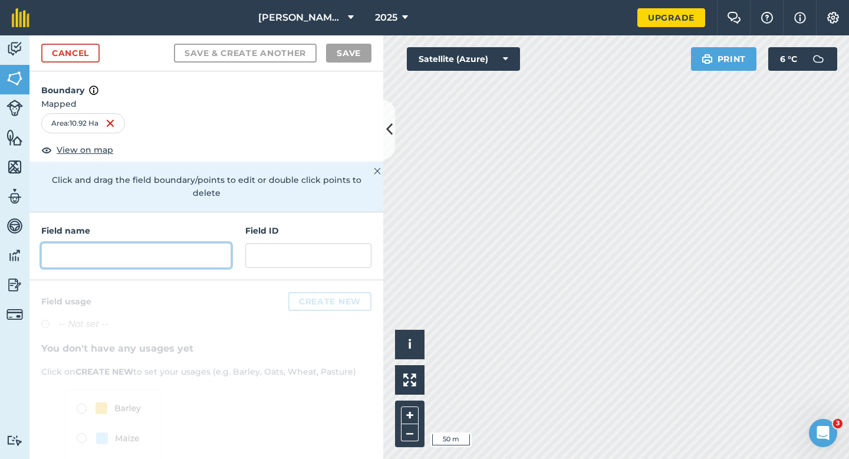
click at [141, 243] on input "text" at bounding box center [136, 255] width 190 height 25
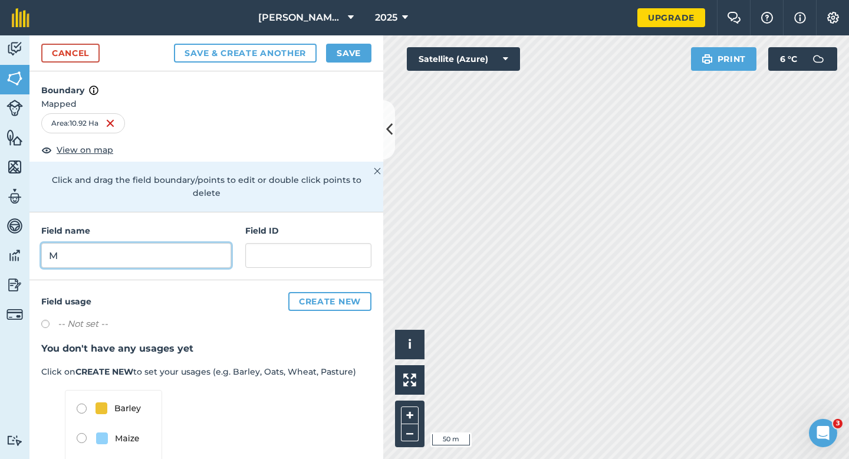
type input "M"
click at [345, 62] on div "Cancel Save & Create Another Save" at bounding box center [206, 53] width 354 height 36
click at [344, 58] on button "Save" at bounding box center [348, 53] width 45 height 19
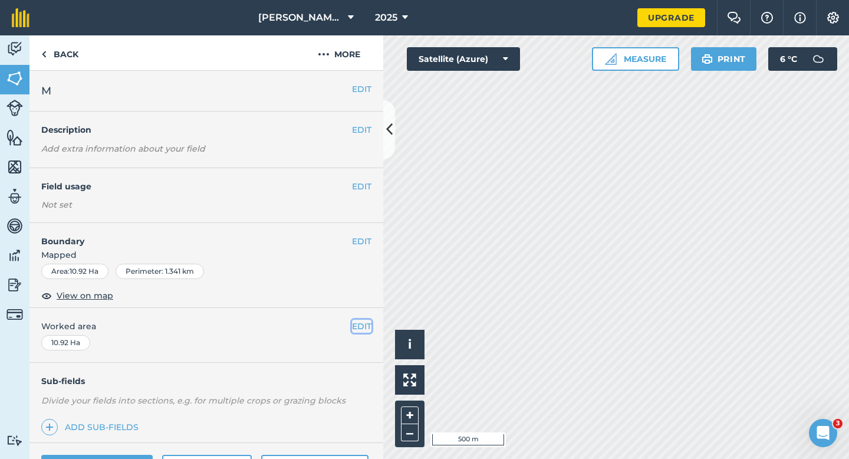
click at [362, 321] on button "EDIT" at bounding box center [361, 325] width 19 height 13
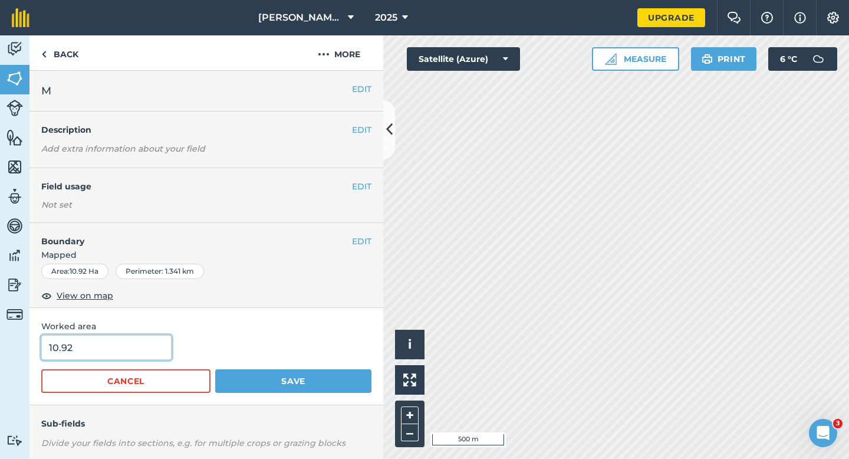
click at [153, 348] on input "10.92" at bounding box center [106, 347] width 130 height 25
type input "11"
click at [215, 369] on button "Save" at bounding box center [293, 381] width 156 height 24
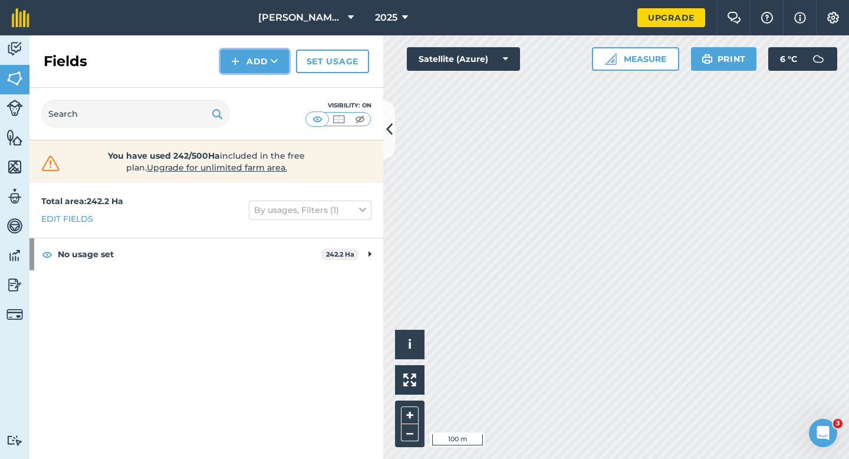
click at [239, 58] on img at bounding box center [235, 61] width 8 height 14
click at [240, 81] on link "Draw" at bounding box center [254, 88] width 65 height 26
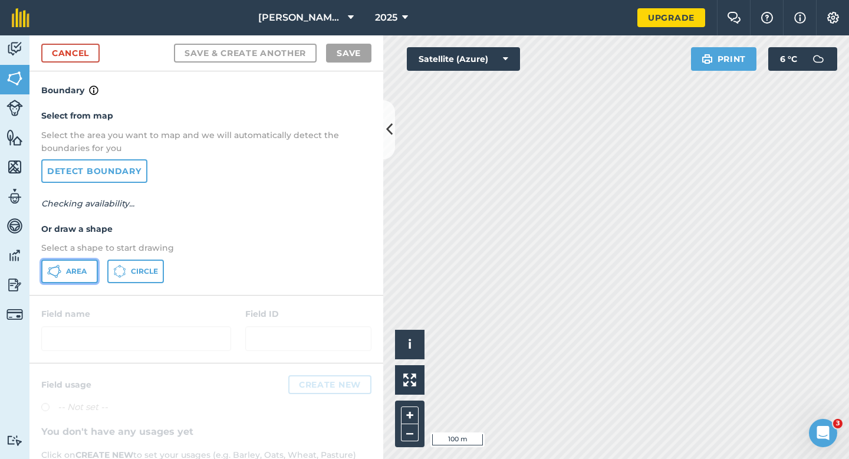
click at [89, 263] on button "Area" at bounding box center [69, 271] width 57 height 24
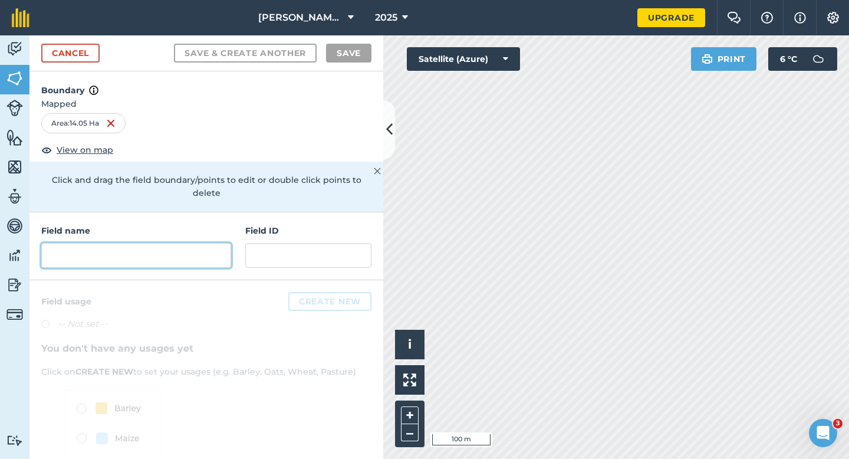
click at [206, 245] on input "text" at bounding box center [136, 255] width 190 height 25
click at [210, 256] on div "Field name Field ID" at bounding box center [206, 246] width 354 height 68
click at [210, 246] on input "text" at bounding box center [136, 255] width 190 height 25
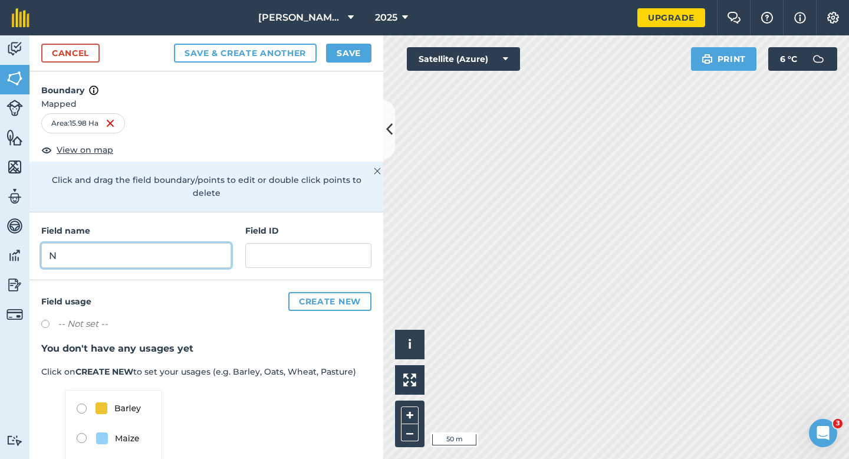
type input "N"
click at [354, 55] on button "Save" at bounding box center [348, 53] width 45 height 19
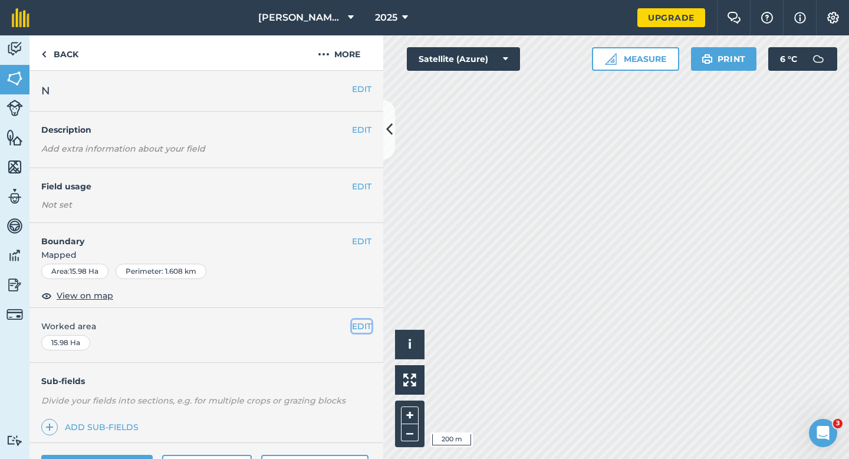
click at [354, 322] on button "EDIT" at bounding box center [361, 325] width 19 height 13
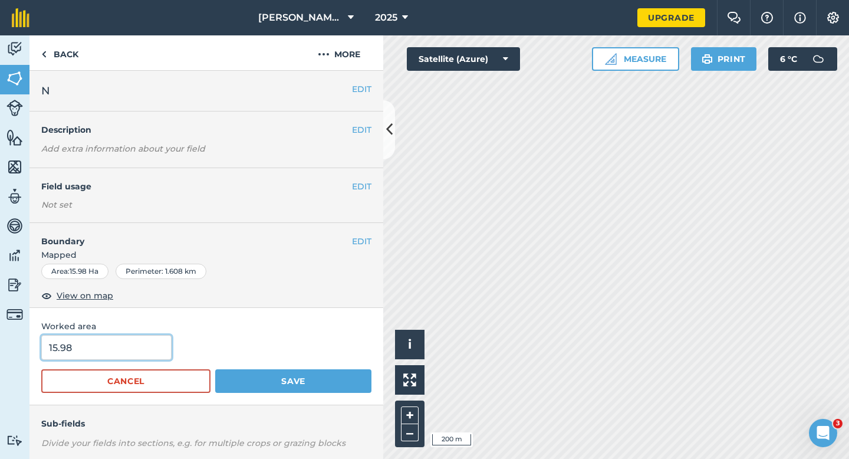
click at [137, 346] on input "15.98" at bounding box center [106, 347] width 130 height 25
type input "16"
click at [215, 369] on button "Save" at bounding box center [293, 381] width 156 height 24
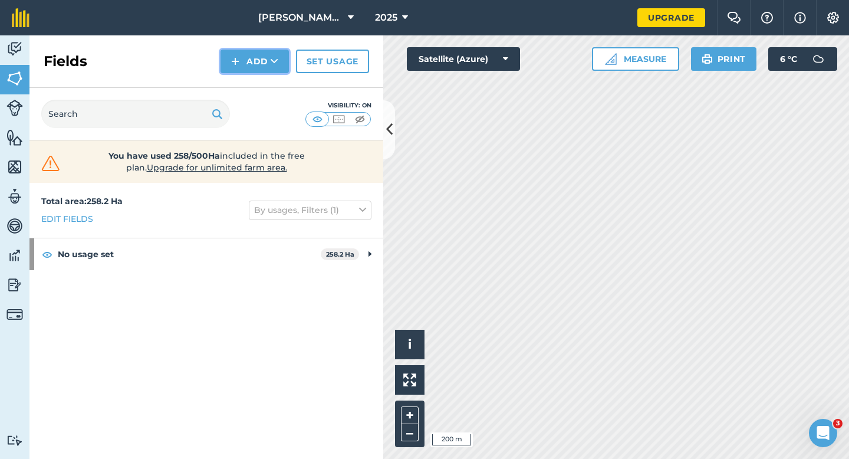
click at [253, 70] on button "Add" at bounding box center [254, 62] width 68 height 24
click at [253, 89] on link "Draw" at bounding box center [254, 88] width 65 height 26
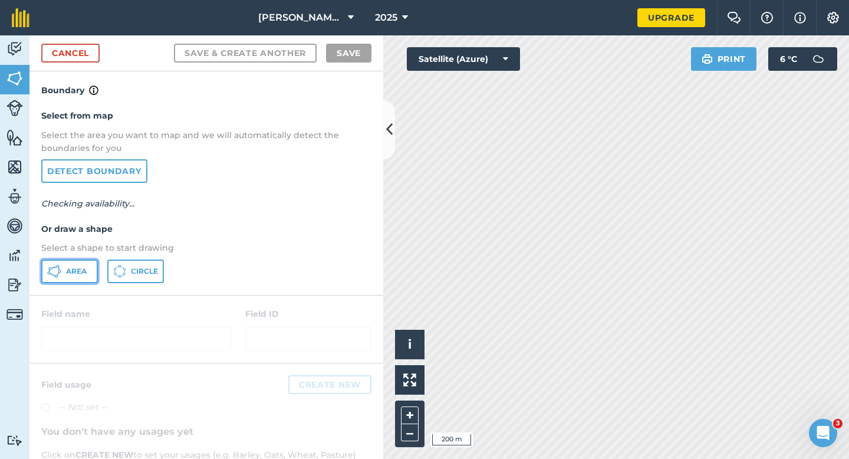
click at [81, 259] on button "Area" at bounding box center [69, 271] width 57 height 24
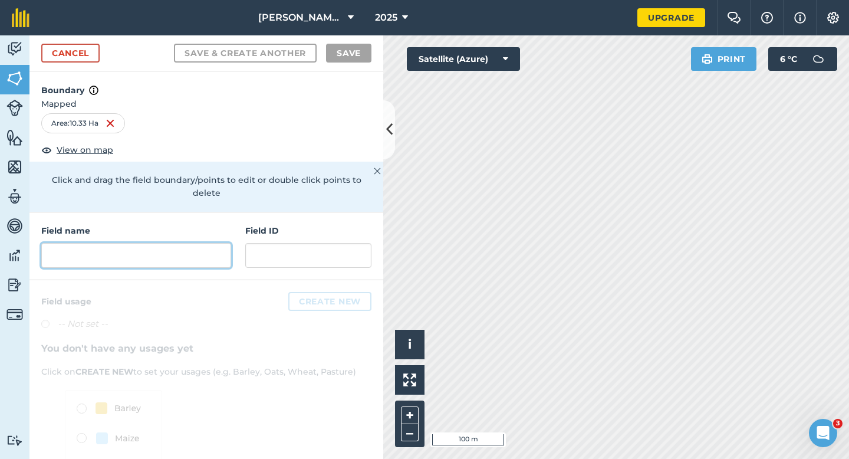
click at [209, 243] on input "text" at bounding box center [136, 255] width 190 height 25
type input "L"
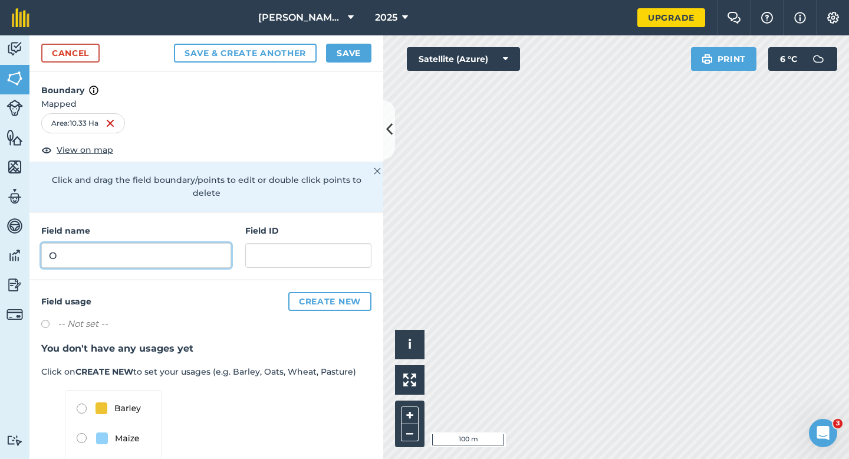
type input "O"
click at [349, 58] on button "Save" at bounding box center [348, 53] width 45 height 19
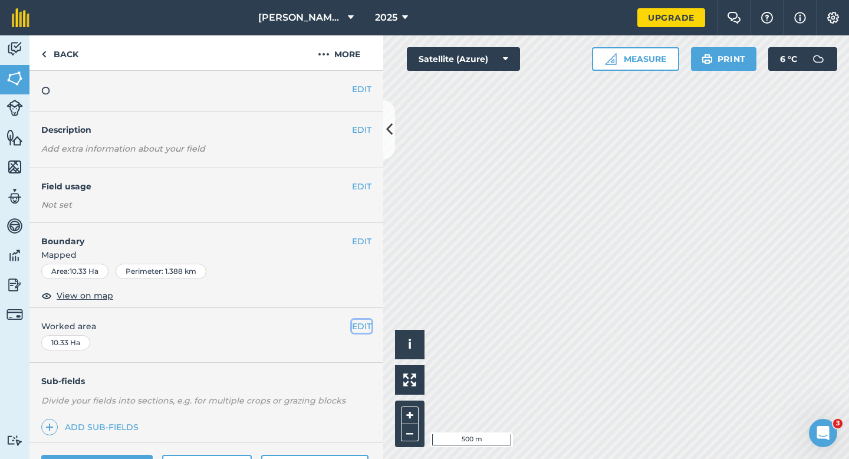
click at [366, 325] on button "EDIT" at bounding box center [361, 325] width 19 height 13
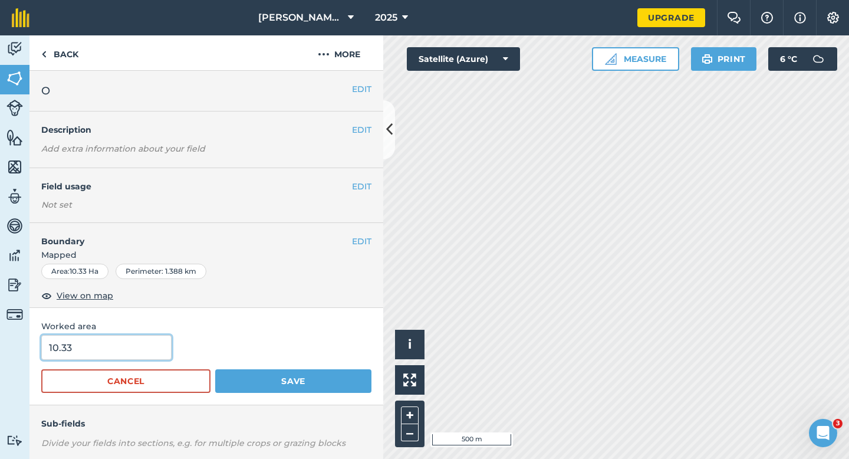
click at [88, 356] on input "10.33" at bounding box center [106, 347] width 130 height 25
type input "11"
click at [215, 369] on button "Save" at bounding box center [293, 381] width 156 height 24
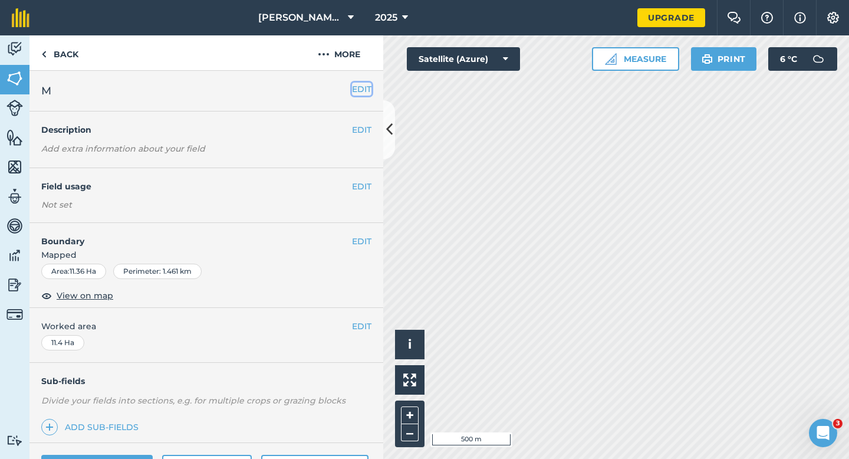
click at [364, 87] on button "EDIT" at bounding box center [361, 89] width 19 height 13
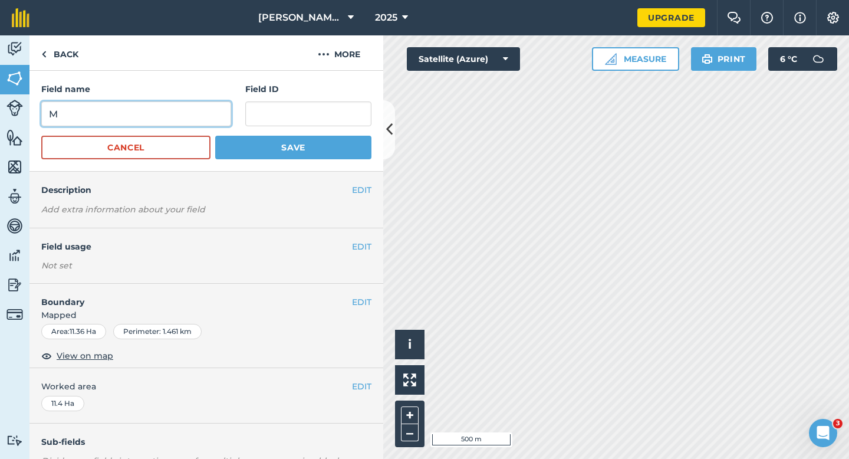
click at [219, 107] on input "M" at bounding box center [136, 113] width 190 height 25
type input "P"
click at [215, 136] on button "Save" at bounding box center [293, 148] width 156 height 24
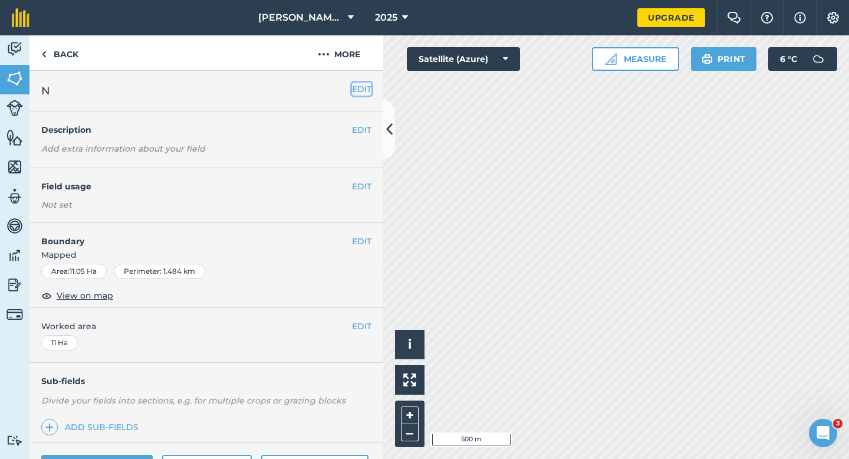
click at [360, 86] on button "EDIT" at bounding box center [361, 89] width 19 height 13
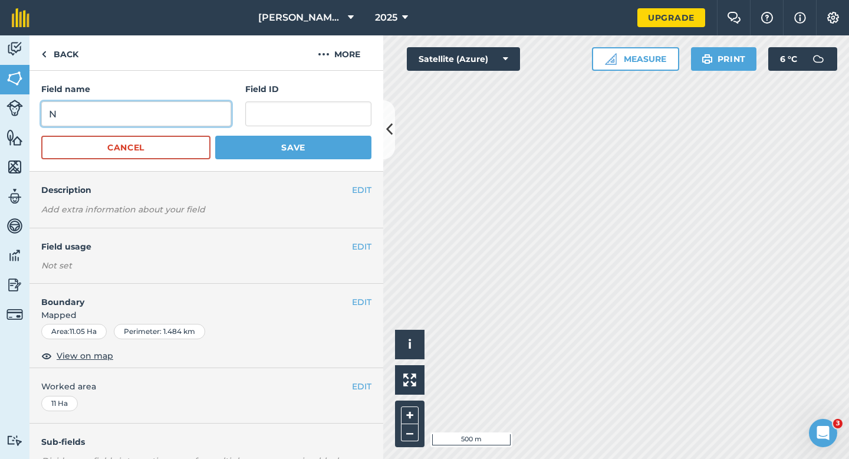
click at [211, 117] on input "N" at bounding box center [136, 113] width 190 height 25
type input "Q"
click at [215, 136] on button "Save" at bounding box center [293, 148] width 156 height 24
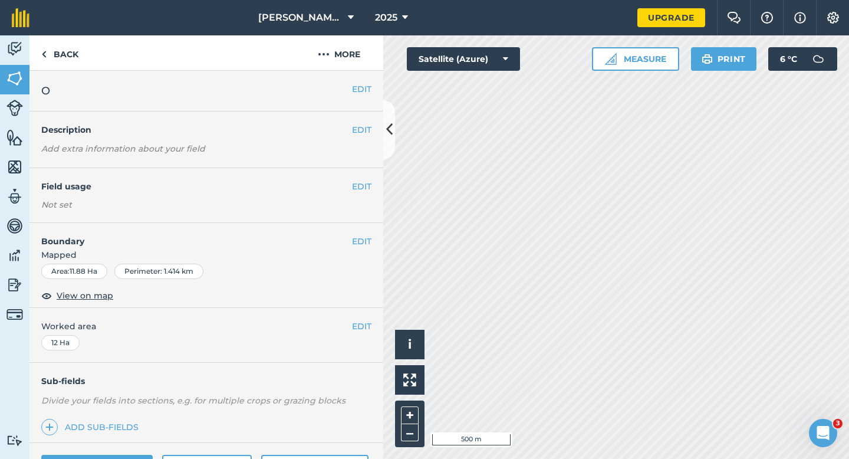
click at [365, 97] on div "EDIT O" at bounding box center [206, 91] width 354 height 41
click at [365, 95] on button "EDIT" at bounding box center [361, 89] width 19 height 13
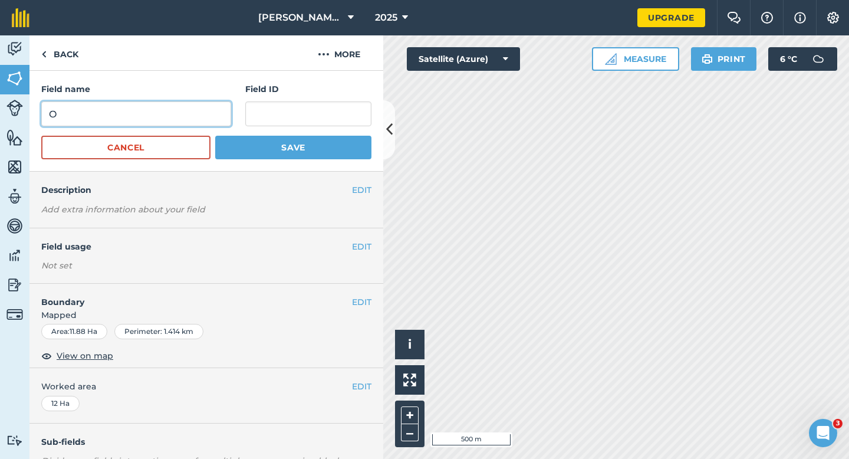
click at [195, 118] on input "O" at bounding box center [136, 113] width 190 height 25
type input "R"
click at [215, 136] on button "Save" at bounding box center [293, 148] width 156 height 24
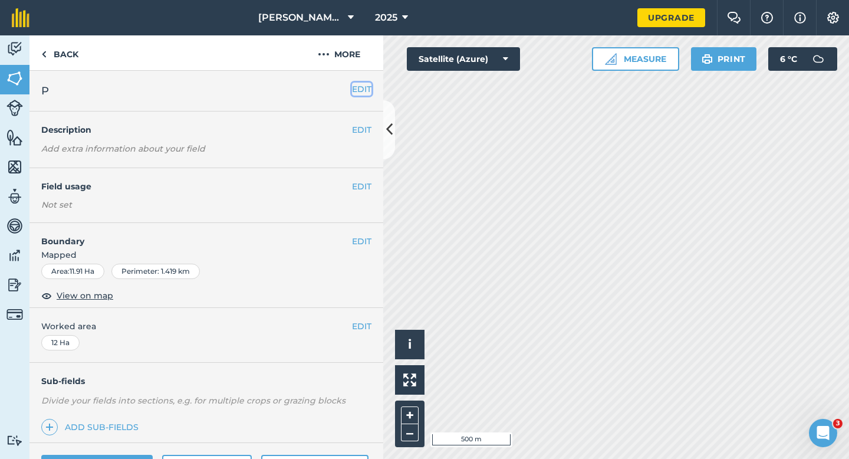
click at [370, 94] on button "EDIT" at bounding box center [361, 89] width 19 height 13
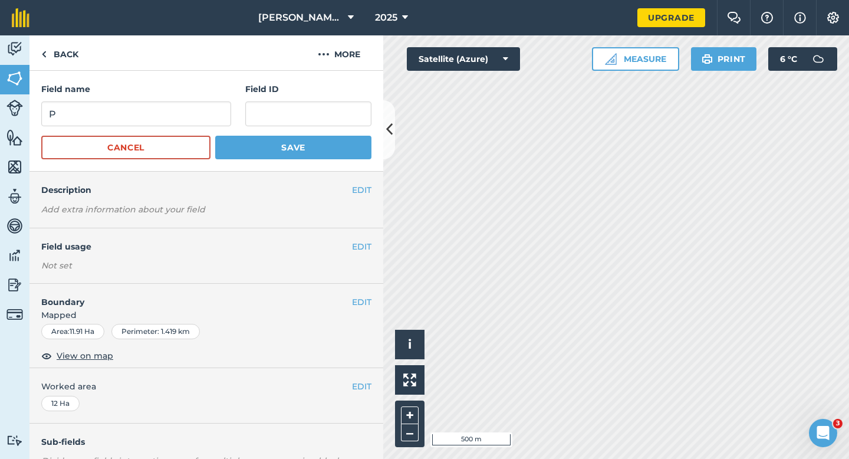
click at [160, 98] on div "Field name P" at bounding box center [136, 105] width 190 height 44
click at [161, 113] on input "P" at bounding box center [136, 113] width 190 height 25
type input "S"
click at [215, 136] on button "Save" at bounding box center [293, 148] width 156 height 24
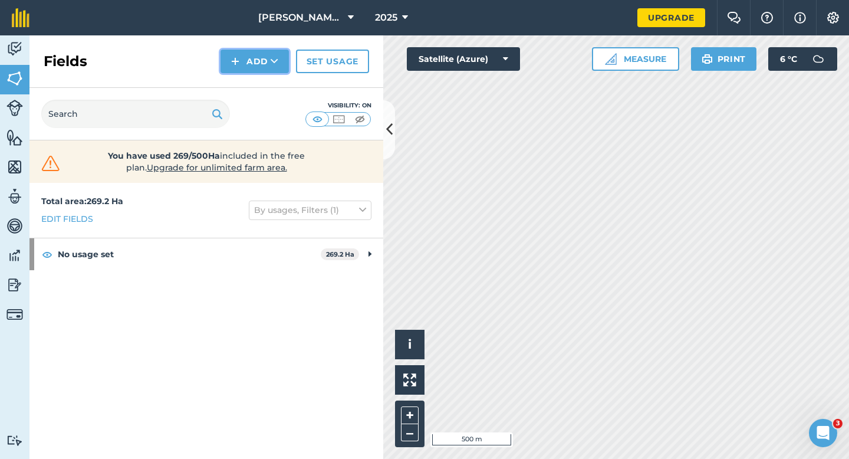
click at [253, 58] on button "Add" at bounding box center [254, 62] width 68 height 24
click at [258, 57] on button "Add" at bounding box center [254, 62] width 68 height 24
click at [261, 81] on link "Draw" at bounding box center [254, 88] width 65 height 26
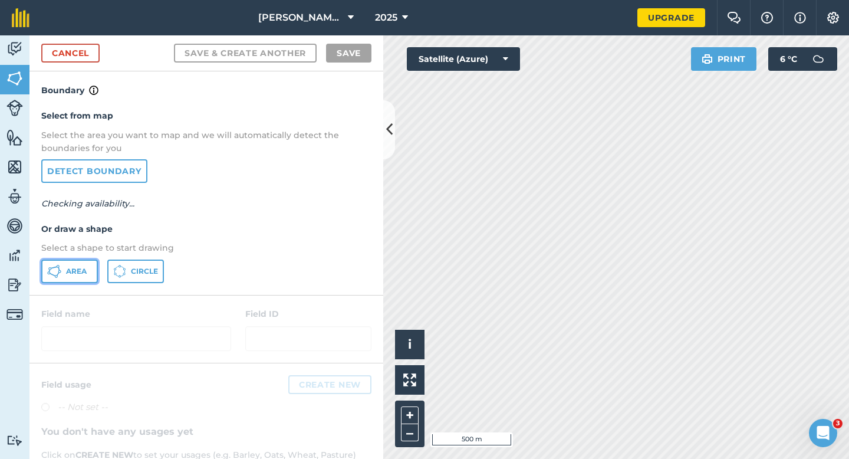
click at [76, 267] on span "Area" at bounding box center [76, 270] width 21 height 9
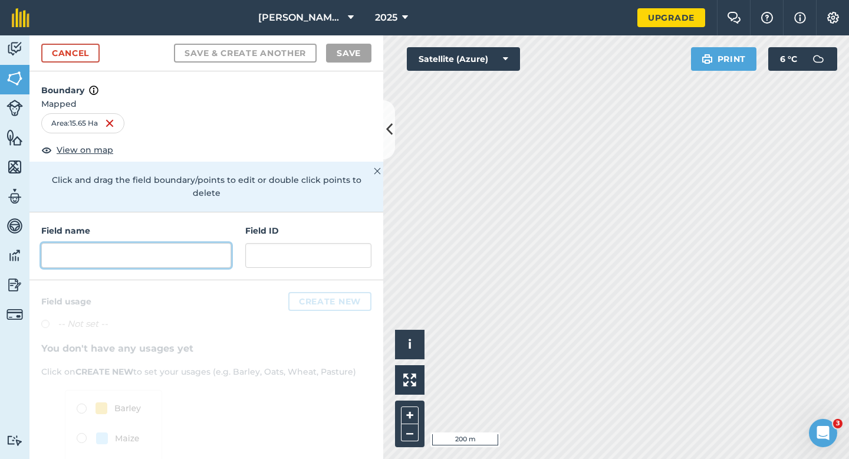
click at [216, 243] on input "text" at bounding box center [136, 255] width 190 height 25
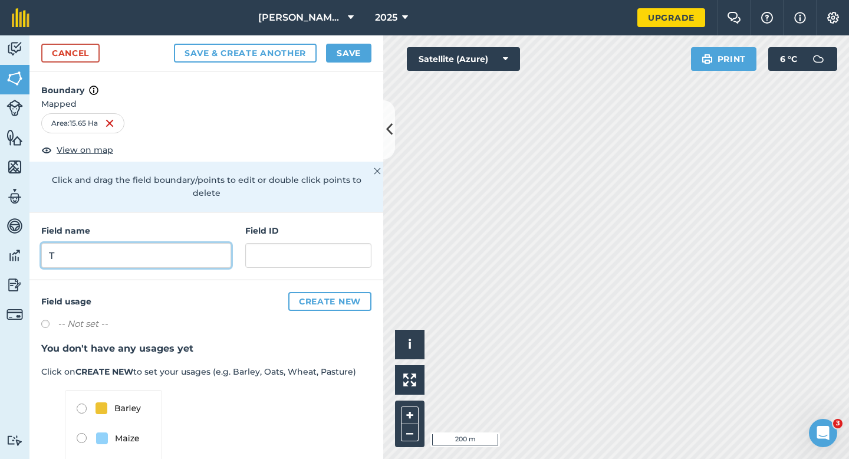
type input "T"
click at [363, 49] on button "Save" at bounding box center [348, 53] width 45 height 19
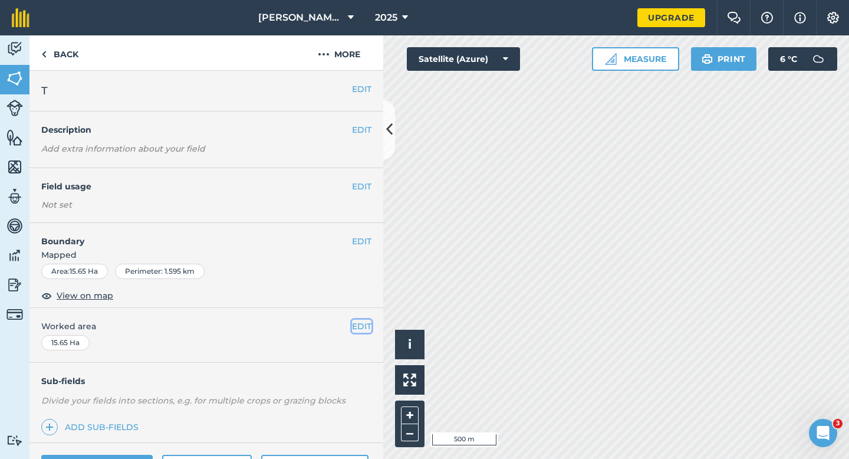
click at [363, 330] on button "EDIT" at bounding box center [361, 325] width 19 height 13
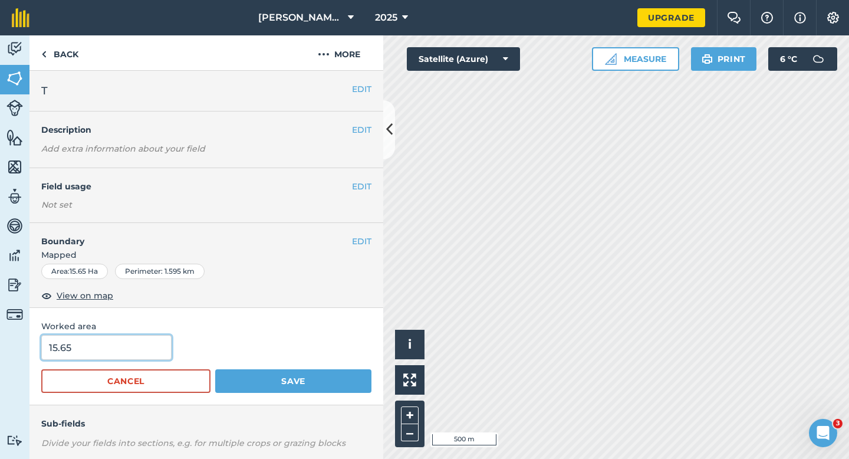
click at [159, 337] on input "15.65" at bounding box center [106, 347] width 130 height 25
click at [155, 354] on input "15.65" at bounding box center [106, 347] width 130 height 25
type input "15.7"
click at [215, 369] on button "Save" at bounding box center [293, 381] width 156 height 24
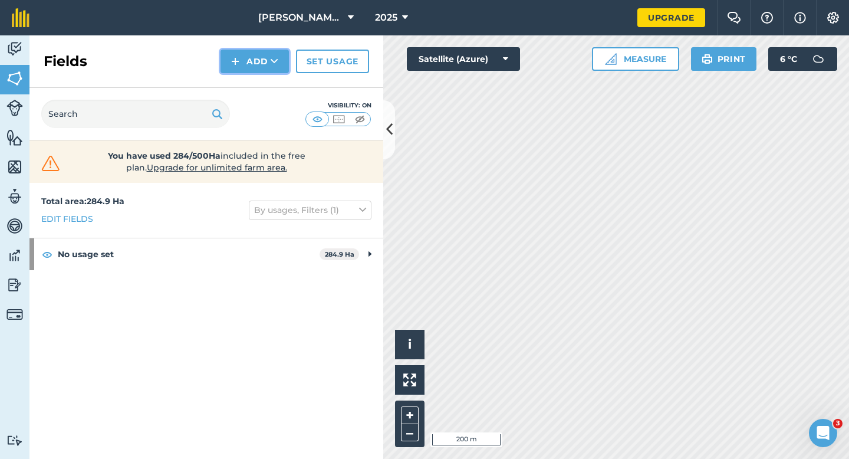
click at [257, 69] on button "Add" at bounding box center [254, 62] width 68 height 24
click at [257, 85] on link "Draw" at bounding box center [254, 88] width 65 height 26
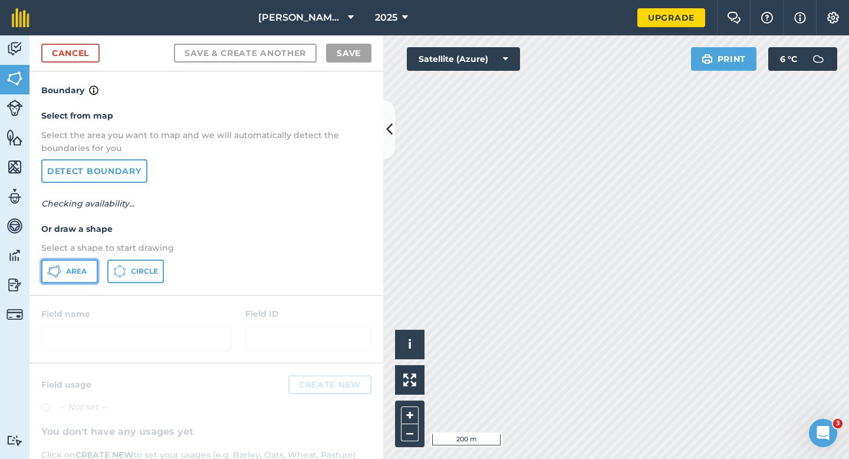
click at [82, 272] on span "Area" at bounding box center [76, 270] width 21 height 9
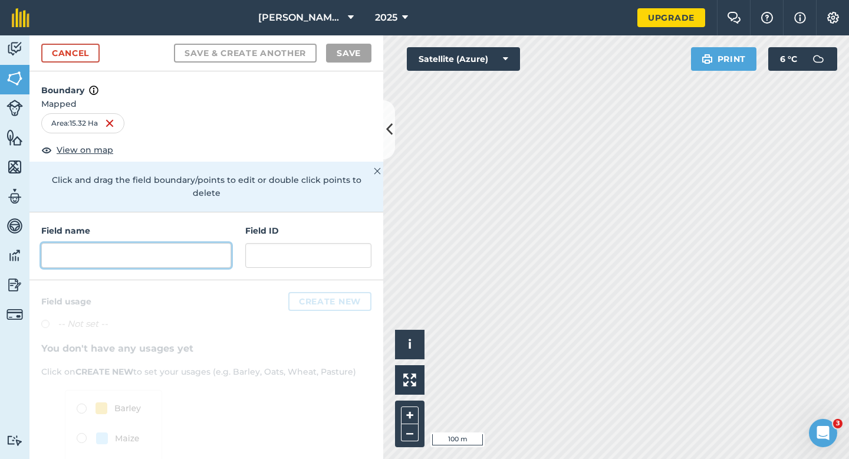
click at [212, 249] on input "text" at bounding box center [136, 255] width 190 height 25
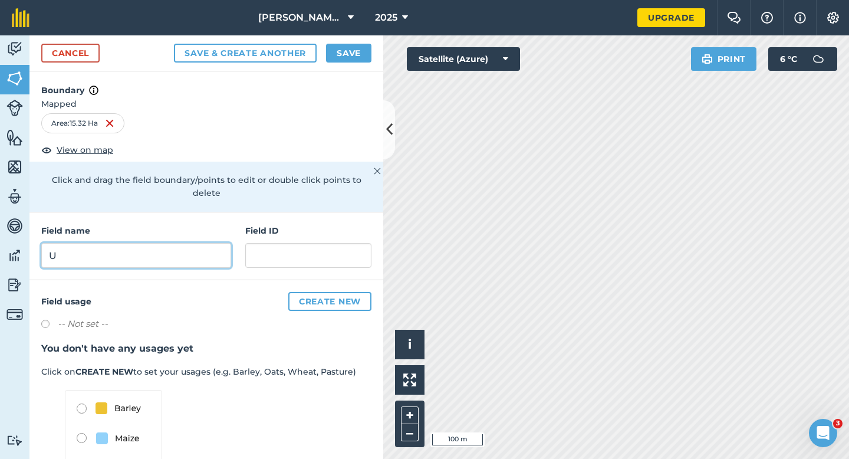
type input "U"
click at [351, 48] on button "Save" at bounding box center [348, 53] width 45 height 19
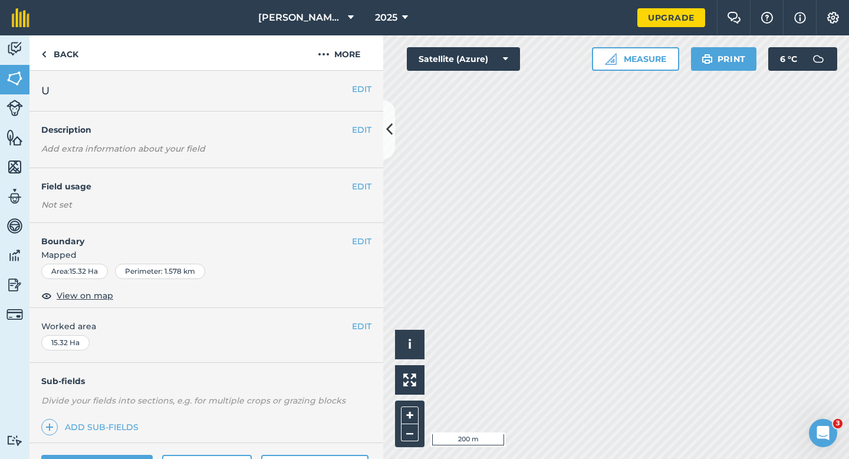
click at [355, 317] on div "EDIT Worked area 15.32 Ha" at bounding box center [206, 335] width 354 height 55
click at [355, 324] on button "EDIT" at bounding box center [361, 325] width 19 height 13
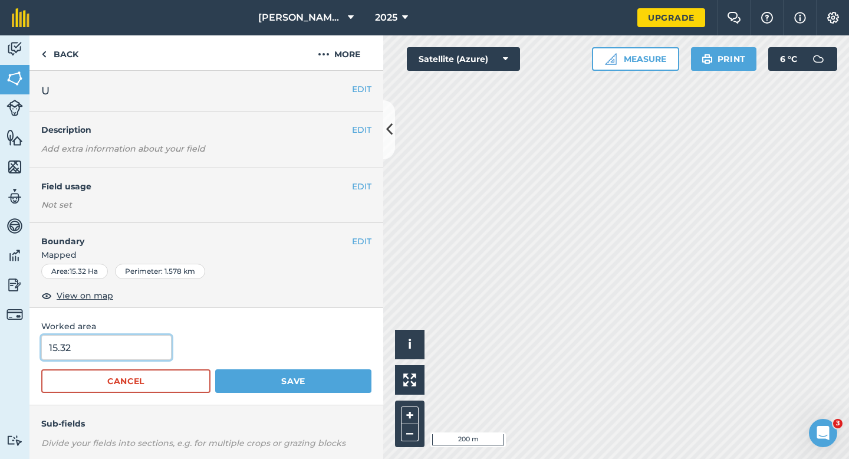
click at [111, 356] on input "15.32" at bounding box center [106, 347] width 130 height 25
type input "15.3"
click at [215, 369] on button "Save" at bounding box center [293, 381] width 156 height 24
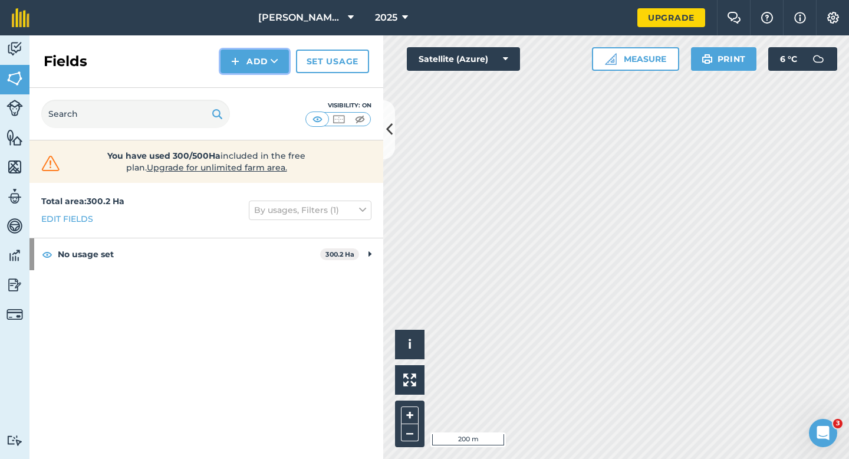
click at [251, 70] on button "Add" at bounding box center [254, 62] width 68 height 24
click at [251, 94] on link "Draw" at bounding box center [254, 88] width 65 height 26
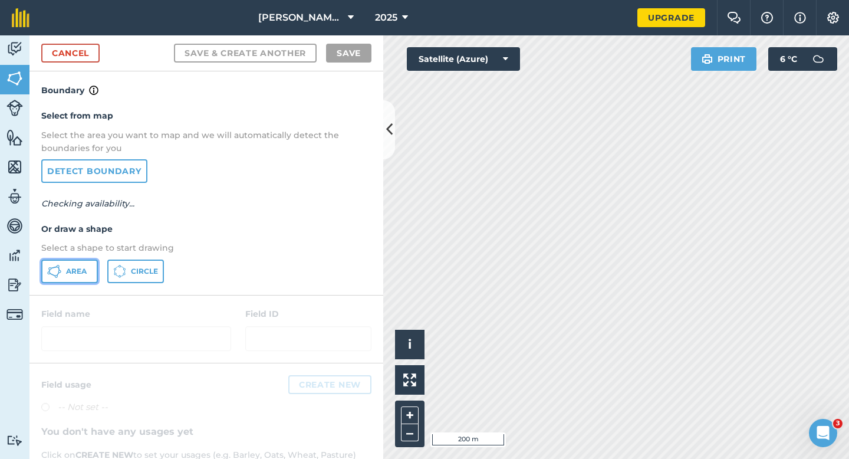
click at [78, 268] on span "Area" at bounding box center [76, 270] width 21 height 9
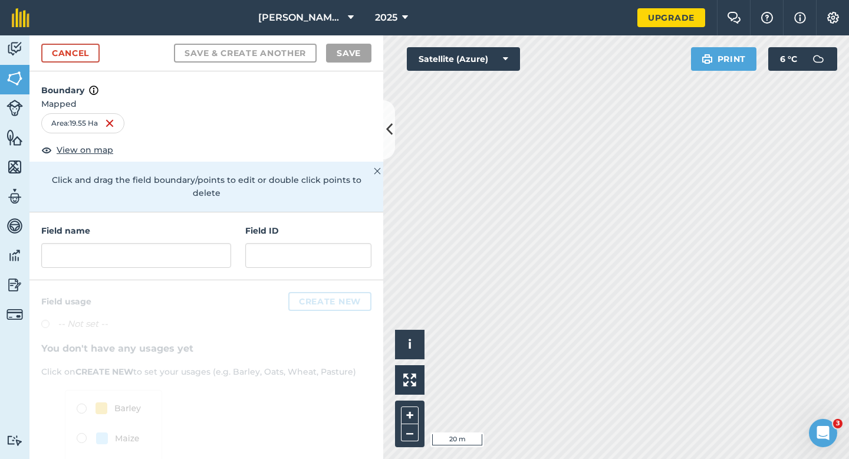
click at [239, 228] on div "Field name Field ID" at bounding box center [206, 246] width 354 height 68
click at [212, 244] on input "text" at bounding box center [136, 255] width 190 height 25
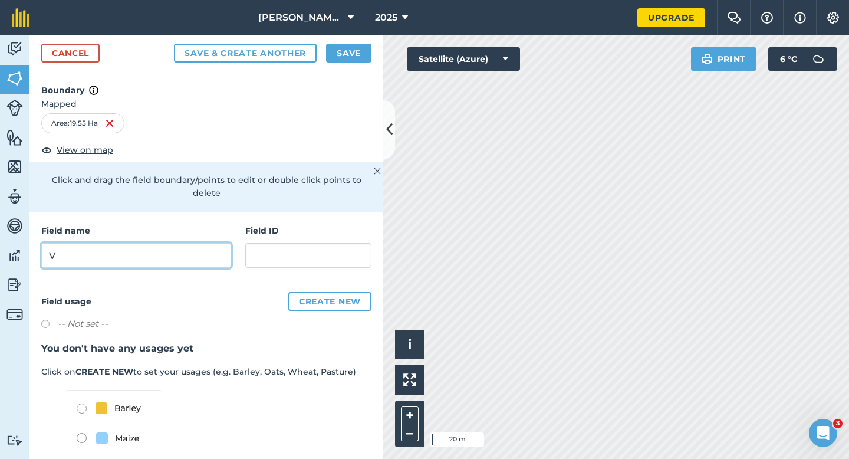
type input "V"
click at [337, 49] on button "Save" at bounding box center [348, 53] width 45 height 19
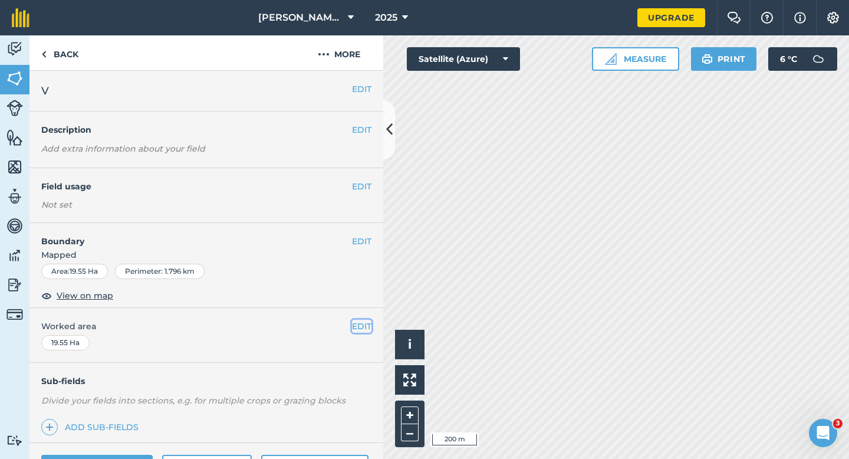
click at [362, 325] on button "EDIT" at bounding box center [361, 325] width 19 height 13
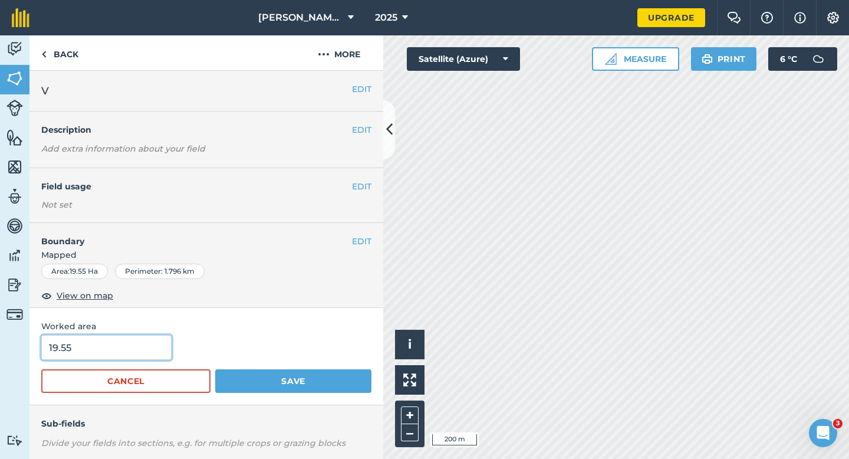
click at [121, 357] on input "19.55" at bounding box center [106, 347] width 130 height 25
type input "19.6"
click at [215, 369] on button "Save" at bounding box center [293, 381] width 156 height 24
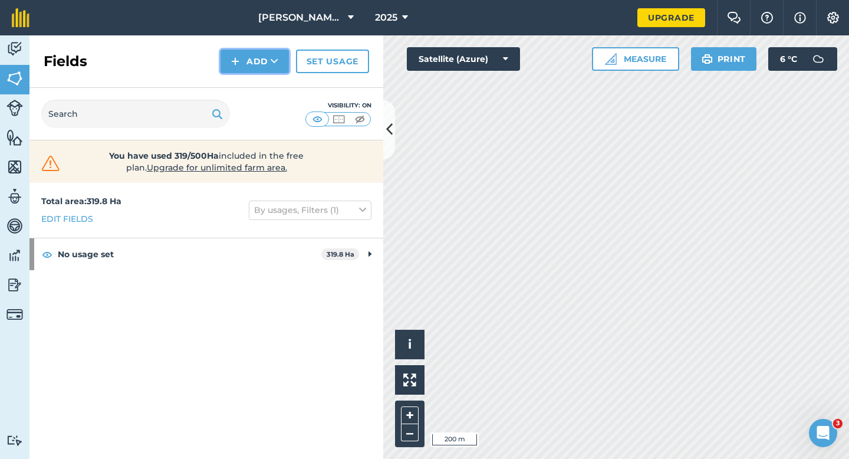
click at [242, 71] on button "Add" at bounding box center [254, 62] width 68 height 24
click at [242, 94] on link "Draw" at bounding box center [254, 88] width 65 height 26
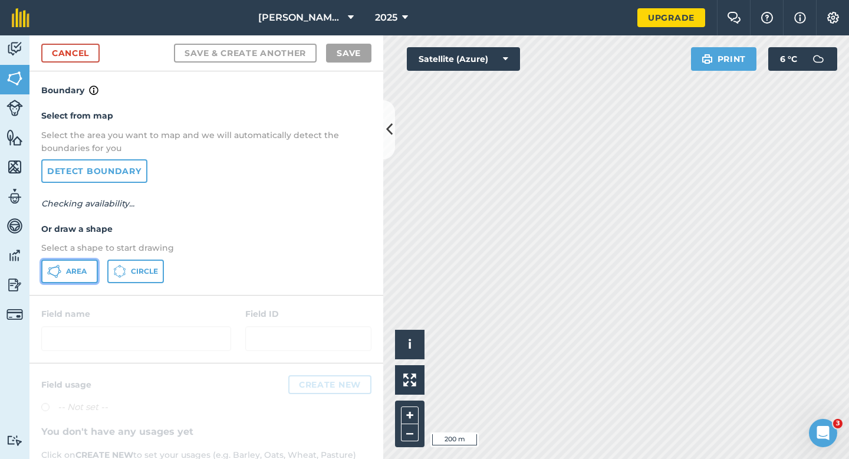
click at [54, 272] on icon at bounding box center [54, 271] width 14 height 14
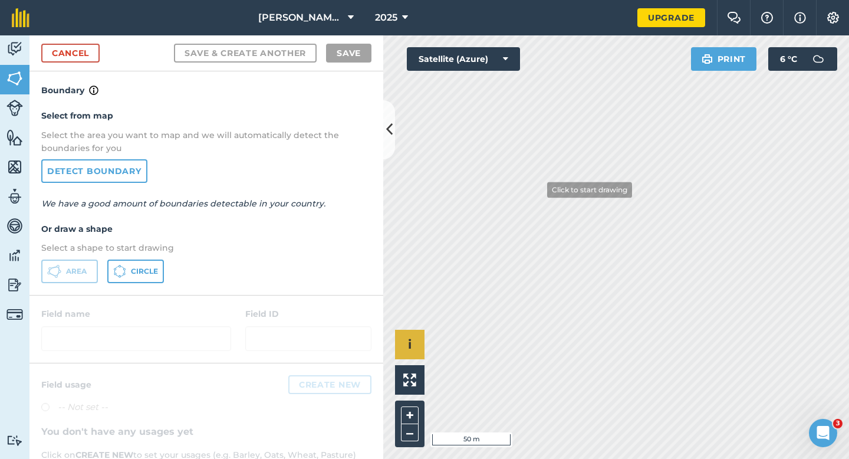
click at [424, 334] on div "Click to start drawing i © 2025 TomTom, Microsoft 50 m + –" at bounding box center [616, 246] width 466 height 423
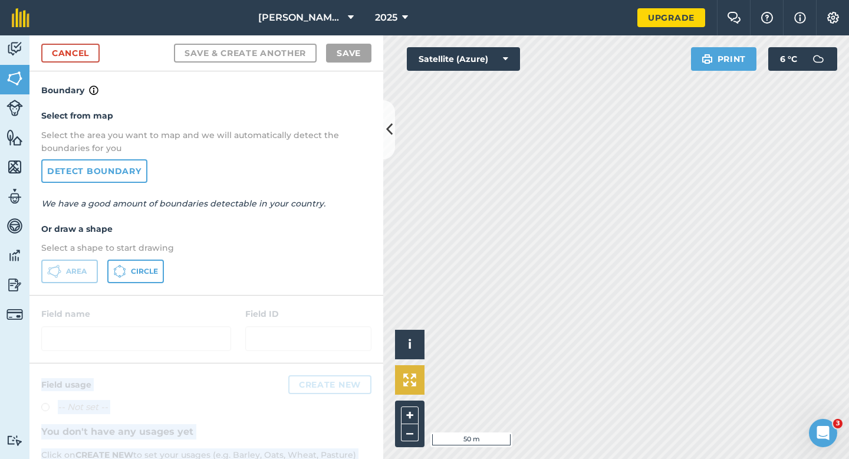
click at [524, 309] on div "Activity Fields Livestock Features Maps Team Vehicles Data Reporting Billing Tu…" at bounding box center [424, 246] width 849 height 423
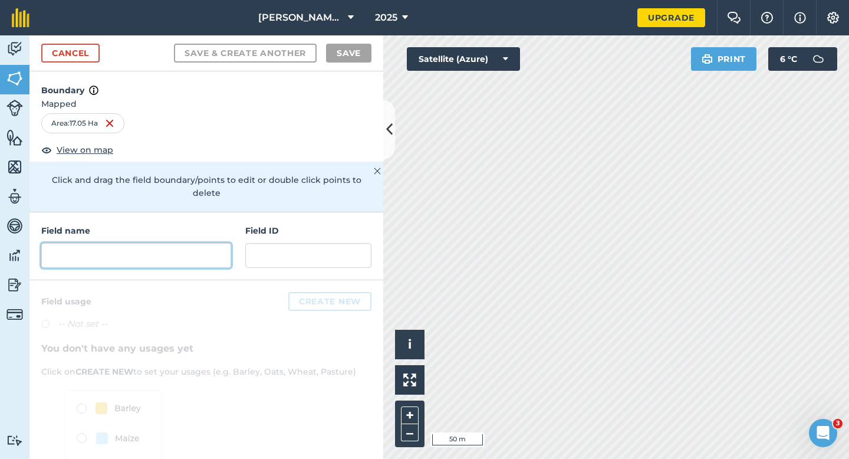
click at [179, 243] on input "text" at bounding box center [136, 255] width 190 height 25
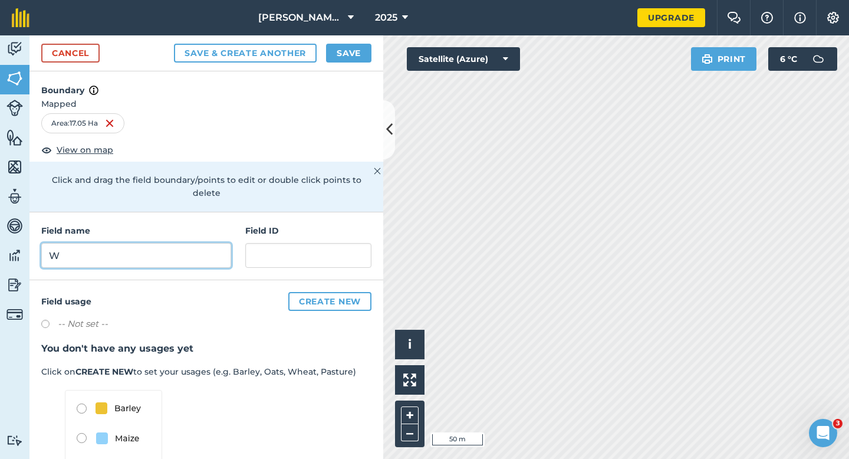
type input "W"
click at [344, 46] on button "Save" at bounding box center [348, 53] width 45 height 19
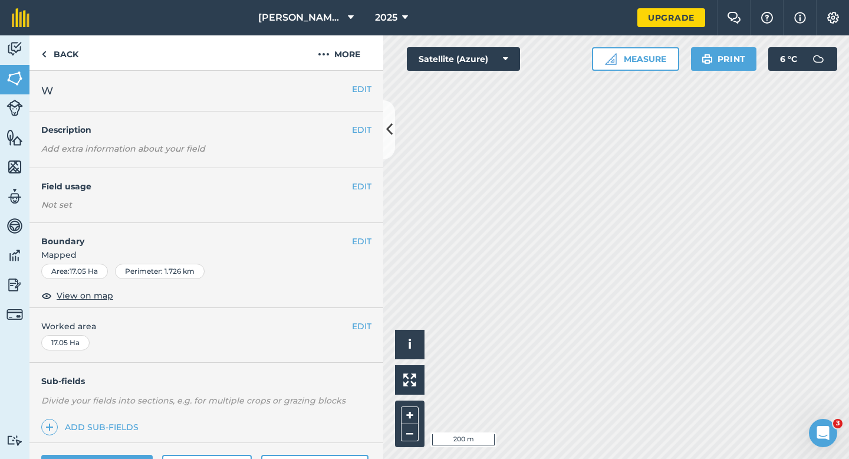
click at [373, 321] on div "EDIT Worked area 17.05 Ha" at bounding box center [206, 335] width 354 height 55
click at [352, 325] on button "EDIT" at bounding box center [361, 325] width 19 height 13
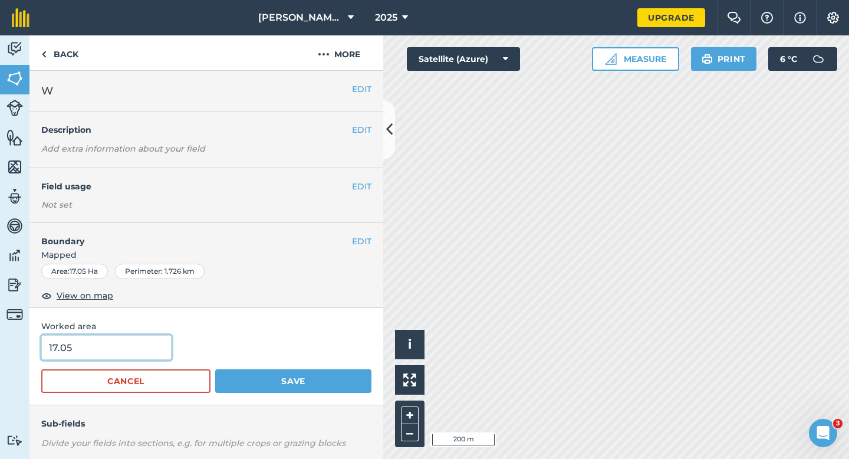
click at [100, 348] on input "17.05" at bounding box center [106, 347] width 130 height 25
type input "17"
click at [215, 369] on button "Save" at bounding box center [293, 381] width 156 height 24
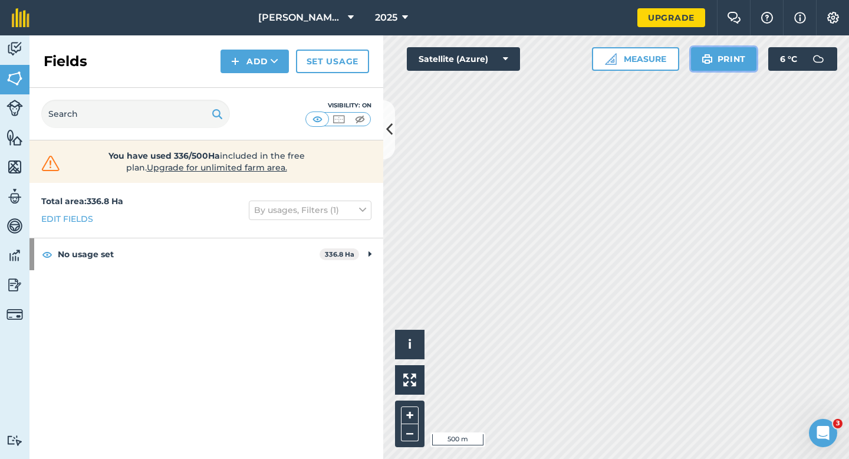
click at [729, 52] on button "Print" at bounding box center [724, 59] width 66 height 24
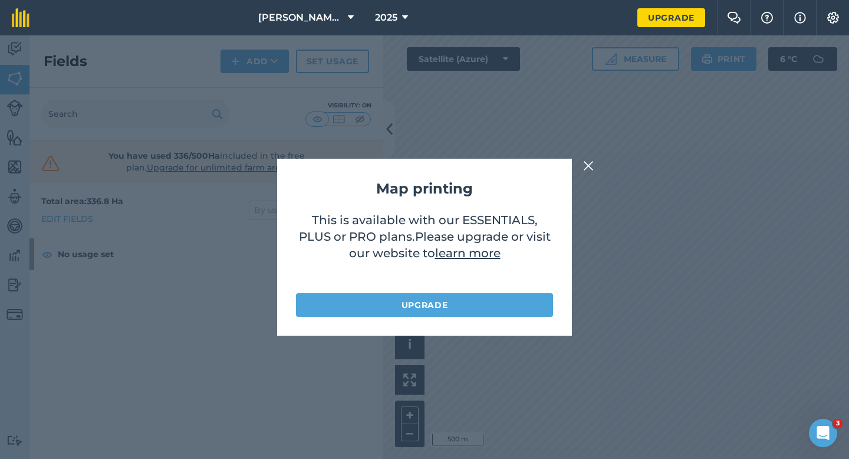
click at [588, 160] on img at bounding box center [588, 166] width 11 height 14
